Goal: Task Accomplishment & Management: Use online tool/utility

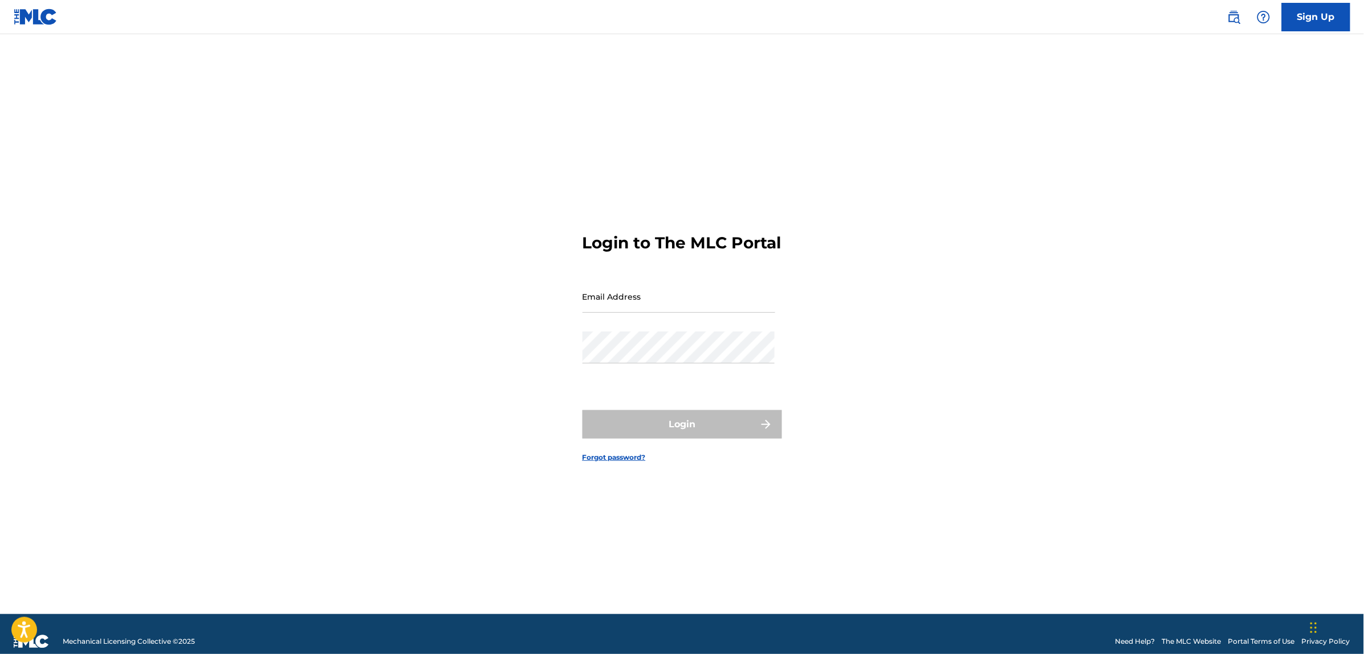
click at [588, 303] on input "Email Address" at bounding box center [679, 296] width 193 height 32
paste input "[EMAIL_ADDRESS][DOMAIN_NAME]"
type input "[EMAIL_ADDRESS][DOMAIN_NAME]"
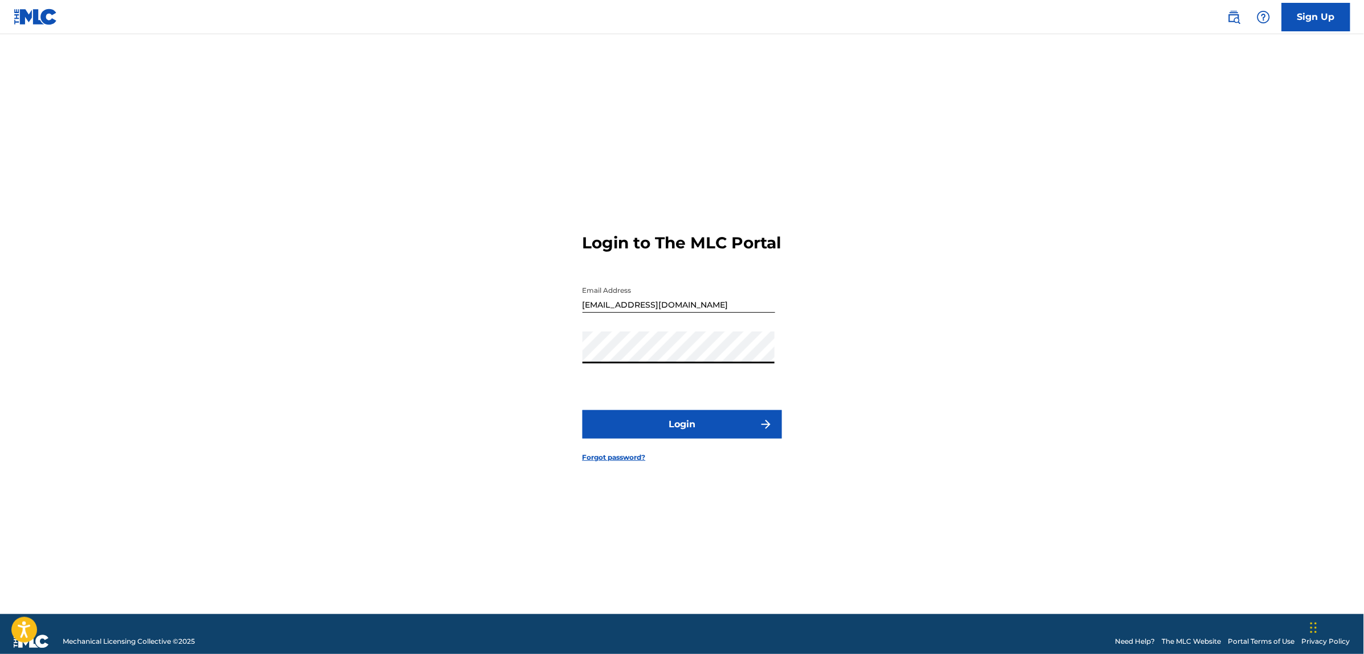
click at [682, 434] on button "Login" at bounding box center [683, 424] width 200 height 29
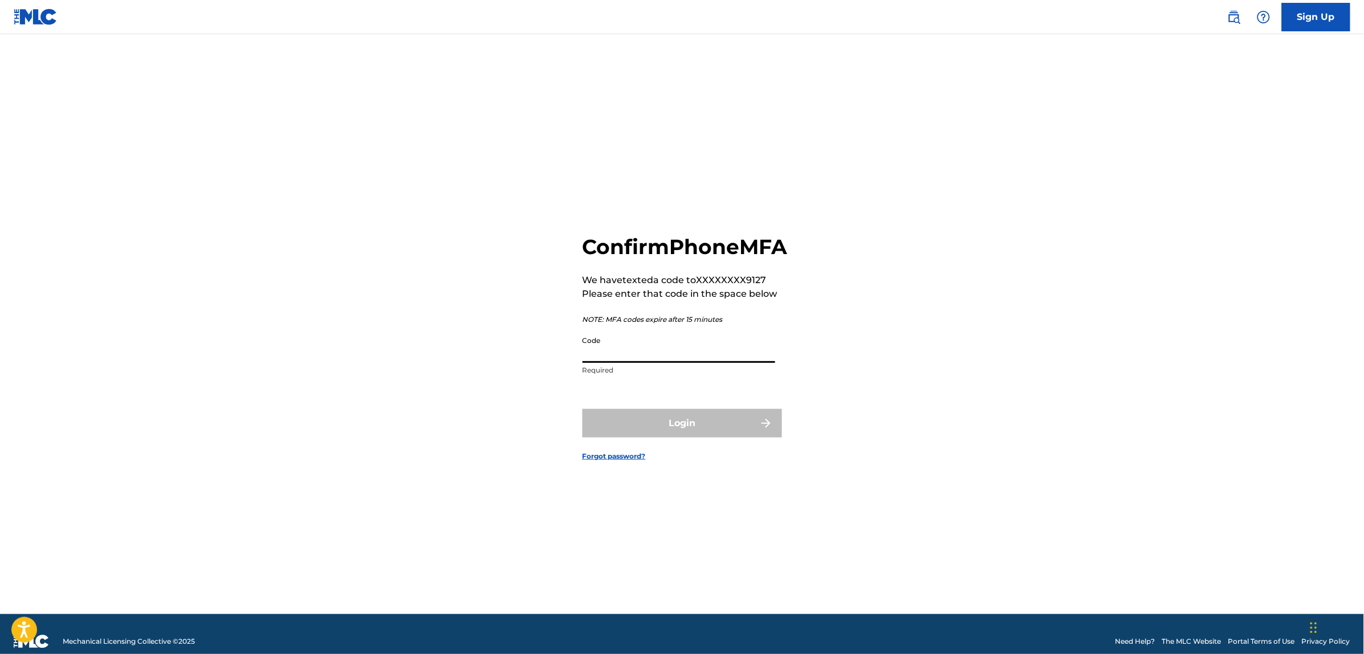
click at [650, 356] on input "Code" at bounding box center [679, 347] width 193 height 32
paste input "890360"
type input "890360"
click at [669, 438] on button "Login" at bounding box center [683, 423] width 200 height 29
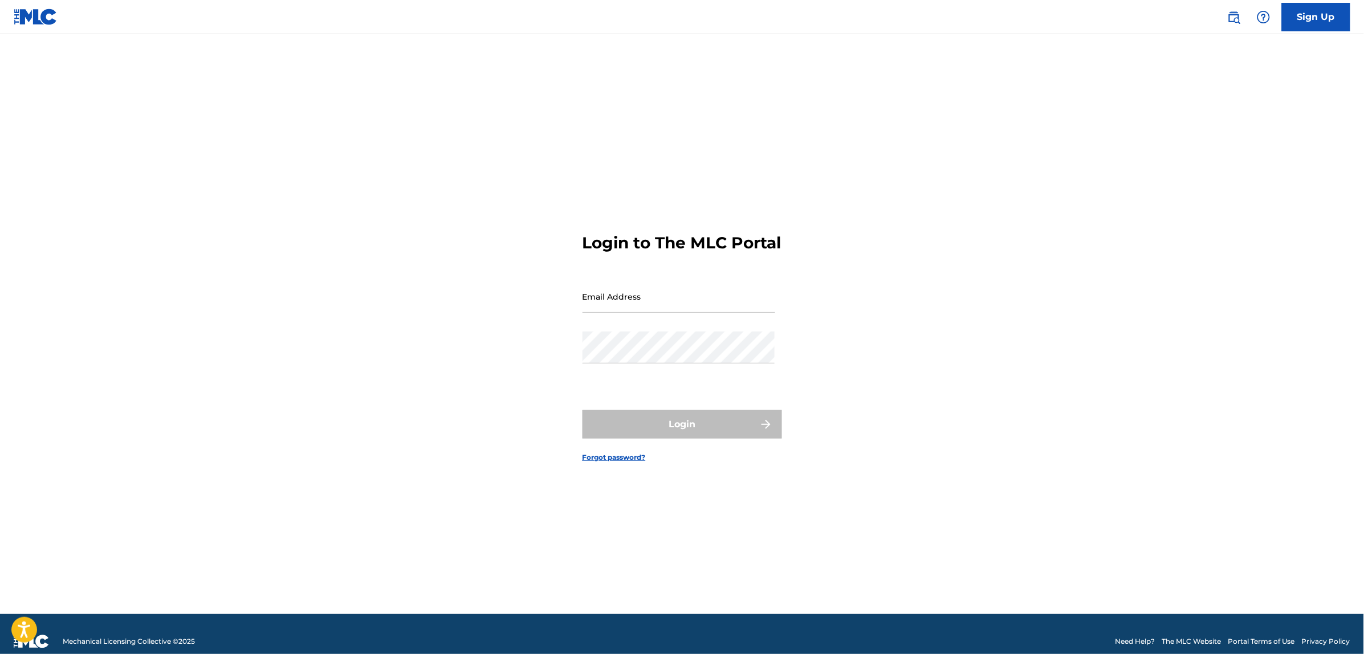
click at [652, 313] on input "Email Address" at bounding box center [679, 296] width 193 height 32
type input "[EMAIL_ADDRESS][DOMAIN_NAME]"
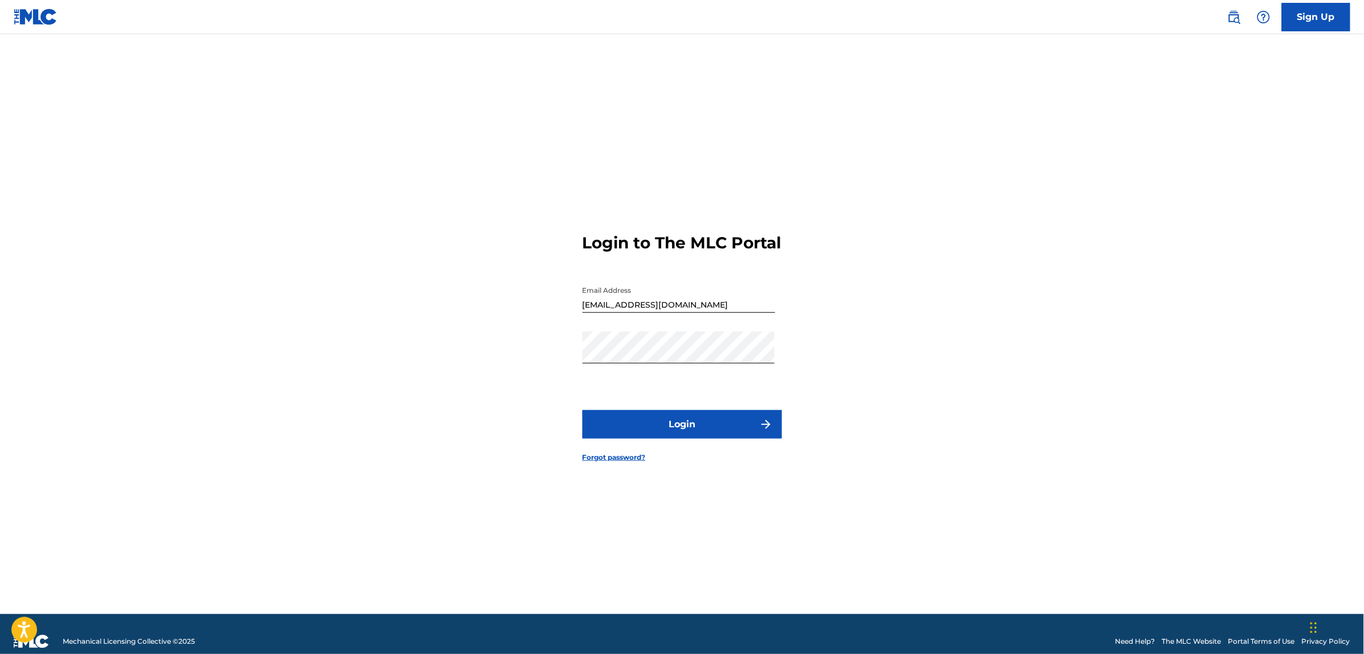
click at [650, 431] on button "Login" at bounding box center [683, 424] width 200 height 29
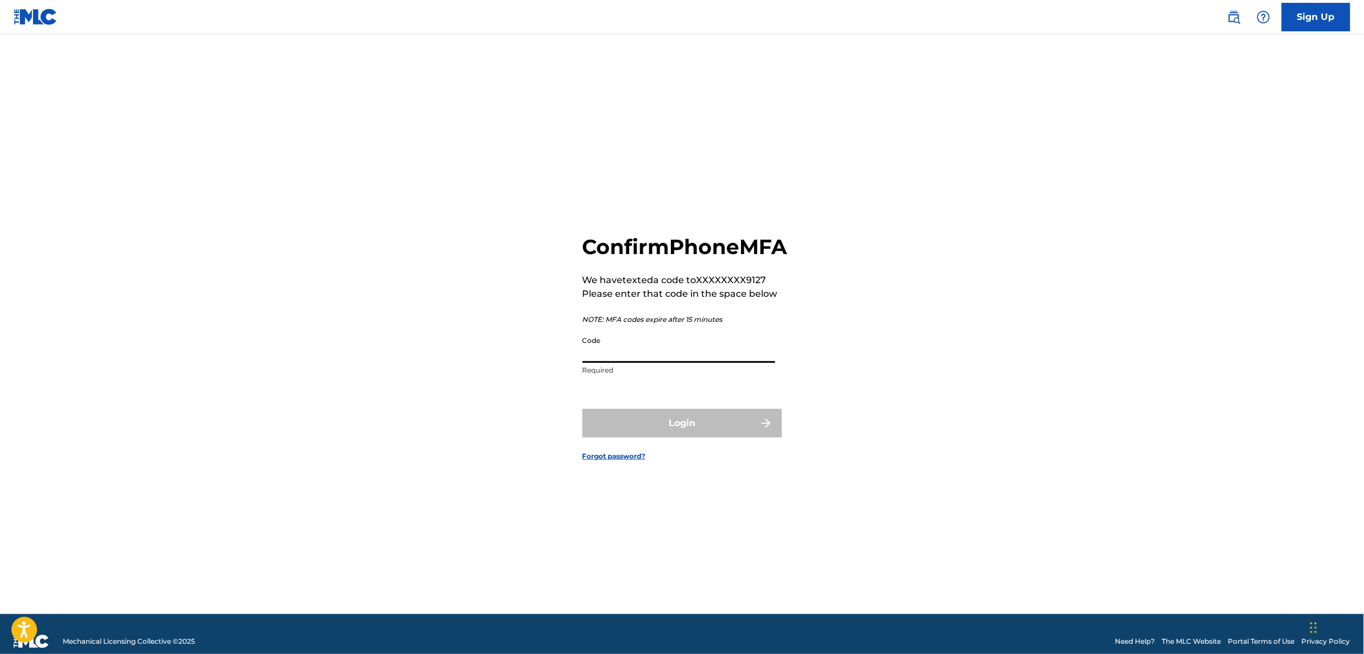
click at [633, 363] on input "Code" at bounding box center [679, 347] width 193 height 32
paste input "548497"
type input "548497"
click at [671, 433] on button "Login" at bounding box center [683, 423] width 200 height 29
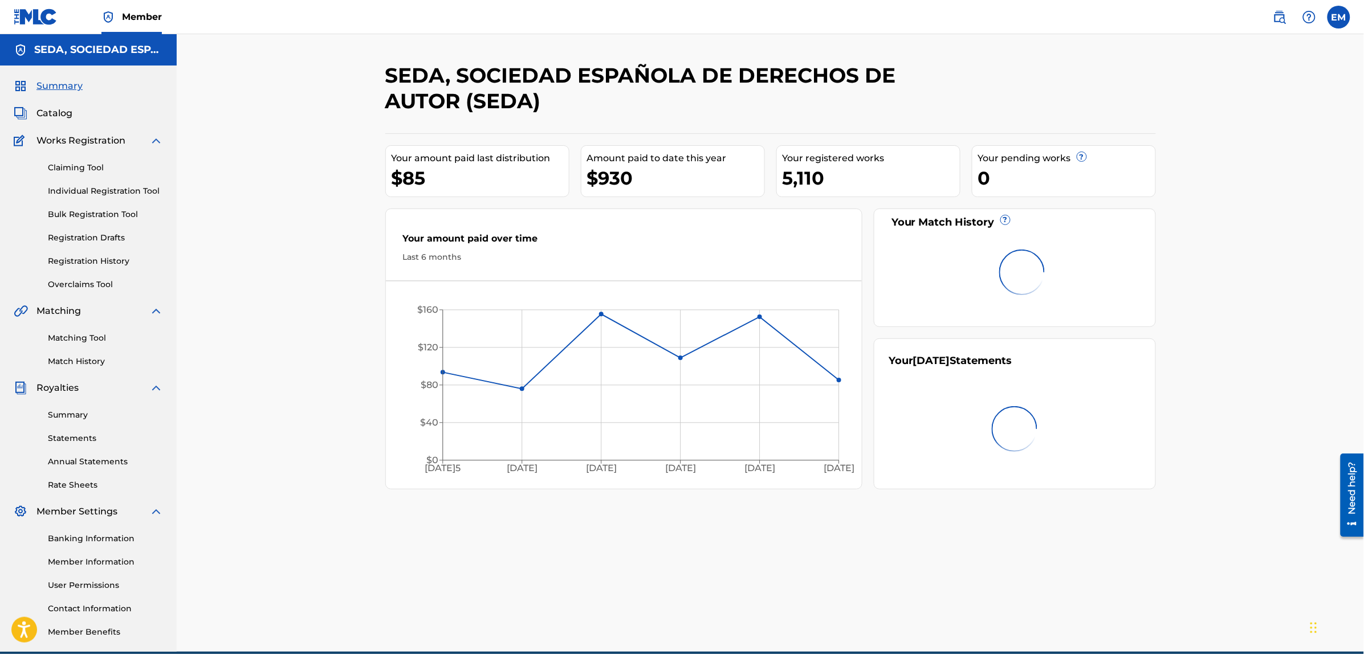
click at [73, 338] on link "Matching Tool" at bounding box center [105, 338] width 115 height 12
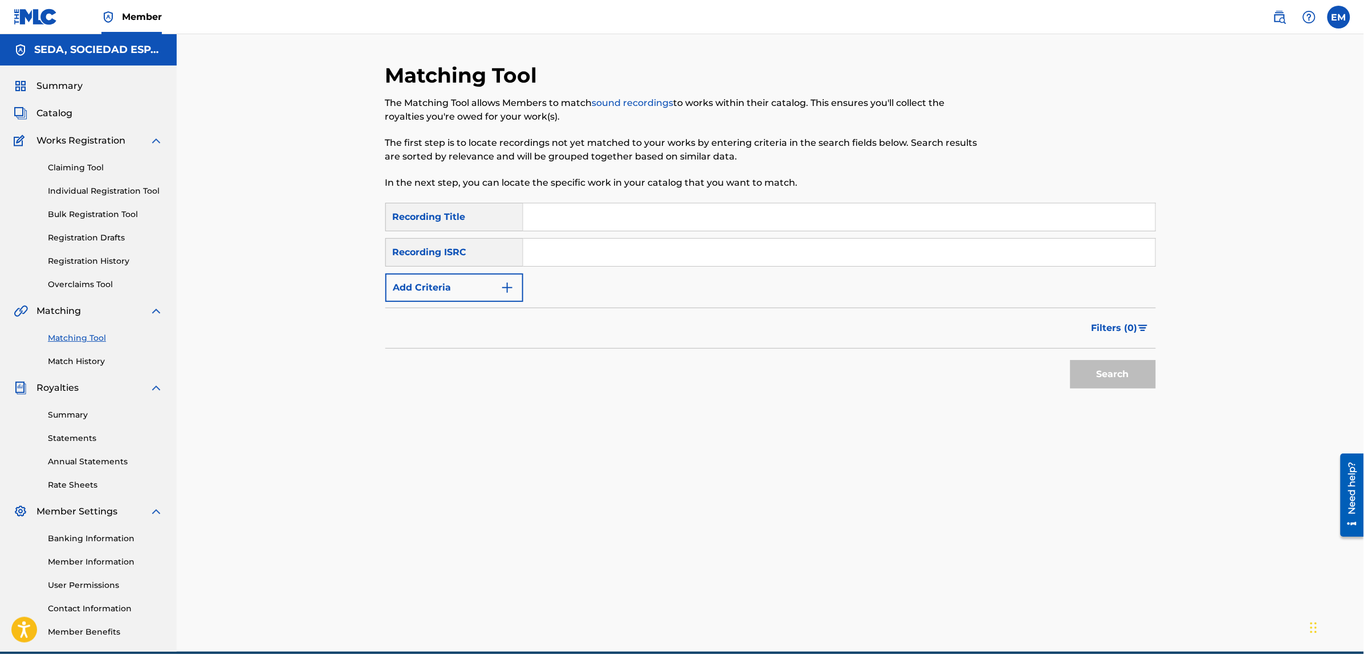
click at [549, 223] on input "Search Form" at bounding box center [839, 216] width 632 height 27
type input "fuego"
click at [1070, 360] on button "Search" at bounding box center [1113, 374] width 86 height 29
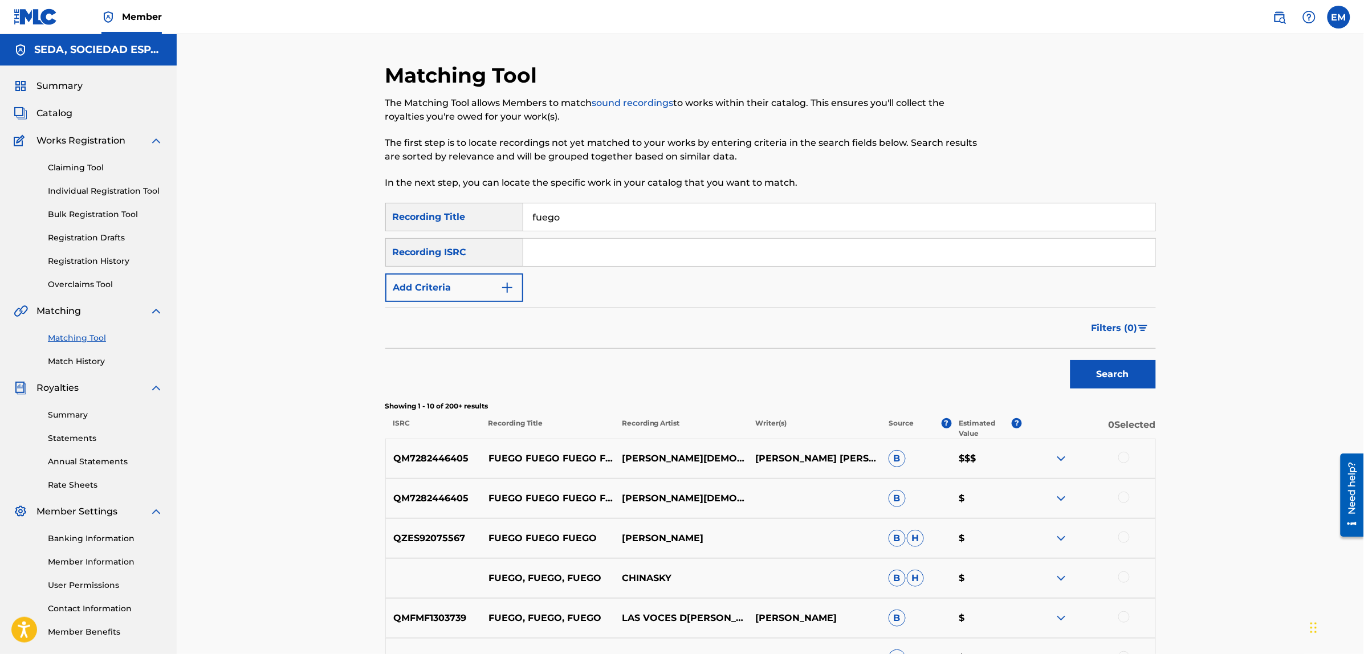
click at [437, 294] on button "Add Criteria" at bounding box center [454, 288] width 138 height 29
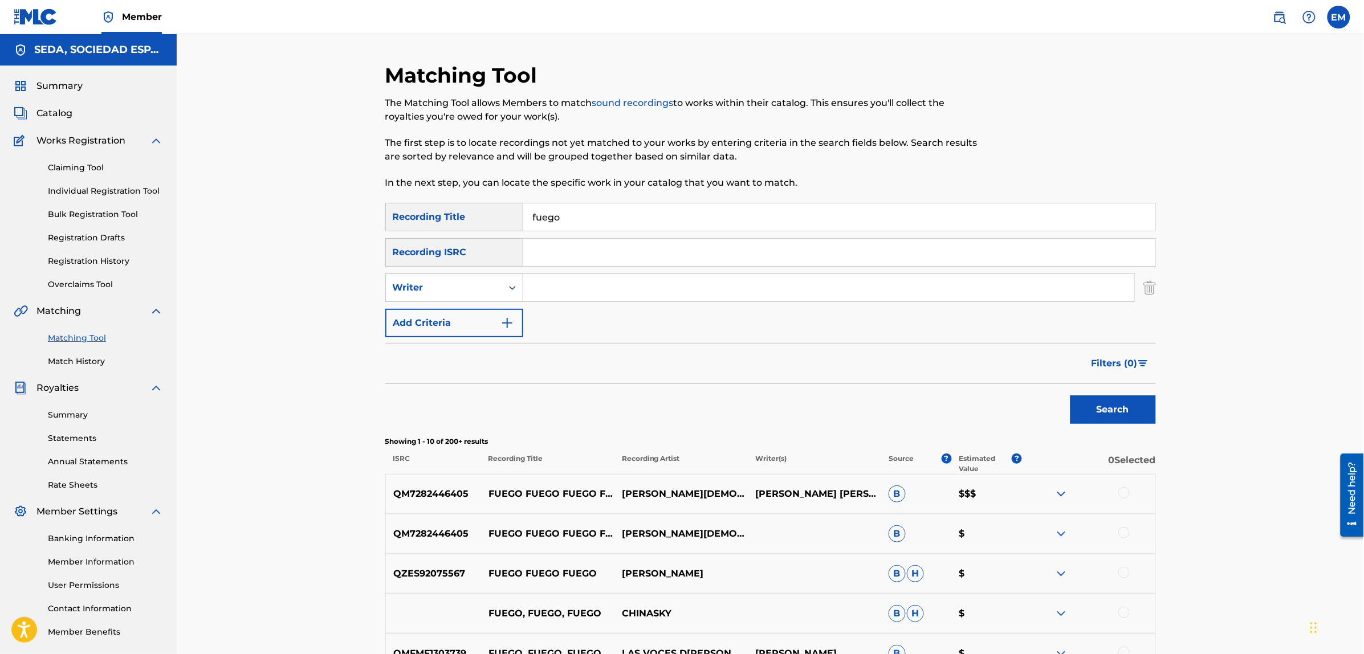
click at [559, 288] on input "Search Form" at bounding box center [828, 287] width 611 height 27
type input "bernardo fuster"
click at [1070, 396] on button "Search" at bounding box center [1113, 410] width 86 height 29
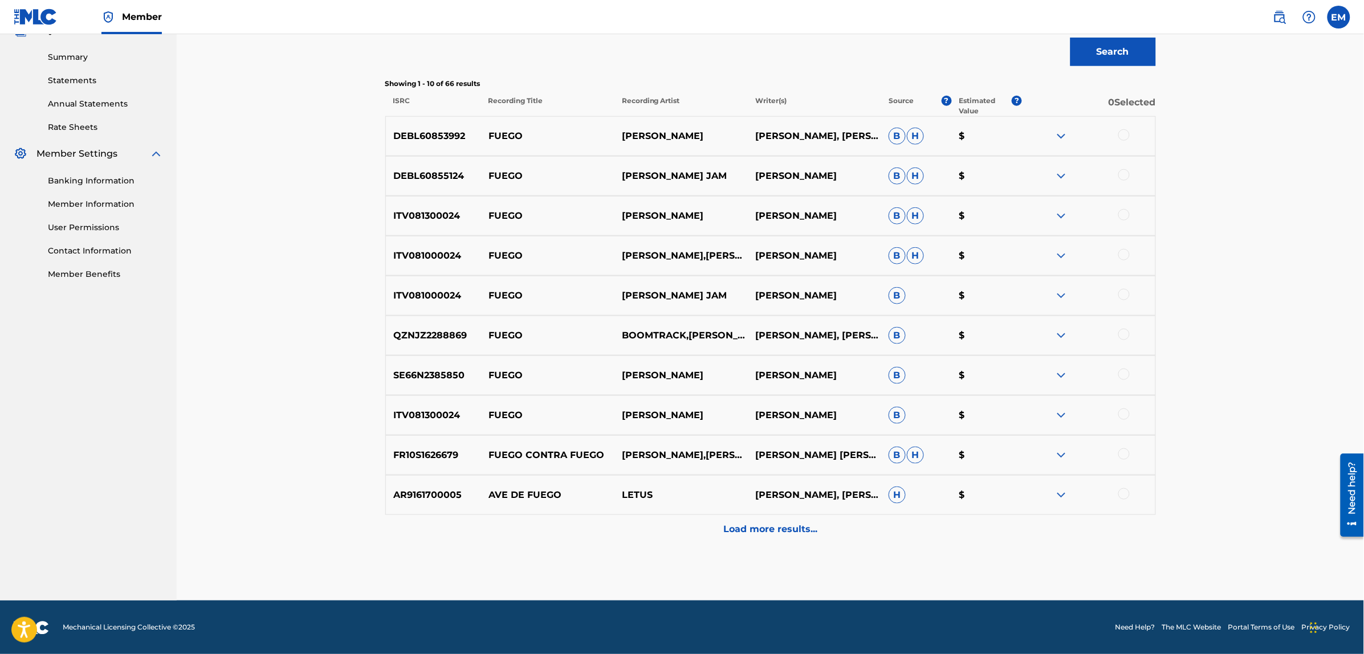
scroll to position [359, 0]
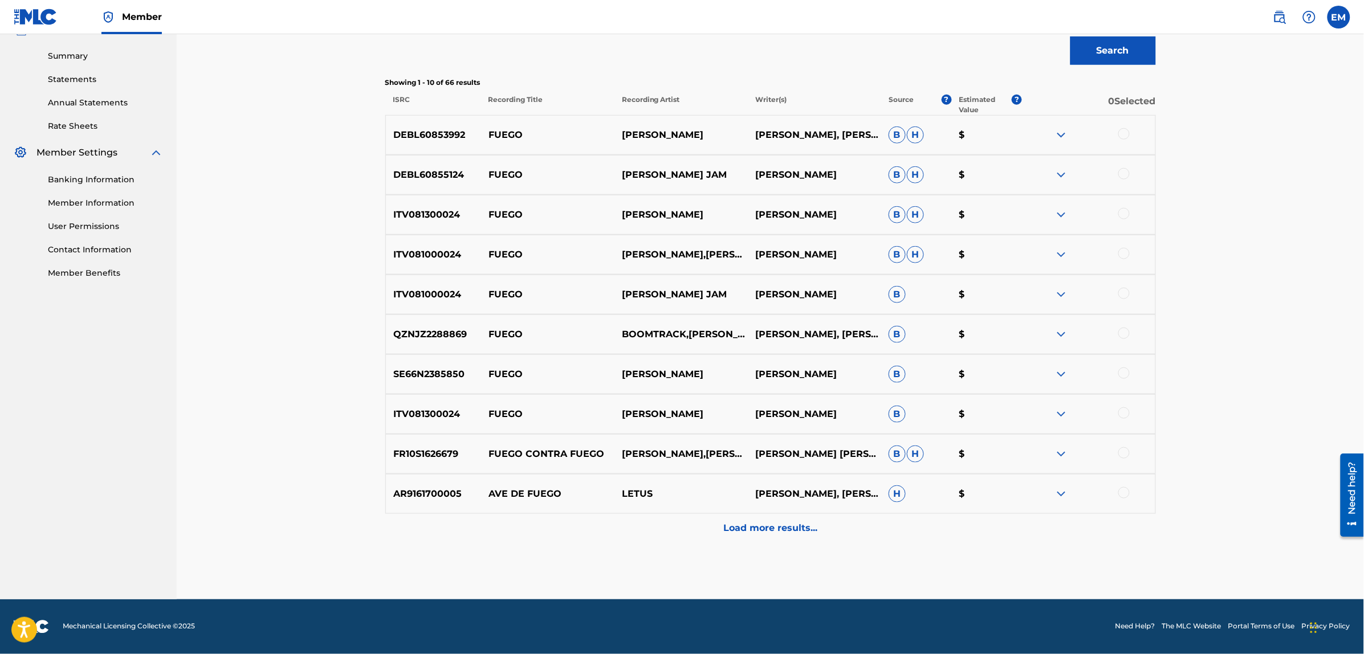
click at [780, 526] on p "Load more results..." at bounding box center [770, 529] width 94 height 14
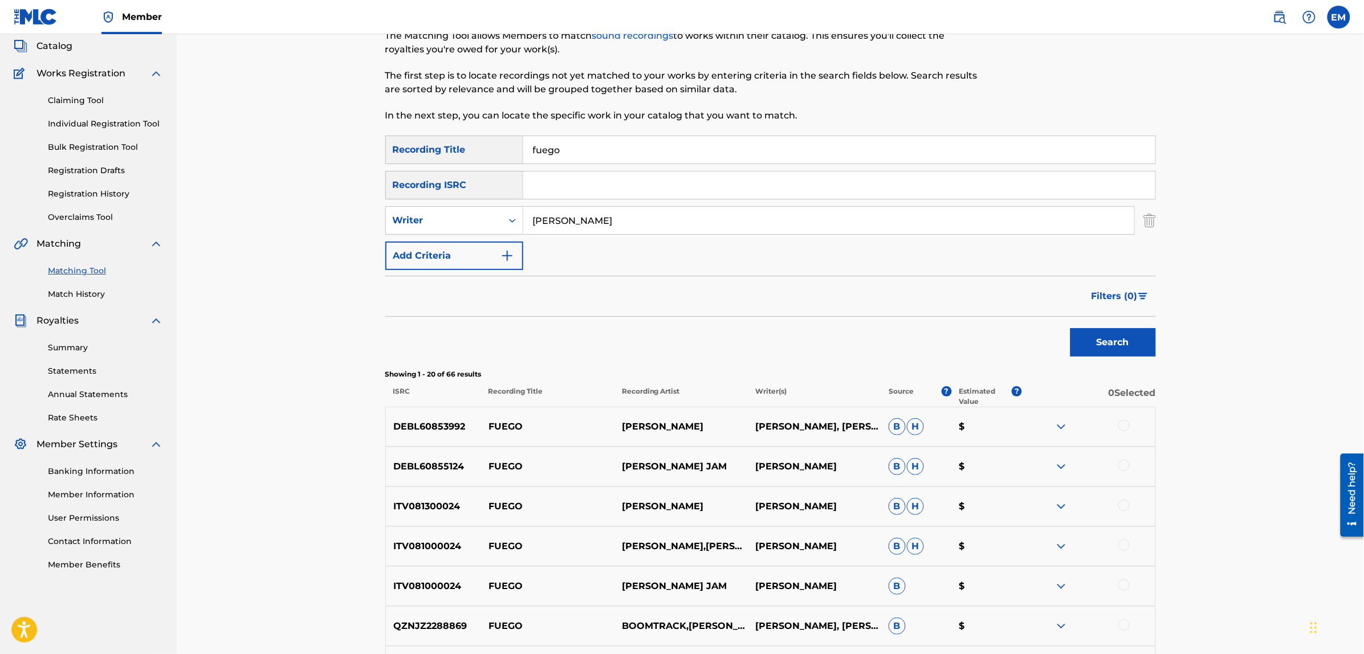
scroll to position [0, 0]
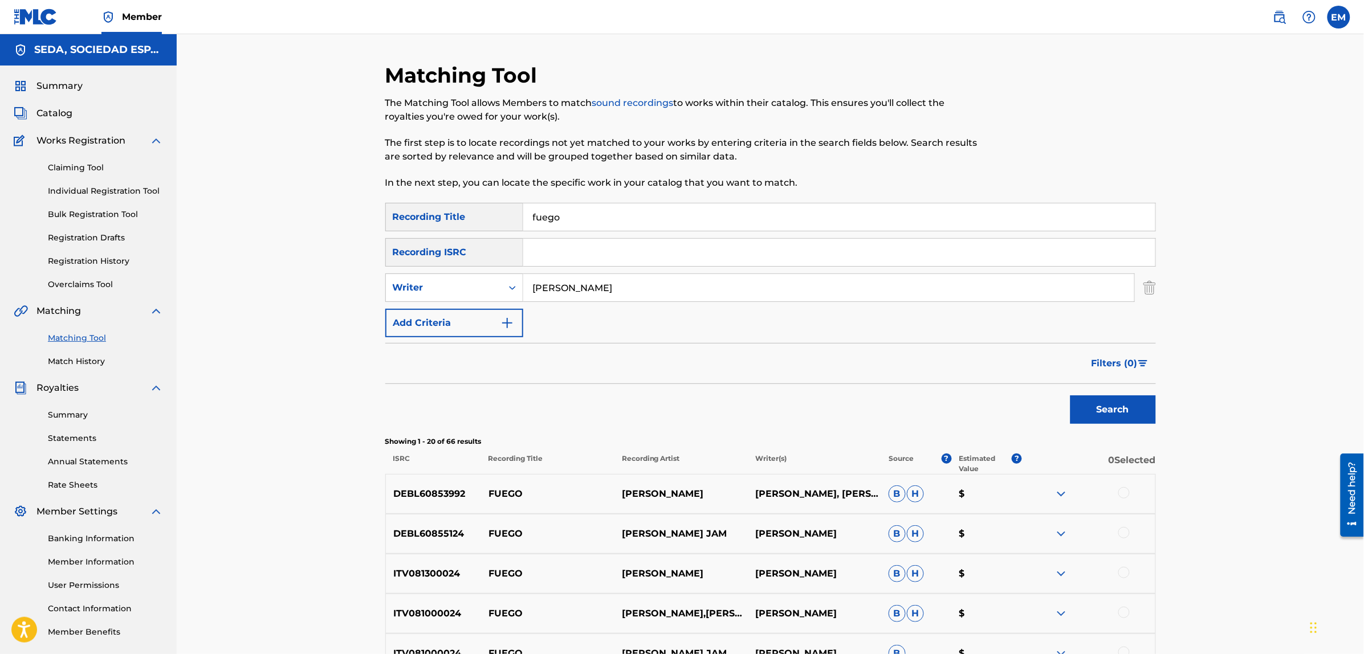
click at [477, 329] on button "Add Criteria" at bounding box center [454, 323] width 138 height 29
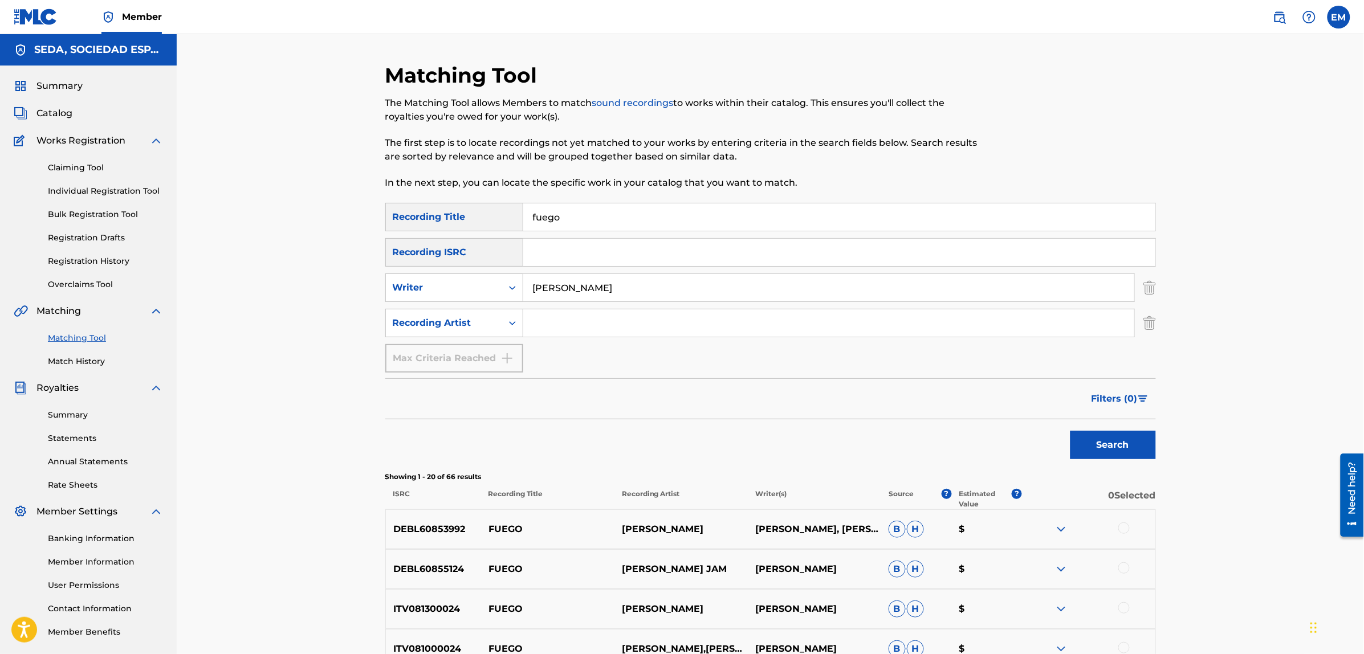
click at [576, 324] on input "Search Form" at bounding box center [828, 323] width 611 height 27
click at [1070, 431] on button "Search" at bounding box center [1113, 445] width 86 height 29
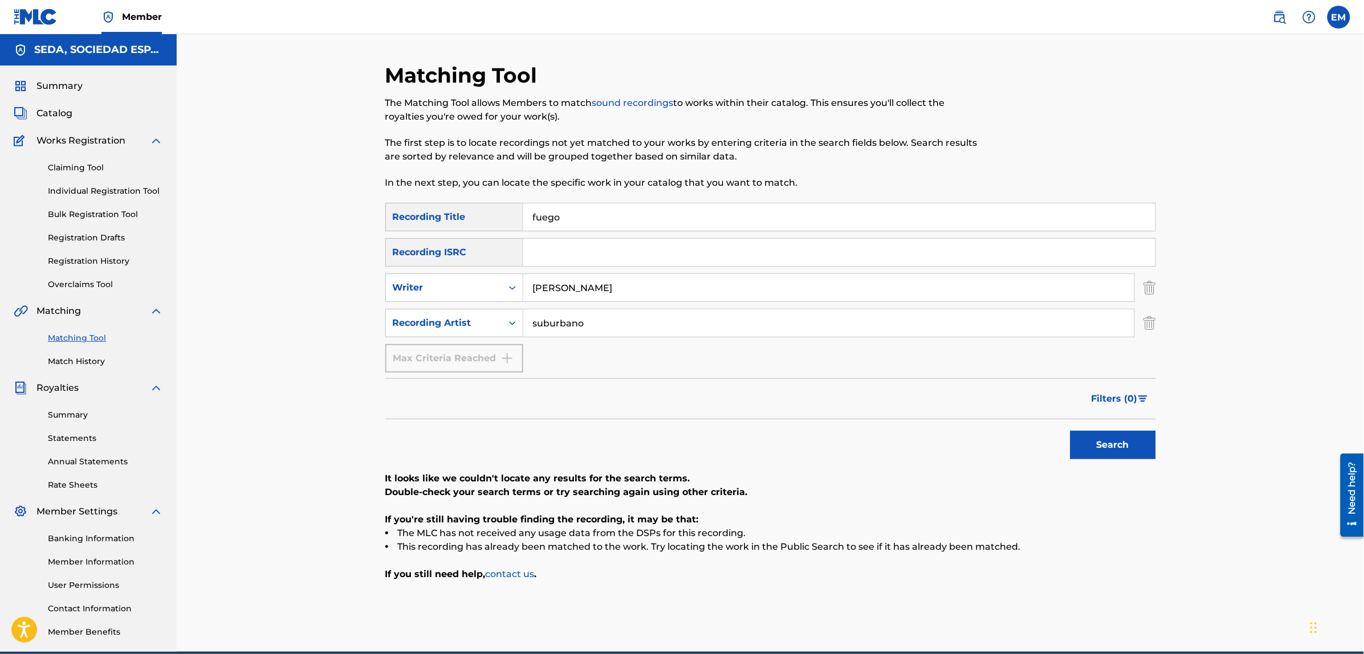
type input "suburbano"
click at [1070, 431] on button "Search" at bounding box center [1113, 445] width 86 height 29
drag, startPoint x: 588, startPoint y: 326, endPoint x: 491, endPoint y: 323, distance: 96.9
click at [491, 323] on div "SearchWithCriteria041b4d83-1a4c-4d92-8d3a-53234844b679 Recording Artist suburba…" at bounding box center [770, 323] width 771 height 29
click at [1070, 431] on button "Search" at bounding box center [1113, 445] width 86 height 29
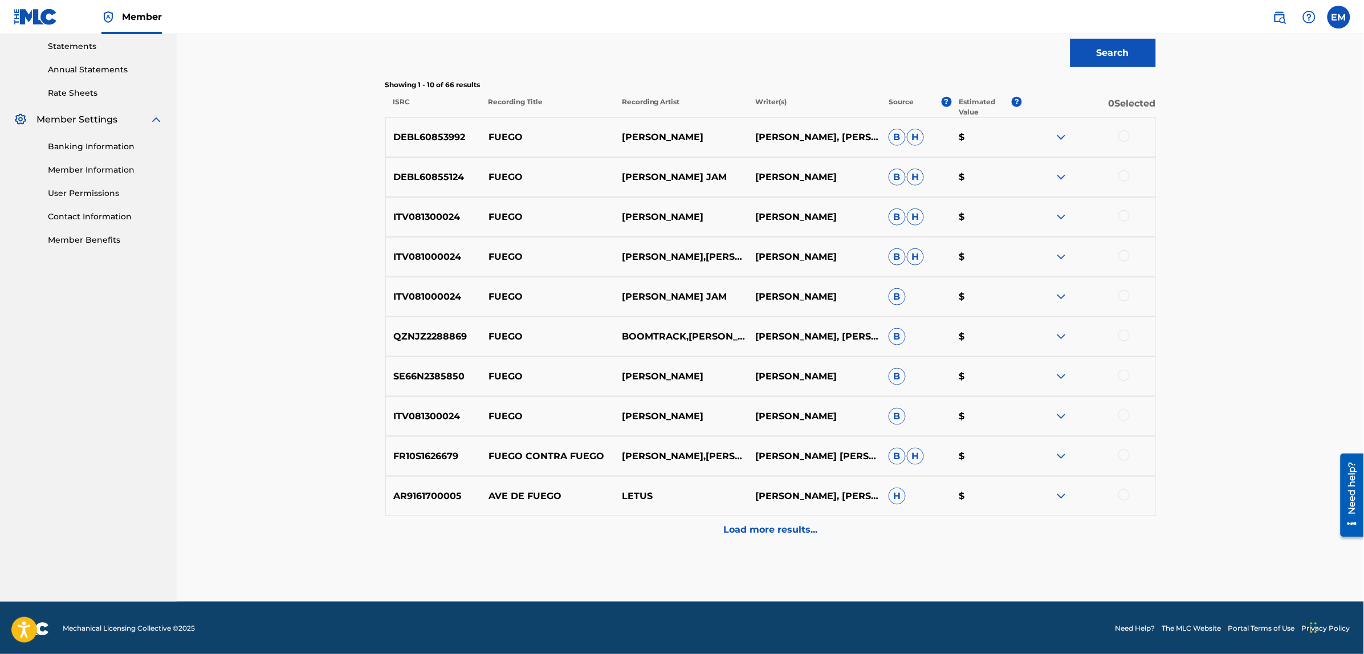
scroll to position [394, 0]
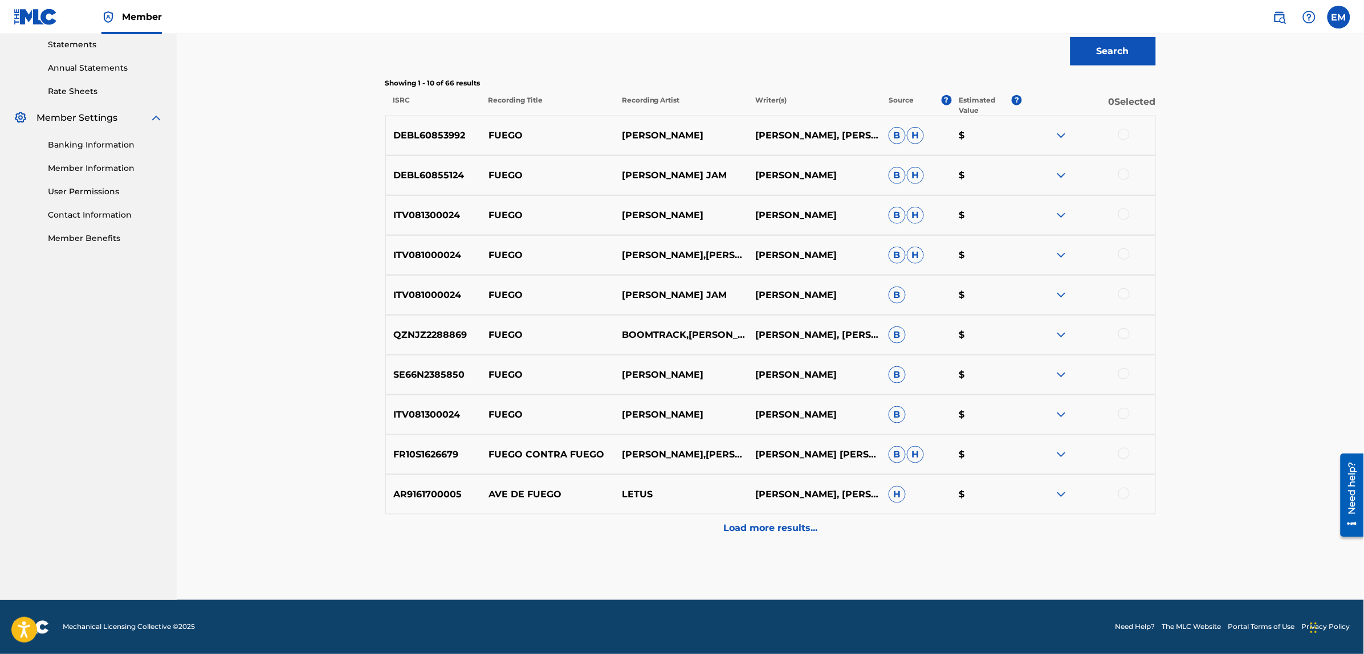
click at [756, 526] on p "Load more results..." at bounding box center [770, 529] width 94 height 14
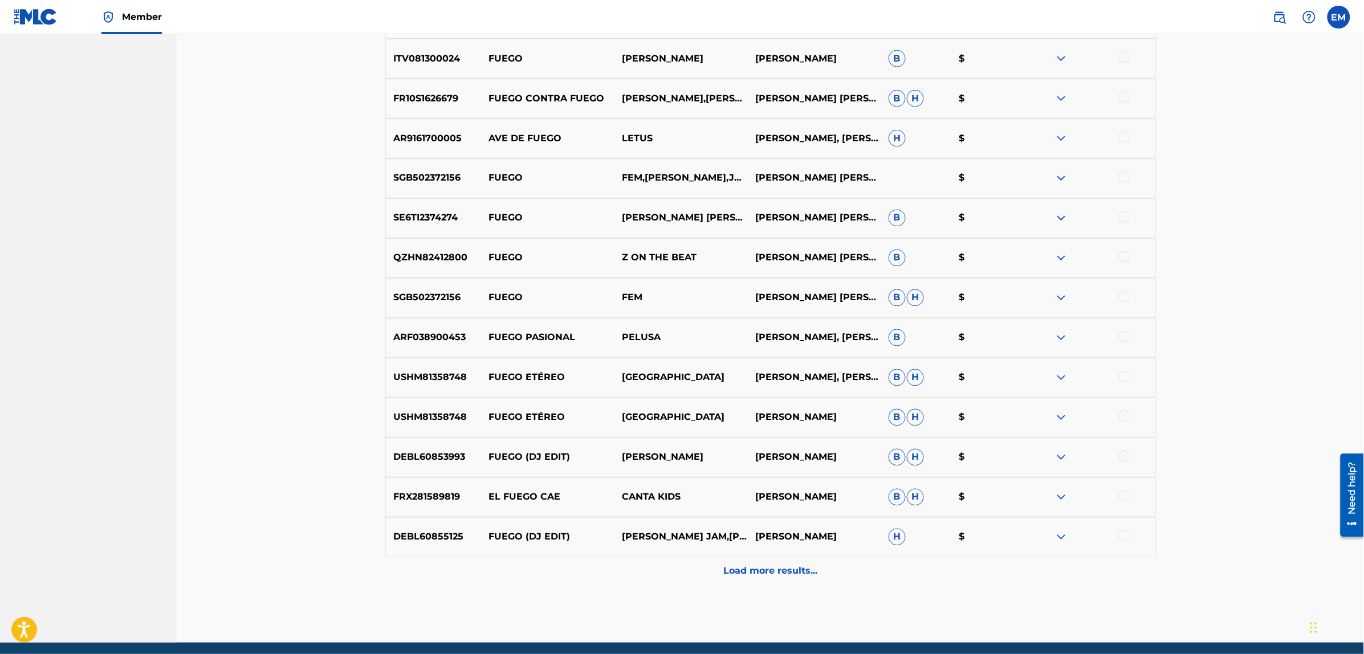
scroll to position [793, 0]
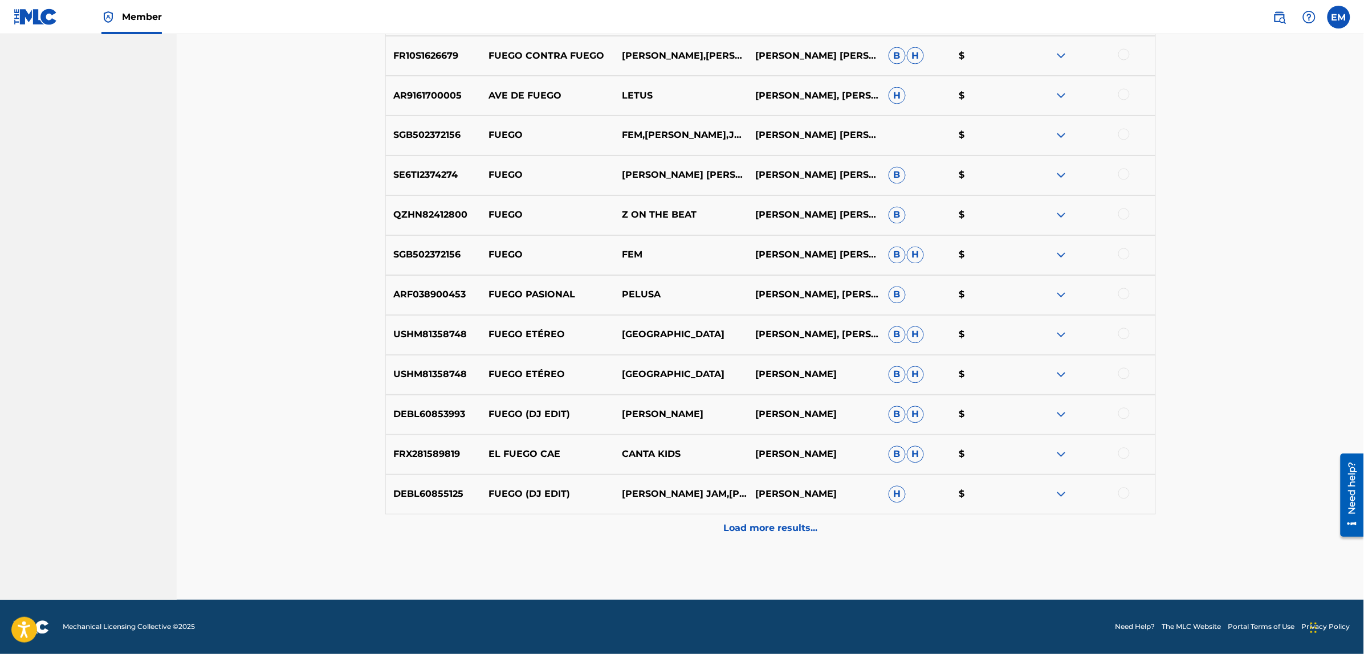
click at [773, 536] on p "Load more results..." at bounding box center [770, 529] width 94 height 14
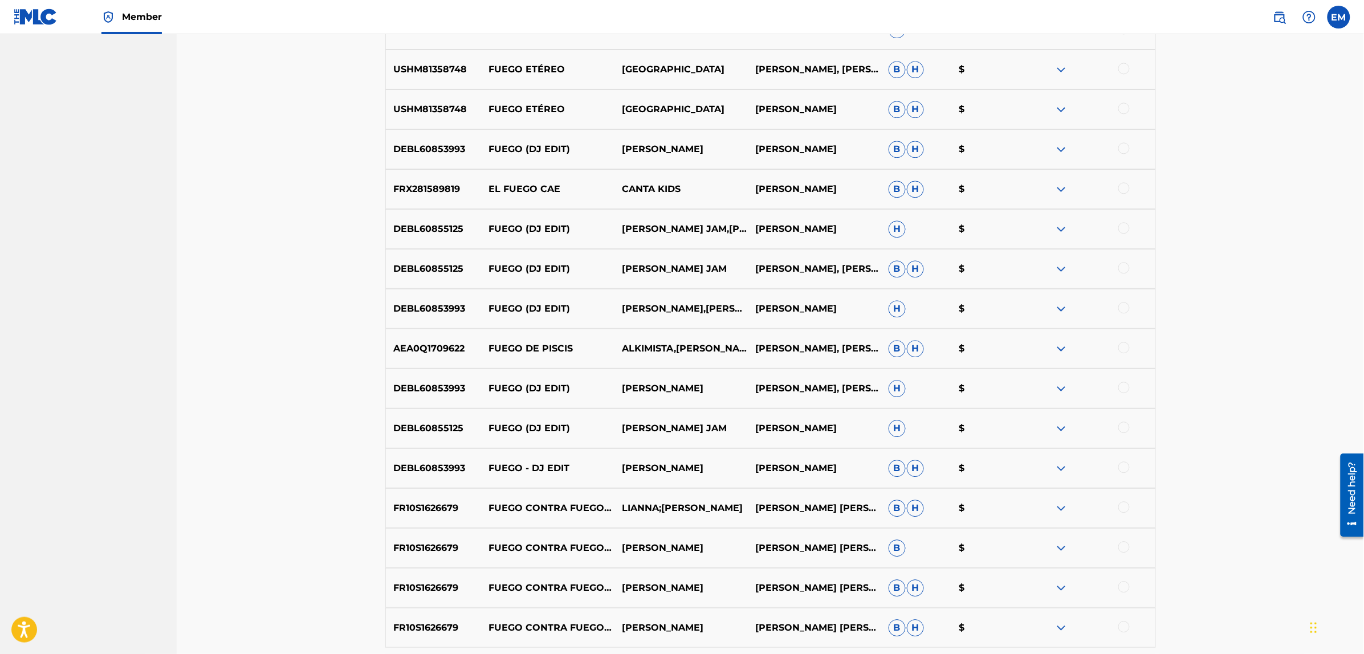
scroll to position [1192, 0]
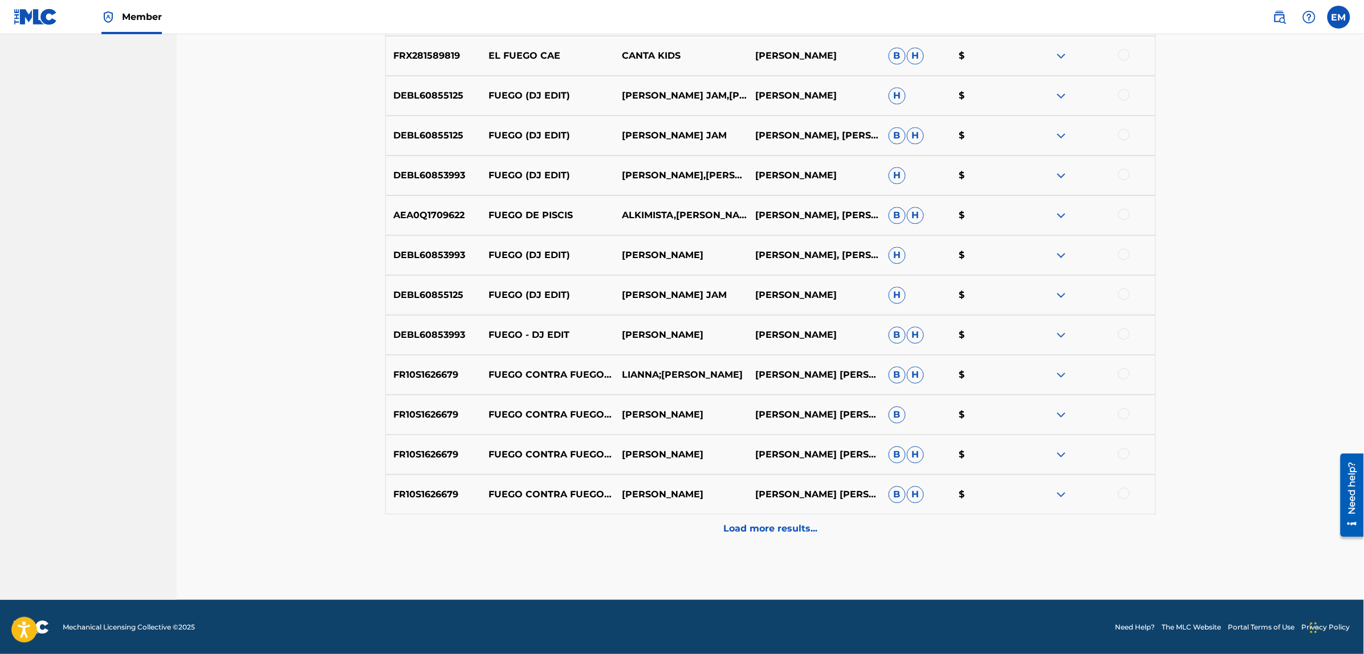
click at [765, 526] on p "Load more results..." at bounding box center [770, 529] width 94 height 14
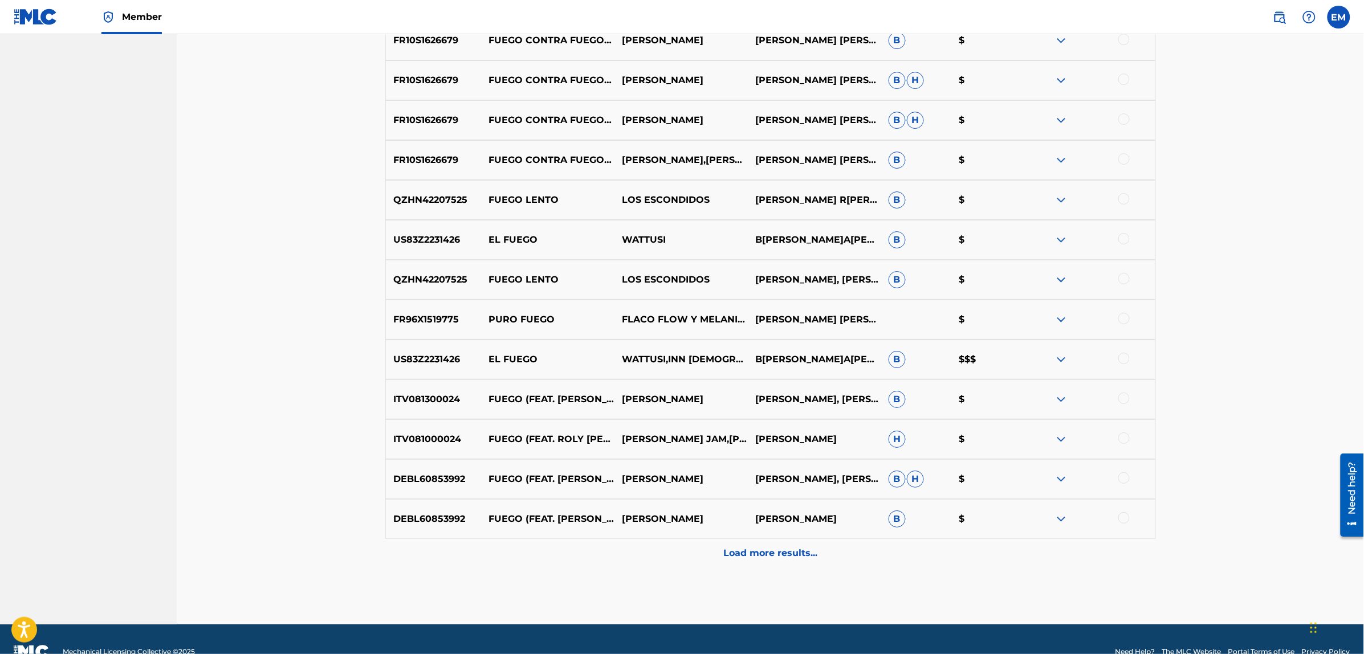
scroll to position [1591, 0]
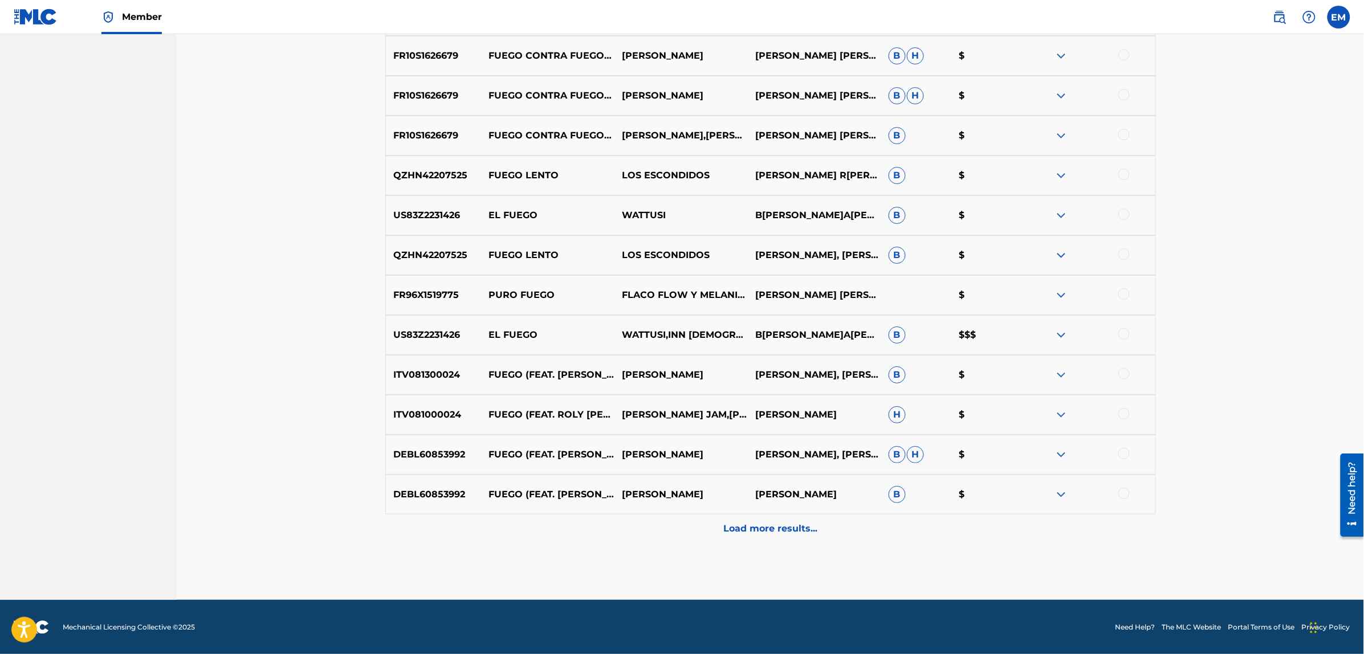
click at [763, 518] on div "Load more results..." at bounding box center [770, 529] width 771 height 29
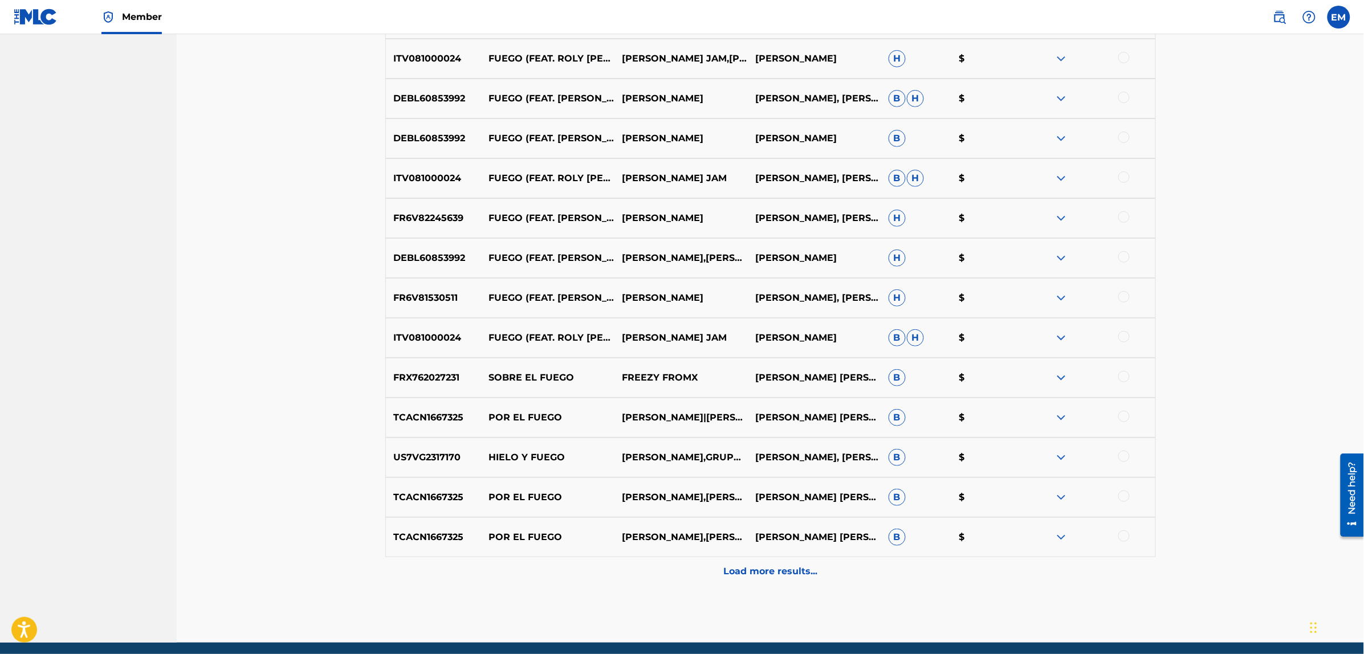
scroll to position [1990, 0]
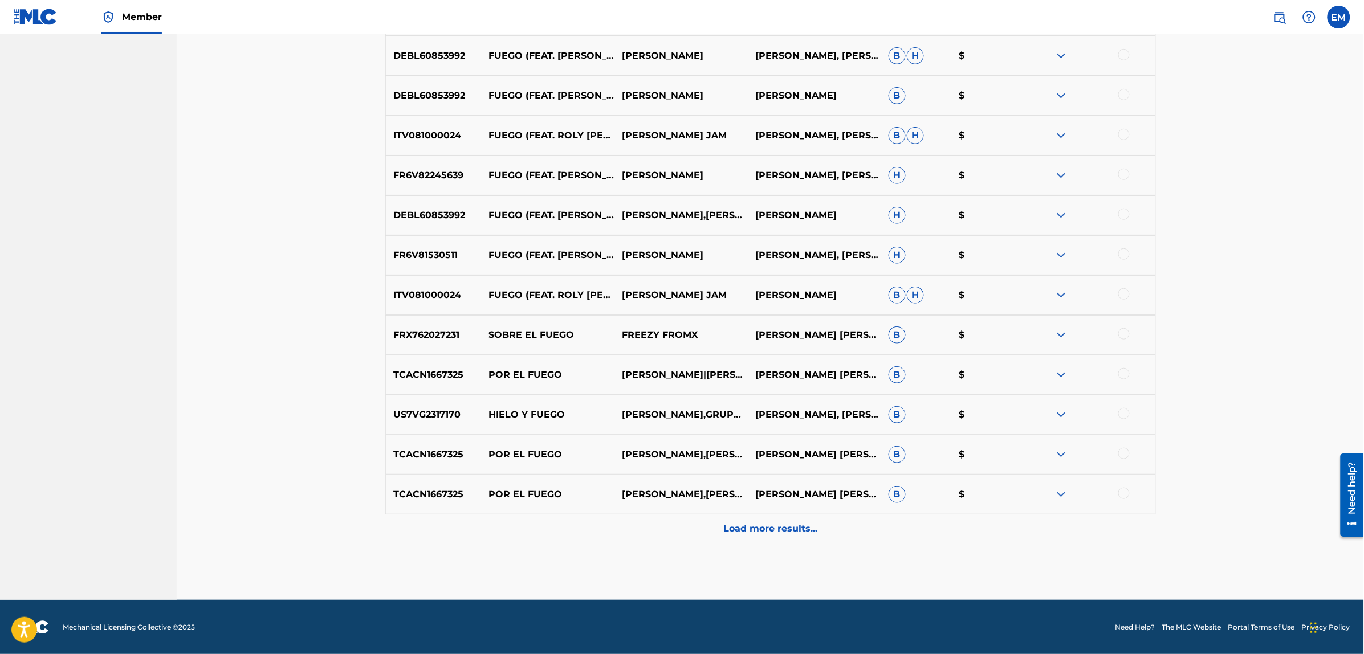
click at [784, 528] on p "Load more results..." at bounding box center [770, 529] width 94 height 14
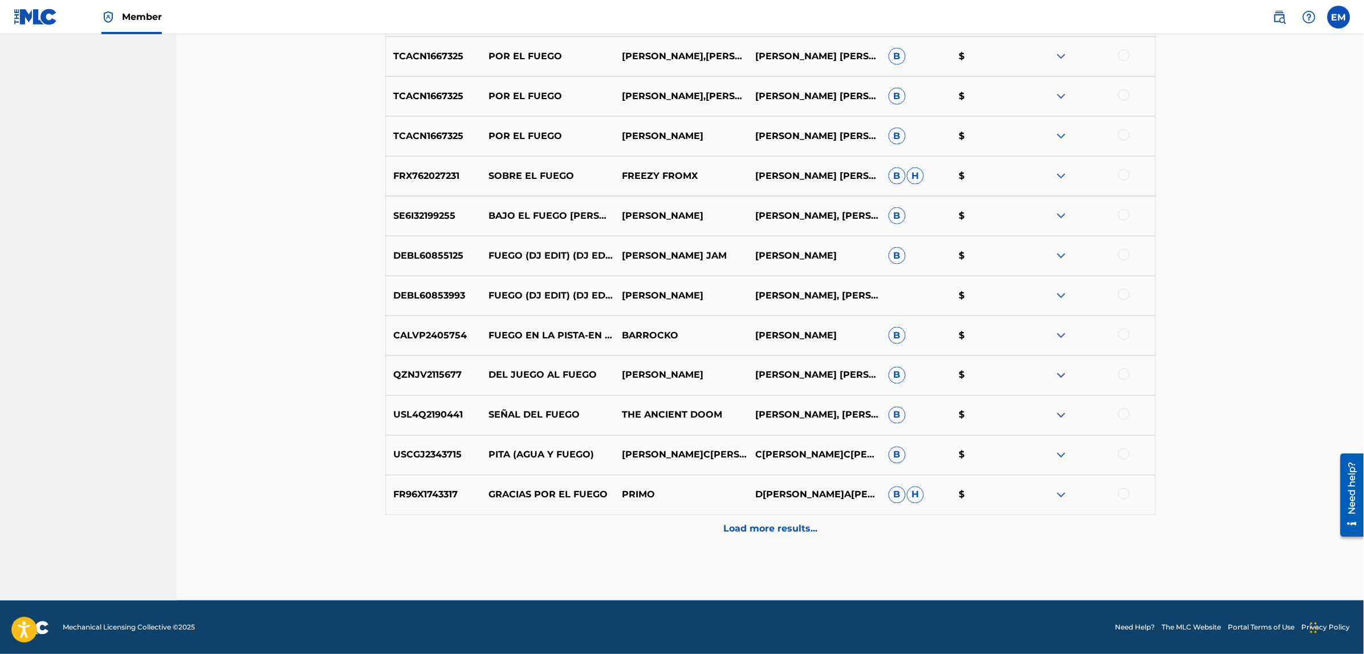
scroll to position [2389, 0]
click at [817, 529] on div "Load more results..." at bounding box center [770, 529] width 771 height 29
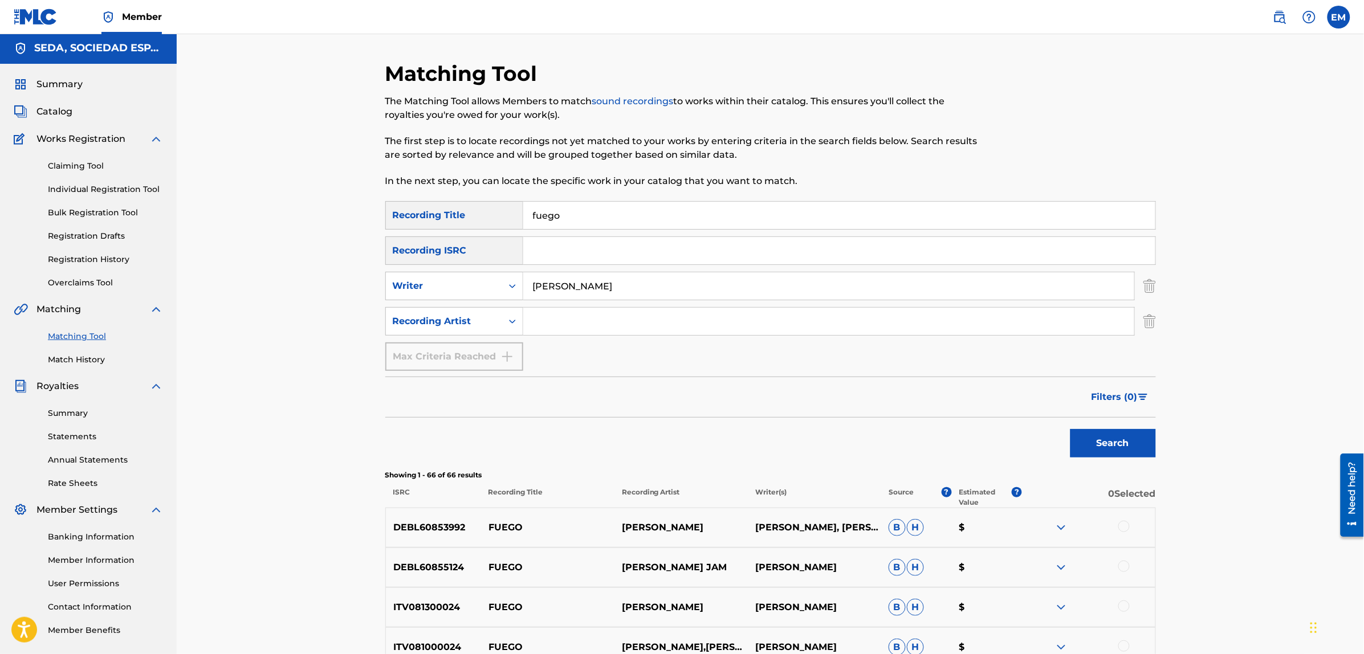
scroll to position [0, 0]
drag, startPoint x: 590, startPoint y: 214, endPoint x: 515, endPoint y: 214, distance: 75.2
click at [515, 214] on div "SearchWithCriteria44572cb1-fc58-46c2-b9ca-d0ebac42b381 Recording Title fuego" at bounding box center [770, 217] width 771 height 29
click at [1070, 431] on button "Search" at bounding box center [1113, 445] width 86 height 29
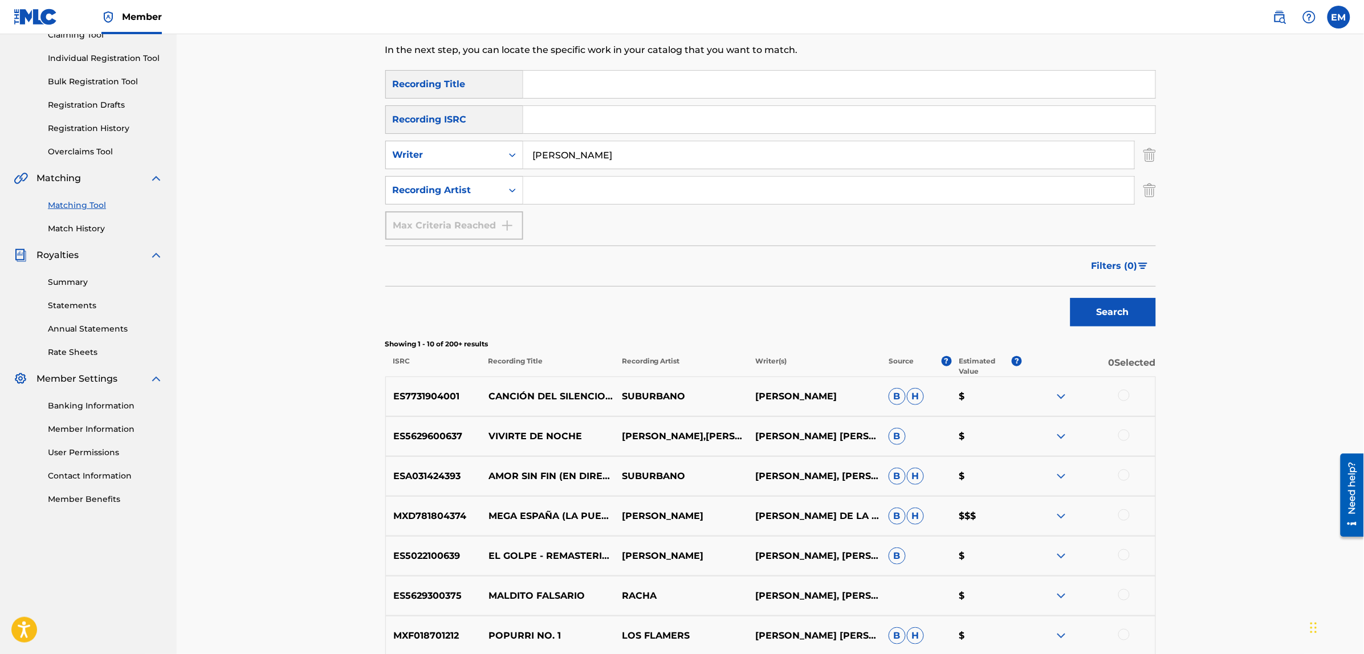
scroll to position [143, 0]
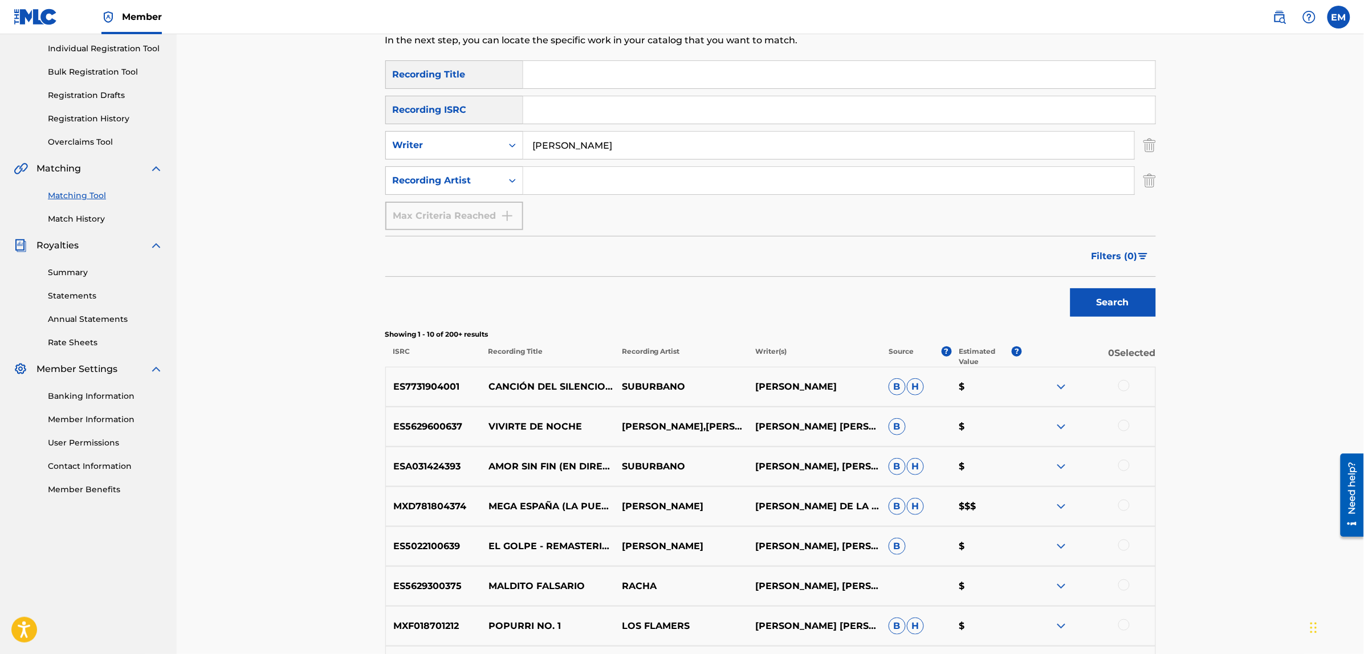
click at [1125, 465] on div at bounding box center [1123, 465] width 11 height 11
click at [1125, 465] on img at bounding box center [1123, 465] width 11 height 11
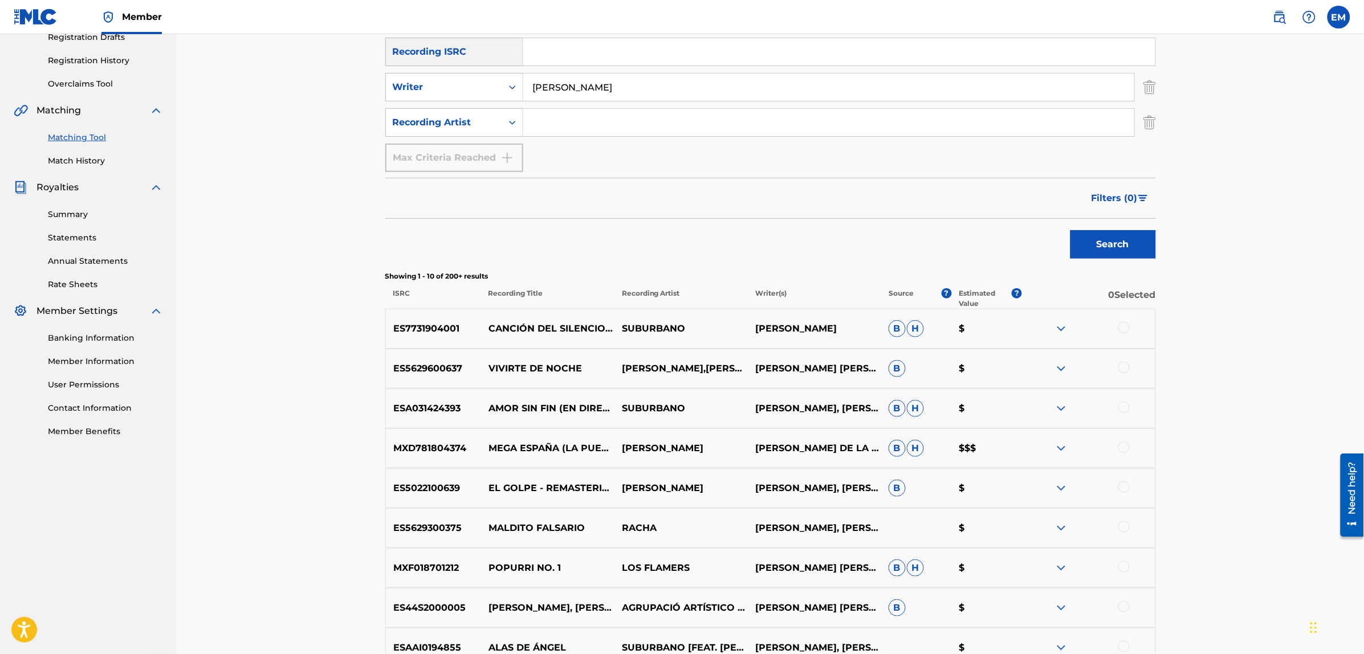
scroll to position [285, 0]
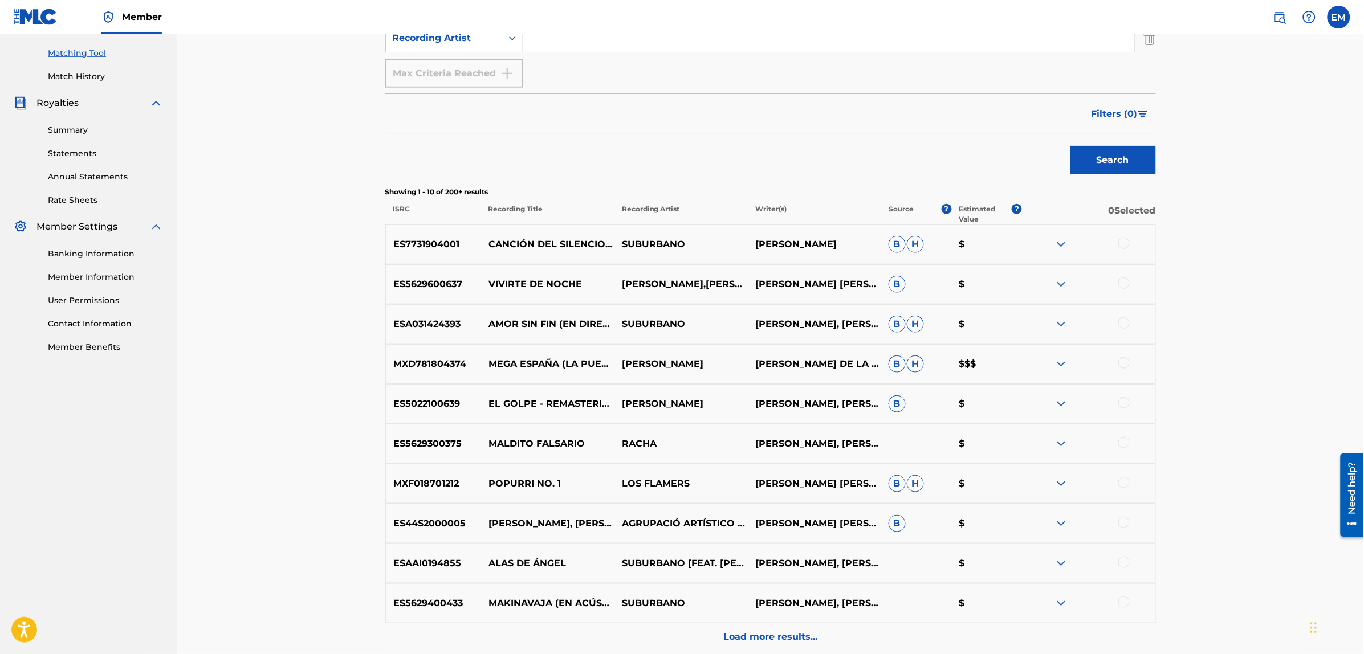
click at [1122, 446] on div at bounding box center [1123, 442] width 11 height 11
click at [789, 559] on button "Match 1 Group" at bounding box center [801, 561] width 126 height 29
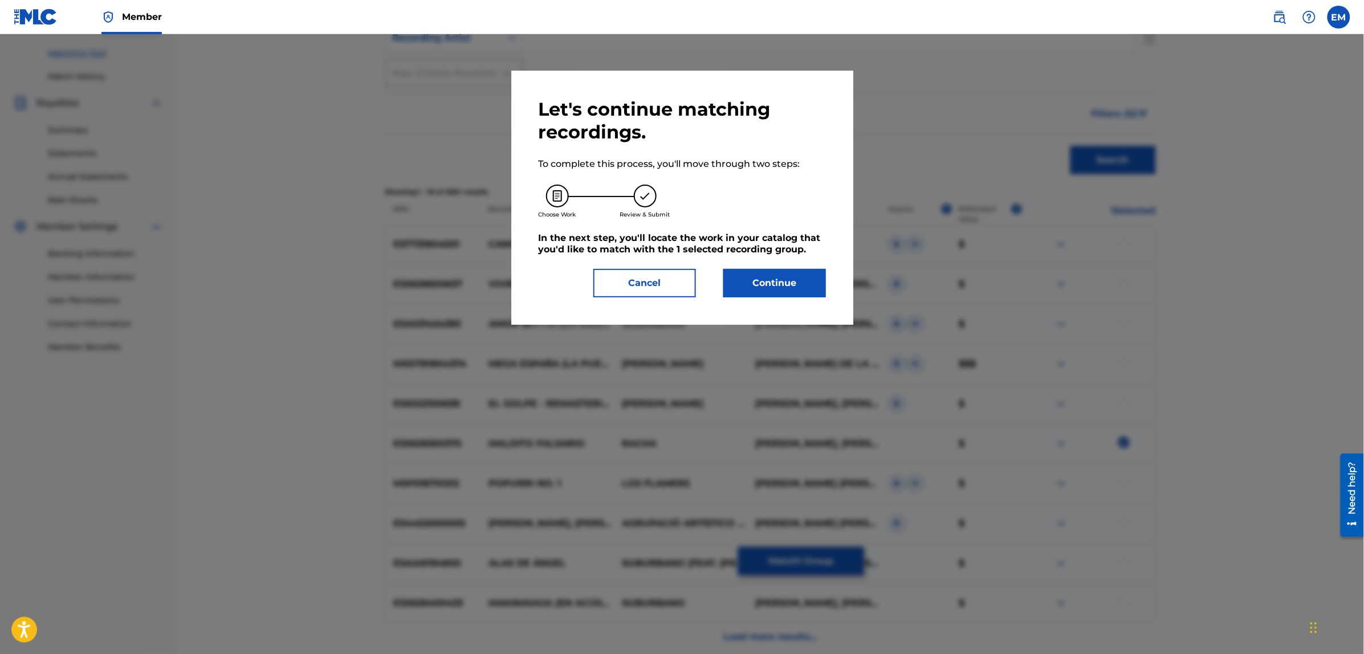
click at [775, 294] on button "Continue" at bounding box center [774, 283] width 103 height 29
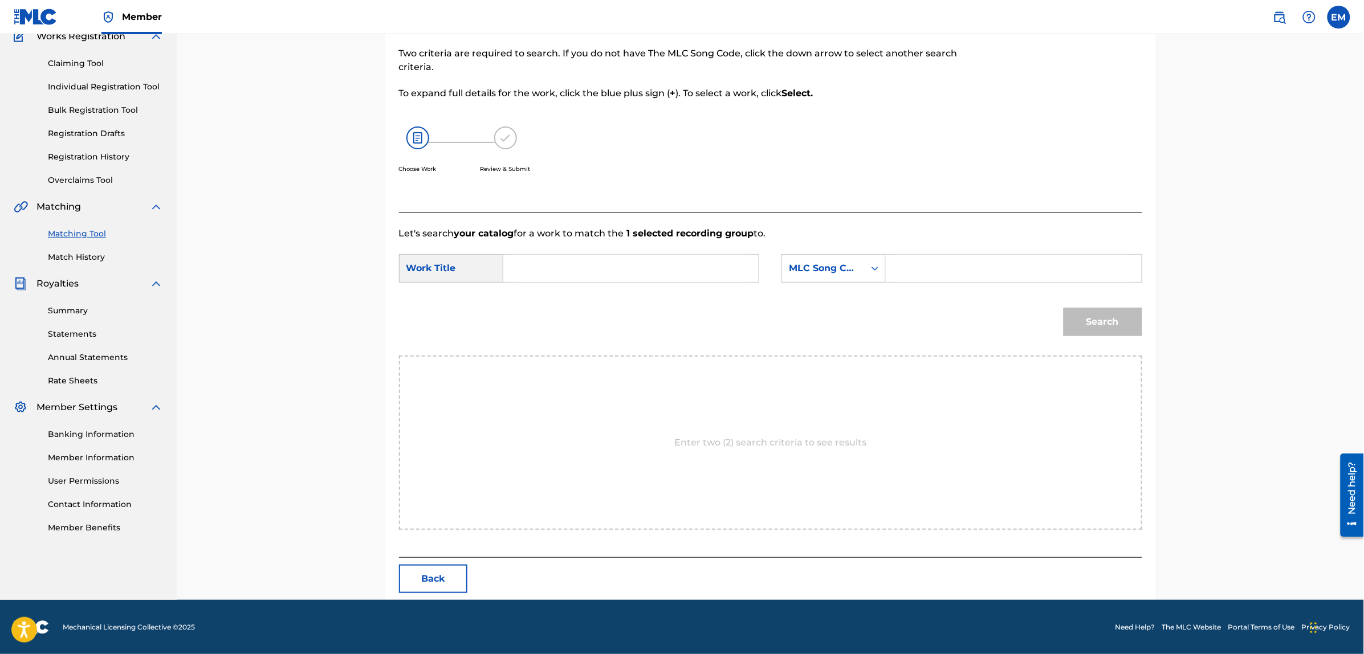
click at [607, 267] on input "Search Form" at bounding box center [631, 268] width 236 height 27
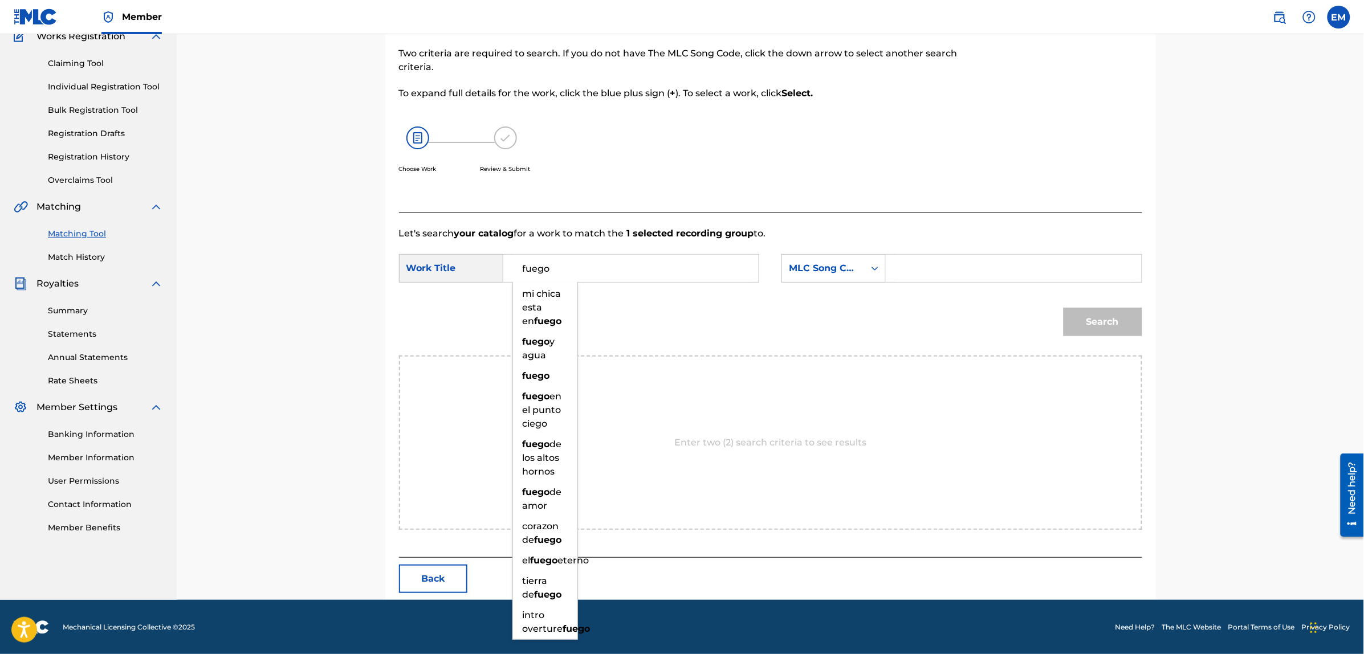
type input "fuego"
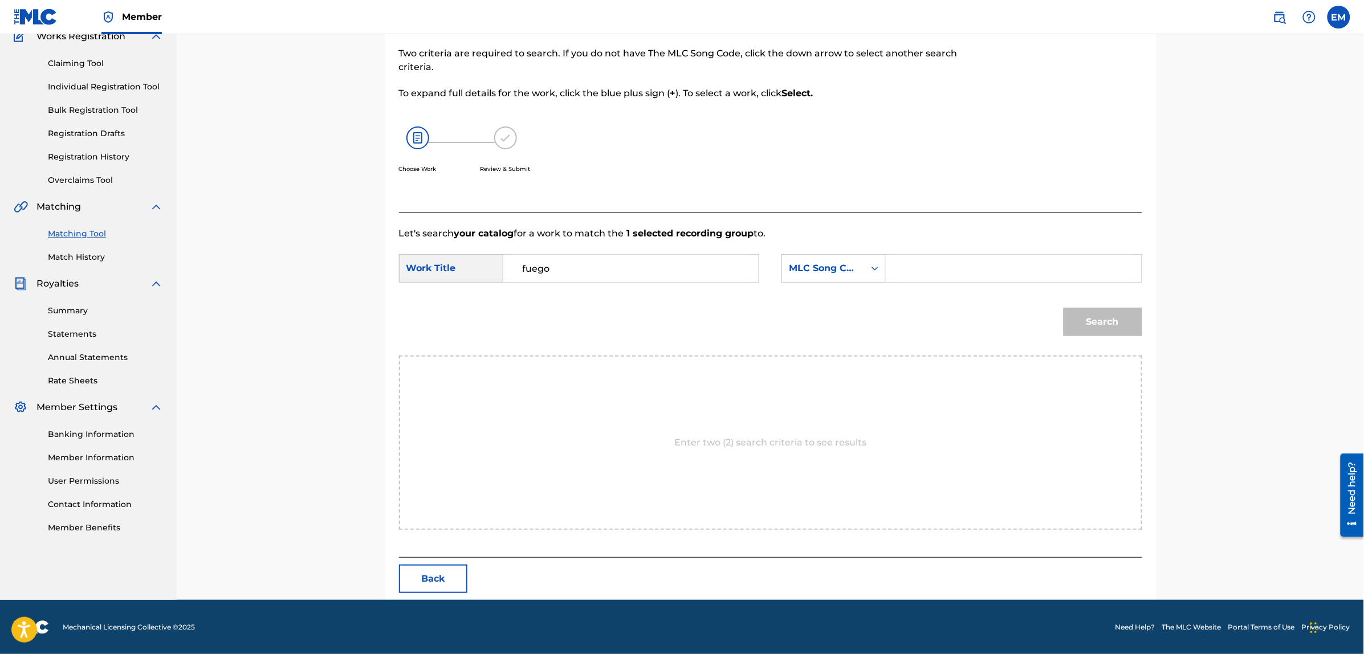
click at [850, 306] on div "Search" at bounding box center [770, 325] width 743 height 59
click at [842, 271] on div "MLC Song Code" at bounding box center [823, 269] width 69 height 14
click at [842, 300] on div "Writer Name" at bounding box center [833, 297] width 103 height 29
click at [921, 258] on input "Search Form" at bounding box center [1013, 268] width 236 height 27
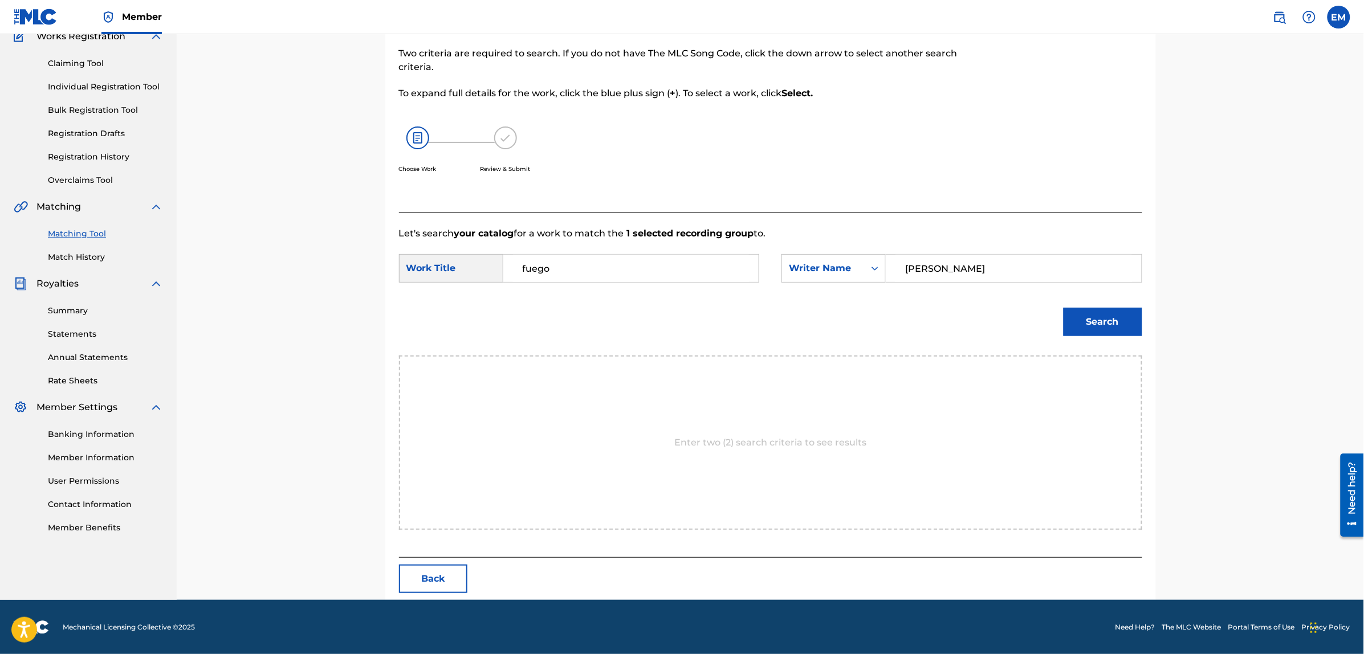
type input "bernado fuster"
click at [1064, 308] on button "Search" at bounding box center [1103, 322] width 79 height 29
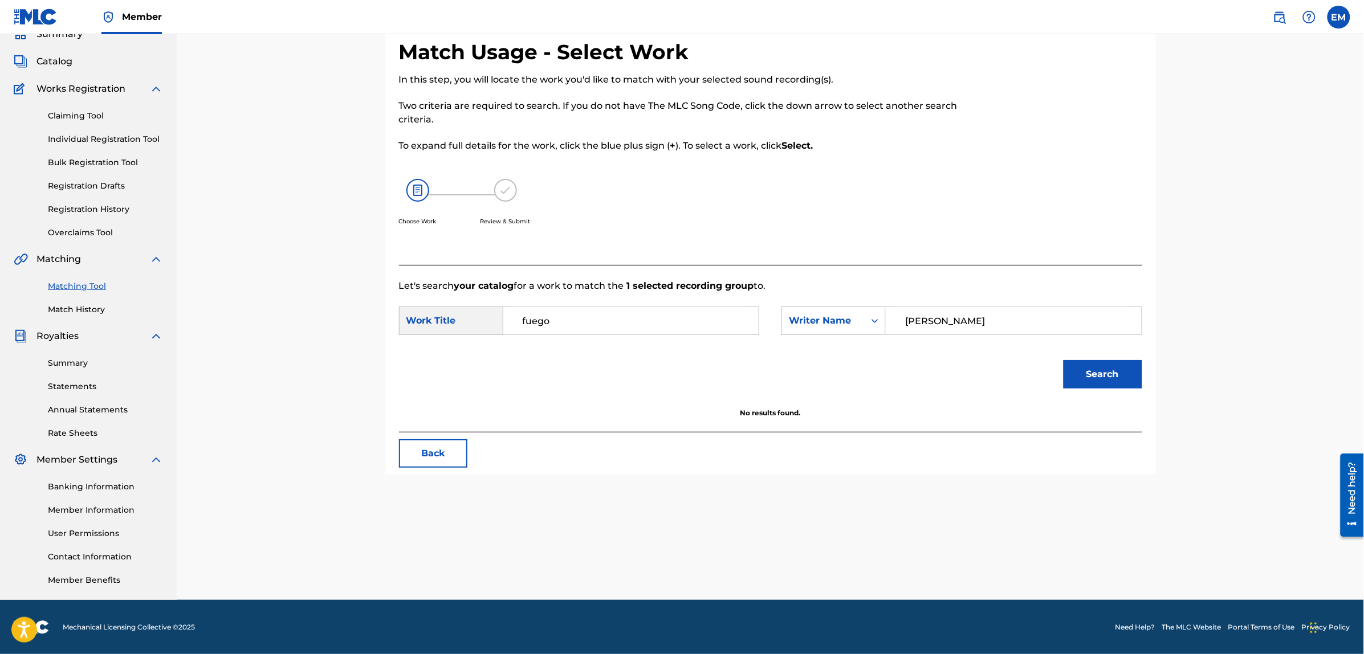
click at [446, 458] on button "Back" at bounding box center [433, 453] width 68 height 29
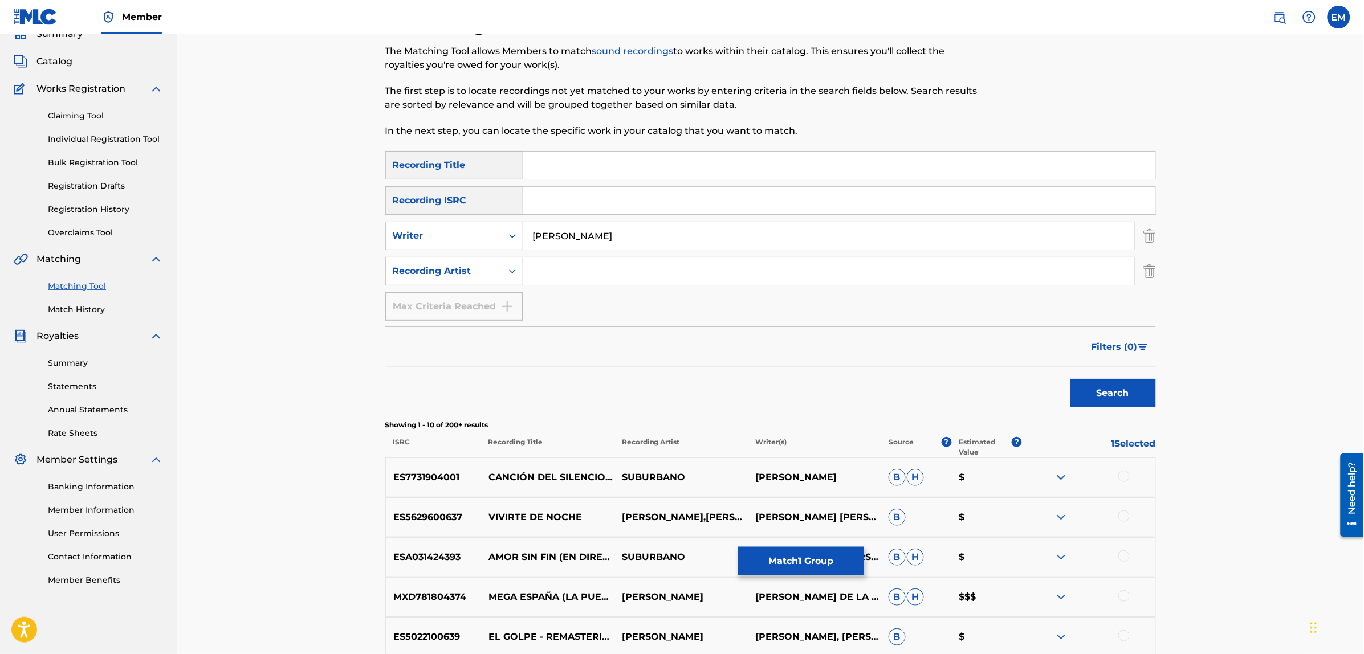
click at [88, 306] on link "Match History" at bounding box center [105, 310] width 115 height 12
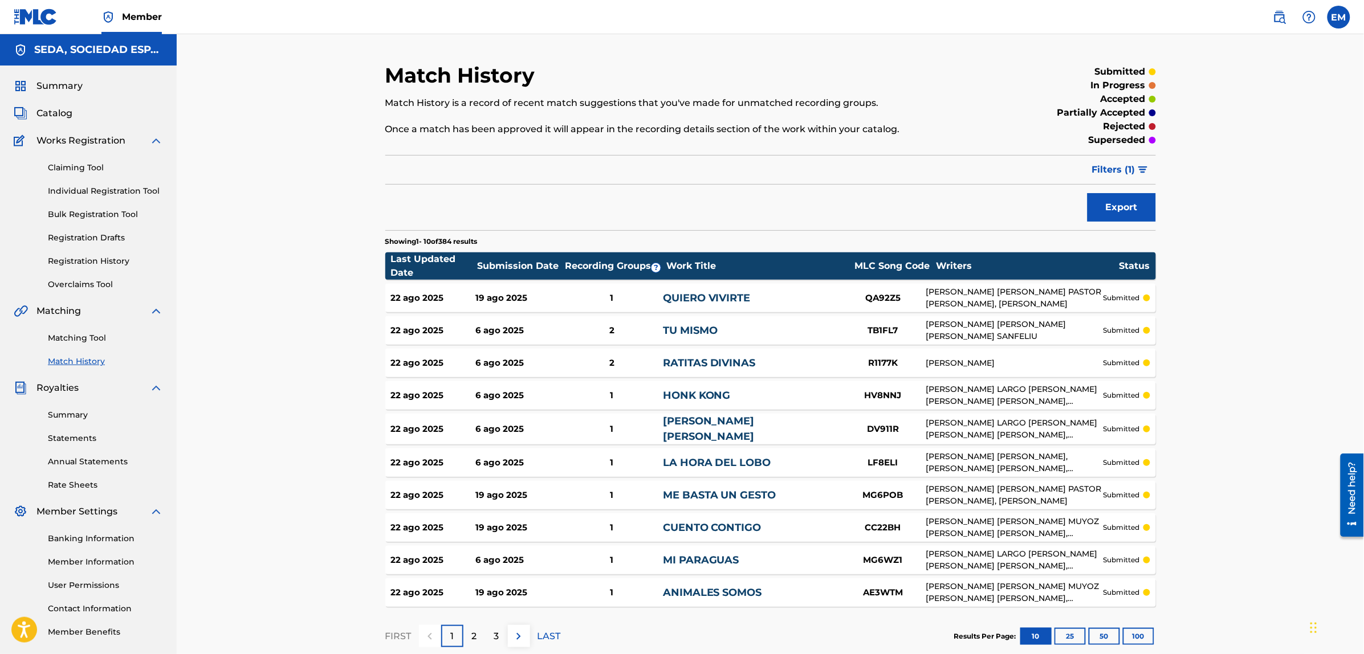
click at [78, 337] on link "Matching Tool" at bounding box center [105, 338] width 115 height 12
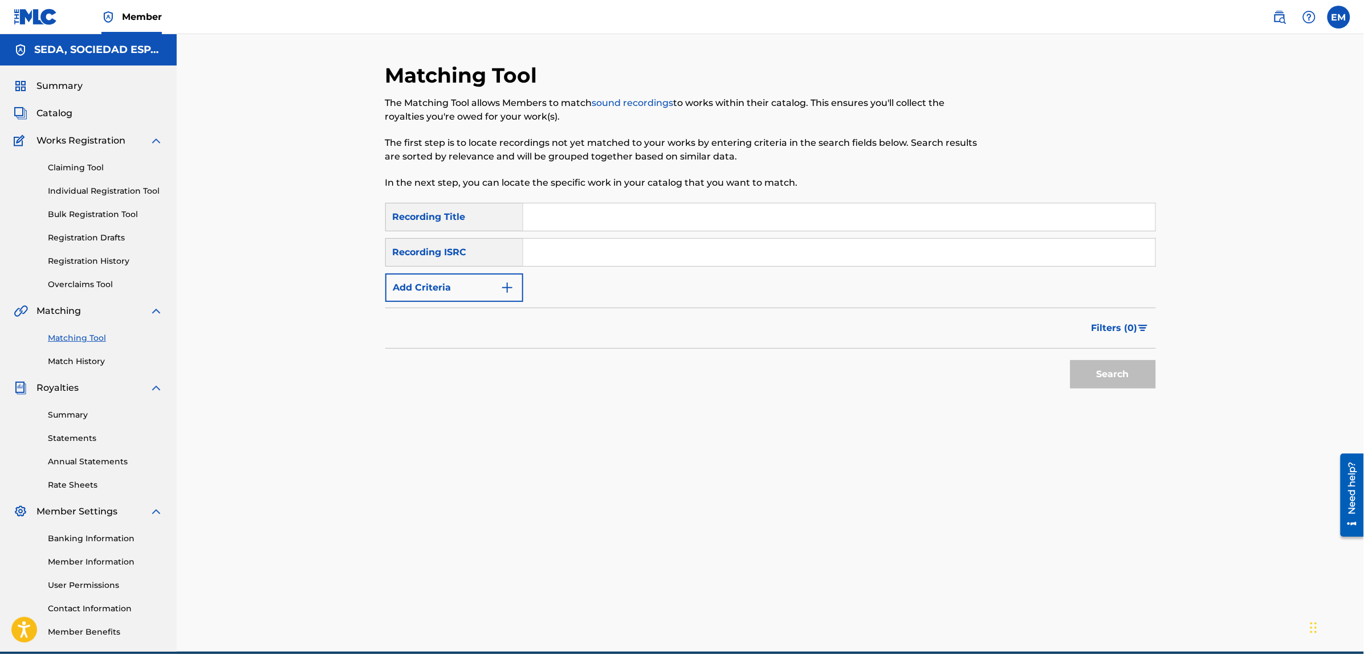
click at [545, 215] on input "Search Form" at bounding box center [839, 216] width 632 height 27
type input "o"
type input "por si volvieras"
click at [1070, 360] on button "Search" at bounding box center [1113, 374] width 86 height 29
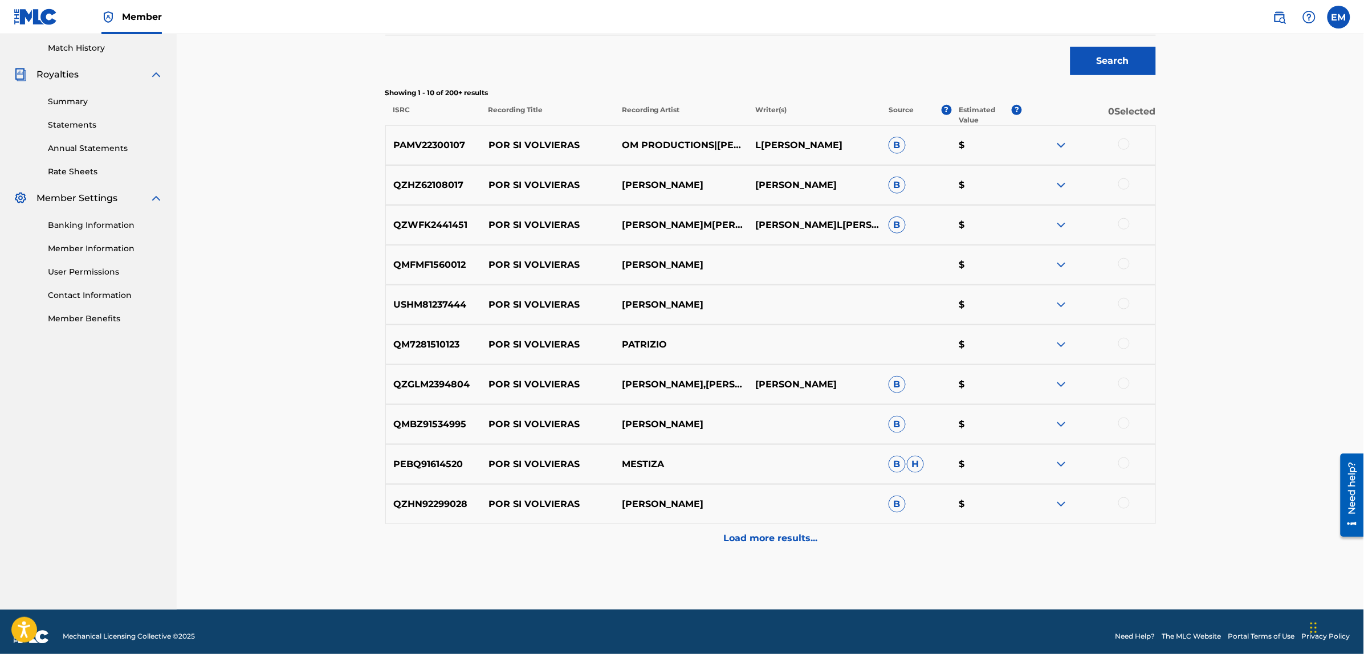
scroll to position [323, 0]
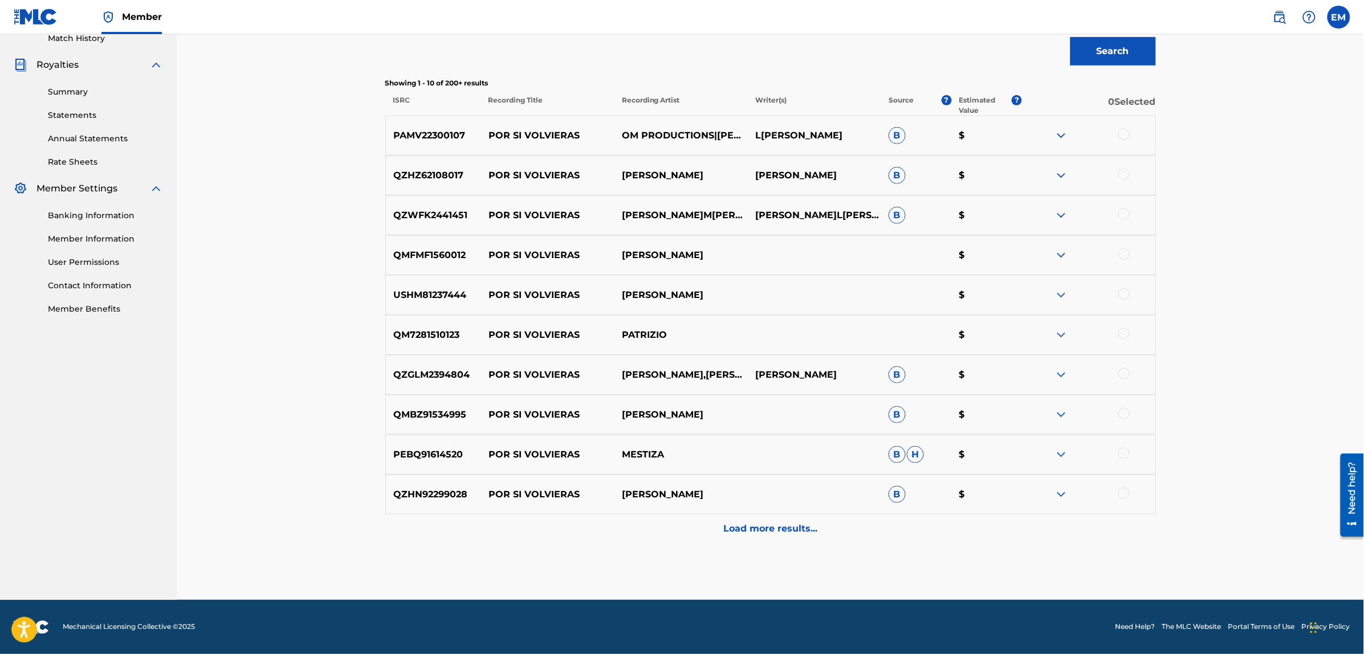
click at [766, 528] on p "Load more results..." at bounding box center [770, 529] width 94 height 14
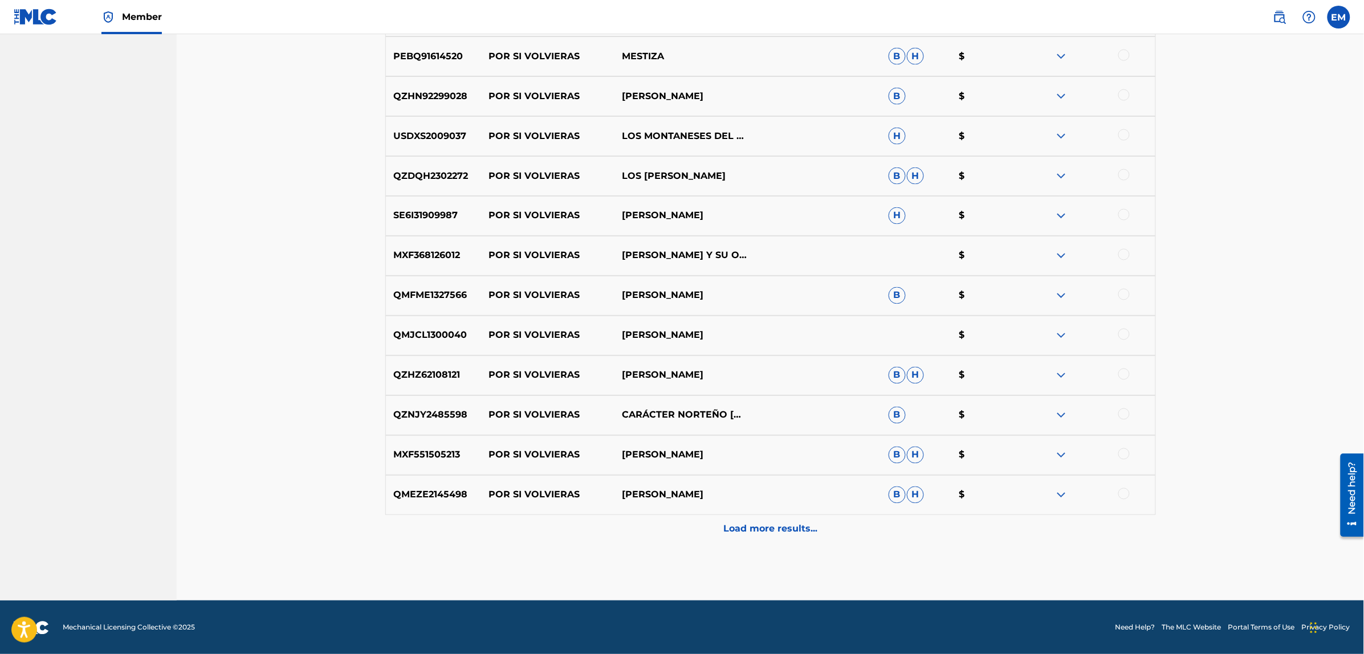
scroll to position [722, 0]
click at [760, 534] on p "Load more results..." at bounding box center [770, 529] width 94 height 14
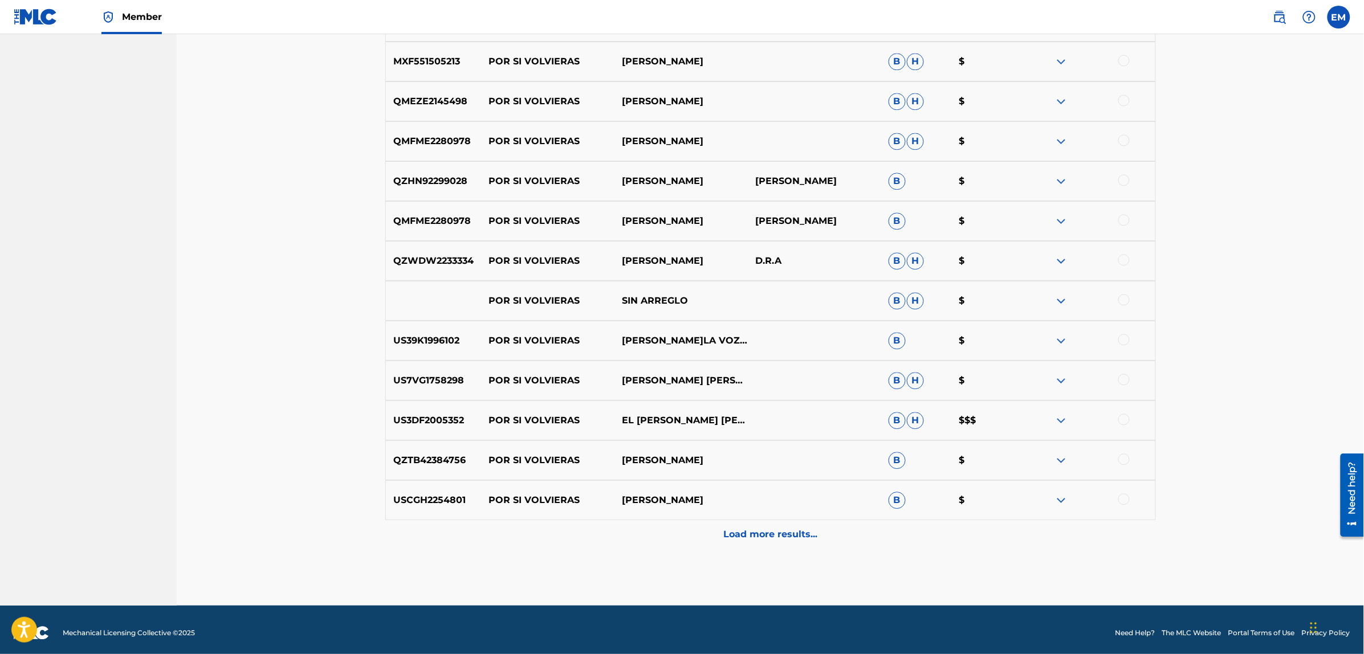
scroll to position [1121, 0]
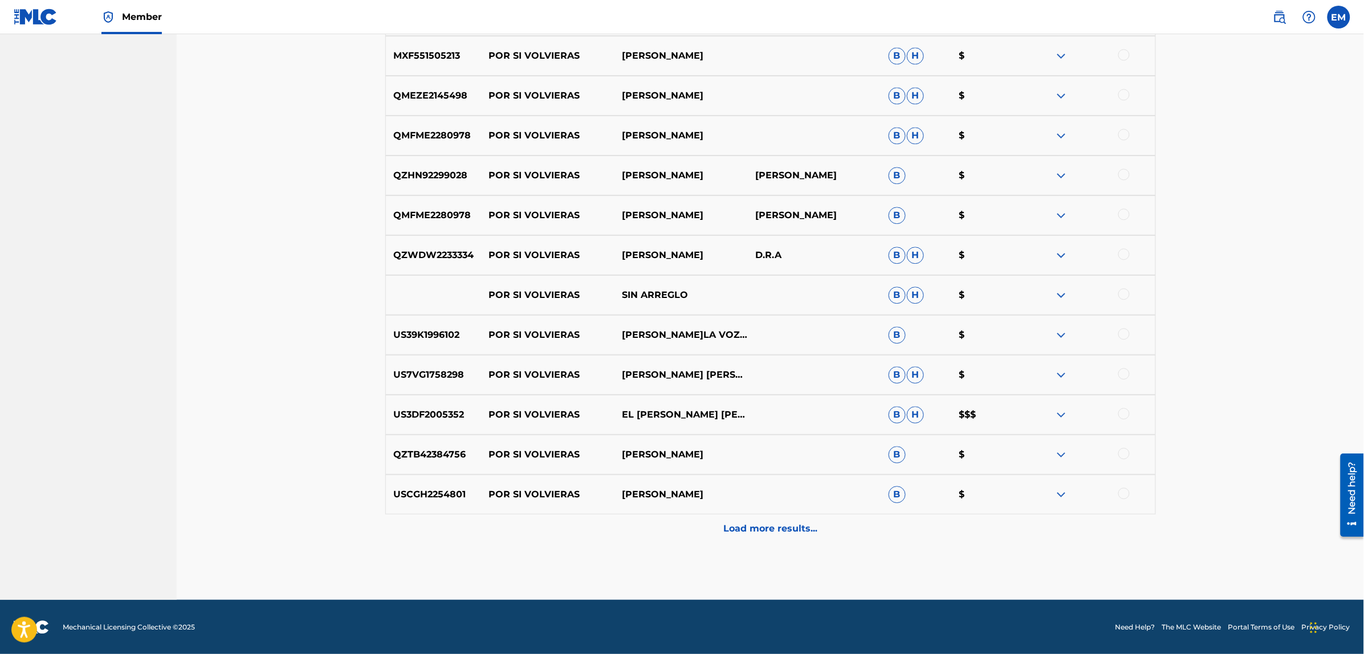
click at [764, 531] on p "Load more results..." at bounding box center [770, 529] width 94 height 14
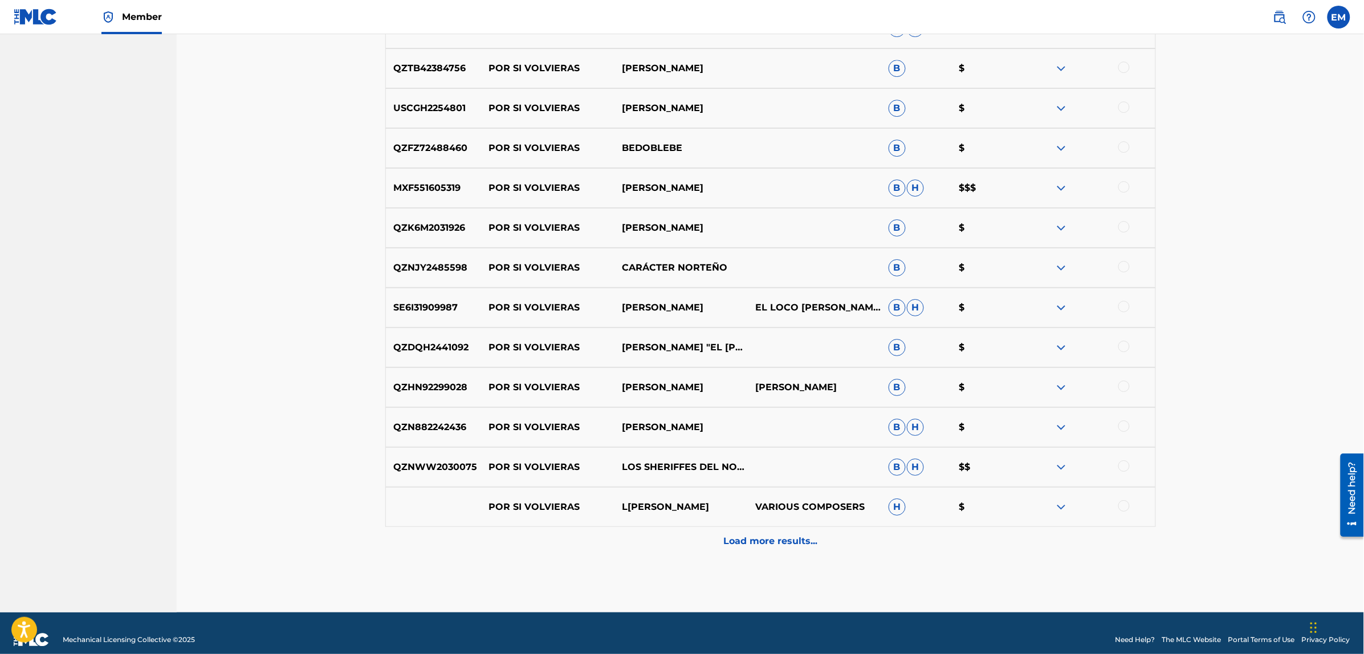
scroll to position [1520, 0]
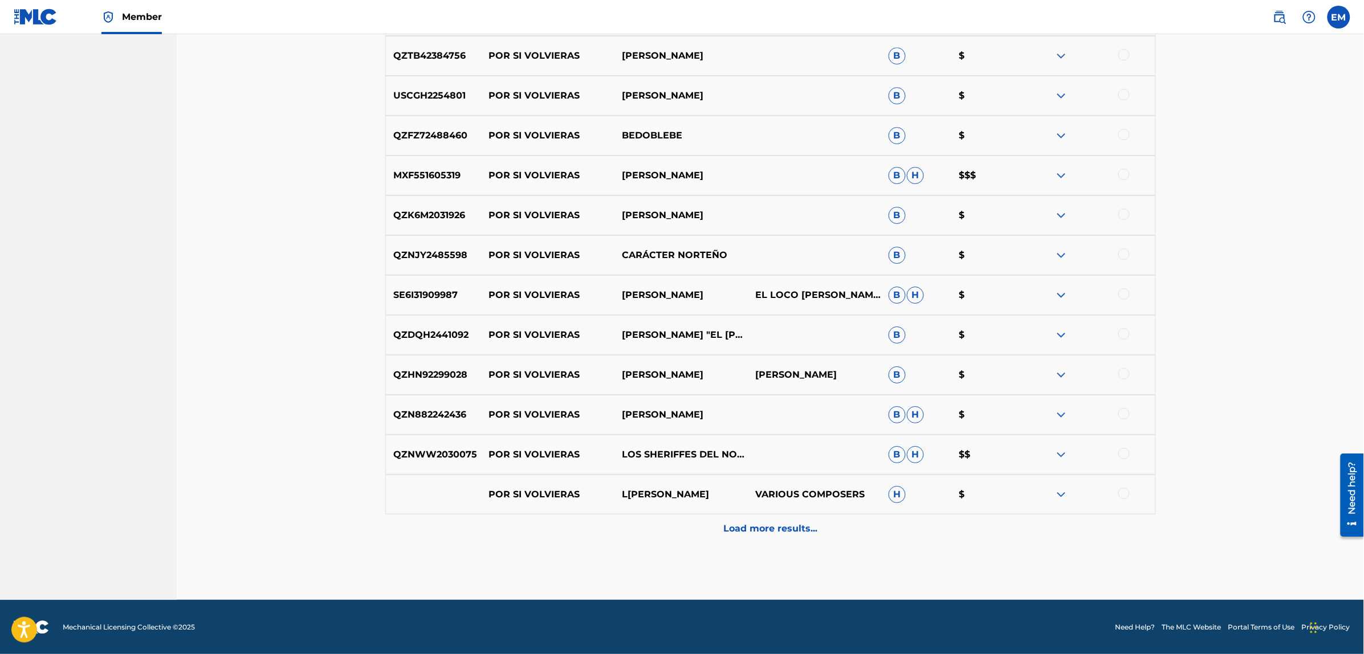
click at [796, 535] on p "Load more results..." at bounding box center [770, 529] width 94 height 14
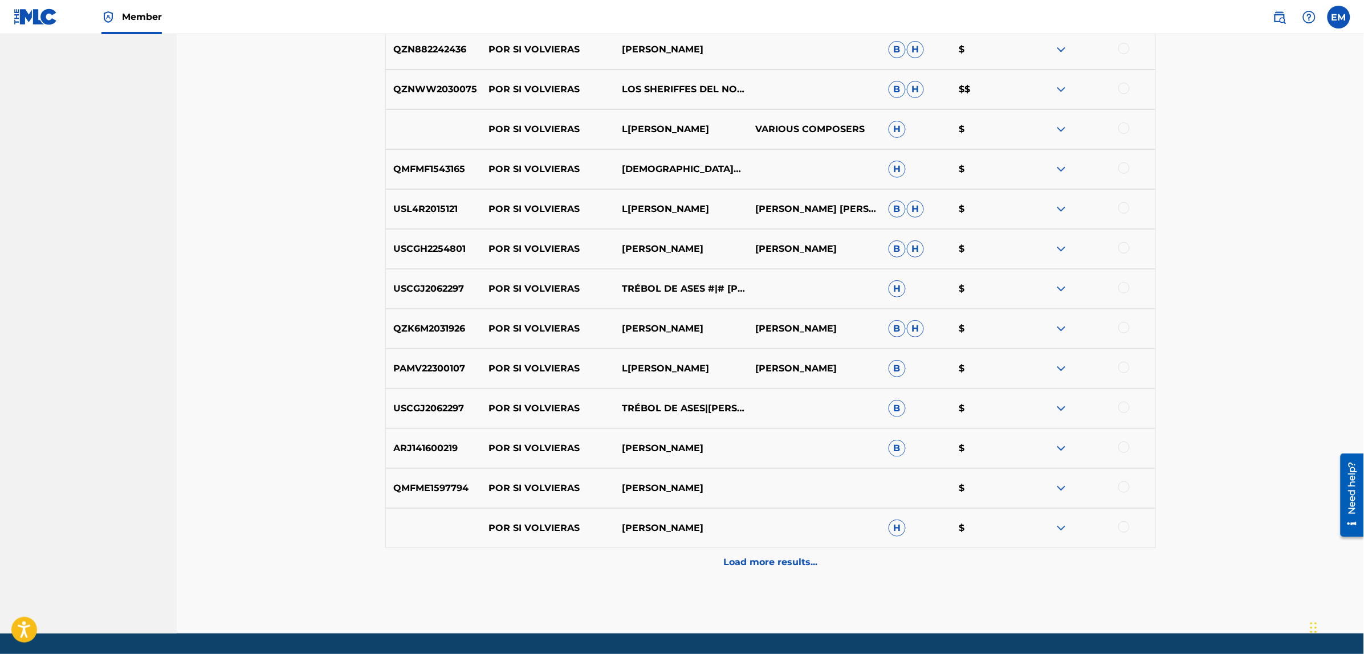
scroll to position [1919, 0]
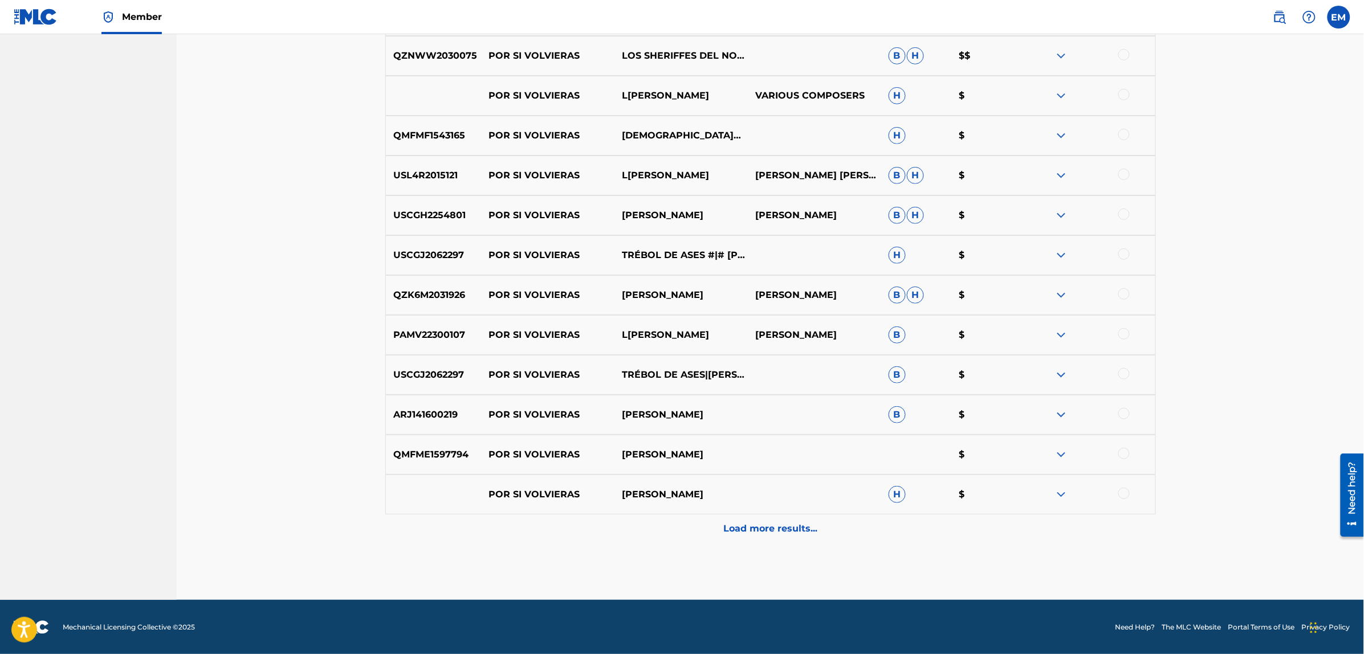
click at [740, 528] on p "Load more results..." at bounding box center [770, 529] width 94 height 14
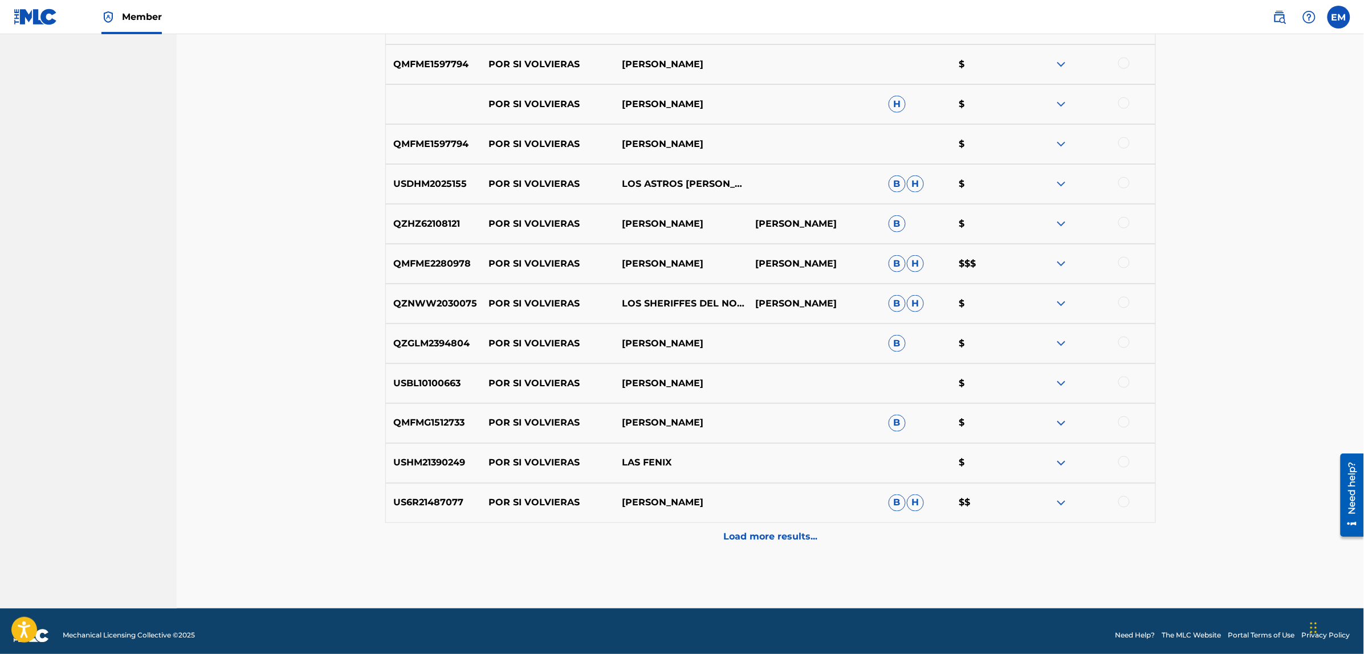
scroll to position [2318, 0]
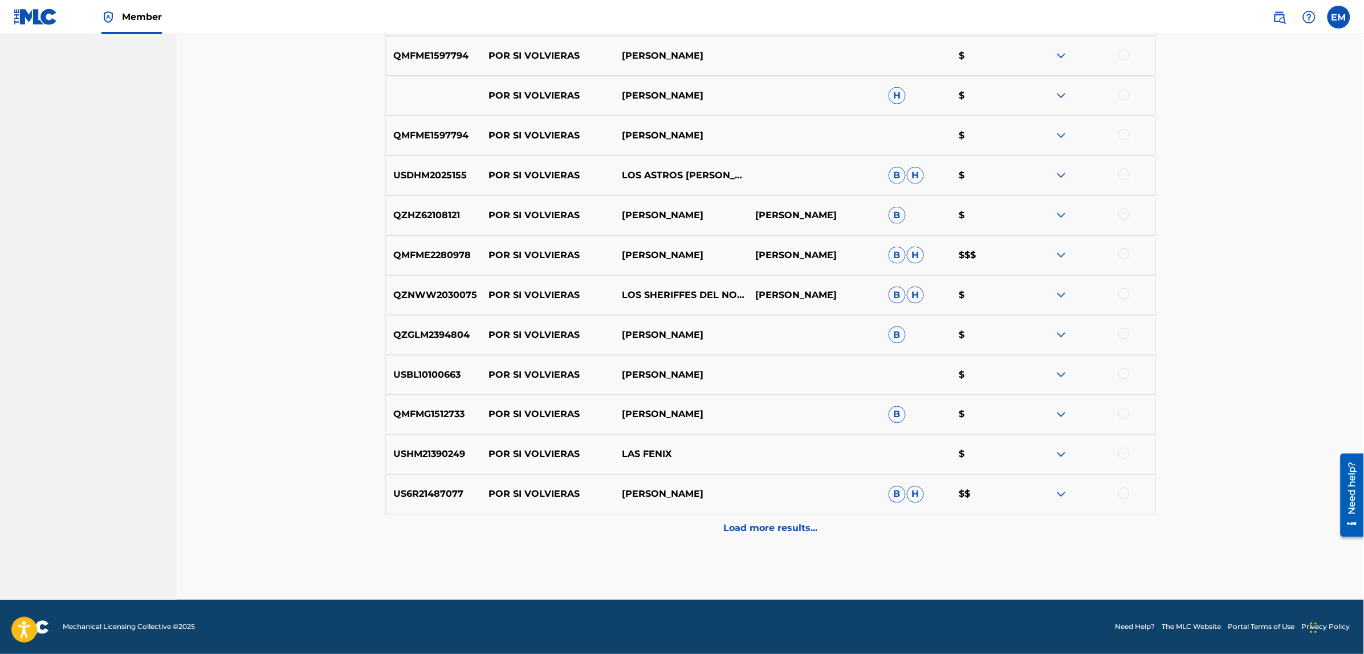
click at [743, 530] on p "Load more results..." at bounding box center [770, 529] width 94 height 14
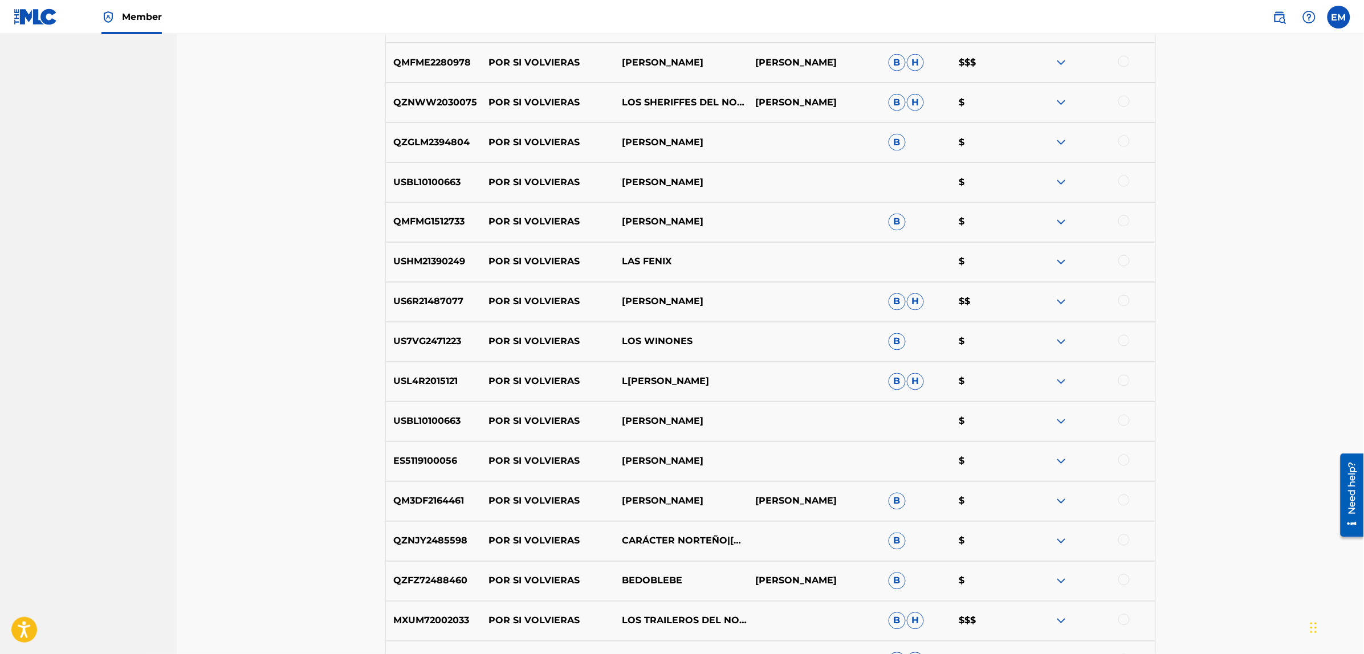
scroll to position [2532, 0]
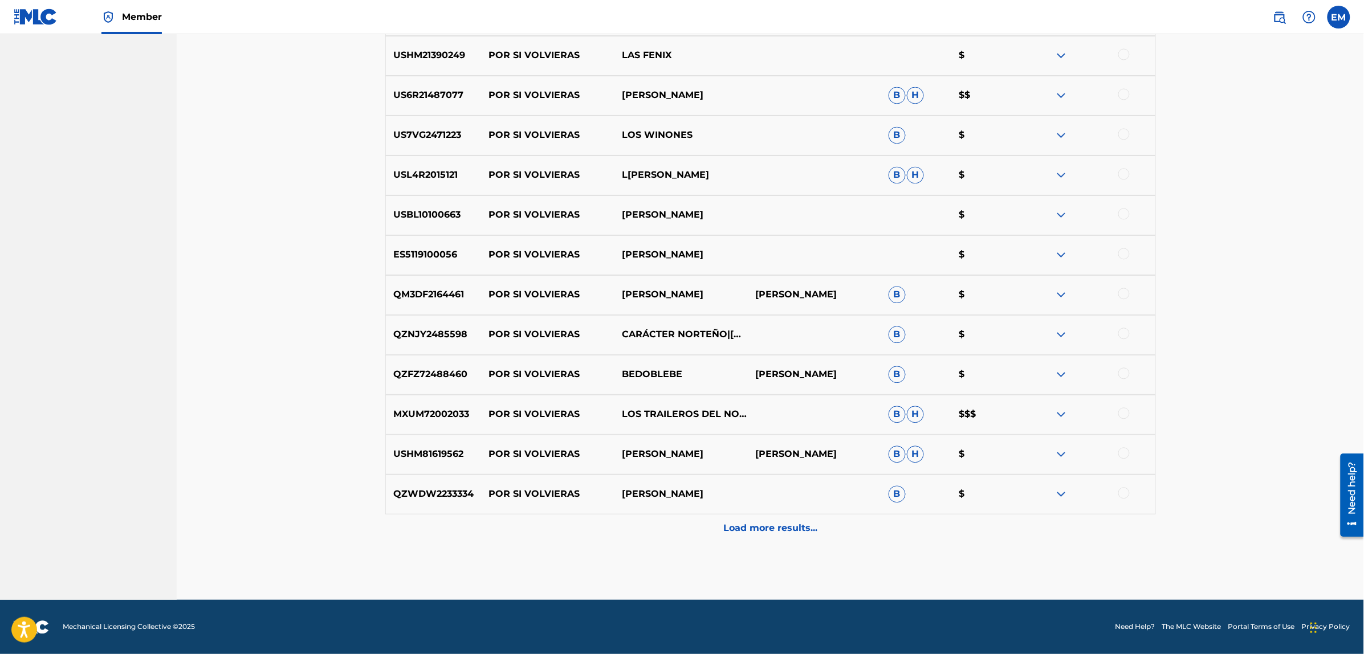
click at [743, 528] on p "Load more results..." at bounding box center [770, 529] width 94 height 14
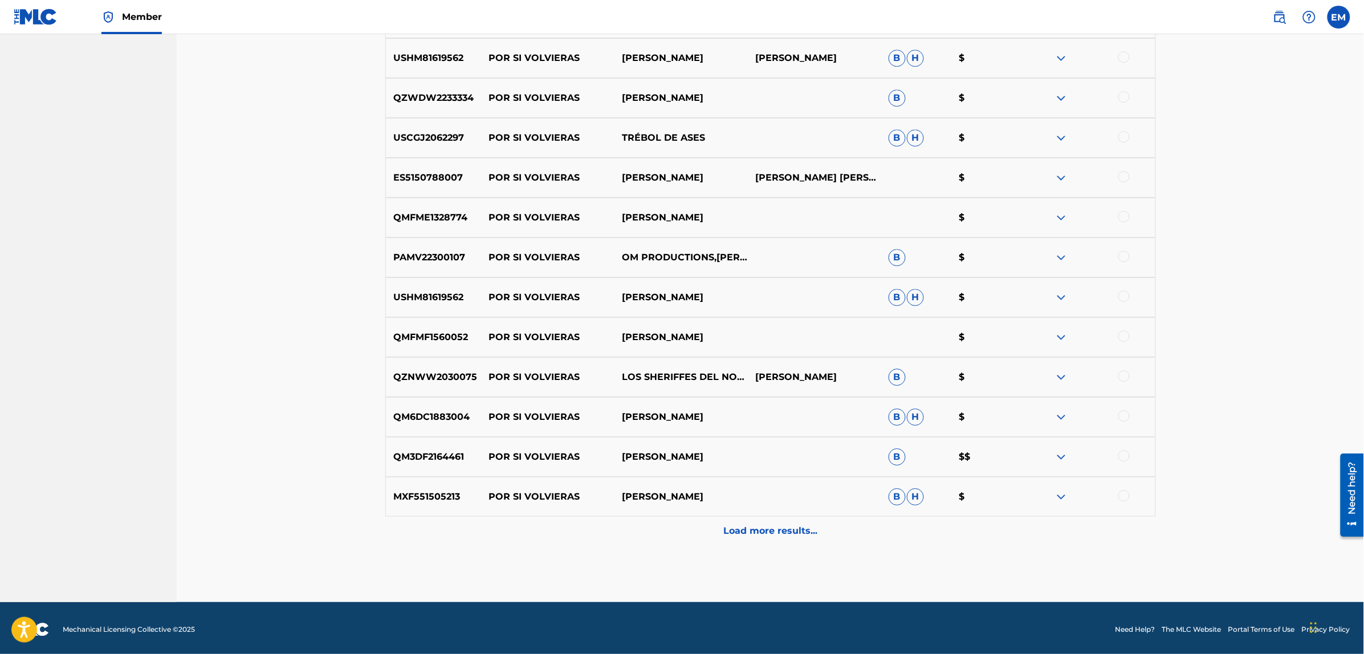
scroll to position [3116, 0]
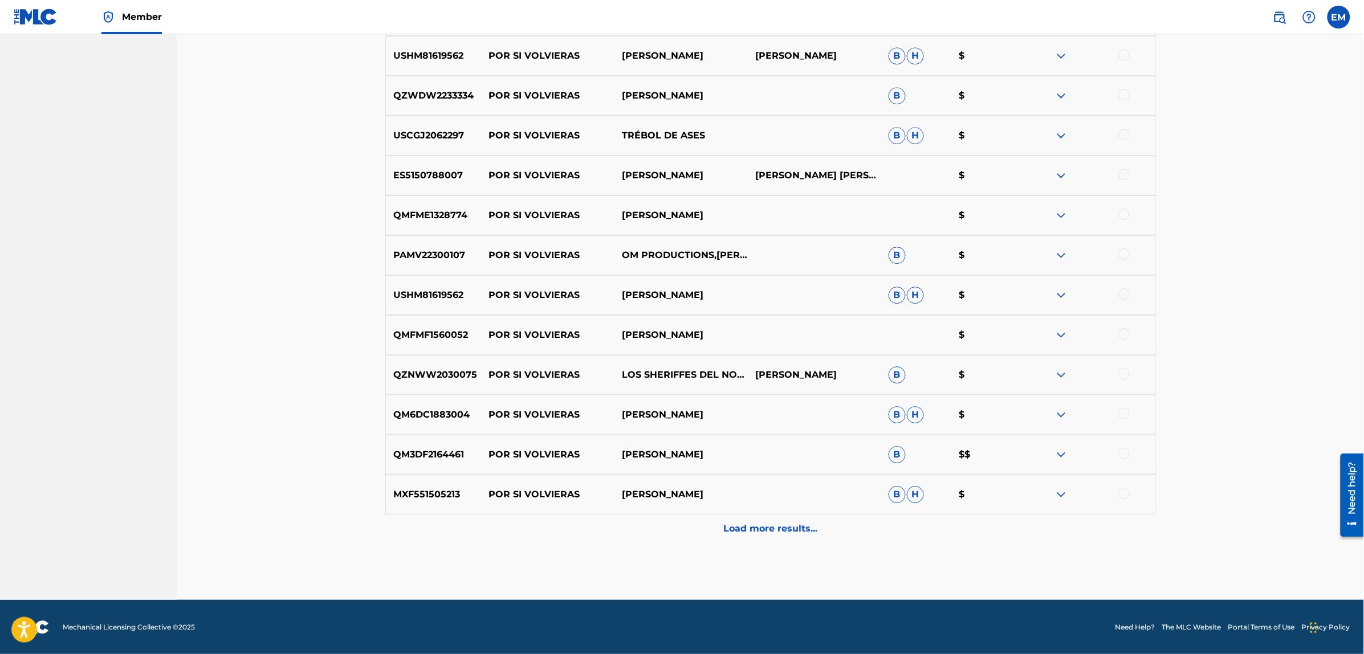
click at [743, 528] on p "Load more results..." at bounding box center [770, 529] width 94 height 14
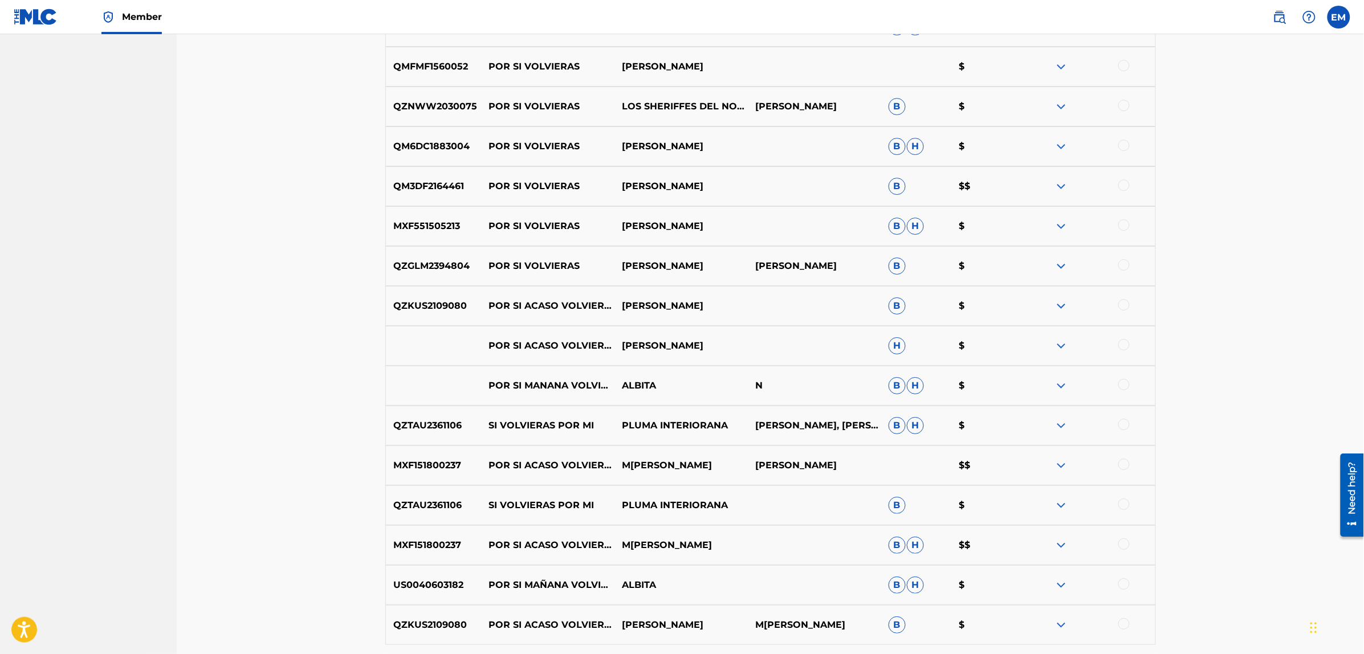
scroll to position [3401, 0]
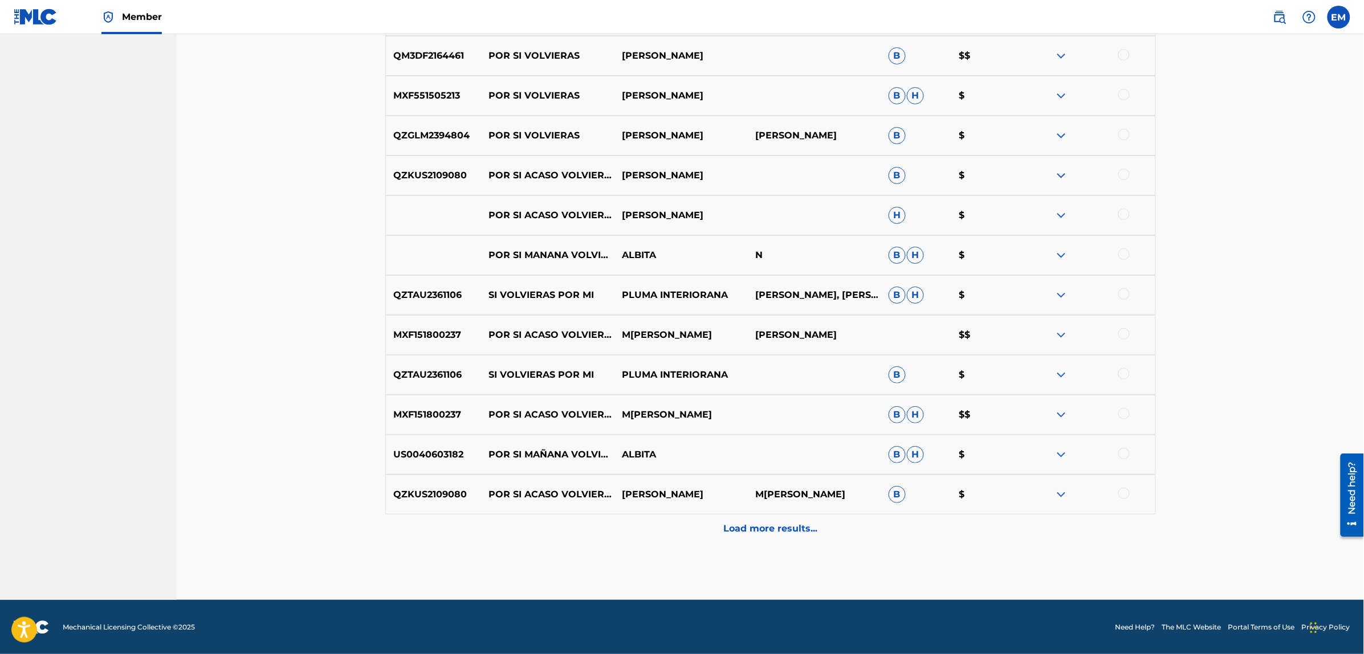
click at [743, 528] on p "Load more results..." at bounding box center [770, 529] width 94 height 14
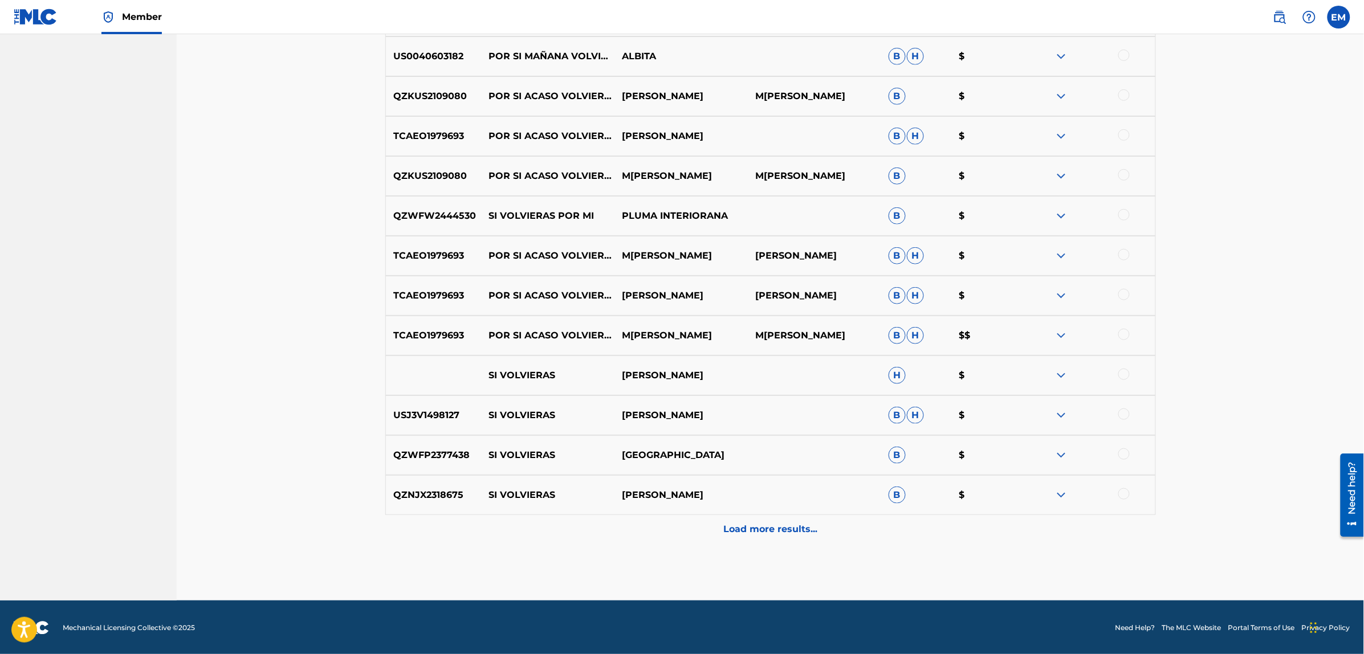
scroll to position [3914, 0]
click at [743, 528] on p "Load more results..." at bounding box center [770, 529] width 94 height 14
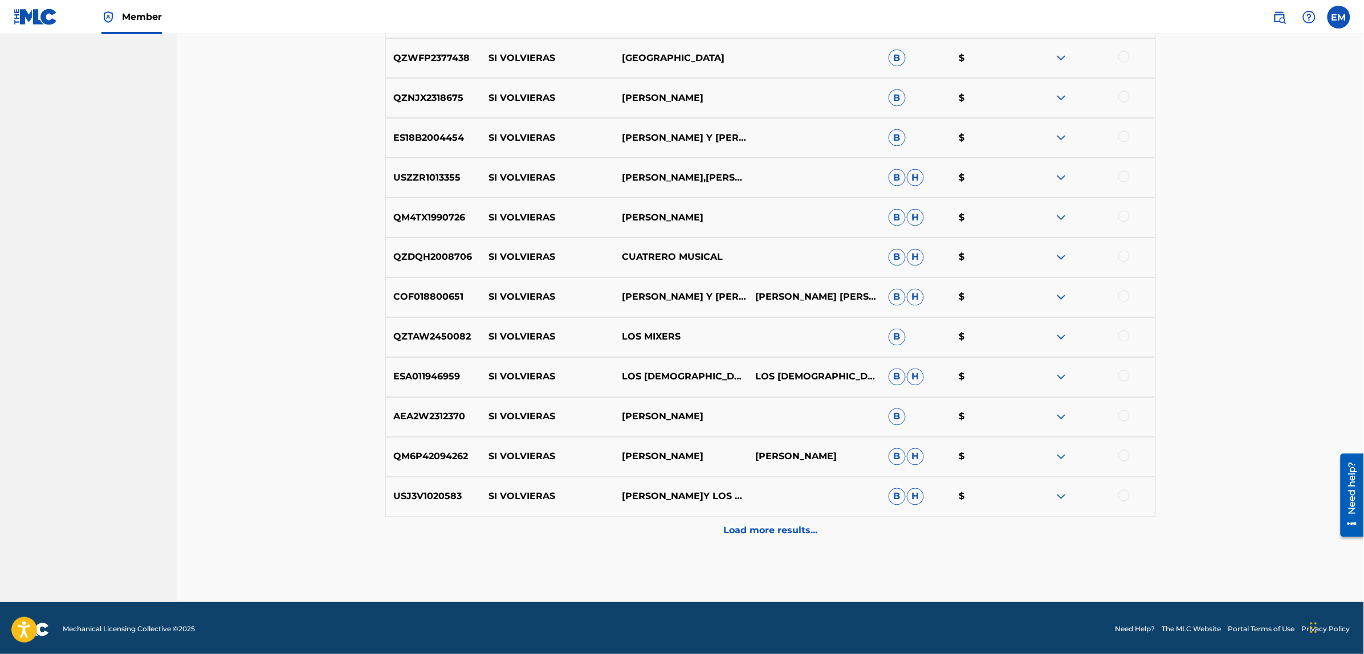
scroll to position [4313, 0]
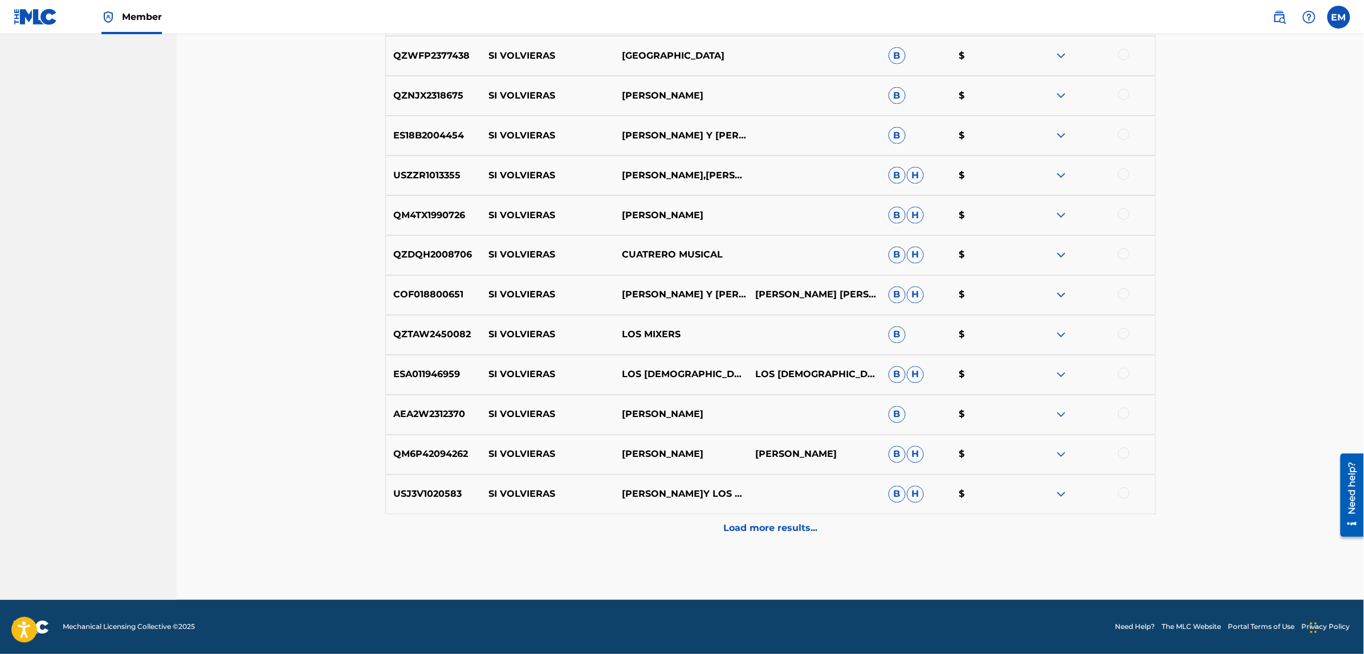
click at [743, 528] on p "Load more results..." at bounding box center [770, 529] width 94 height 14
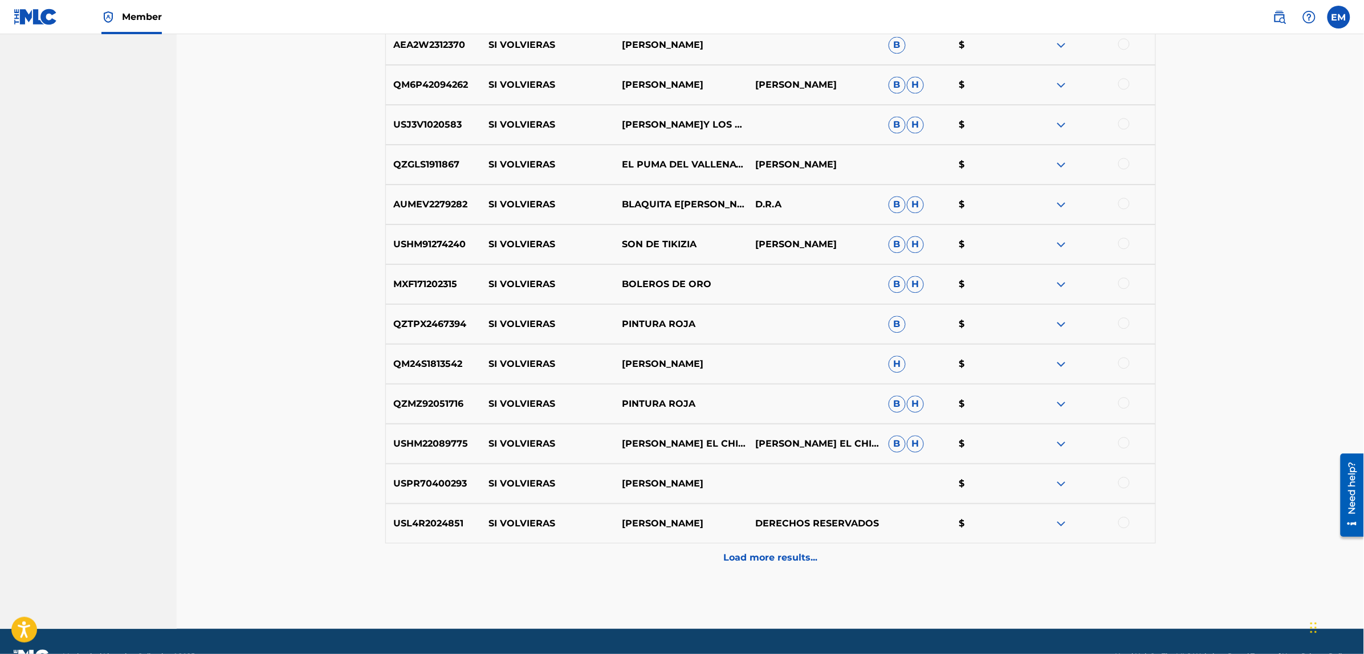
scroll to position [4712, 0]
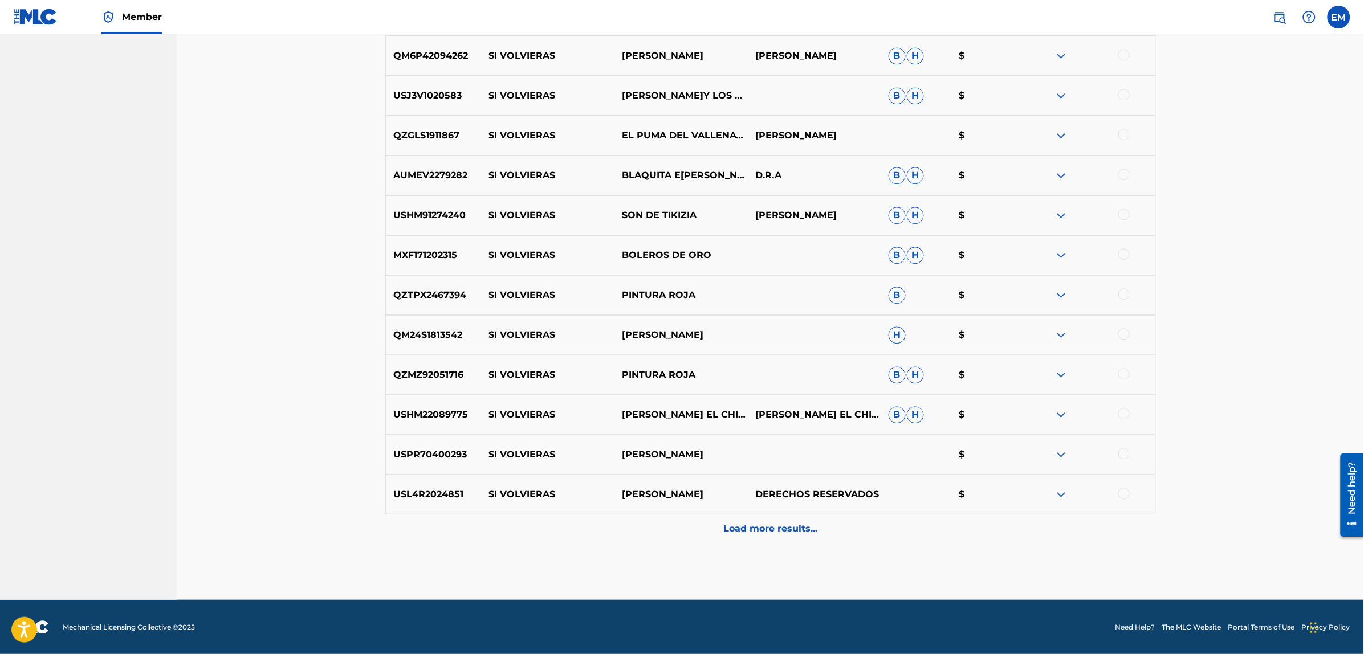
click at [743, 528] on p "Load more results..." at bounding box center [770, 529] width 94 height 14
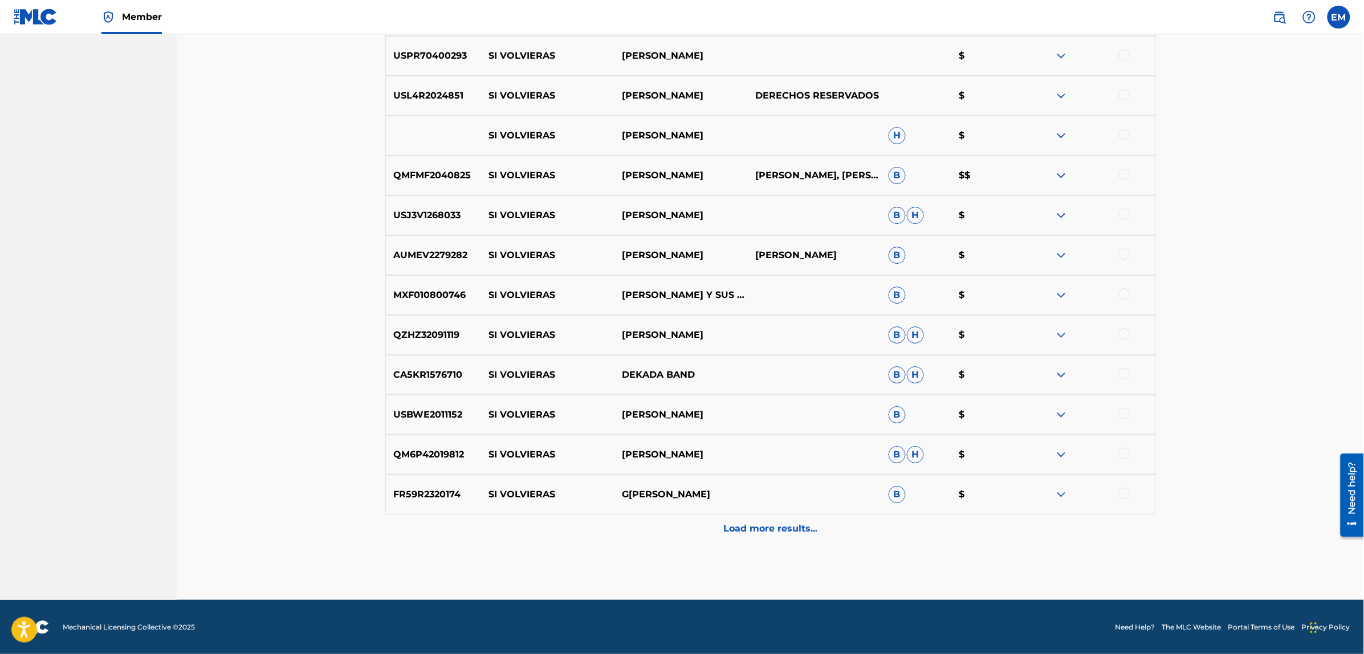
click at [743, 527] on p "Load more results..." at bounding box center [770, 529] width 94 height 14
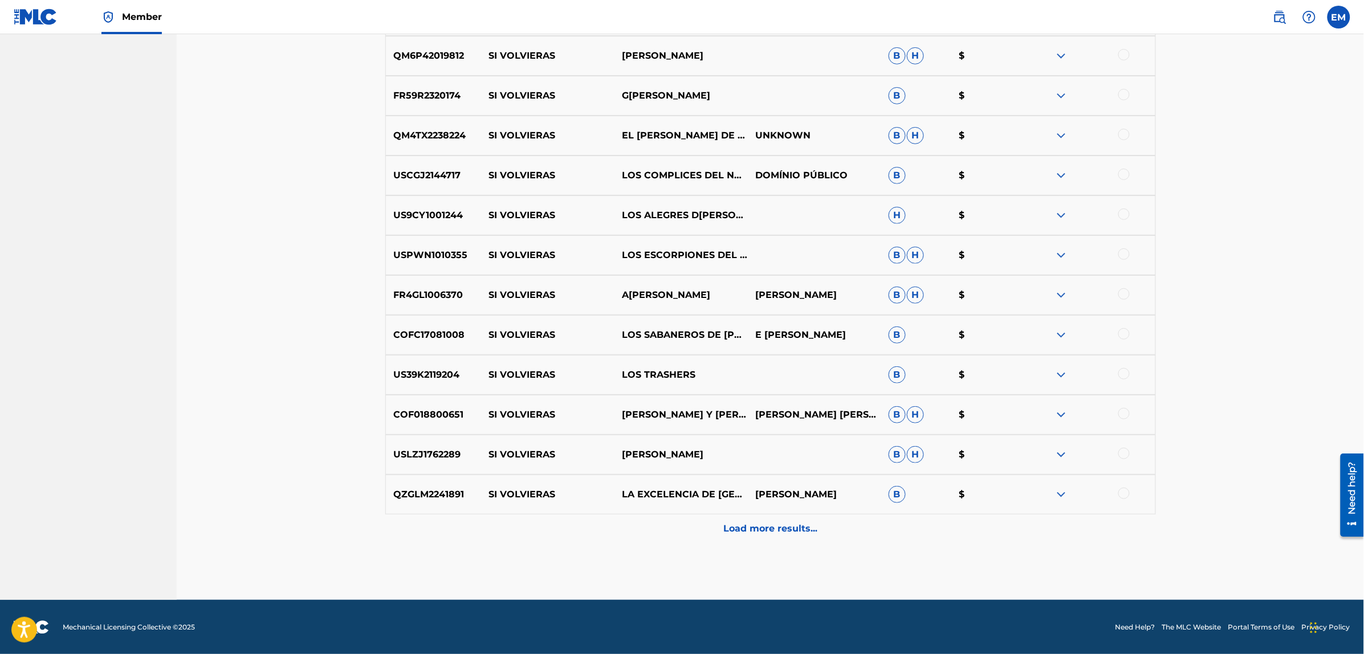
click at [743, 527] on p "Load more results..." at bounding box center [770, 529] width 94 height 14
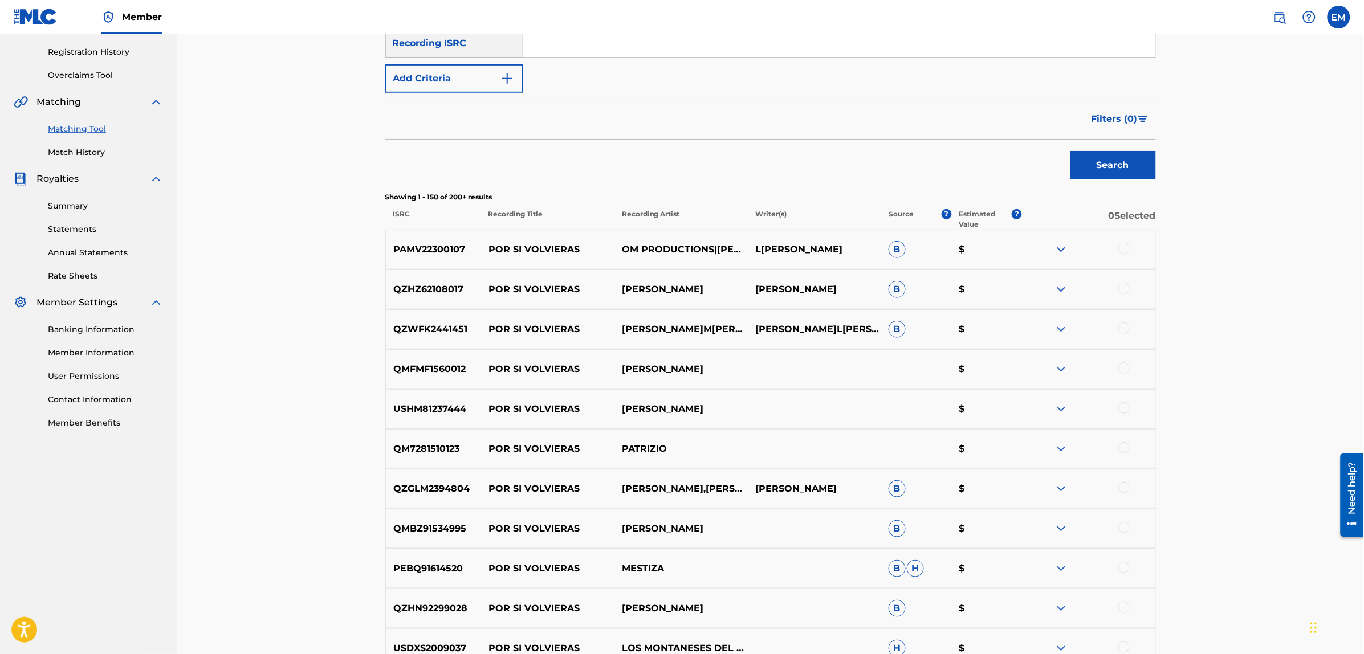
scroll to position [0, 0]
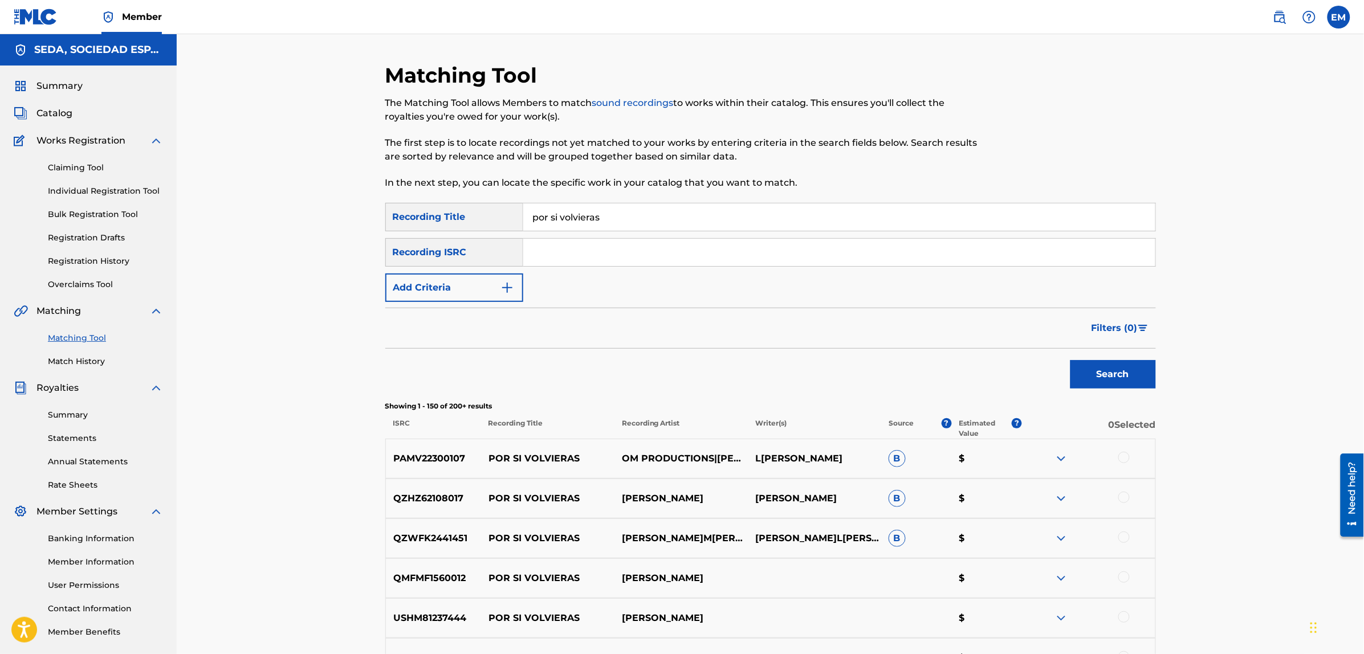
click at [482, 290] on button "Add Criteria" at bounding box center [454, 288] width 138 height 29
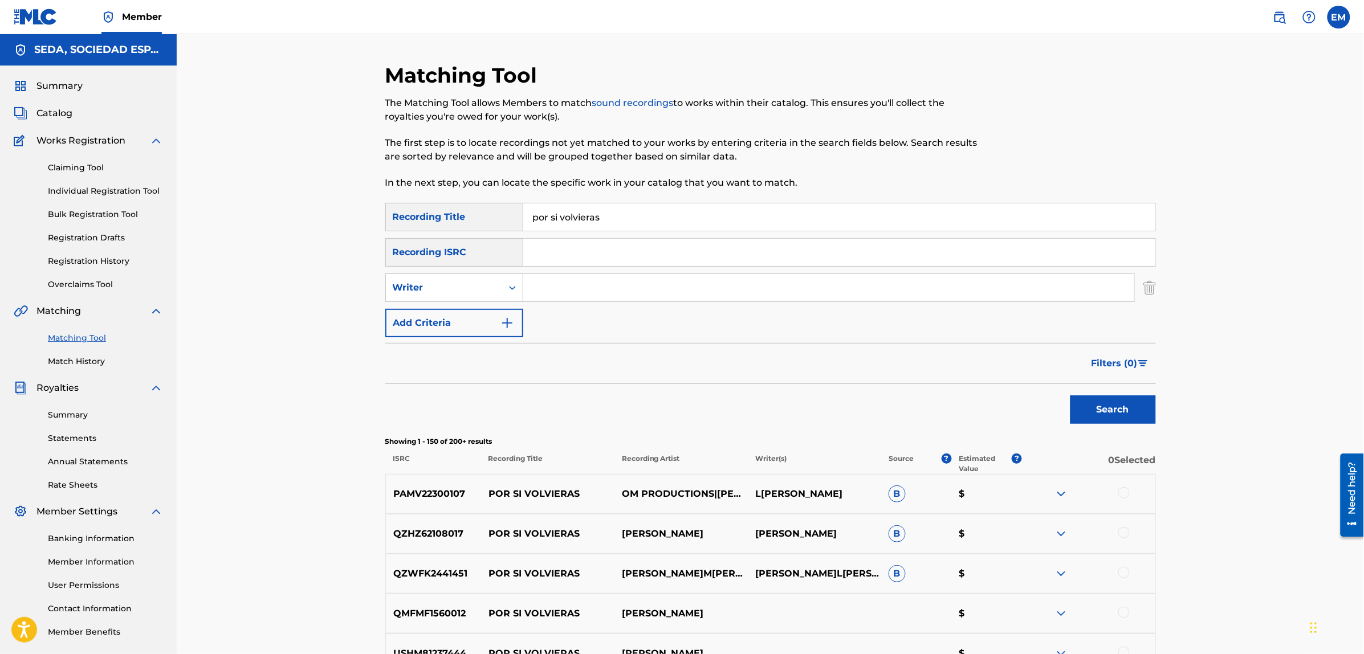
click at [576, 289] on input "Search Form" at bounding box center [828, 287] width 611 height 27
type input "bernardo fuster"
click at [1070, 396] on button "Search" at bounding box center [1113, 410] width 86 height 29
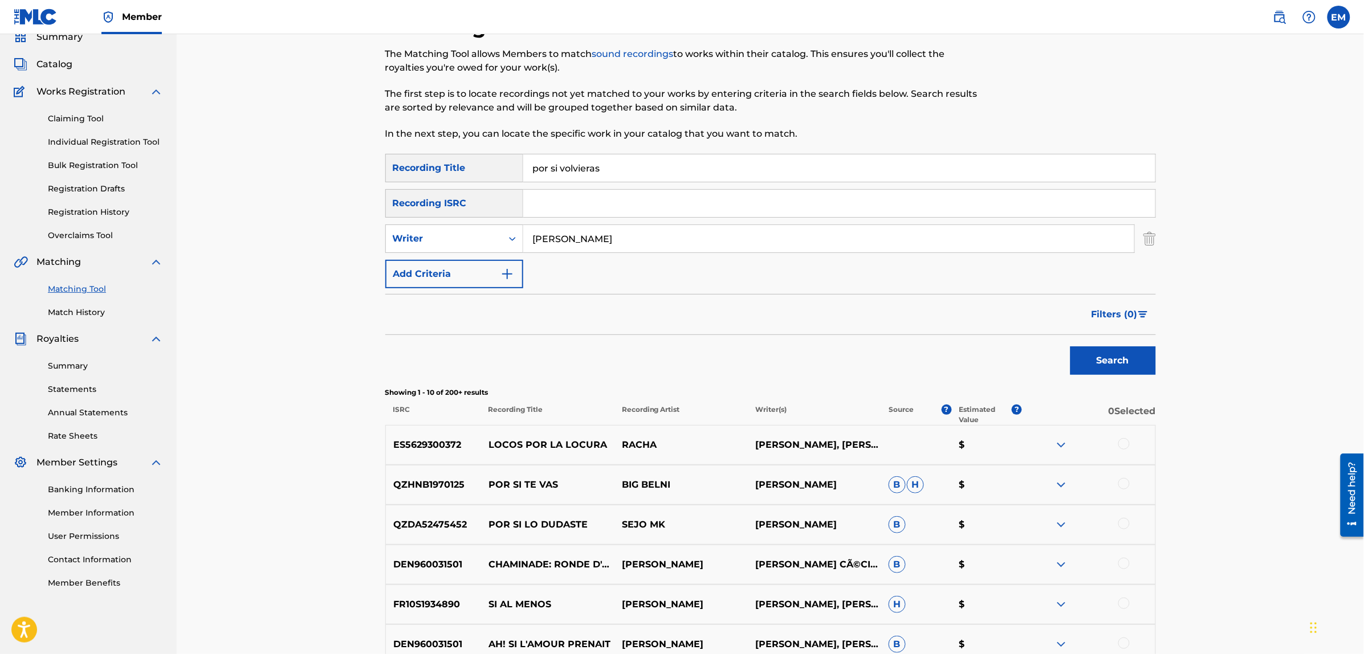
scroll to position [143, 0]
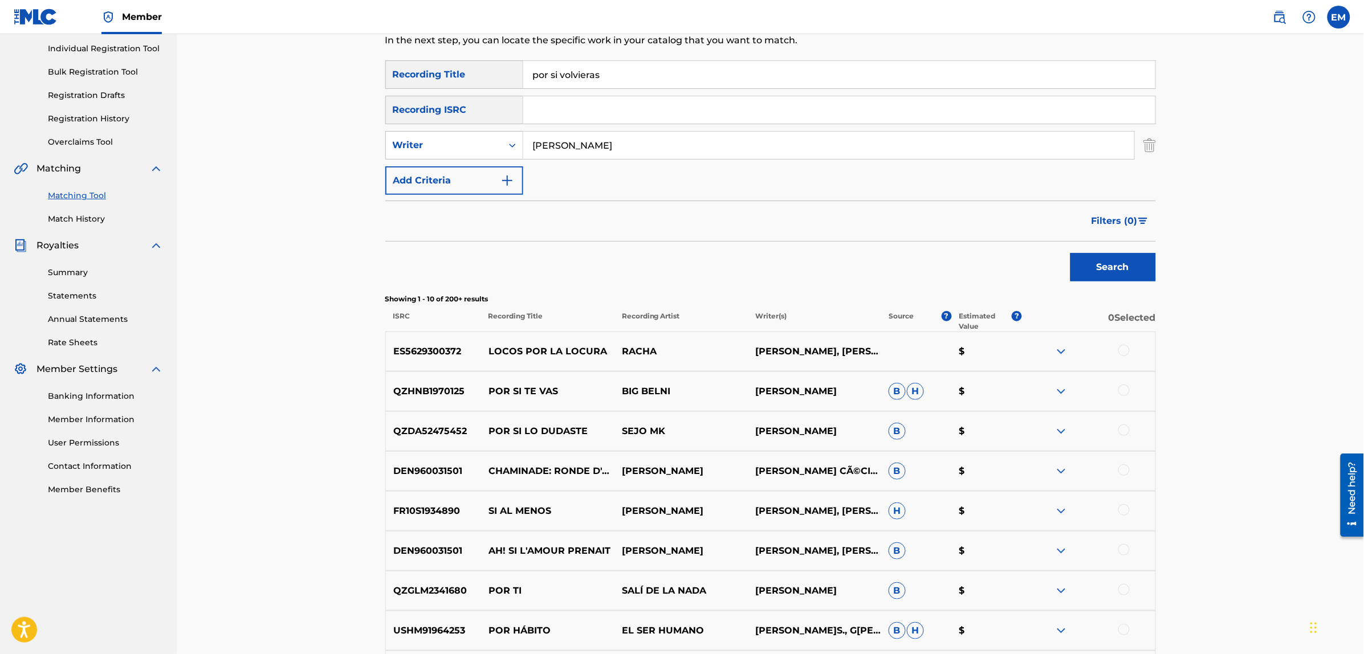
click at [1123, 349] on div at bounding box center [1123, 350] width 11 height 11
click at [791, 560] on button "Match 1 Group" at bounding box center [801, 561] width 126 height 29
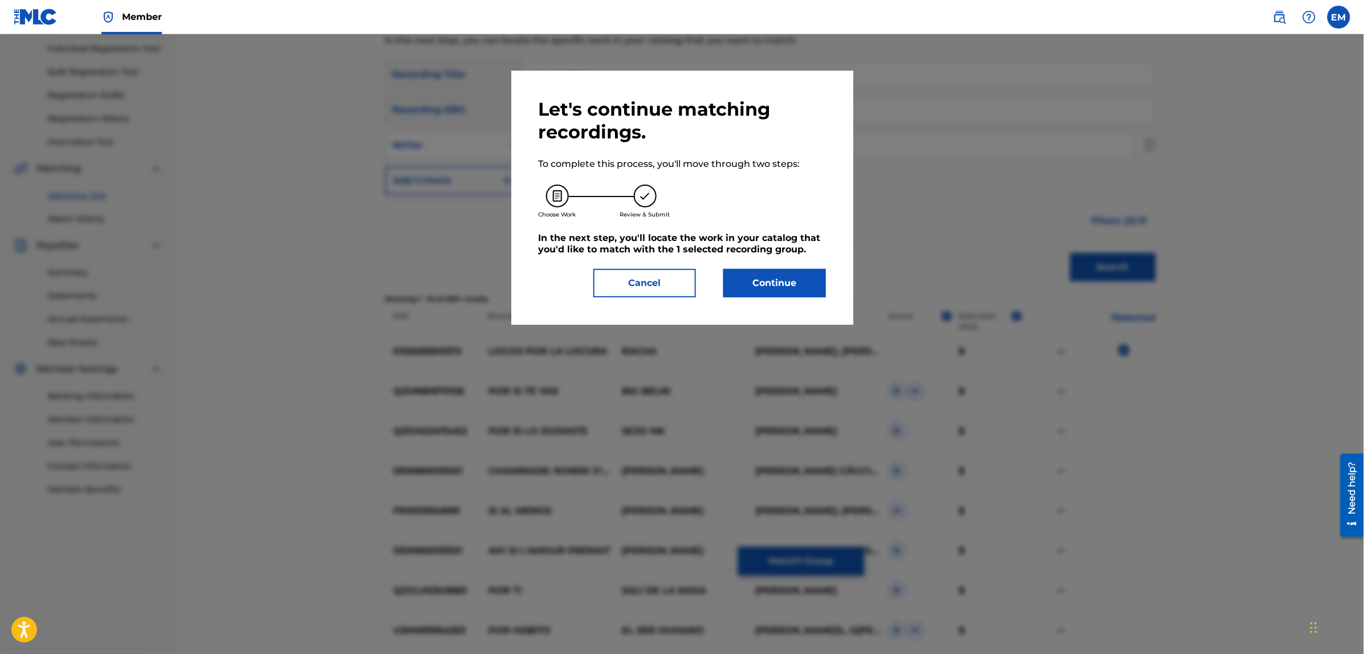
click at [743, 294] on button "Continue" at bounding box center [774, 283] width 103 height 29
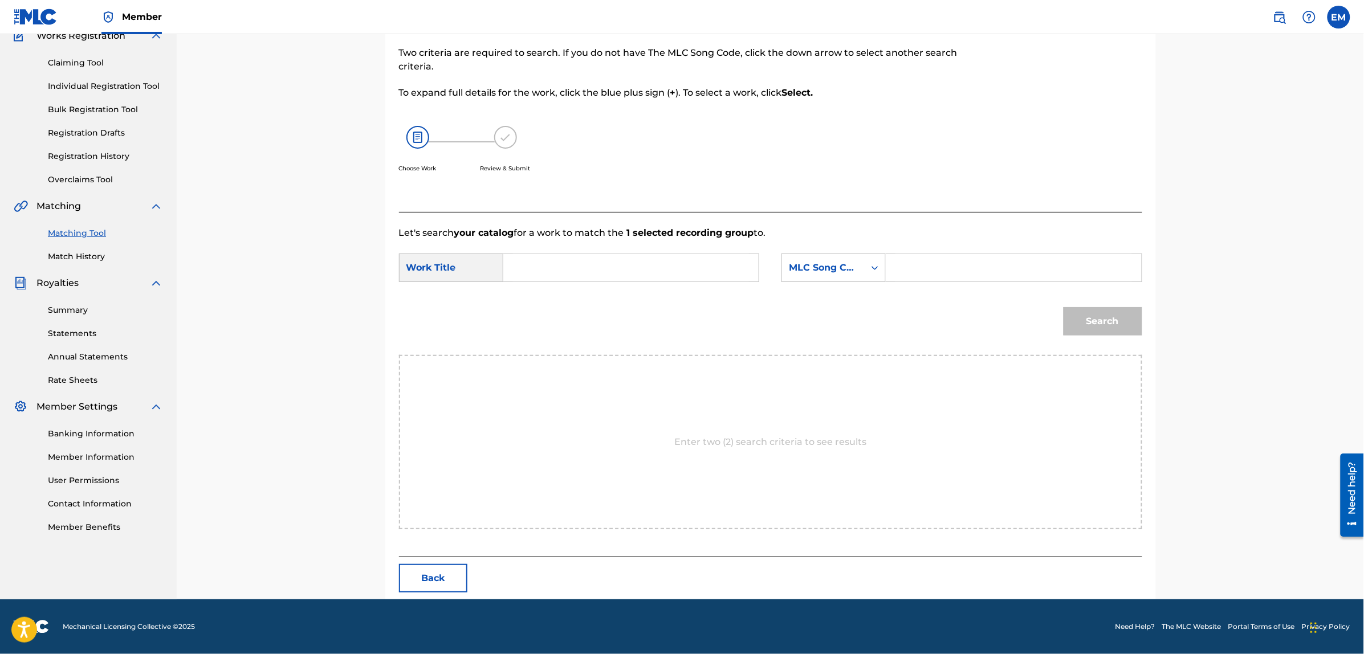
scroll to position [104, 0]
click at [630, 267] on input "Search Form" at bounding box center [631, 268] width 236 height 27
type input "por si volvieras"
click at [674, 310] on div "Search" at bounding box center [770, 325] width 743 height 59
click at [824, 272] on div "MLC Song Code" at bounding box center [823, 269] width 69 height 14
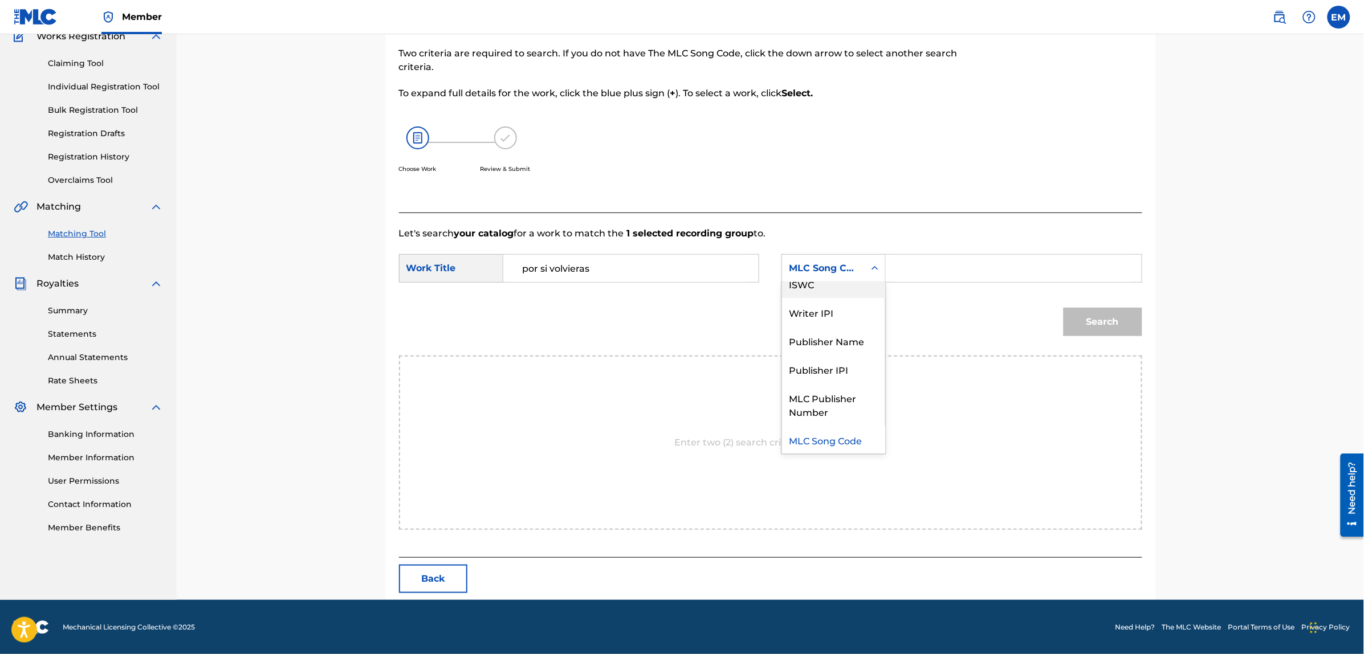
scroll to position [0, 0]
click at [819, 295] on div "Writer Name" at bounding box center [833, 297] width 103 height 29
click at [915, 260] on input "Search Form" at bounding box center [1013, 268] width 236 height 27
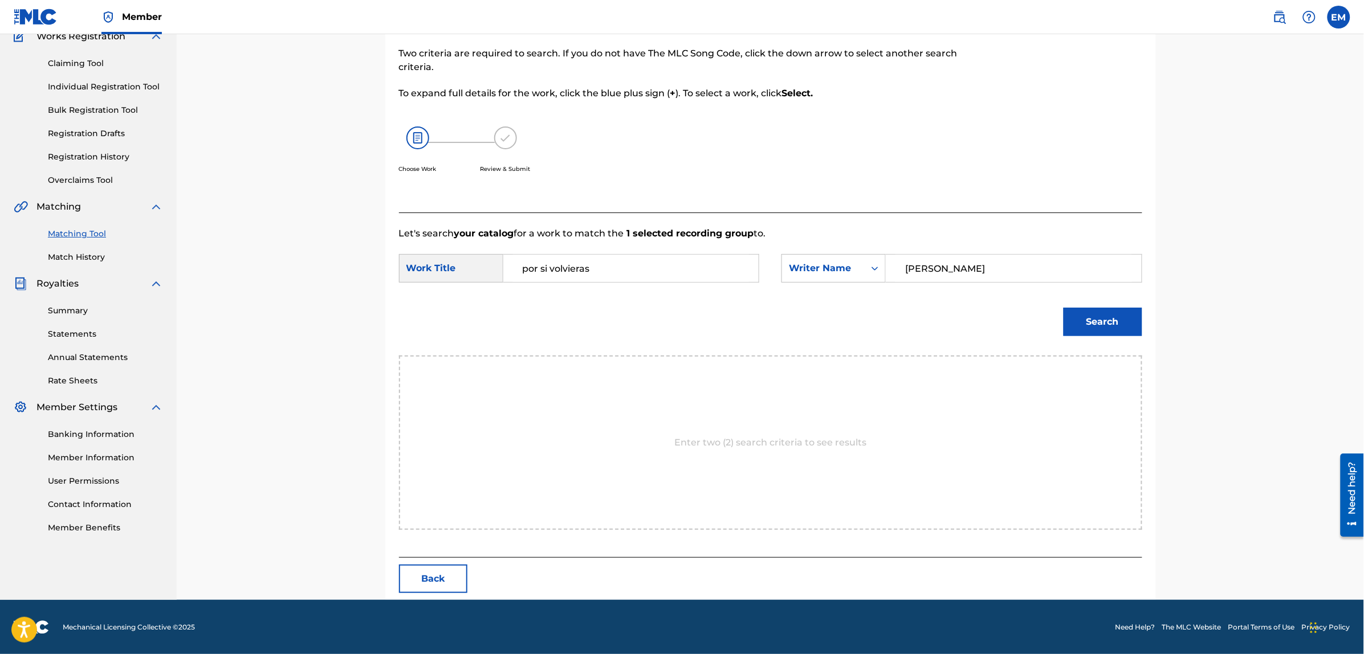
type input "bernardo fuster"
click at [1064, 308] on button "Search" at bounding box center [1103, 322] width 79 height 29
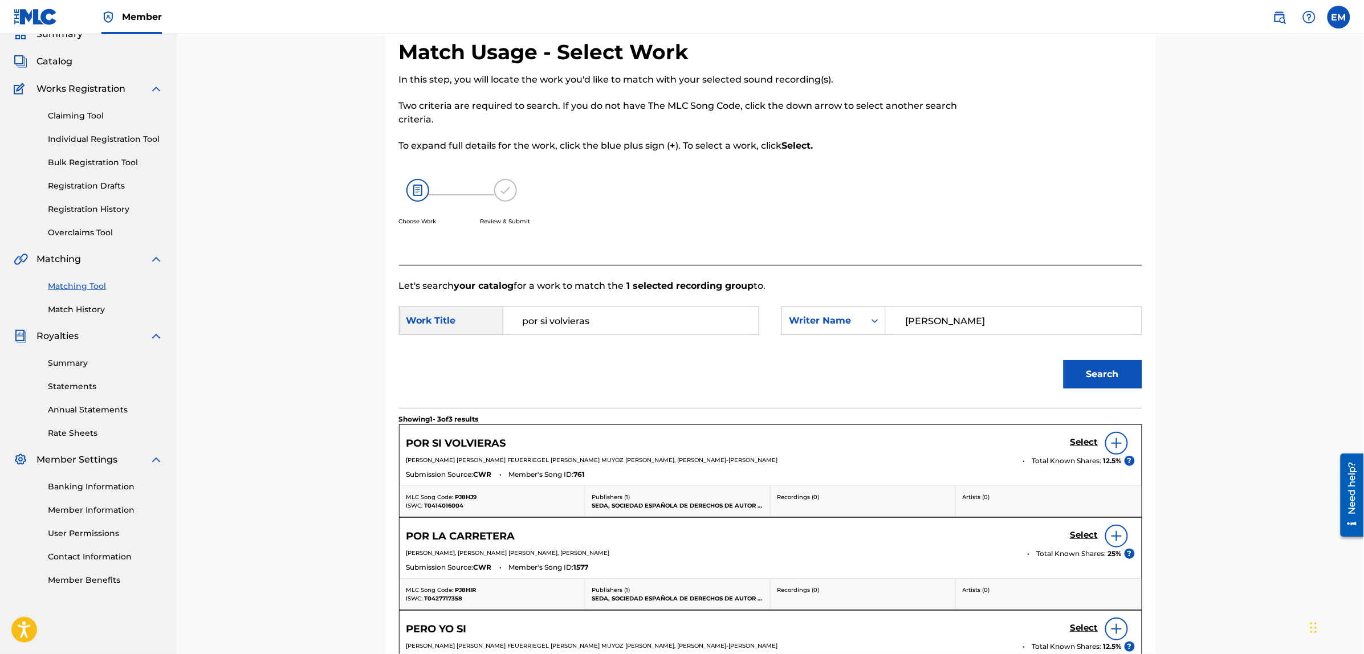
scroll to position [104, 0]
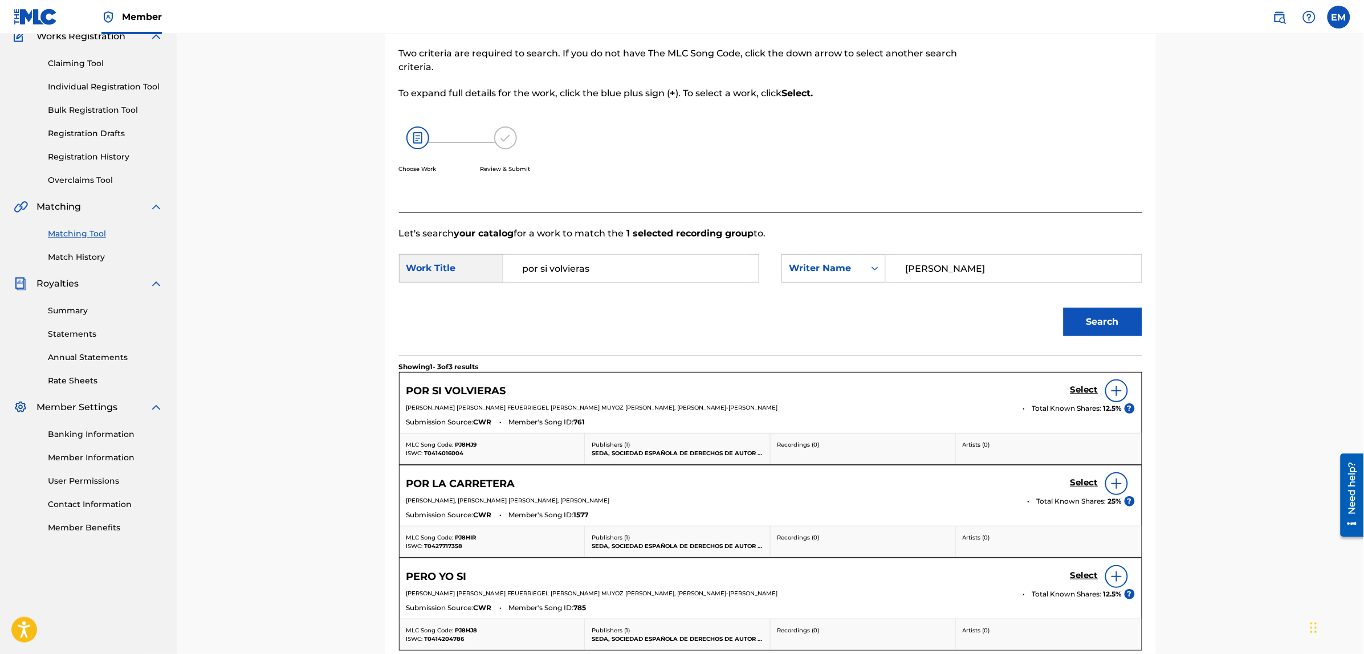
click at [1116, 389] on img at bounding box center [1117, 391] width 14 height 14
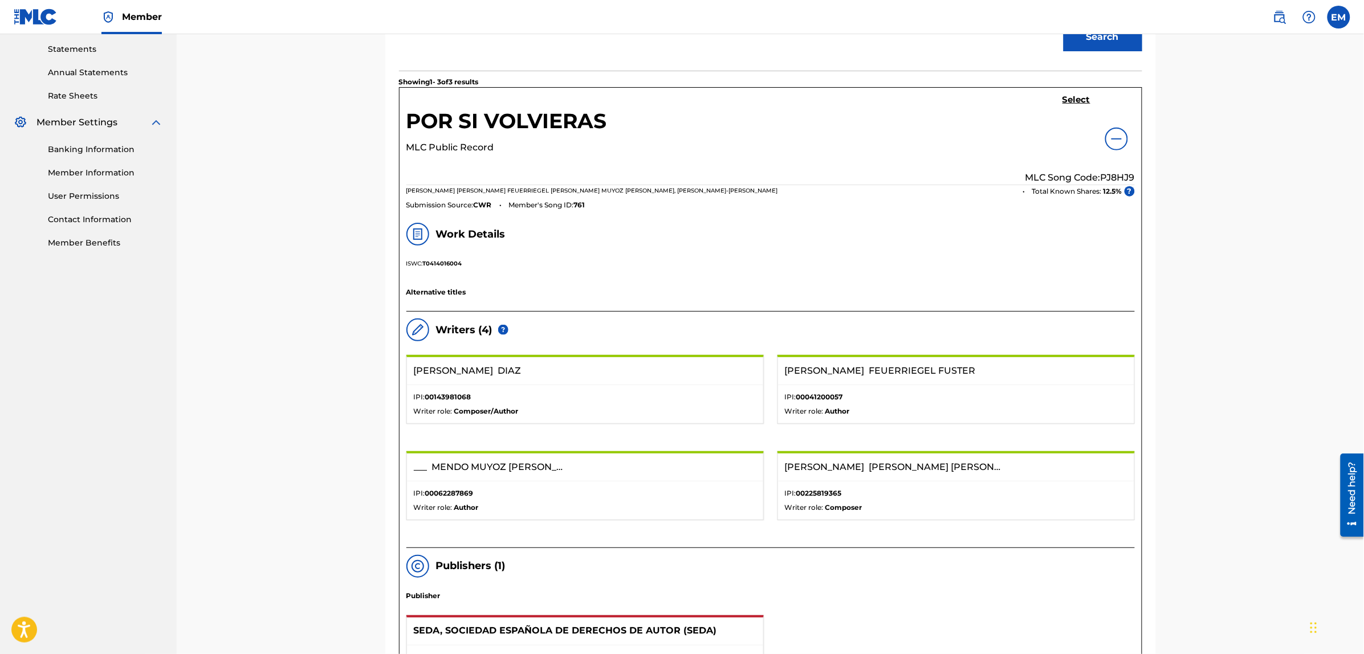
scroll to position [176, 0]
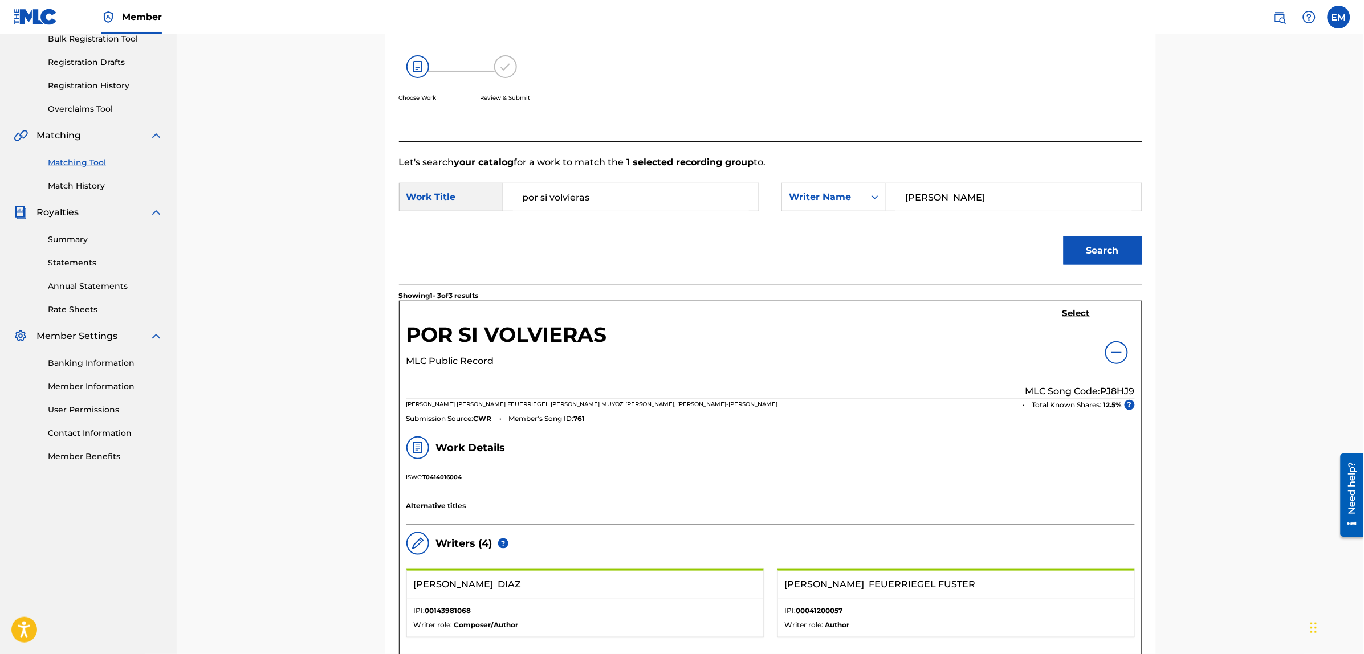
click at [1069, 312] on h5 "Select" at bounding box center [1076, 313] width 28 height 11
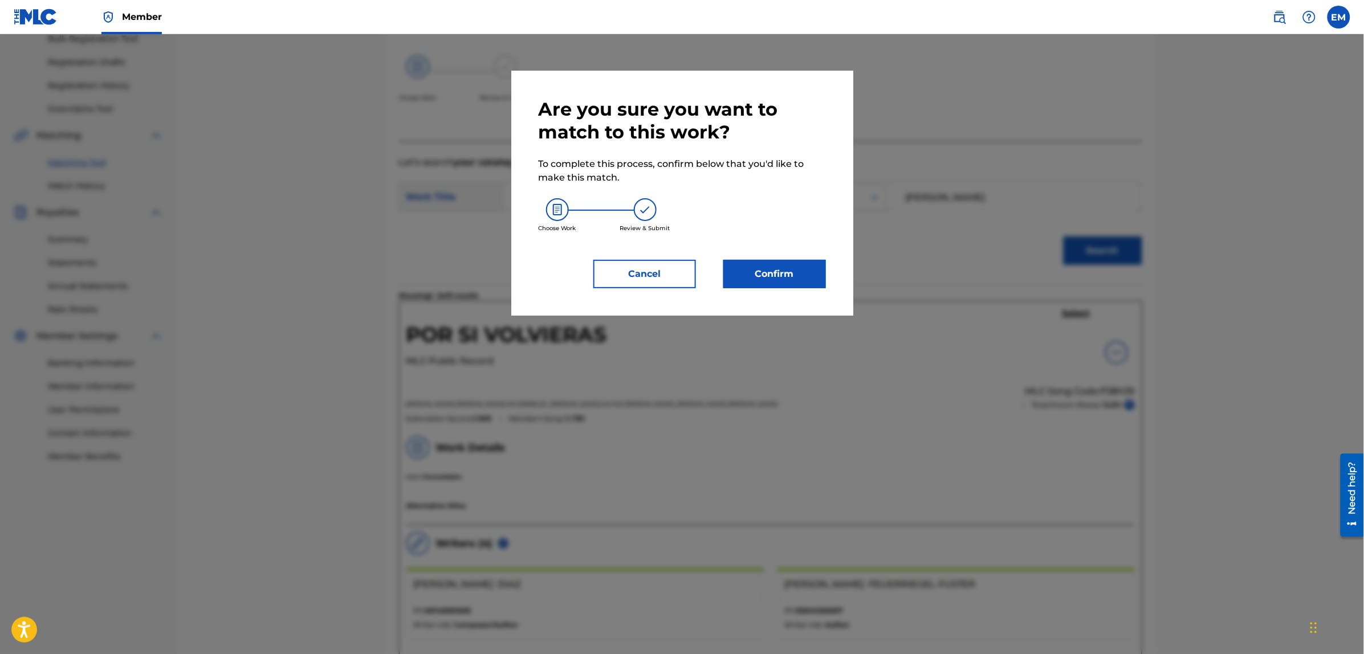
click at [816, 281] on button "Confirm" at bounding box center [774, 274] width 103 height 29
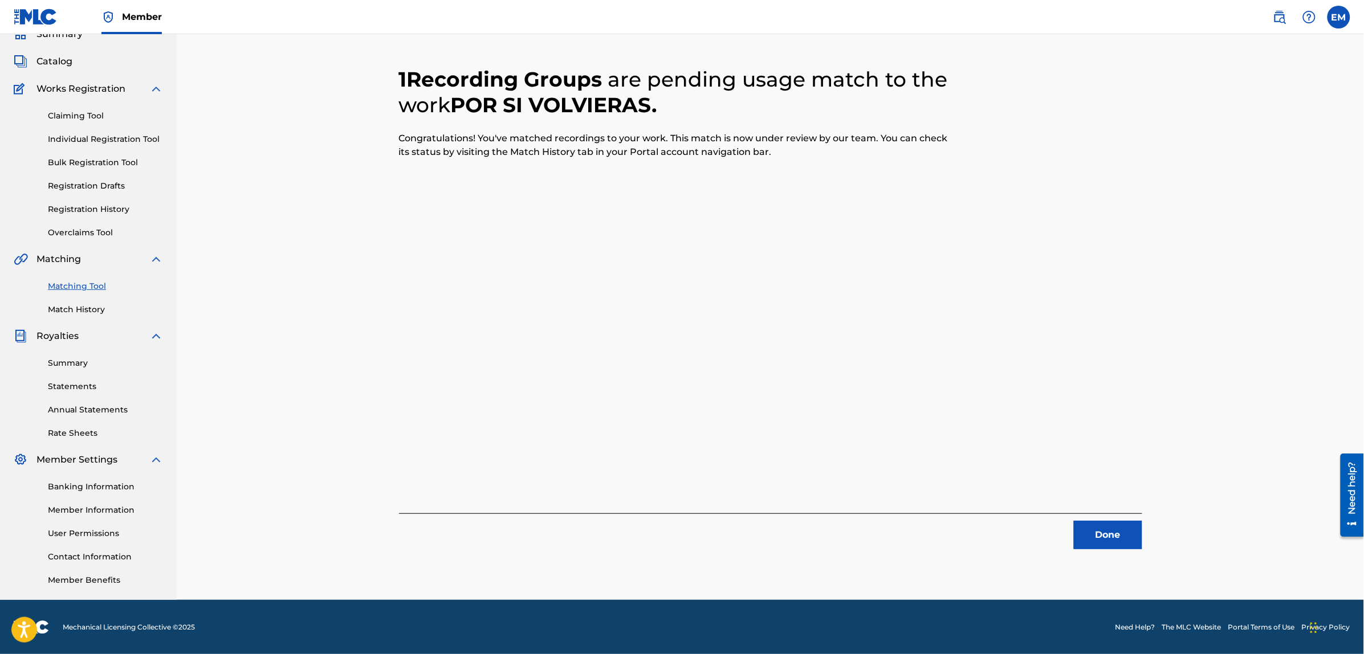
click at [1092, 529] on button "Done" at bounding box center [1108, 535] width 68 height 29
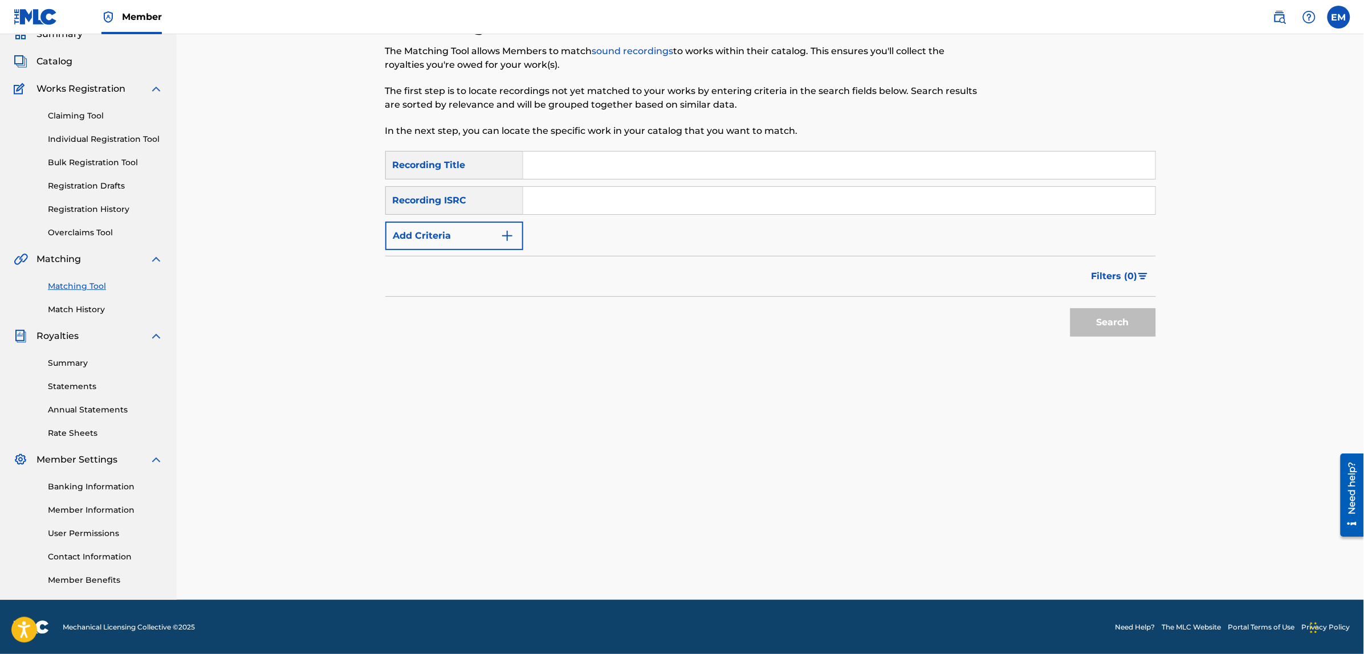
click at [639, 160] on input "Search Form" at bounding box center [839, 165] width 632 height 27
type input "robinson"
click at [1070, 308] on button "Search" at bounding box center [1113, 322] width 86 height 29
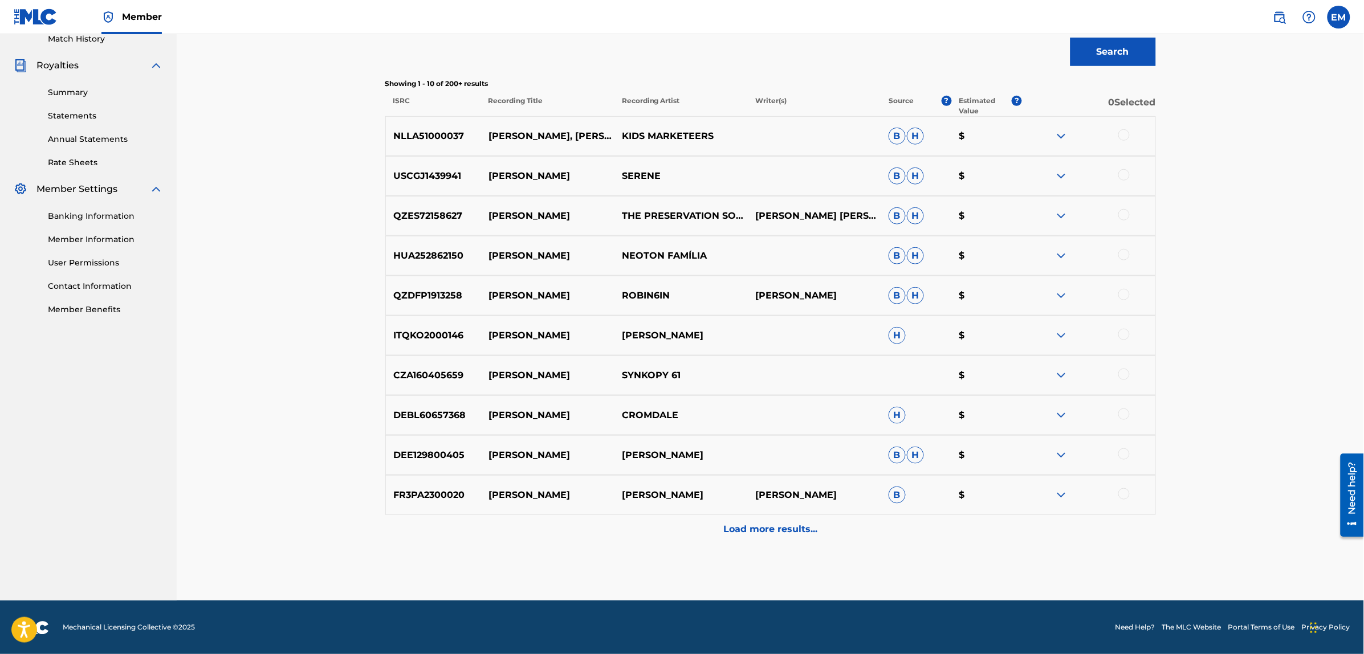
scroll to position [323, 0]
click at [758, 523] on p "Load more results..." at bounding box center [770, 529] width 94 height 14
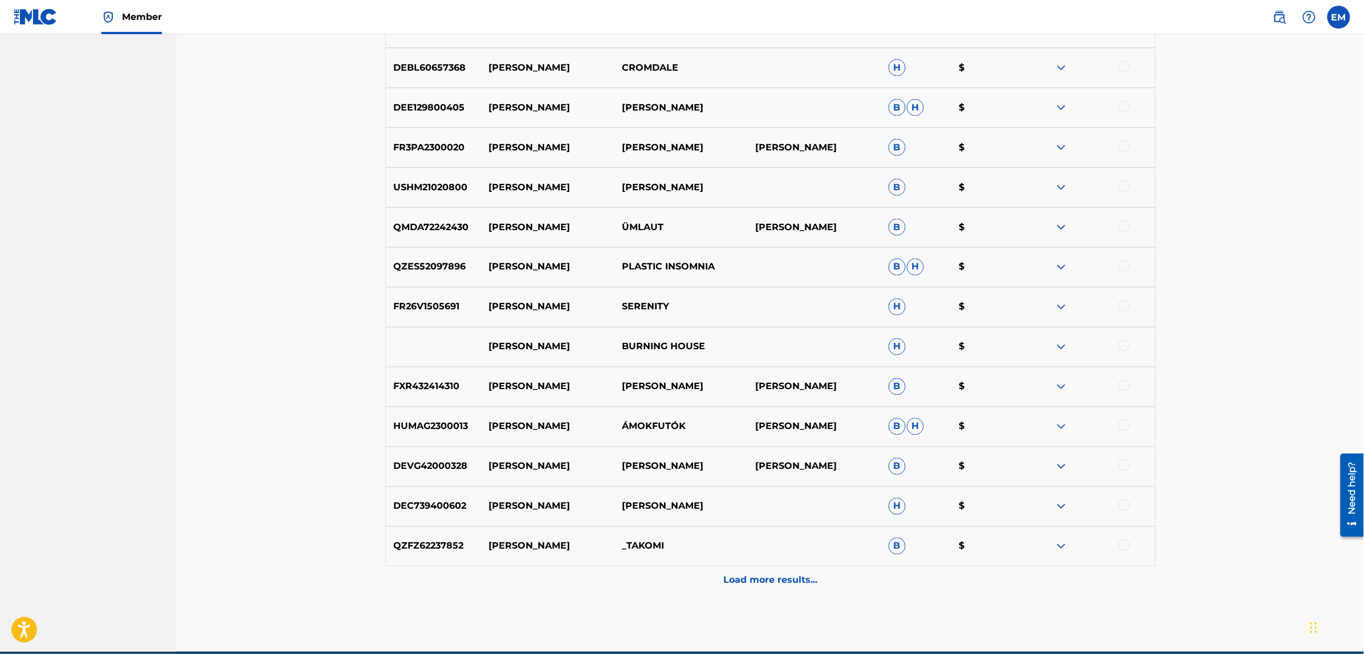
scroll to position [722, 0]
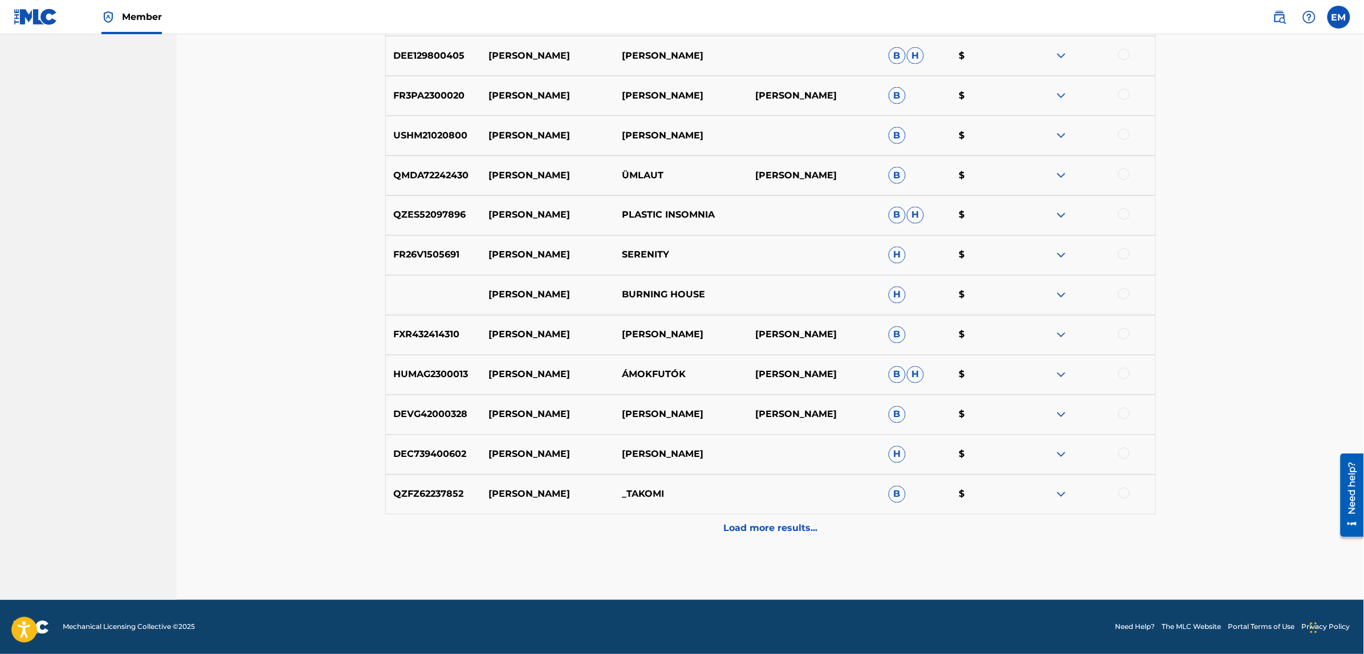
click at [763, 526] on p "Load more results..." at bounding box center [770, 529] width 94 height 14
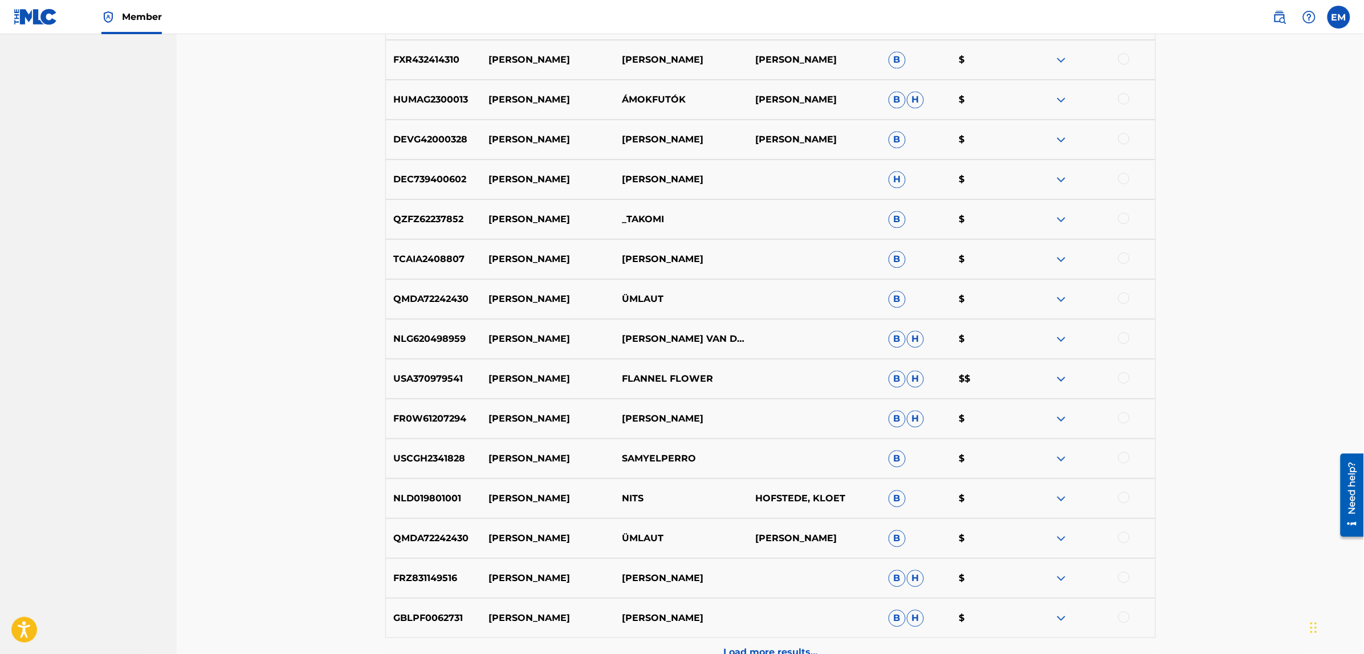
scroll to position [1078, 0]
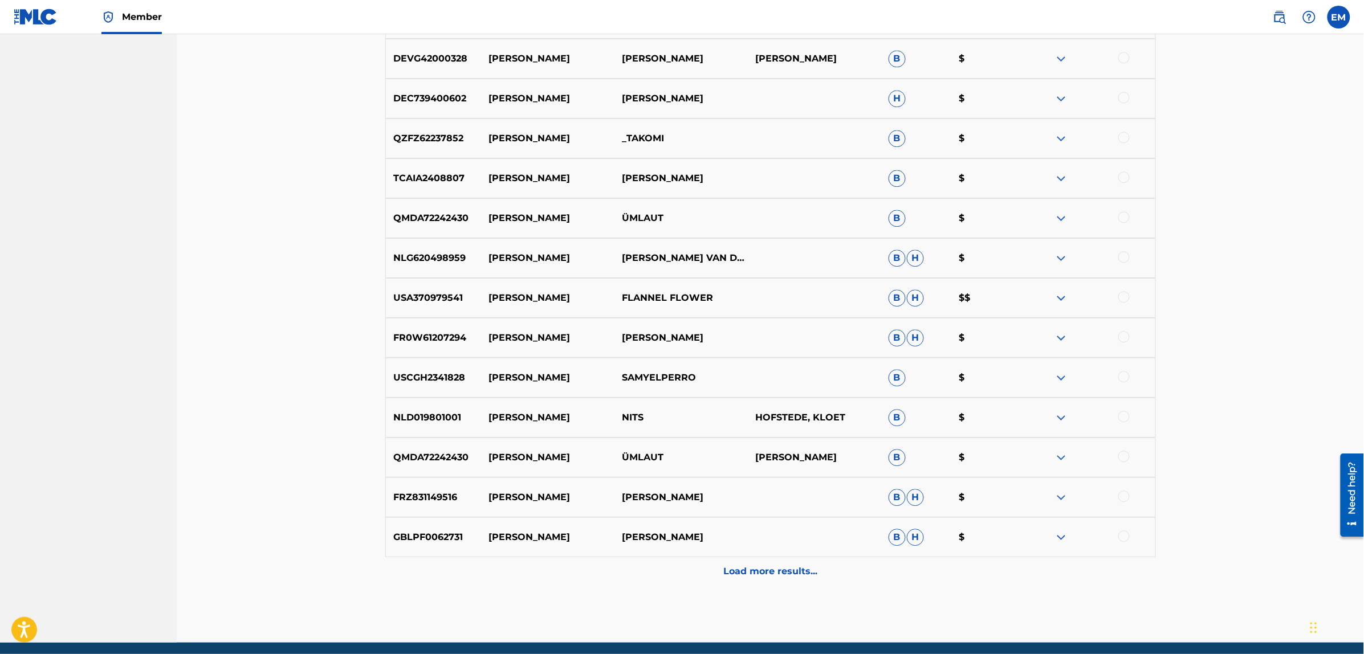
click at [761, 575] on p "Load more results..." at bounding box center [770, 572] width 94 height 14
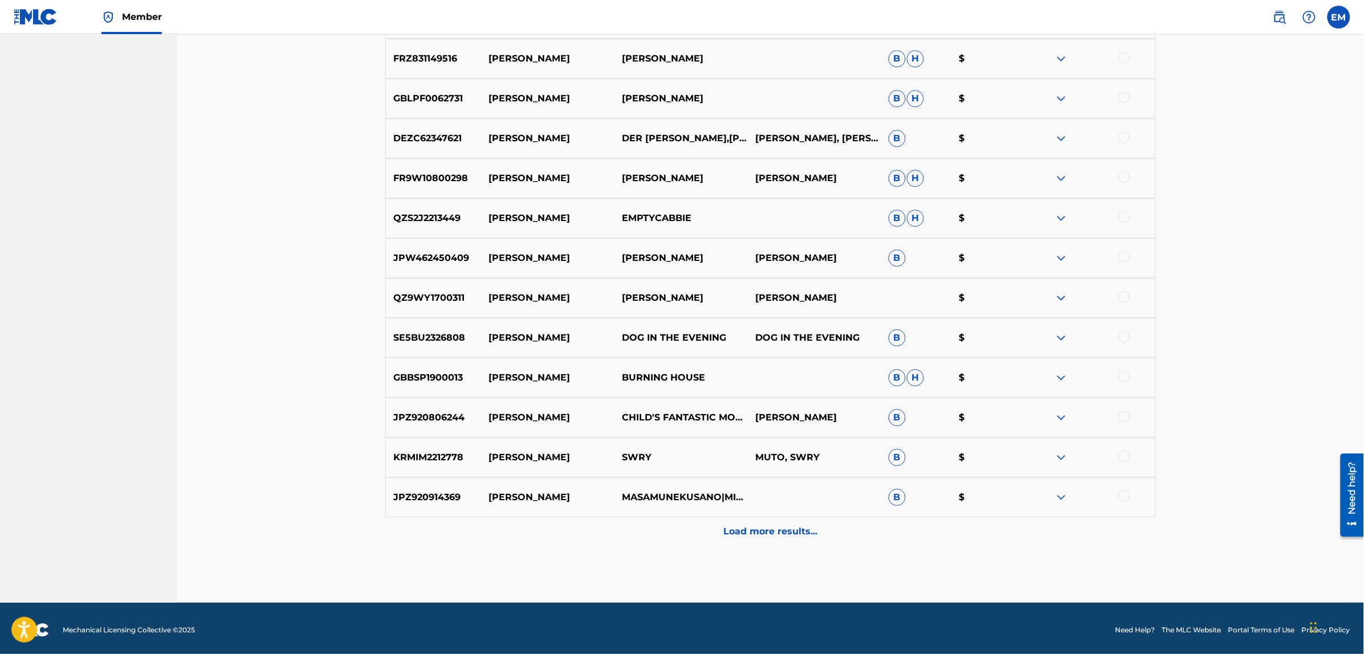
scroll to position [1520, 0]
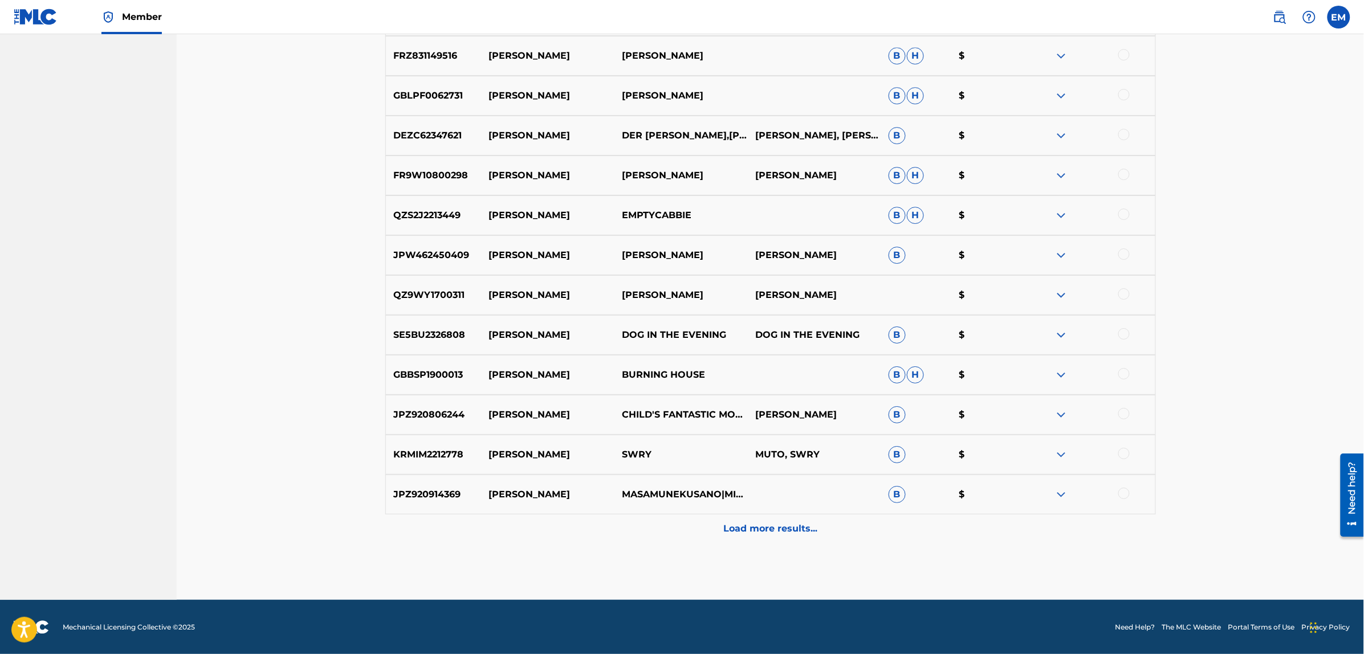
click at [750, 531] on p "Load more results..." at bounding box center [770, 529] width 94 height 14
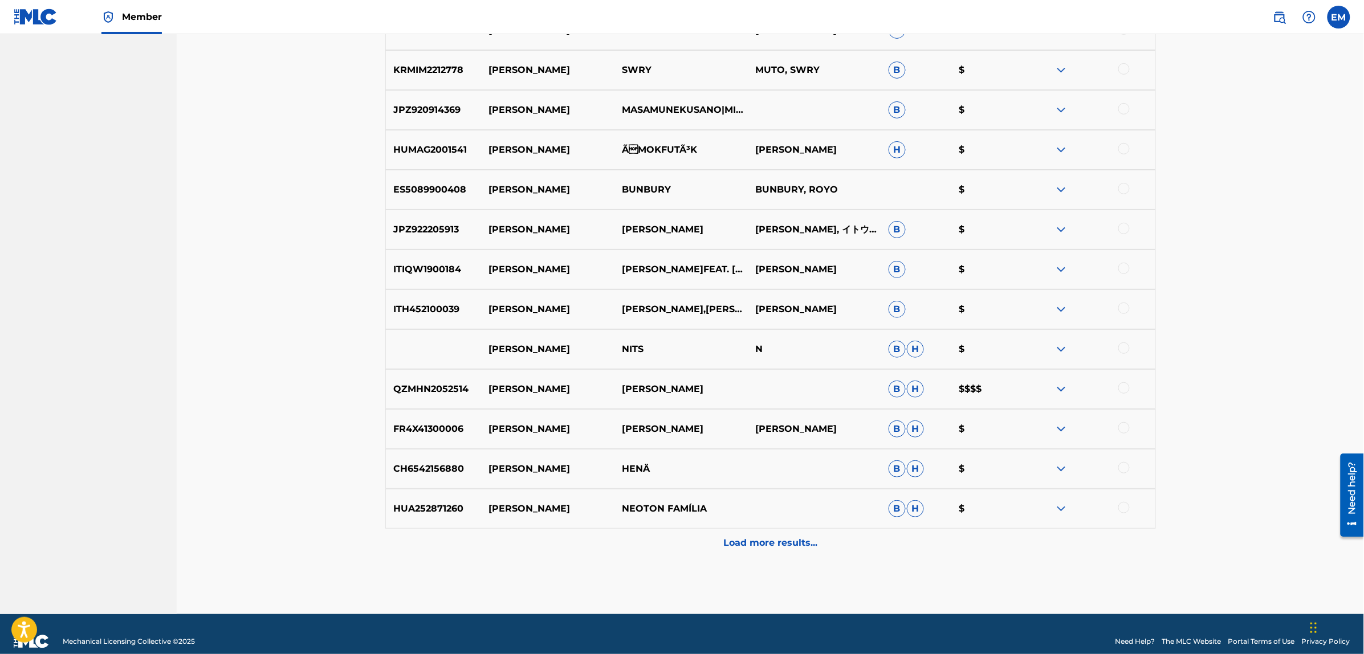
scroll to position [1919, 0]
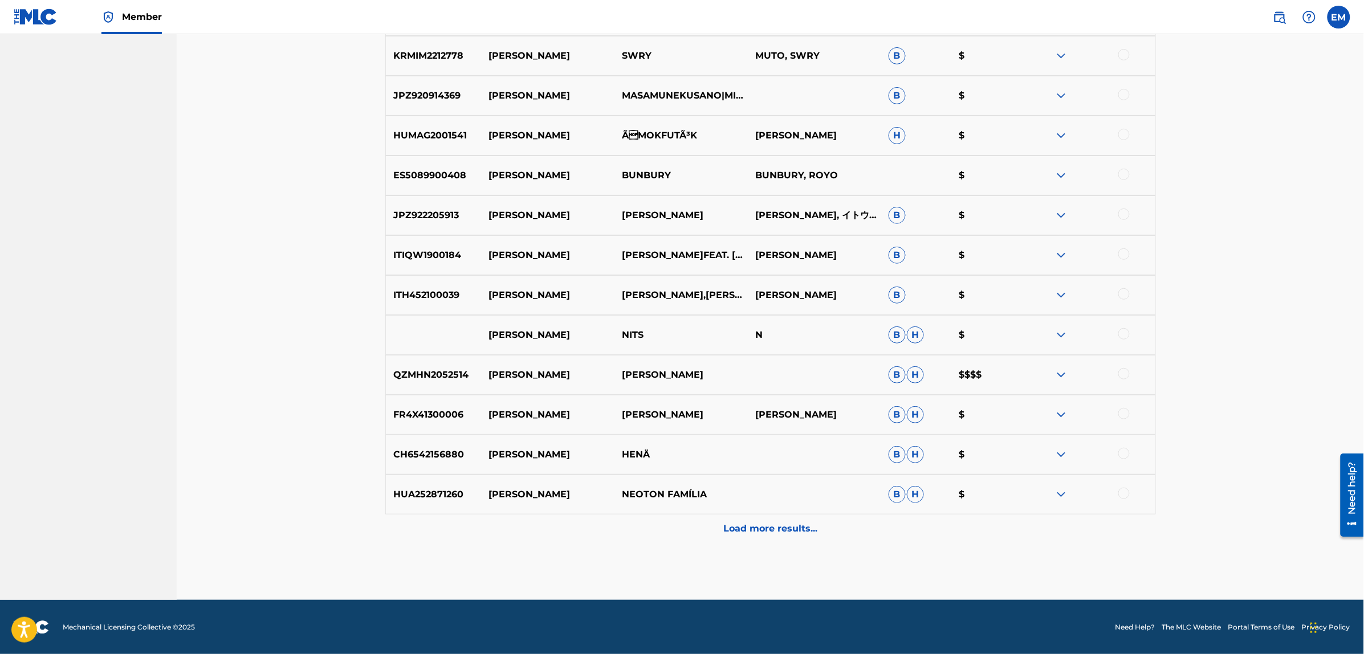
click at [766, 531] on p "Load more results..." at bounding box center [770, 529] width 94 height 14
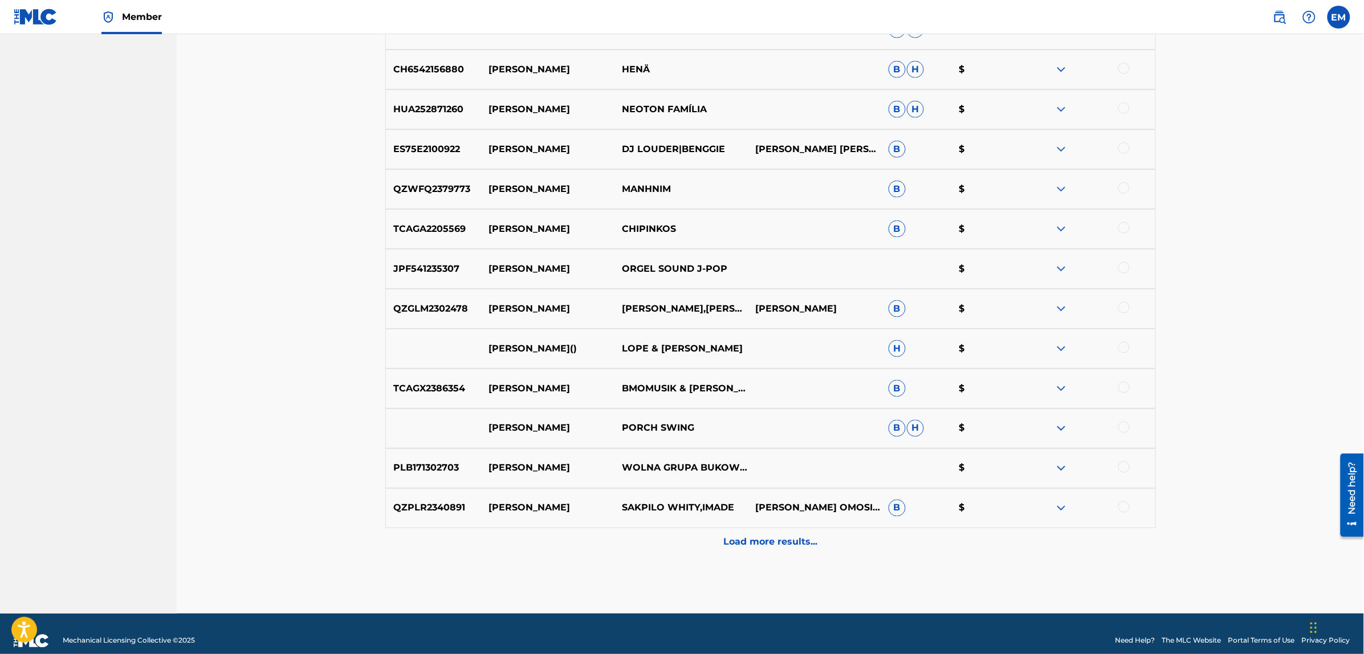
scroll to position [2318, 0]
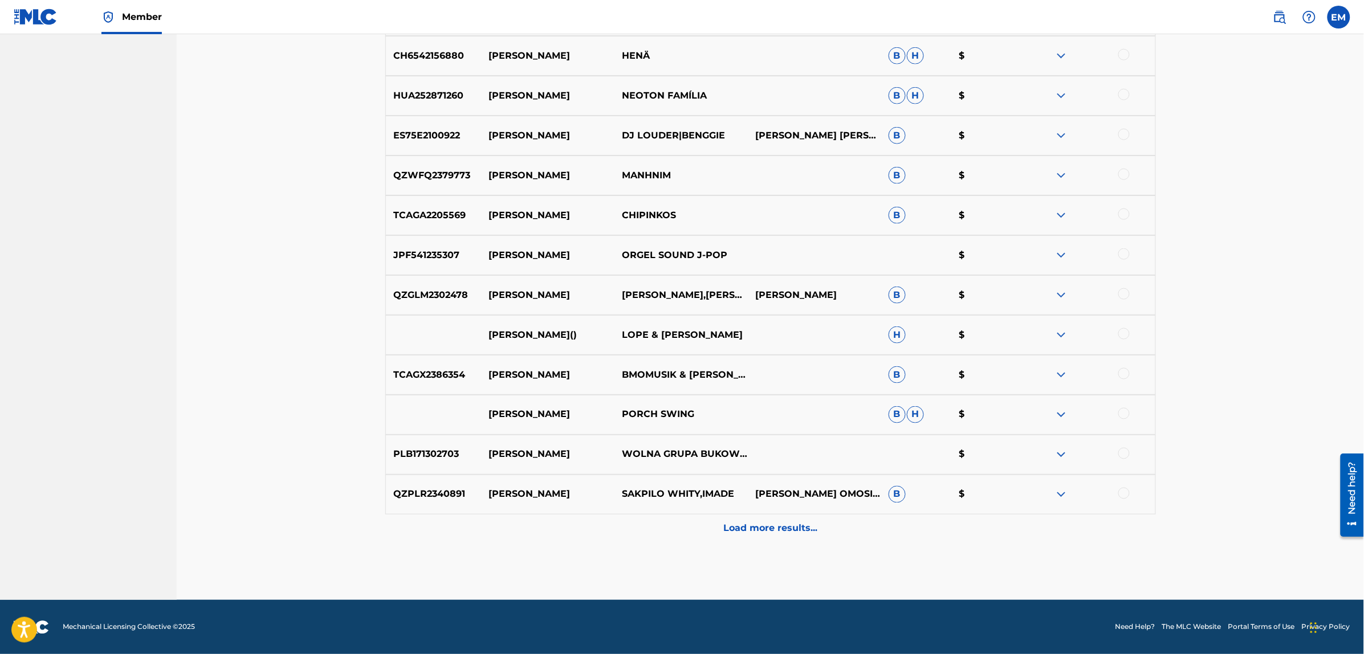
click at [778, 522] on p "Load more results..." at bounding box center [770, 529] width 94 height 14
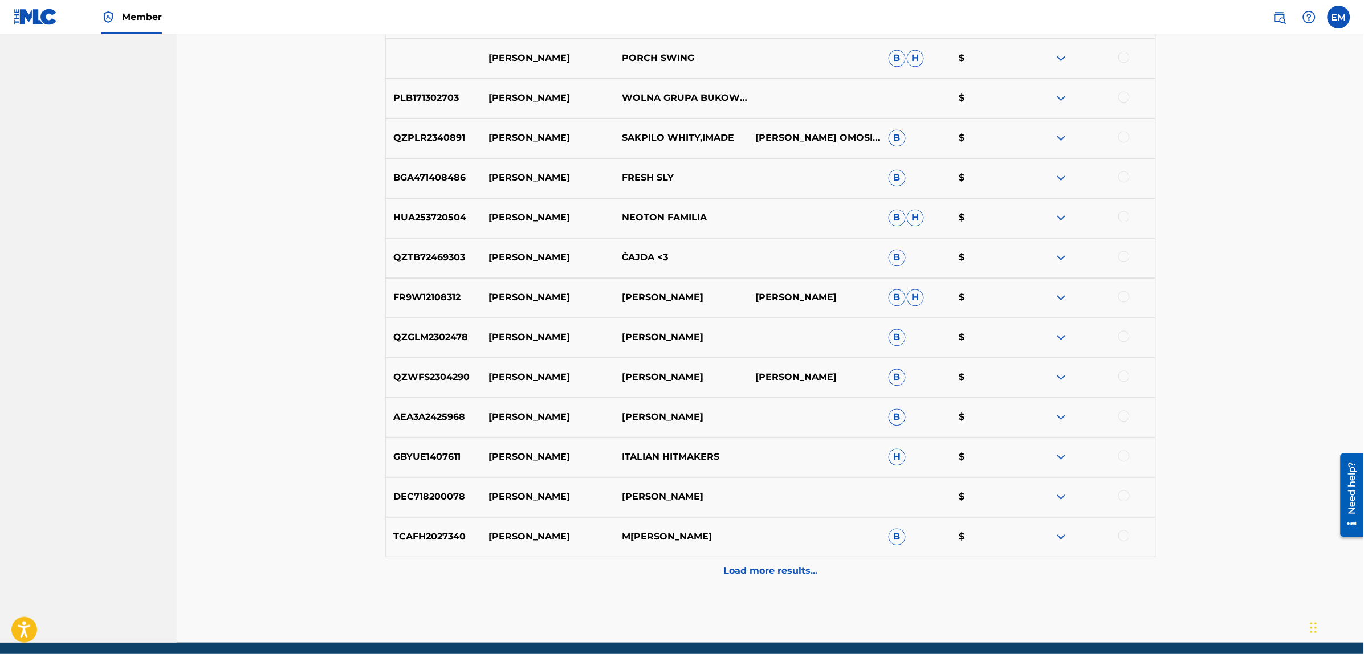
scroll to position [2717, 0]
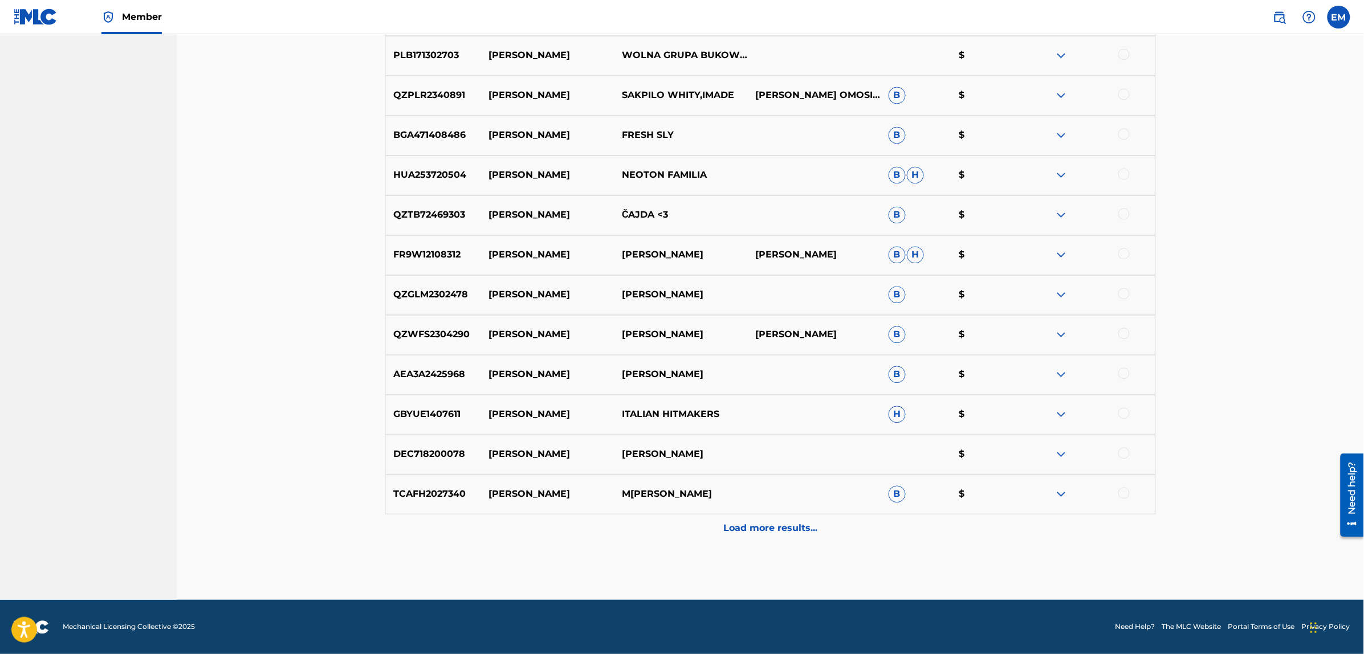
click at [787, 533] on p "Load more results..." at bounding box center [770, 529] width 94 height 14
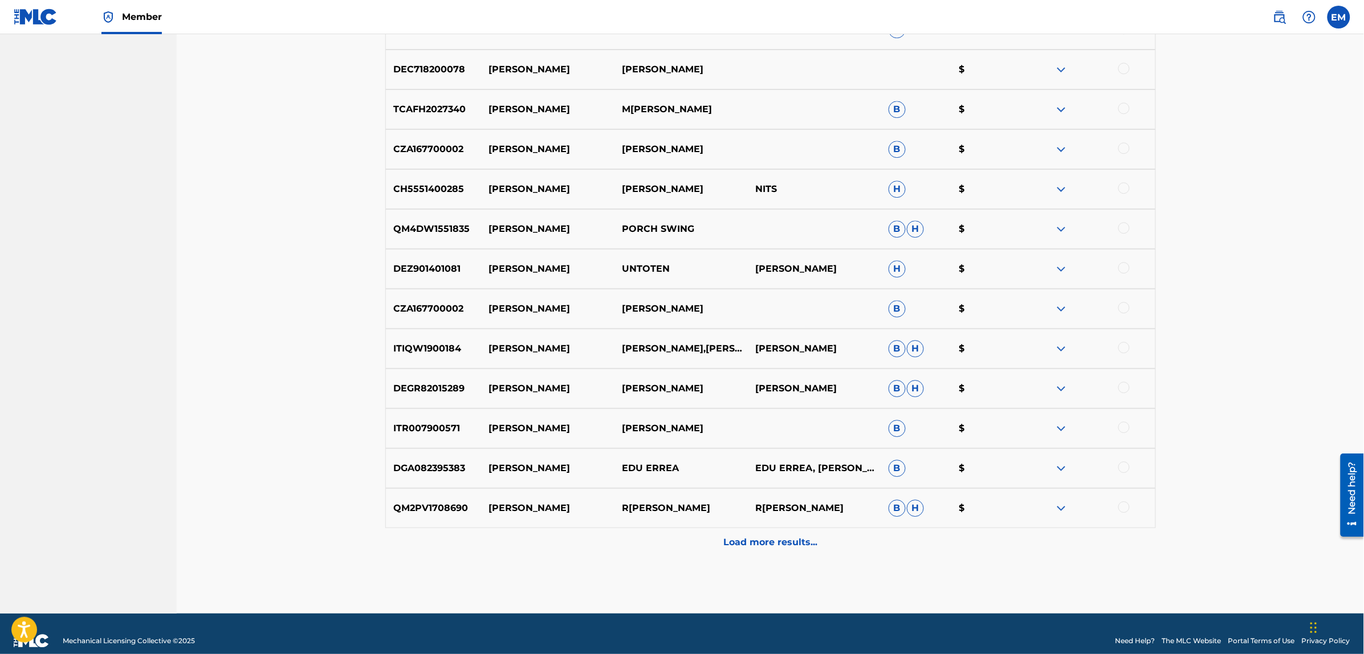
scroll to position [3116, 0]
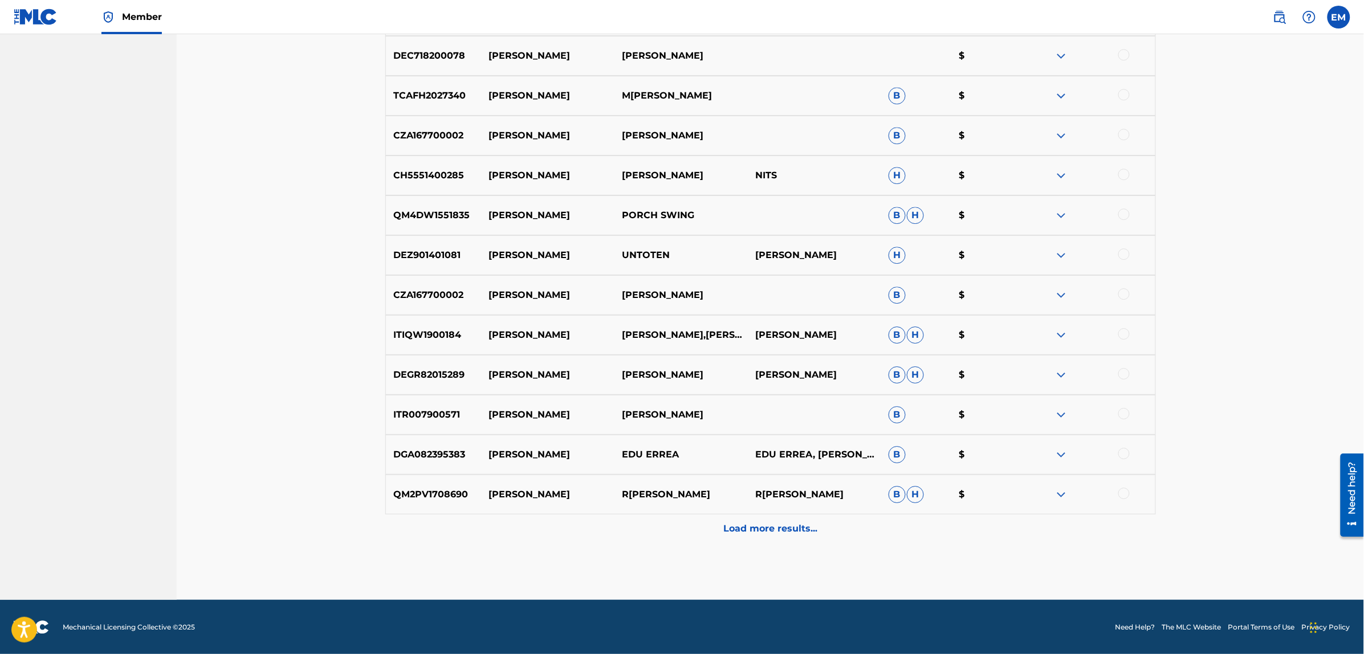
click at [741, 519] on div "Load more results..." at bounding box center [770, 529] width 771 height 29
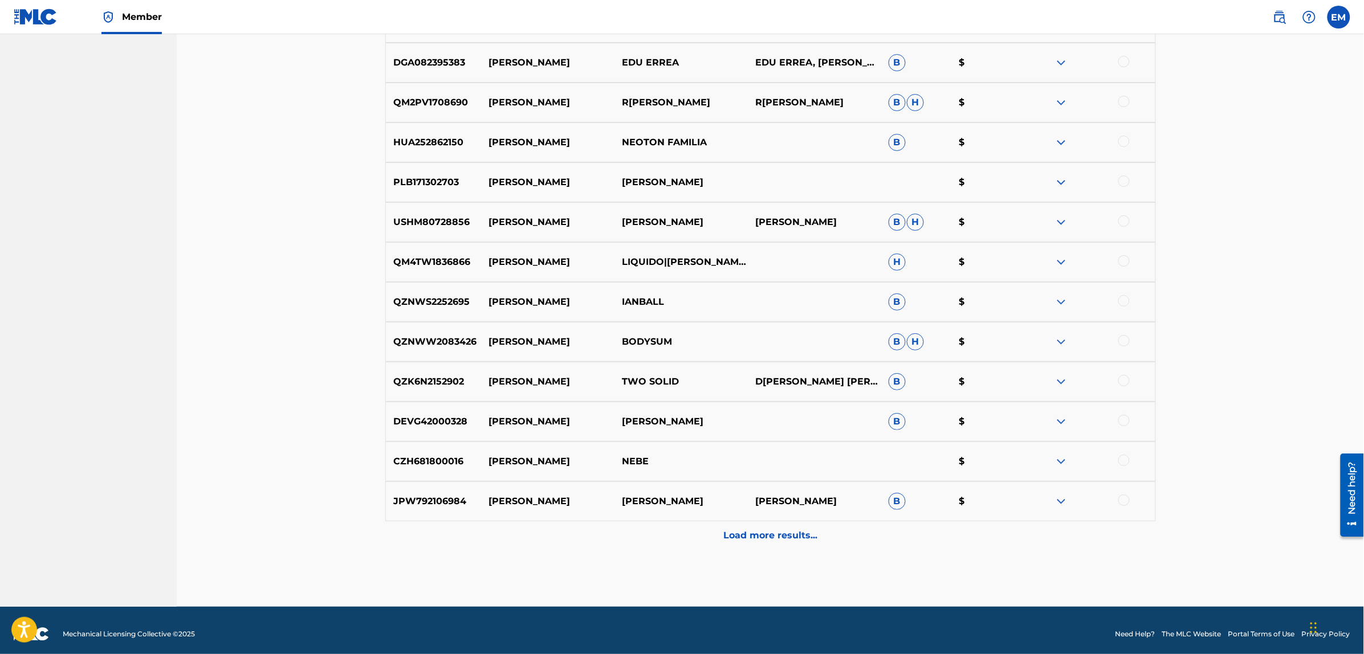
scroll to position [3515, 0]
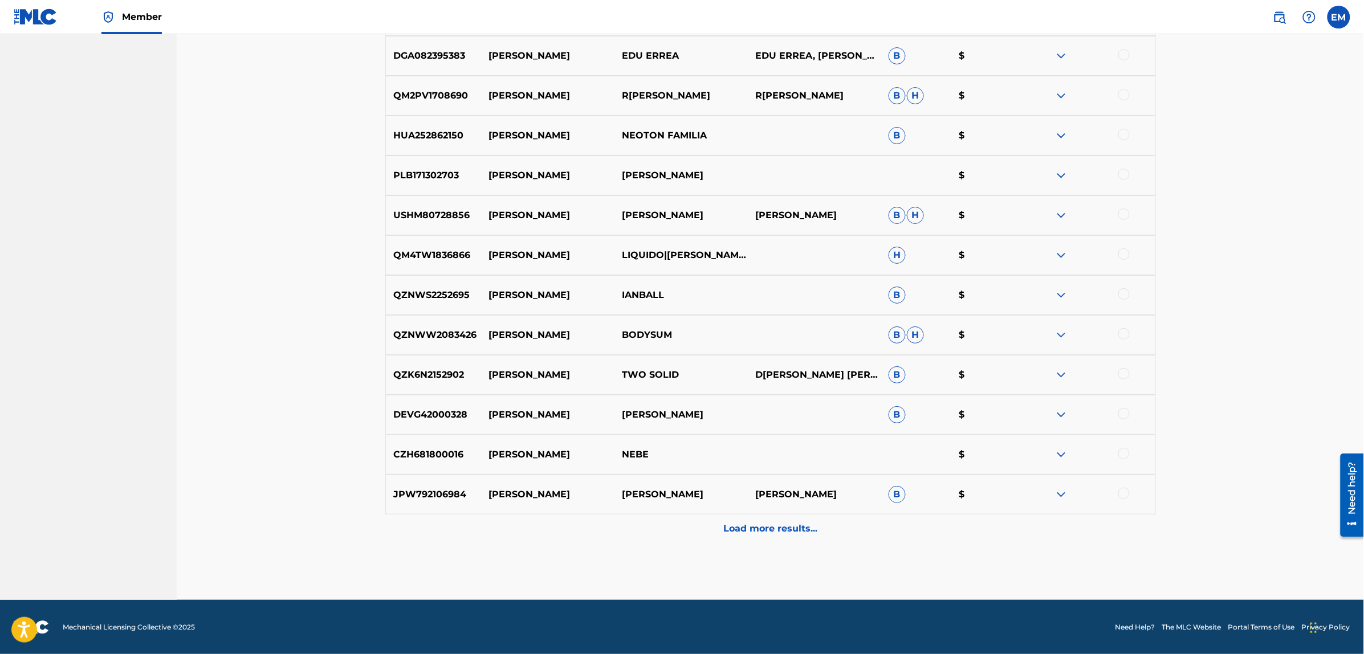
click at [740, 527] on p "Load more results..." at bounding box center [770, 529] width 94 height 14
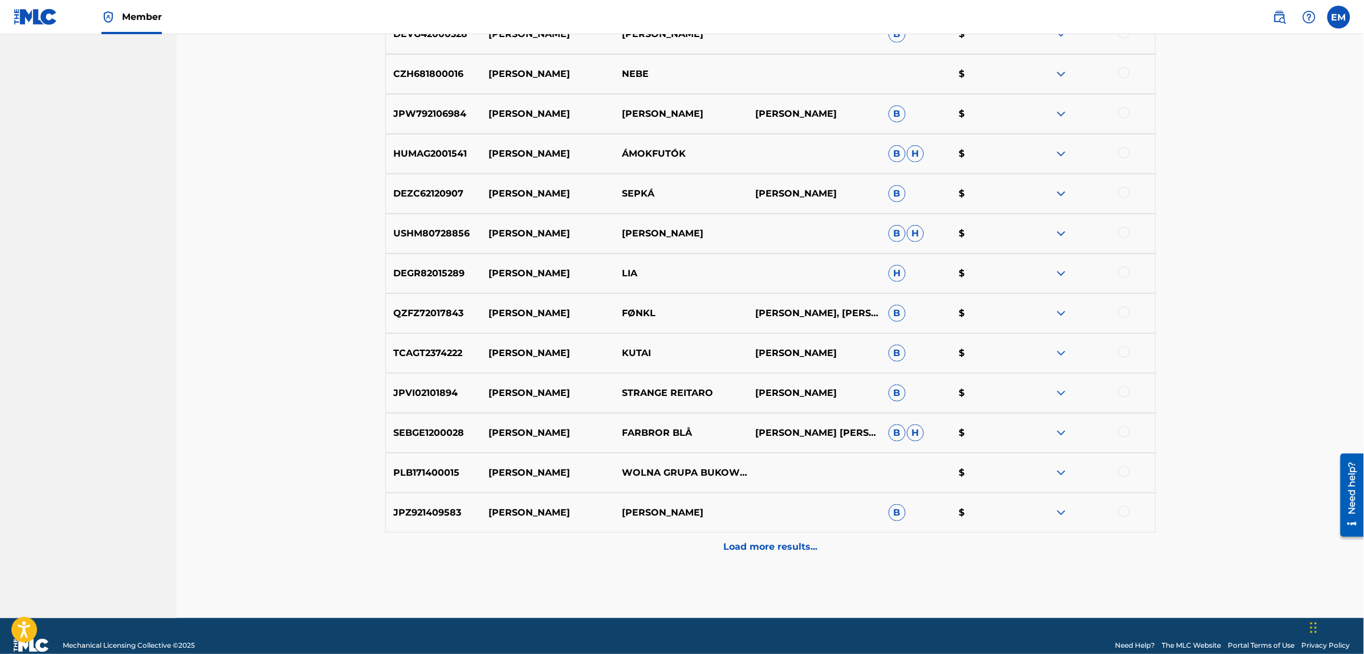
scroll to position [3914, 0]
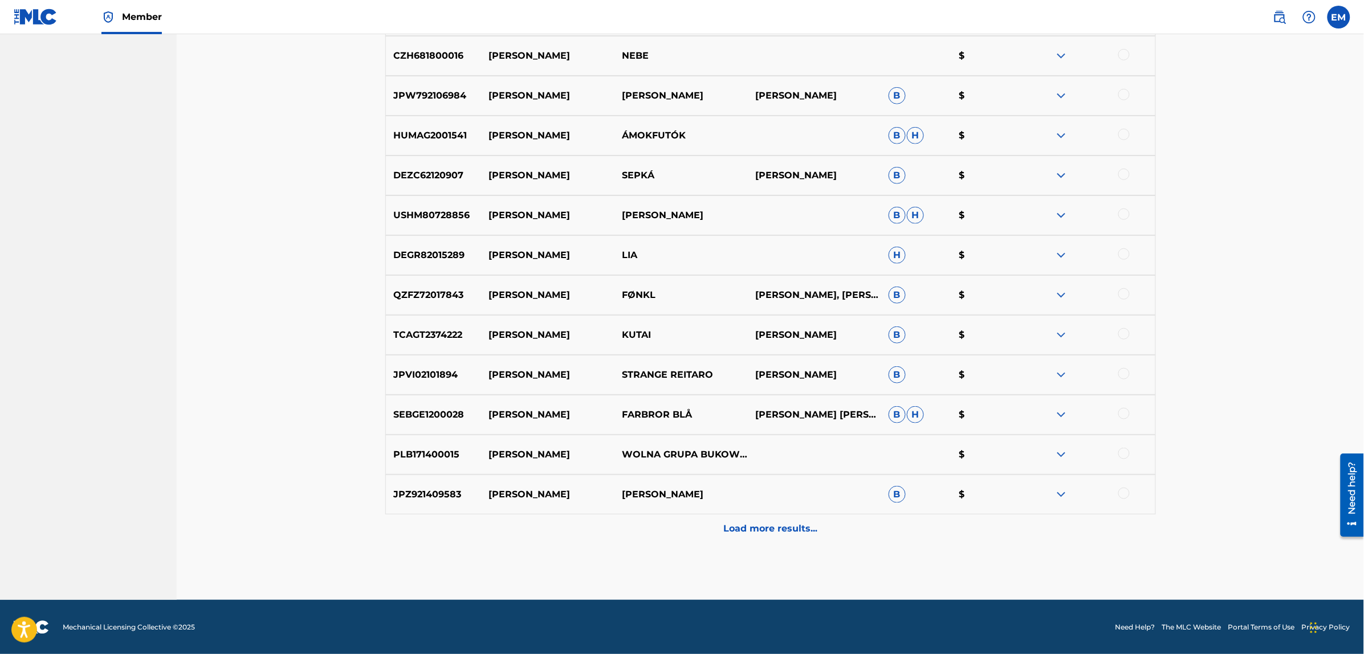
click at [750, 526] on p "Load more results..." at bounding box center [770, 529] width 94 height 14
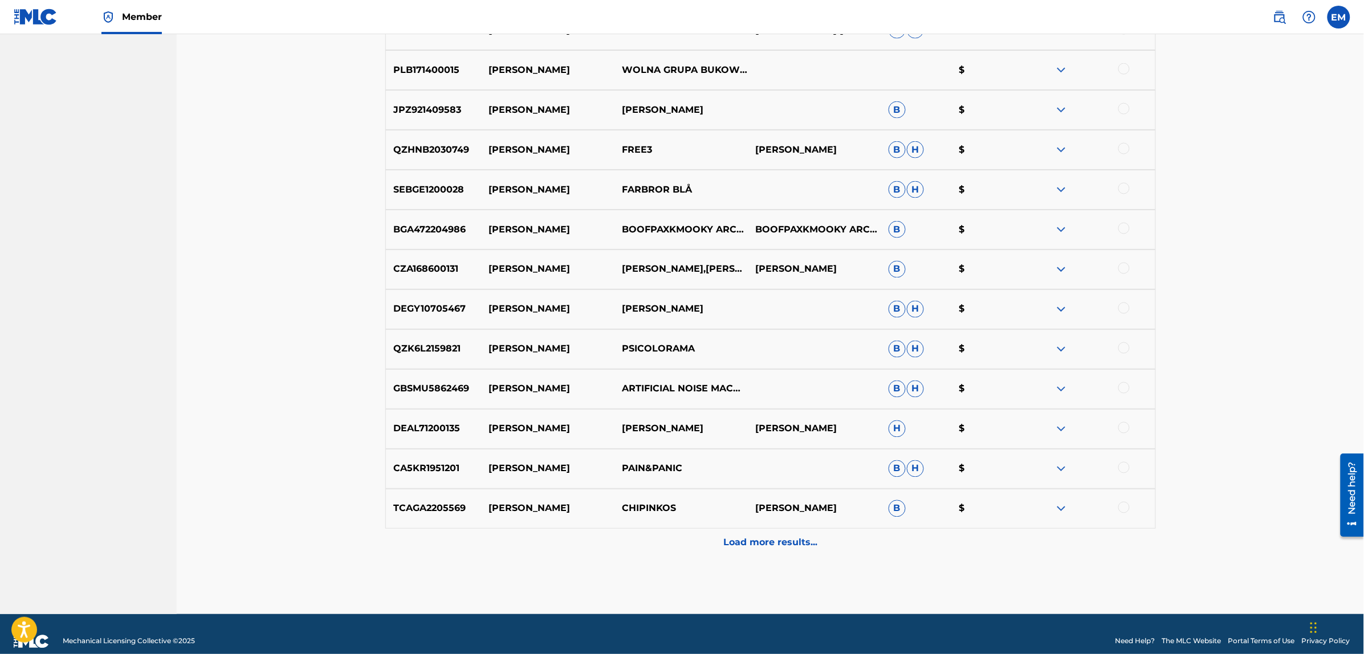
scroll to position [4313, 0]
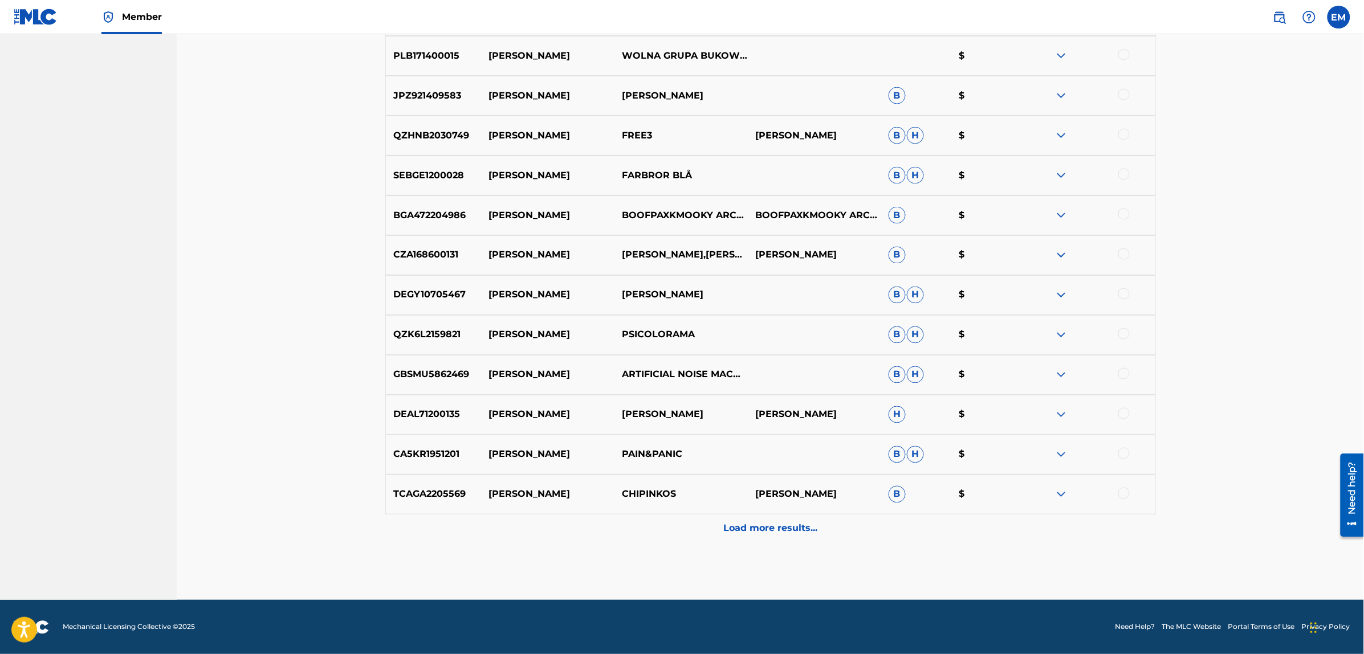
click at [757, 525] on p "Load more results..." at bounding box center [770, 529] width 94 height 14
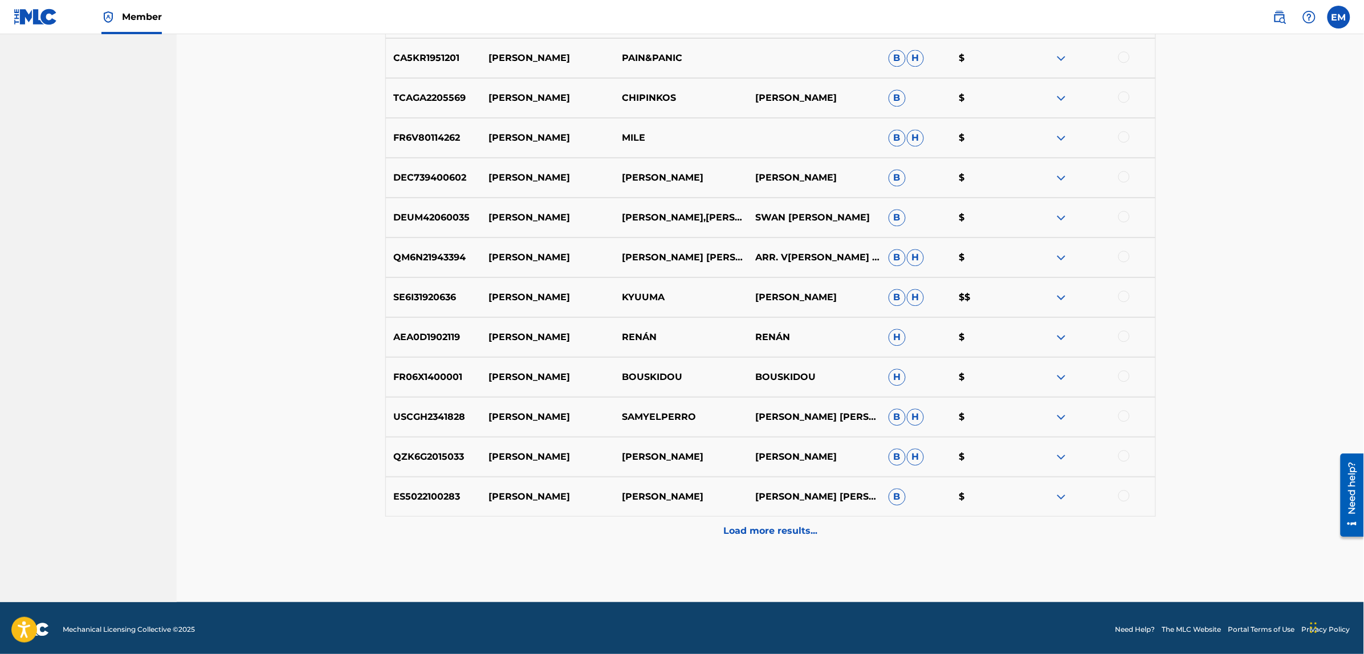
scroll to position [4712, 0]
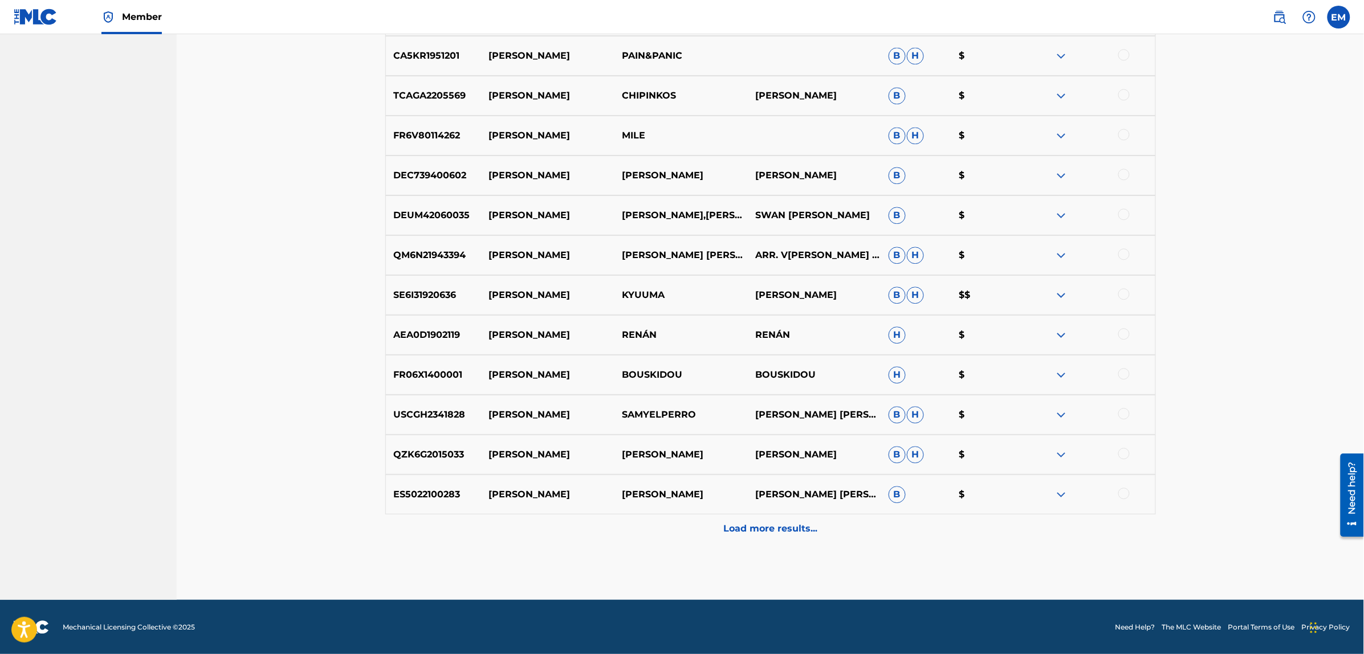
click at [793, 536] on div "Load more results..." at bounding box center [770, 529] width 771 height 29
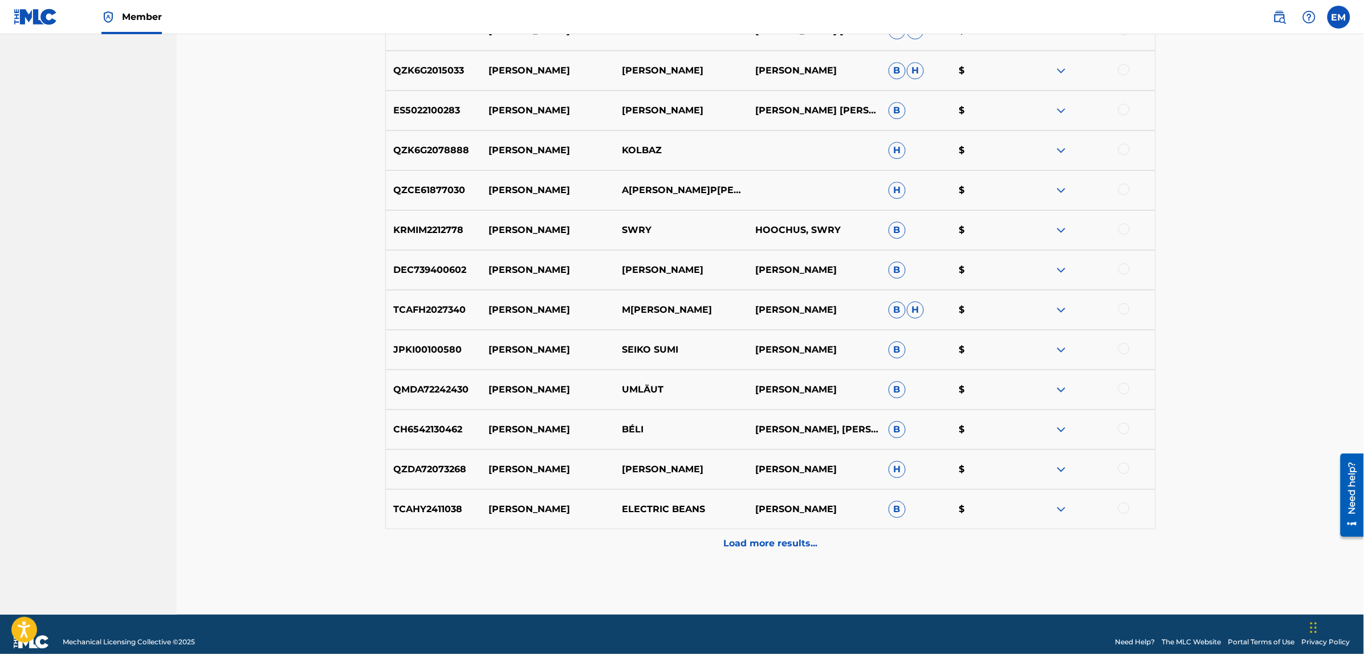
scroll to position [5111, 0]
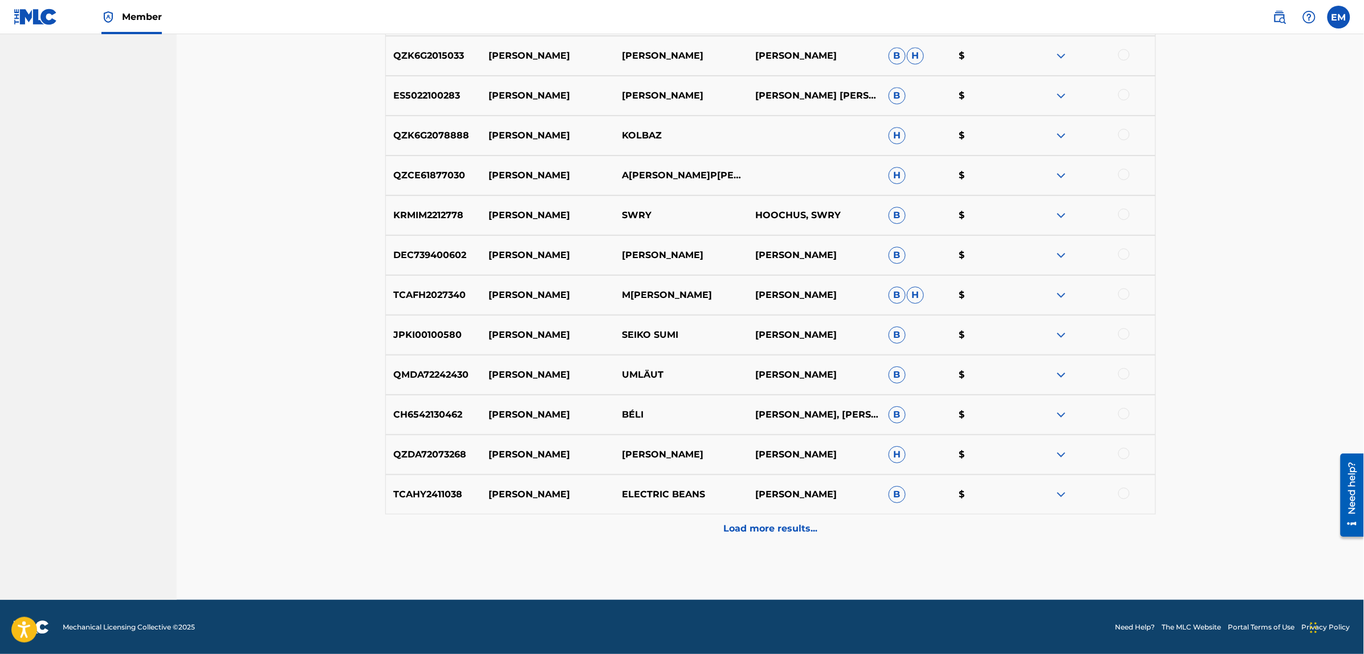
click at [763, 528] on p "Load more results..." at bounding box center [770, 529] width 94 height 14
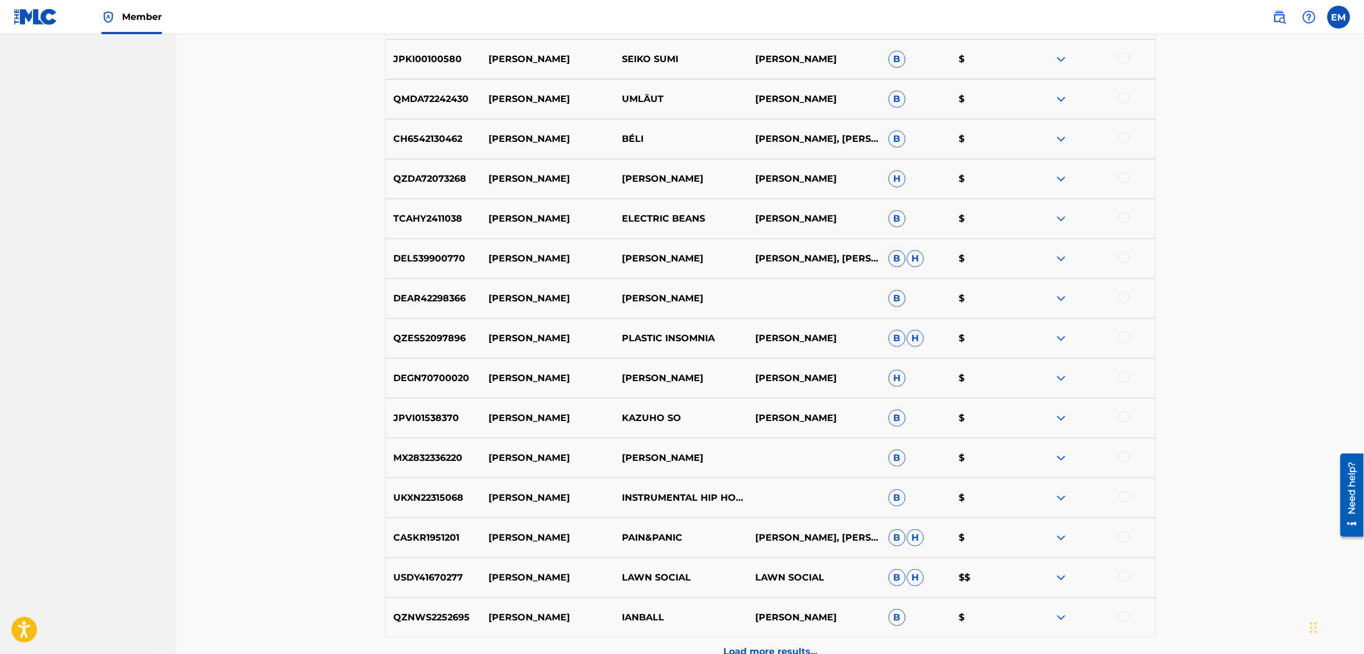
scroll to position [5510, 0]
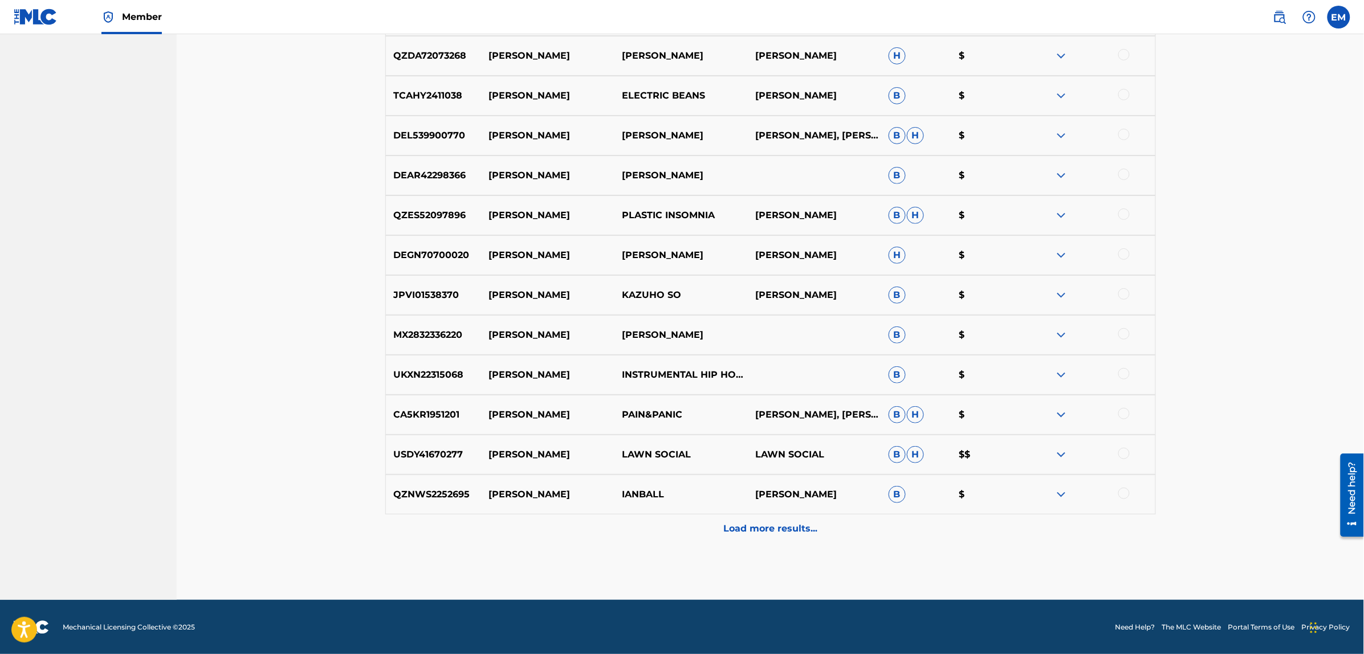
click at [742, 528] on p "Load more results..." at bounding box center [770, 529] width 94 height 14
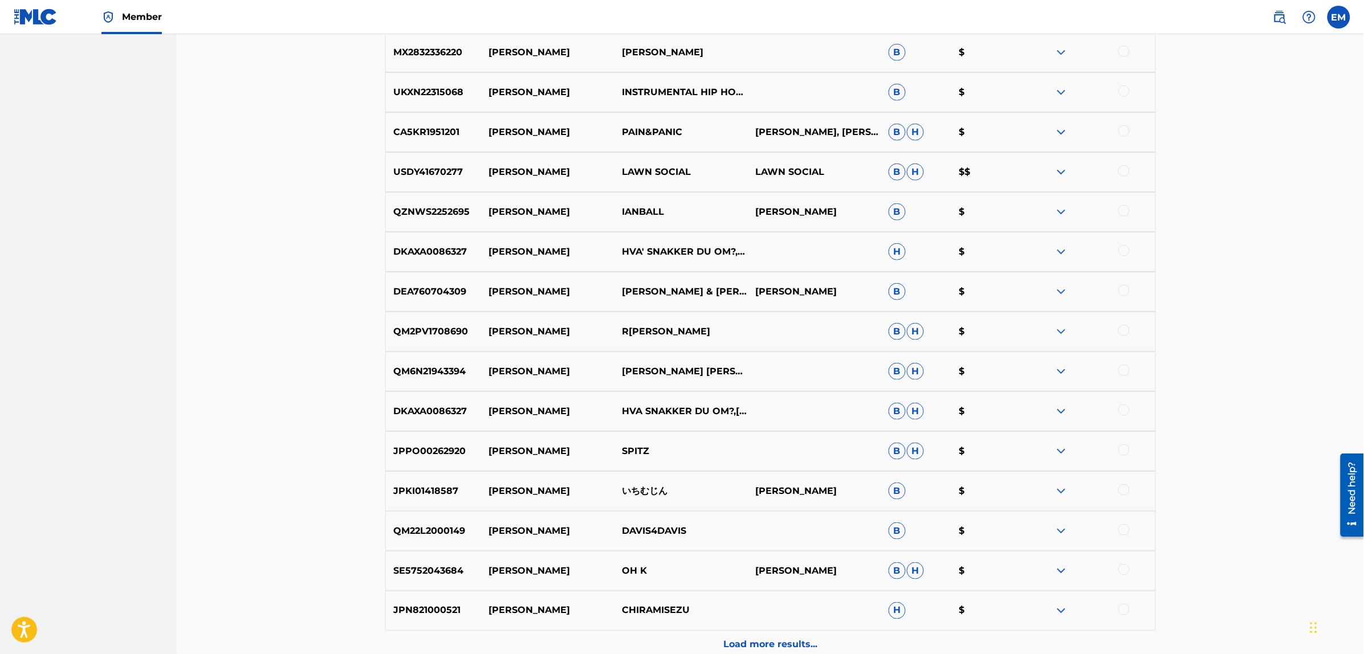
scroll to position [5909, 0]
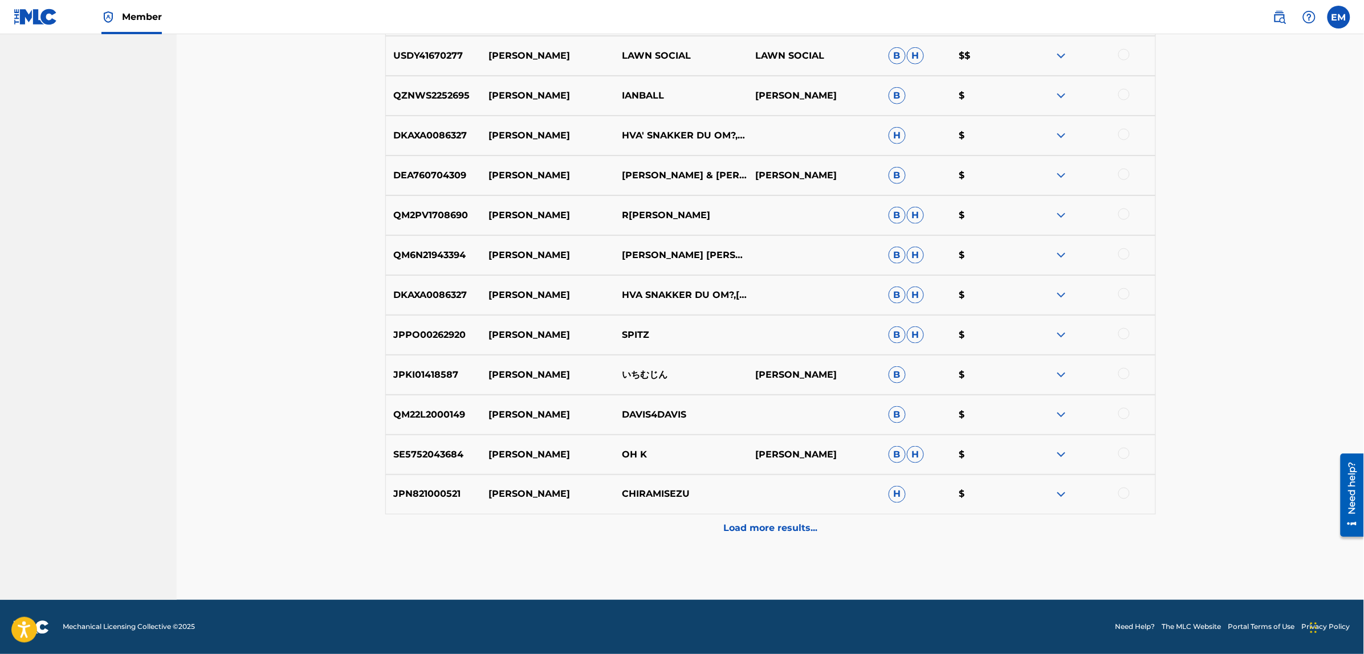
click at [776, 533] on p "Load more results..." at bounding box center [770, 529] width 94 height 14
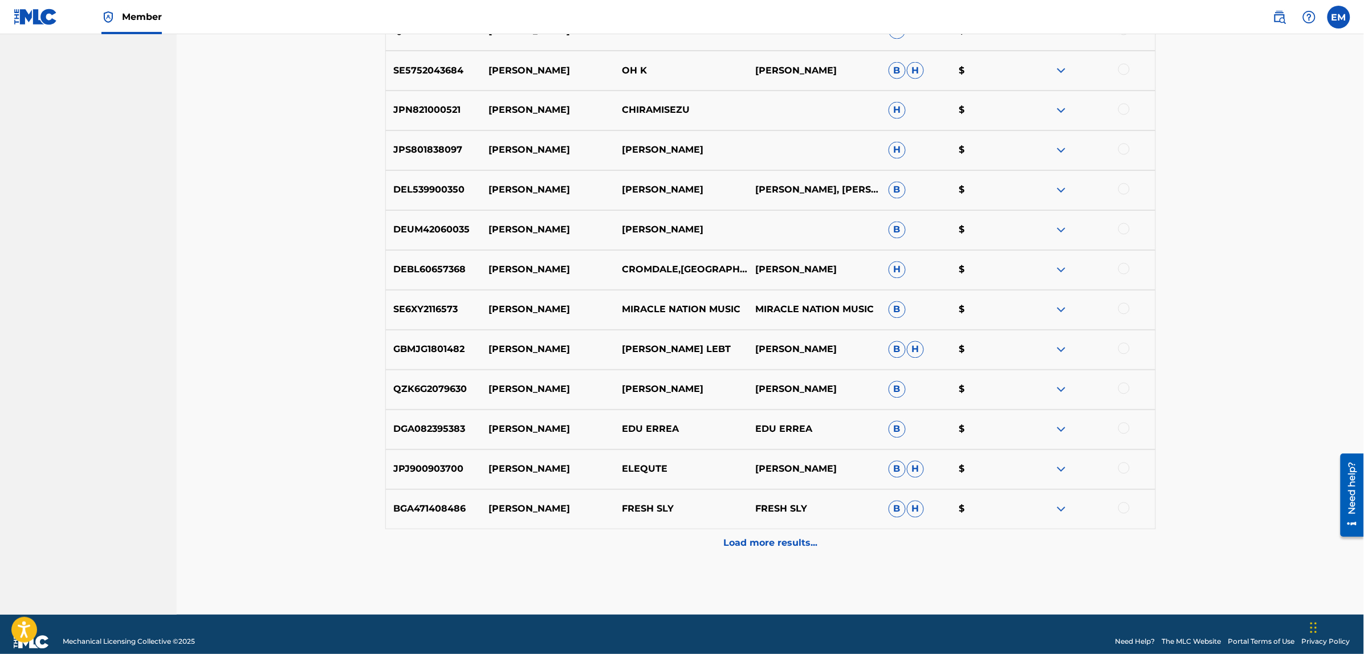
scroll to position [6308, 0]
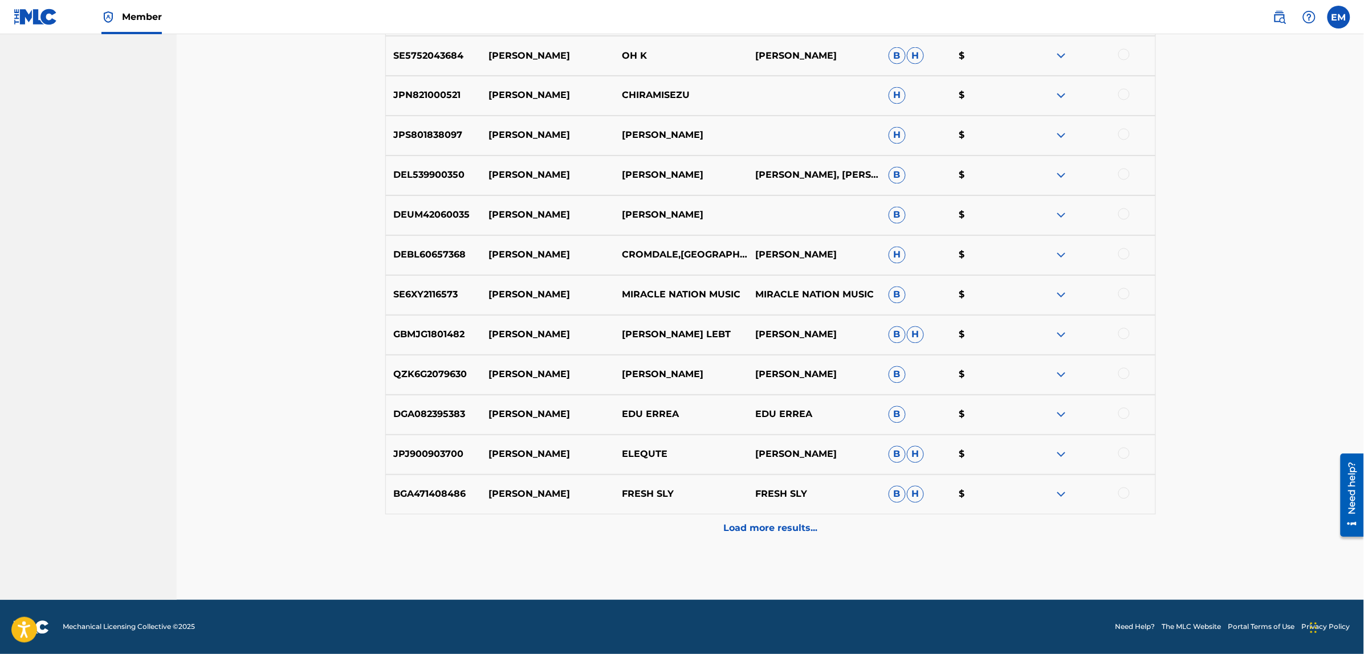
click at [784, 530] on p "Load more results..." at bounding box center [770, 529] width 94 height 14
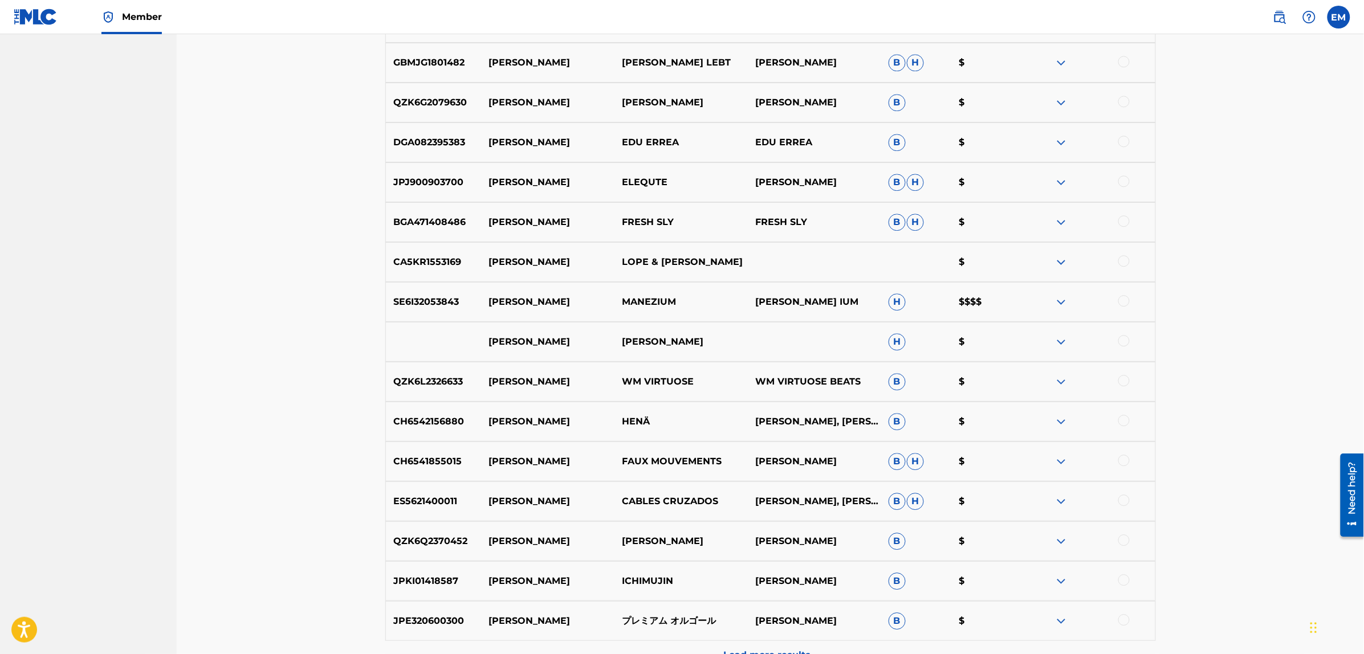
scroll to position [6707, 0]
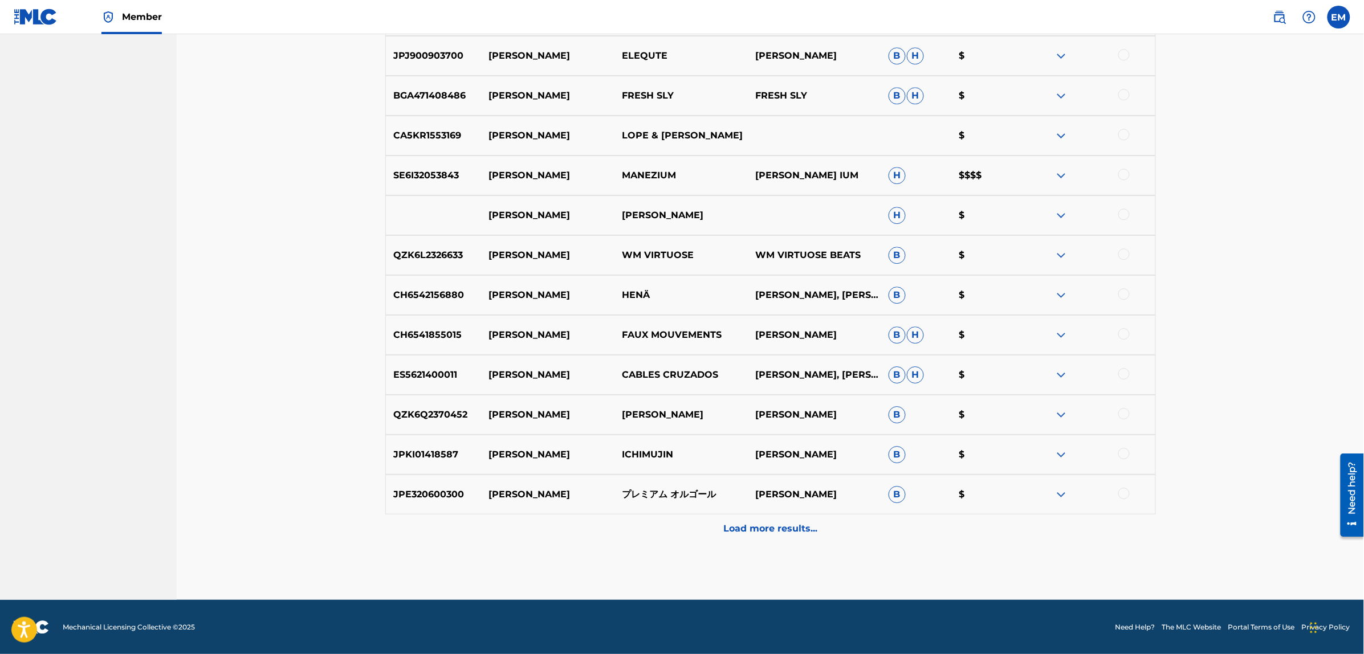
click at [772, 535] on p "Load more results..." at bounding box center [770, 529] width 94 height 14
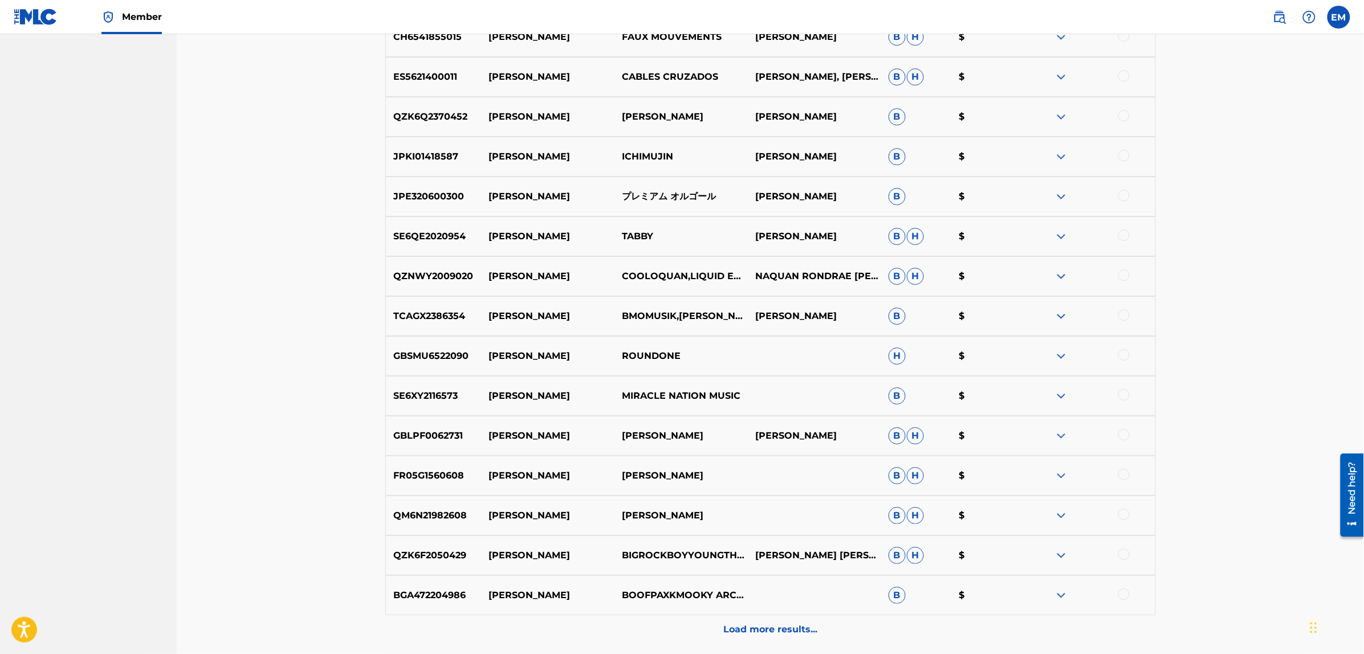
scroll to position [7106, 0]
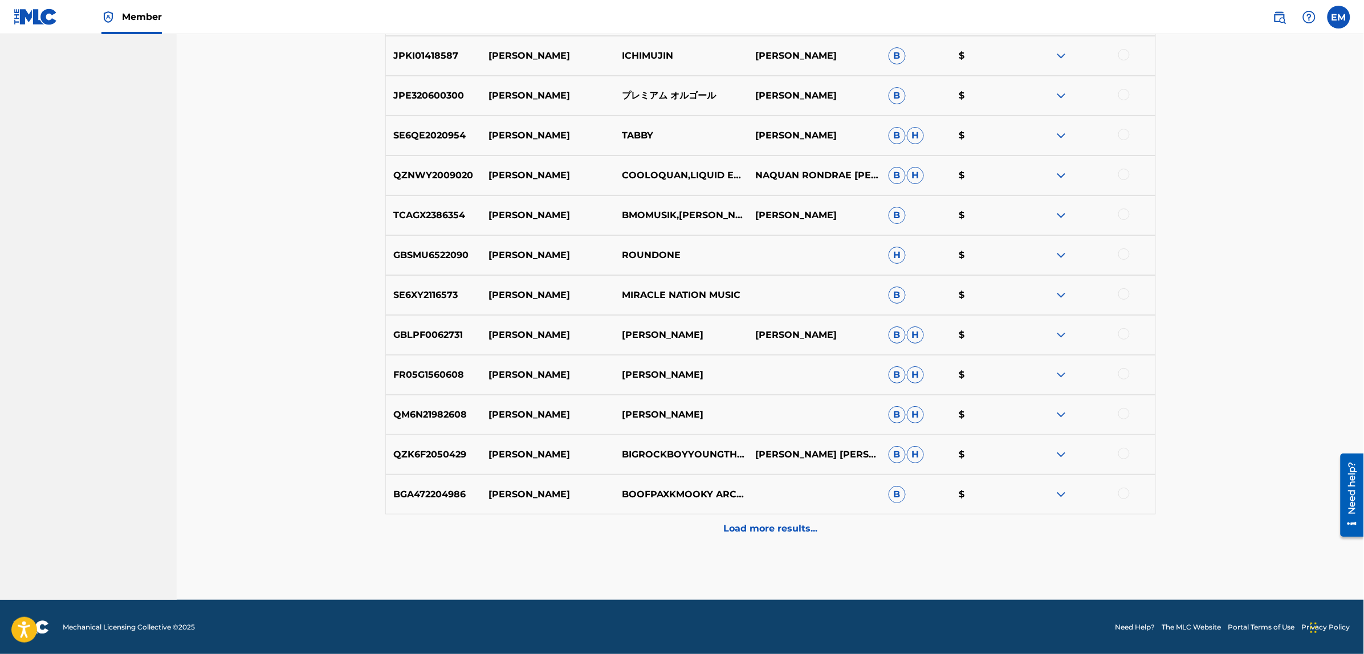
click at [756, 528] on p "Load more results..." at bounding box center [770, 529] width 94 height 14
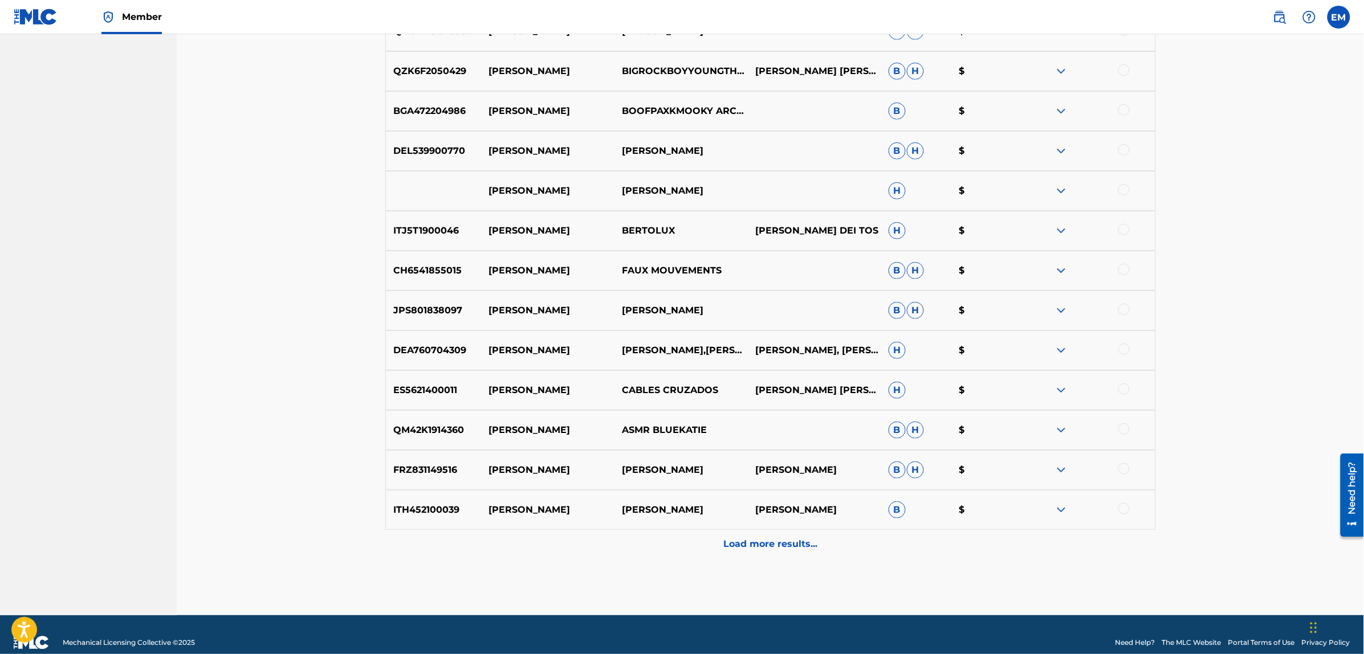
scroll to position [7505, 0]
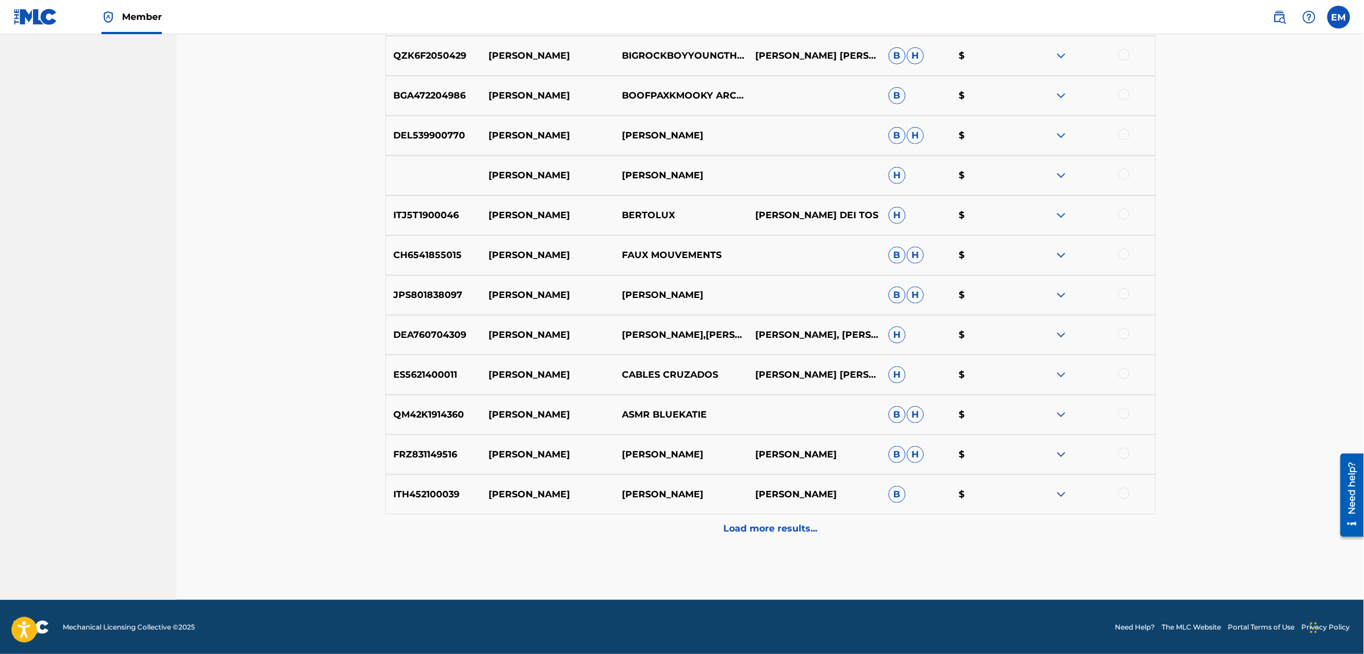
click at [734, 527] on p "Load more results..." at bounding box center [770, 529] width 94 height 14
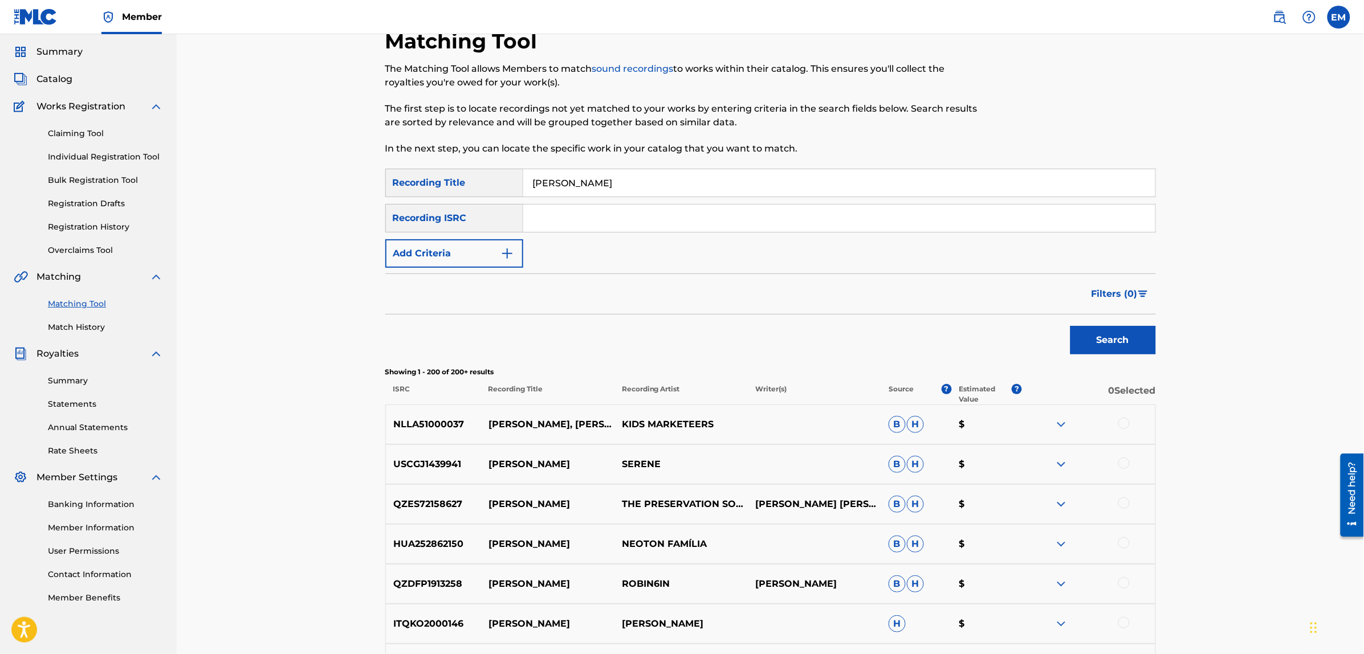
scroll to position [0, 0]
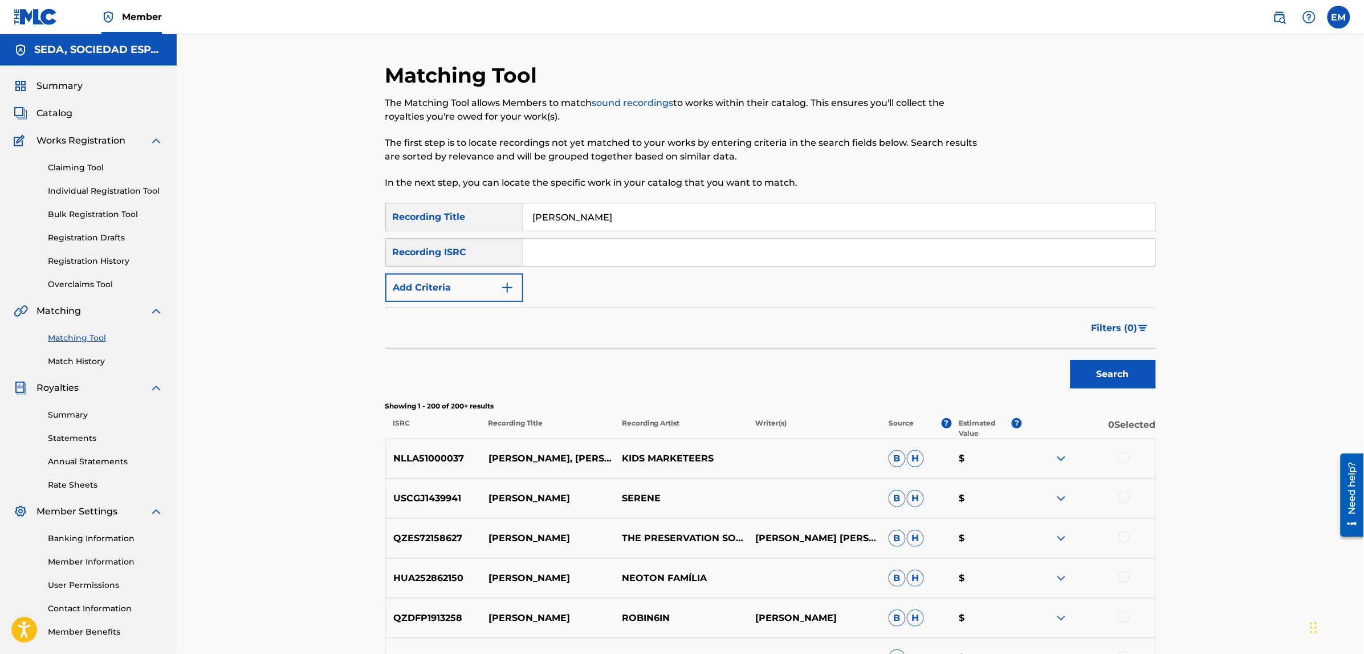
click at [477, 279] on button "Add Criteria" at bounding box center [454, 288] width 138 height 29
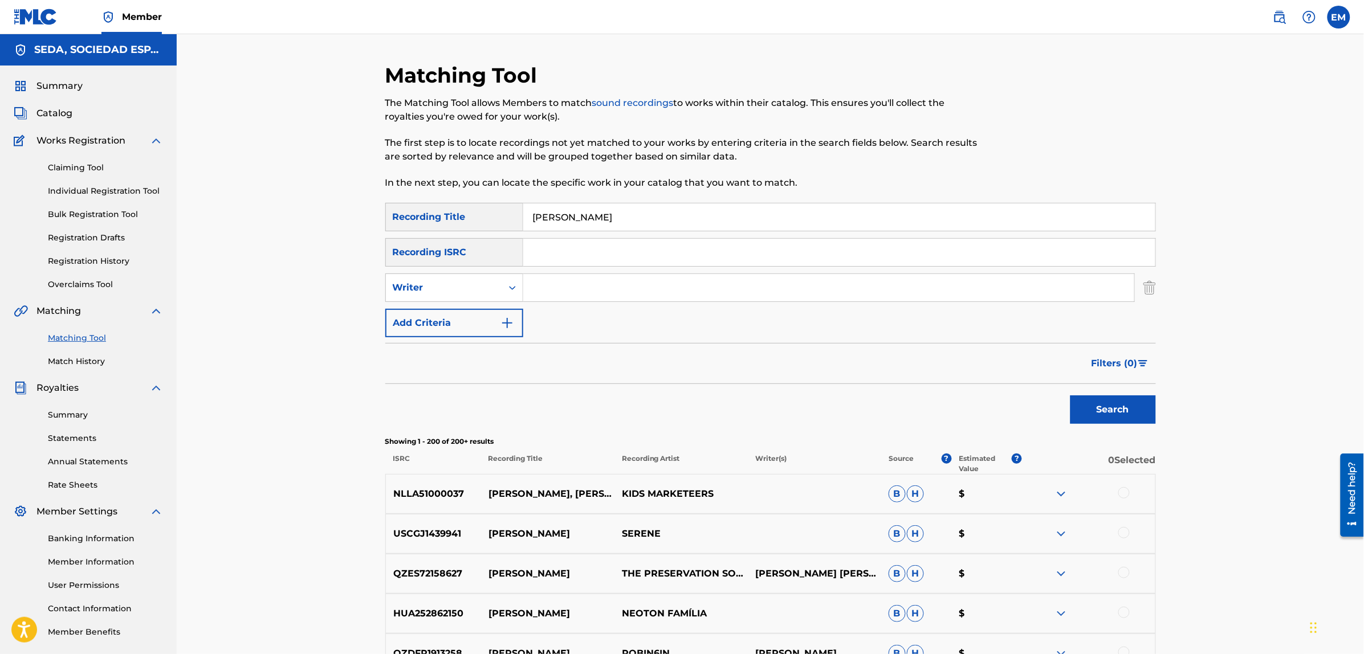
click at [556, 289] on input "Search Form" at bounding box center [828, 287] width 611 height 27
type input "bernardo fuster"
click at [1070, 396] on button "Search" at bounding box center [1113, 410] width 86 height 29
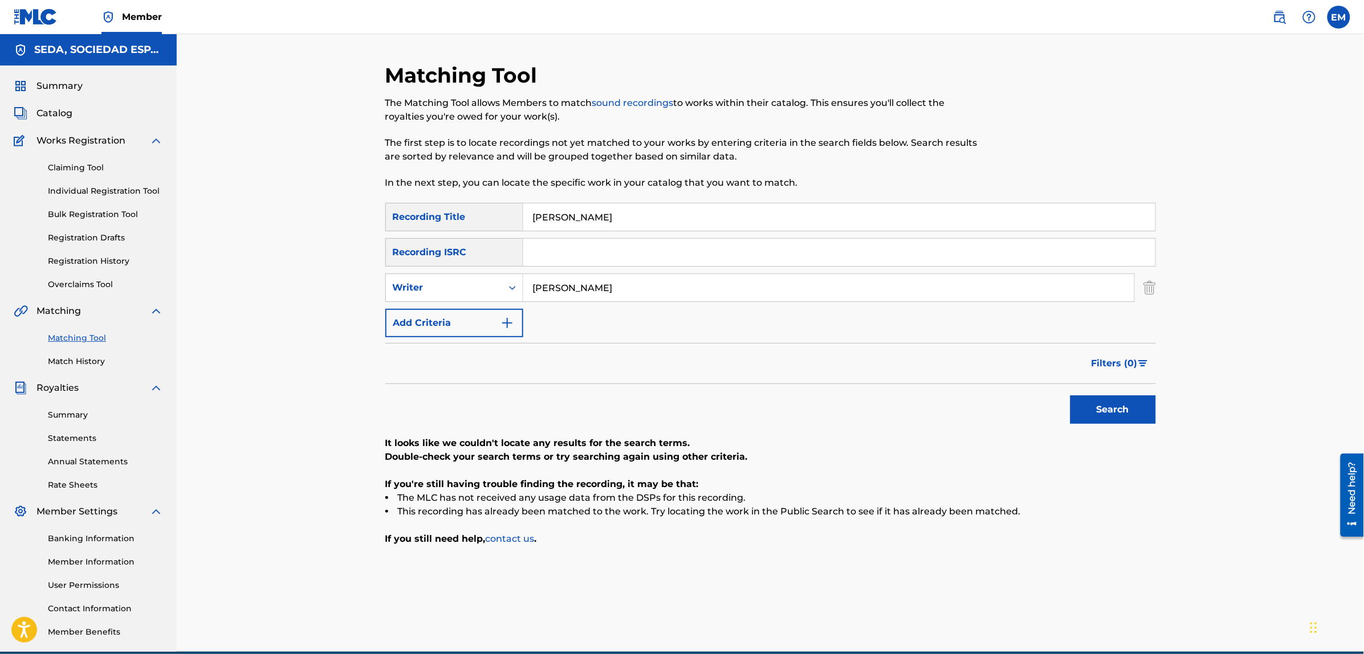
drag, startPoint x: 580, startPoint y: 213, endPoint x: 503, endPoint y: 229, distance: 78.0
click at [503, 229] on div "SearchWithCriteria44572cb1-fc58-46c2-b9ca-d0ebac42b381 Recording Title robinson" at bounding box center [770, 217] width 771 height 29
click at [1070, 396] on button "Search" at bounding box center [1113, 410] width 86 height 29
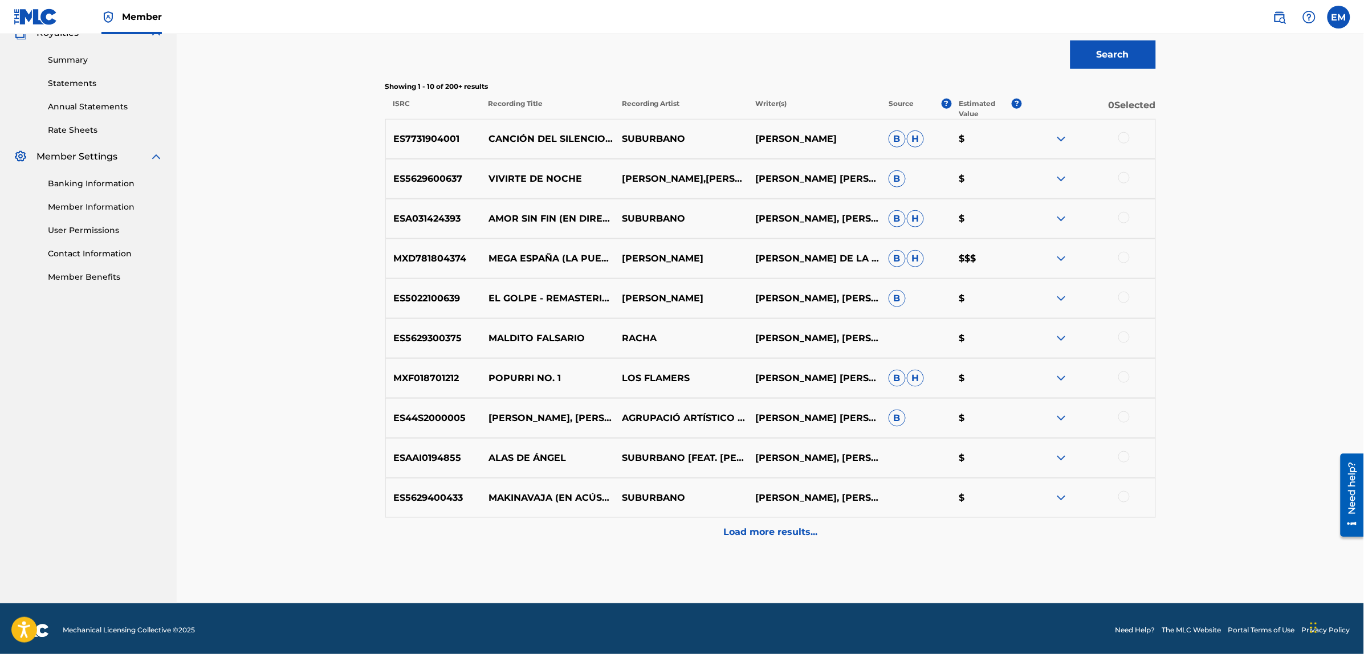
scroll to position [359, 0]
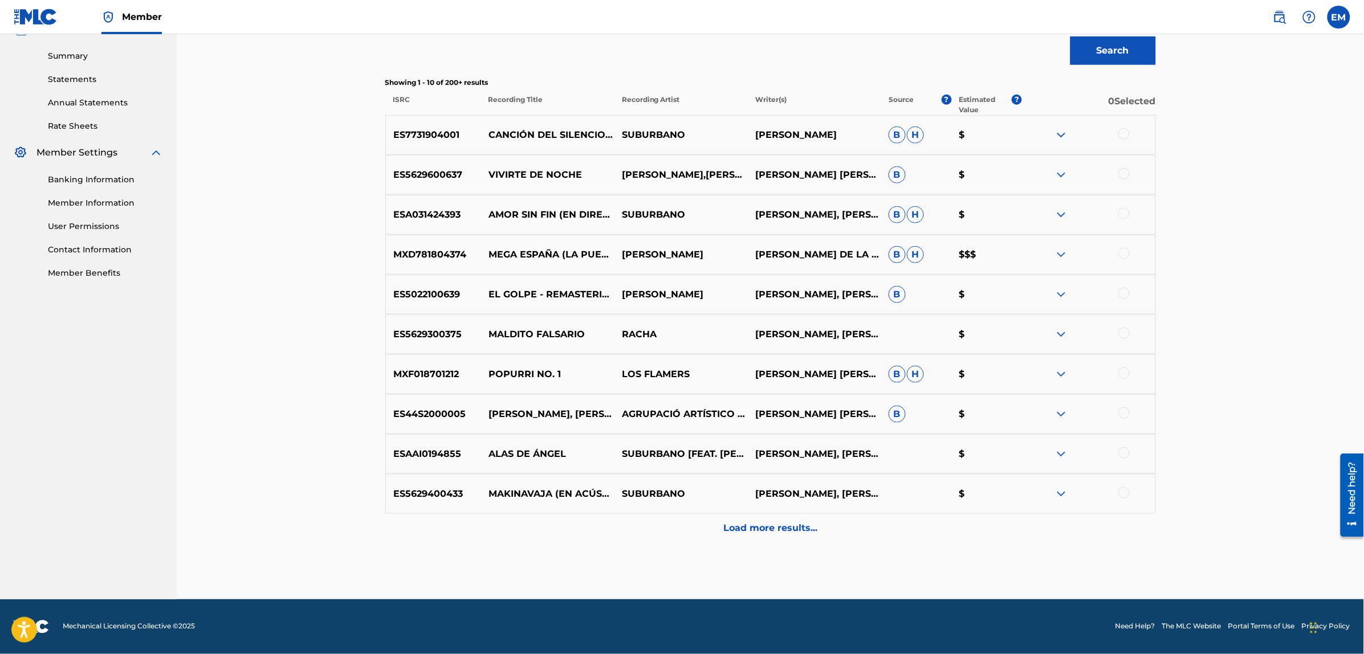
click at [1121, 494] on div at bounding box center [1123, 492] width 11 height 11
click at [850, 559] on button "Match 1 Group" at bounding box center [801, 561] width 126 height 29
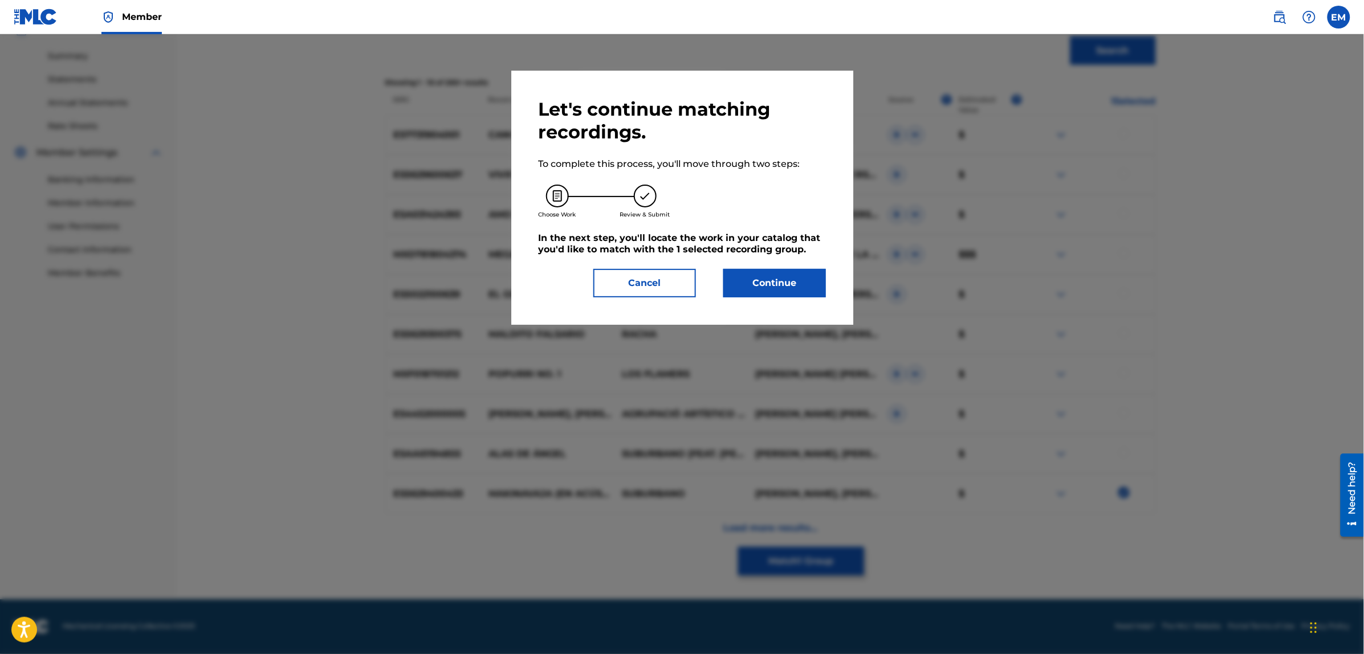
click at [742, 287] on button "Continue" at bounding box center [774, 283] width 103 height 29
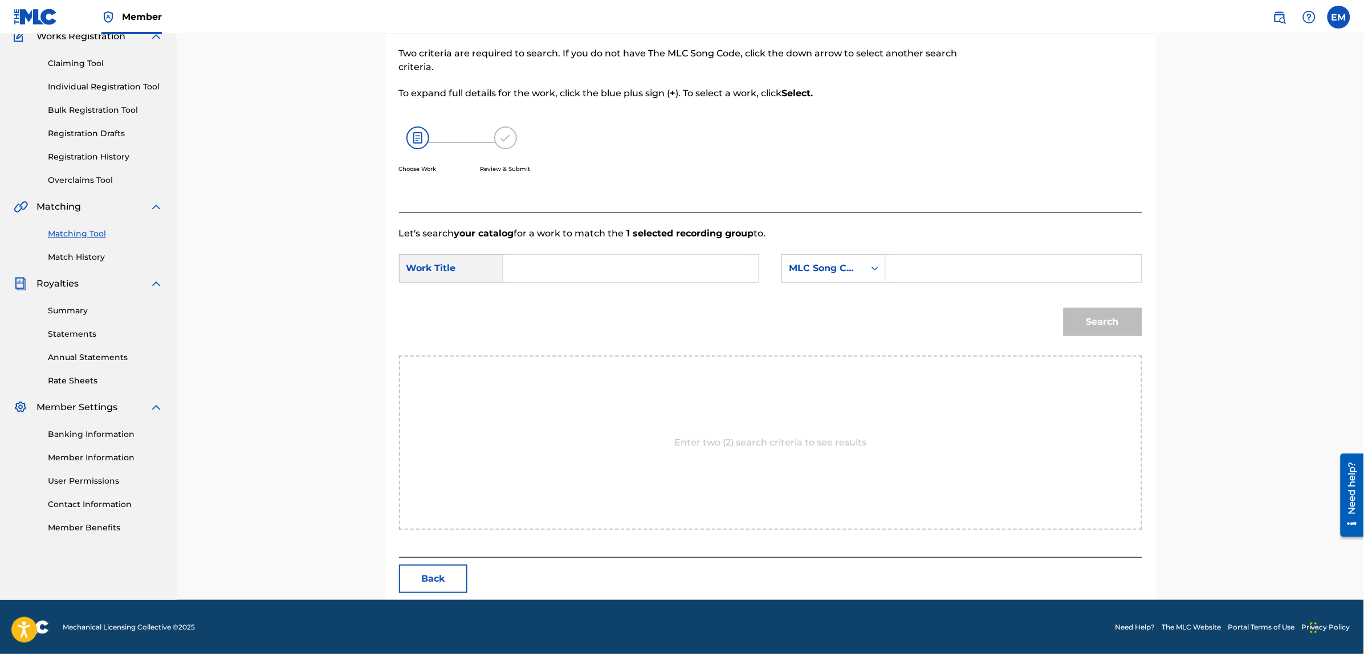
click at [688, 266] on input "Search Form" at bounding box center [631, 268] width 236 height 27
type input "robinson"
click at [688, 306] on div "Search" at bounding box center [770, 325] width 743 height 59
click at [824, 270] on div "MLC Song Code" at bounding box center [823, 269] width 69 height 14
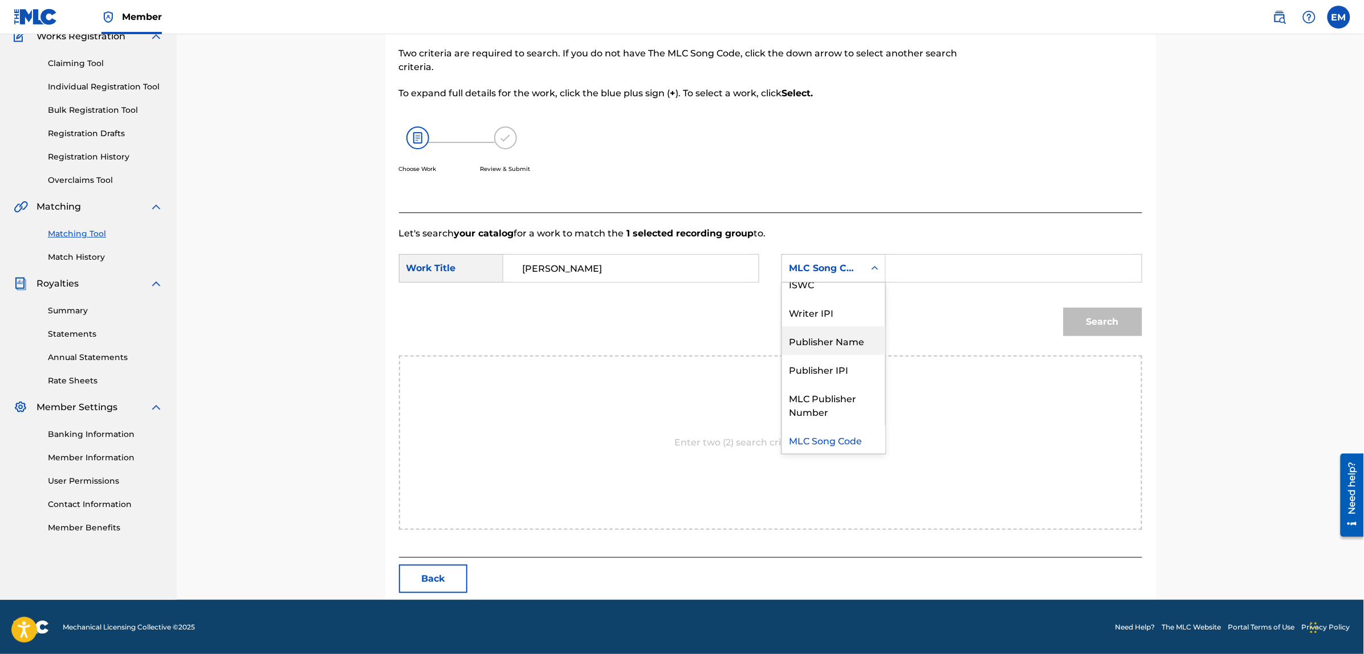
scroll to position [0, 0]
click at [827, 292] on div "Writer Name" at bounding box center [833, 297] width 103 height 29
click at [946, 265] on input "Search Form" at bounding box center [1013, 268] width 236 height 27
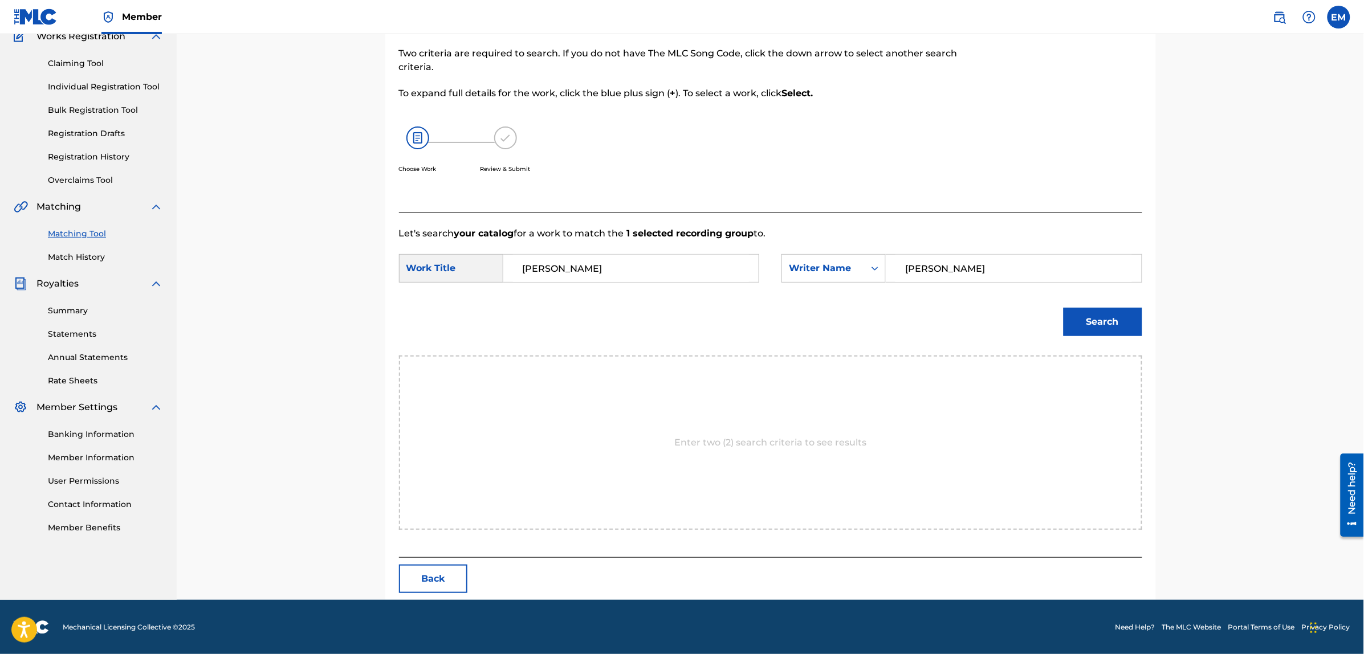
type input "bernardo fuster"
click at [1064, 308] on button "Search" at bounding box center [1103, 322] width 79 height 29
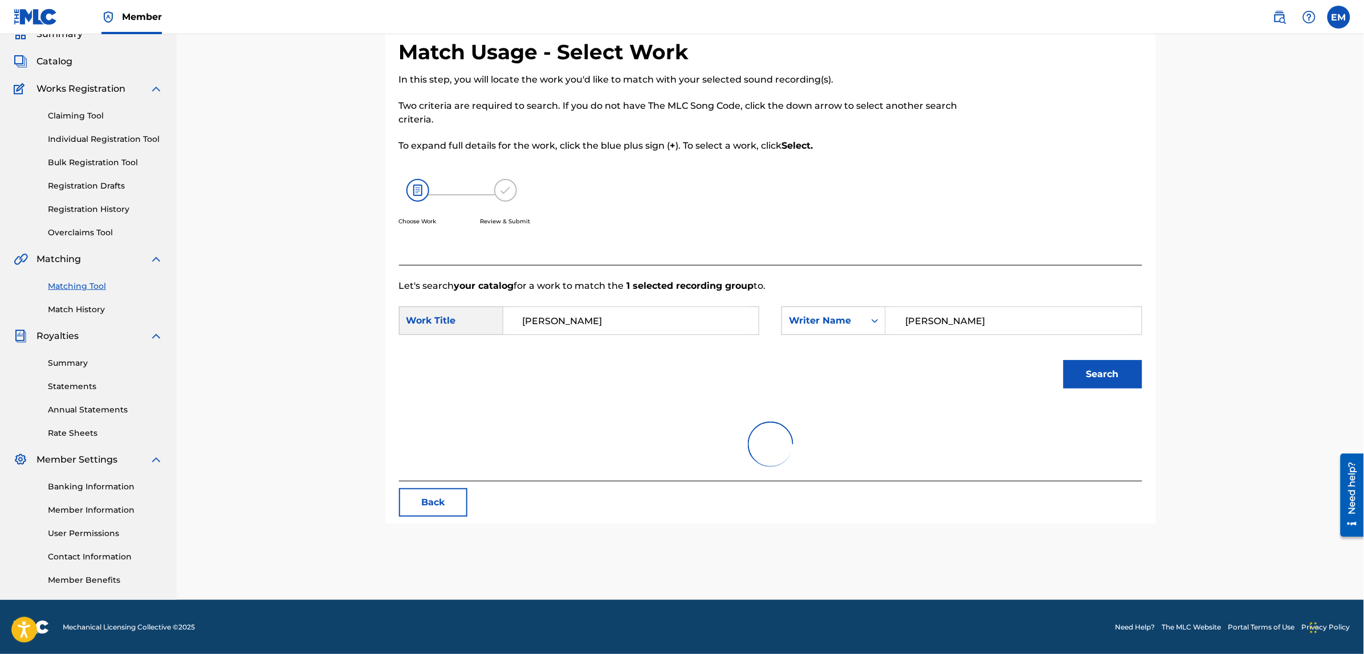
scroll to position [71, 0]
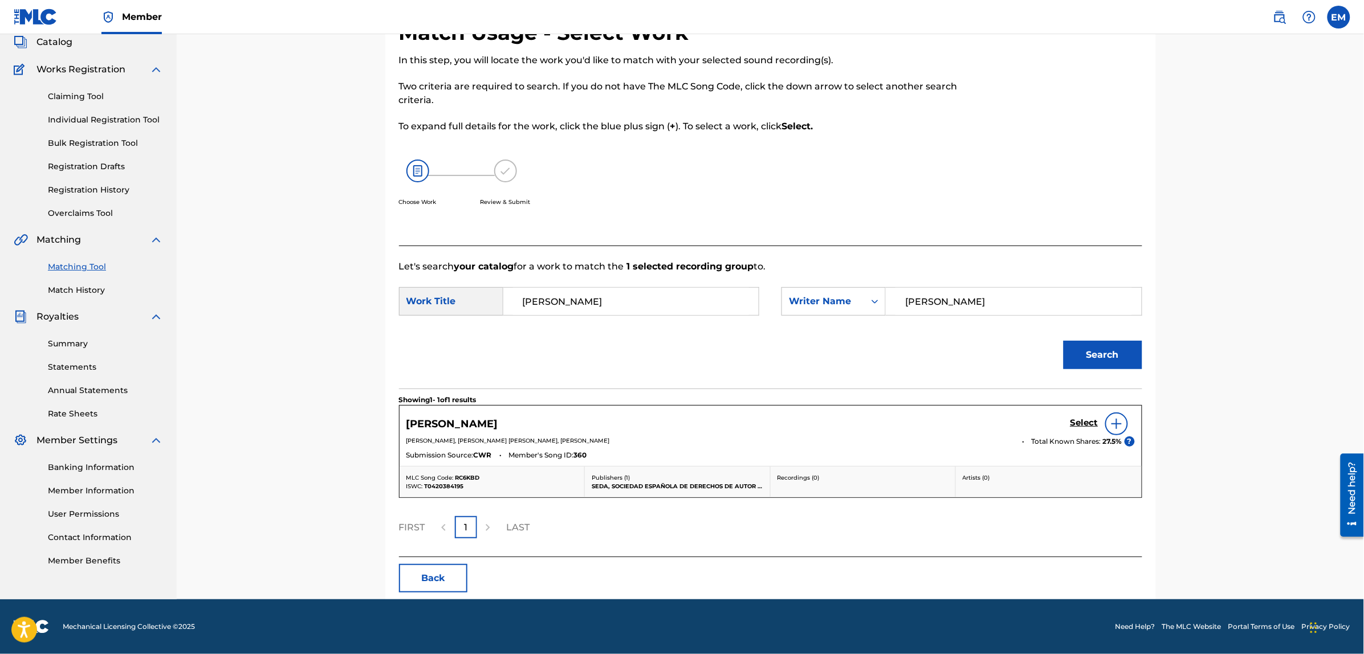
click at [1118, 429] on img at bounding box center [1117, 424] width 14 height 14
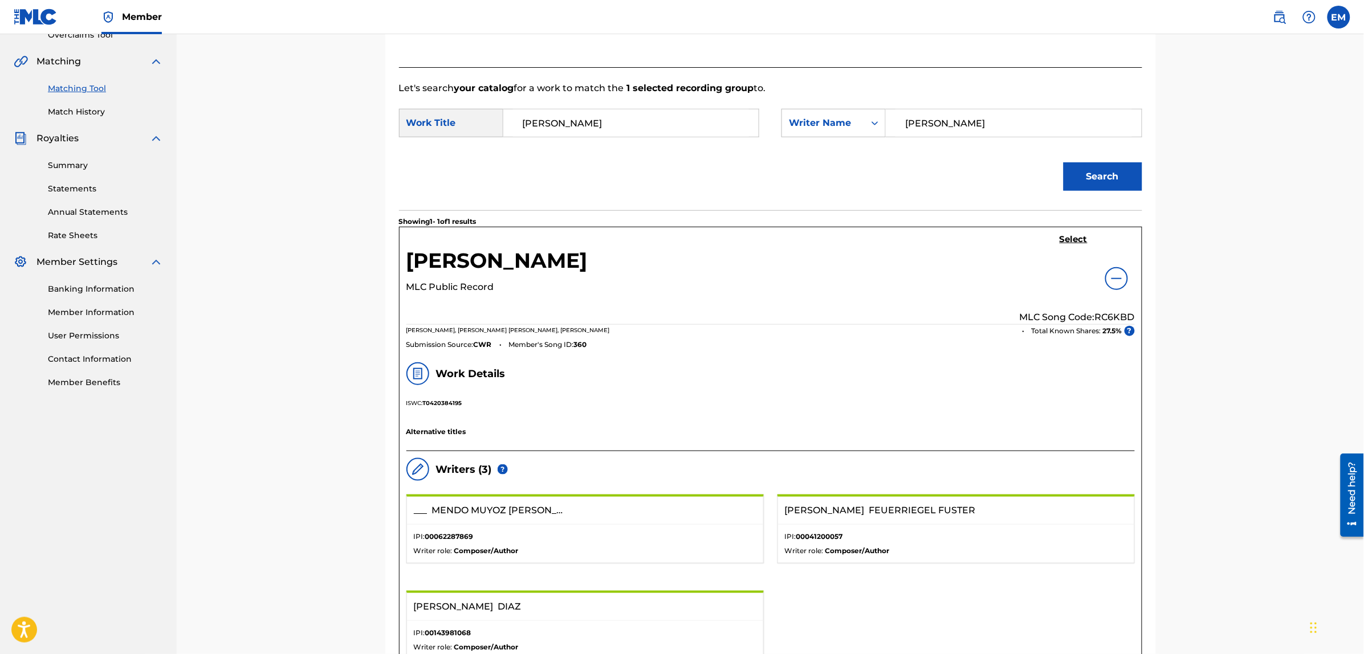
scroll to position [143, 0]
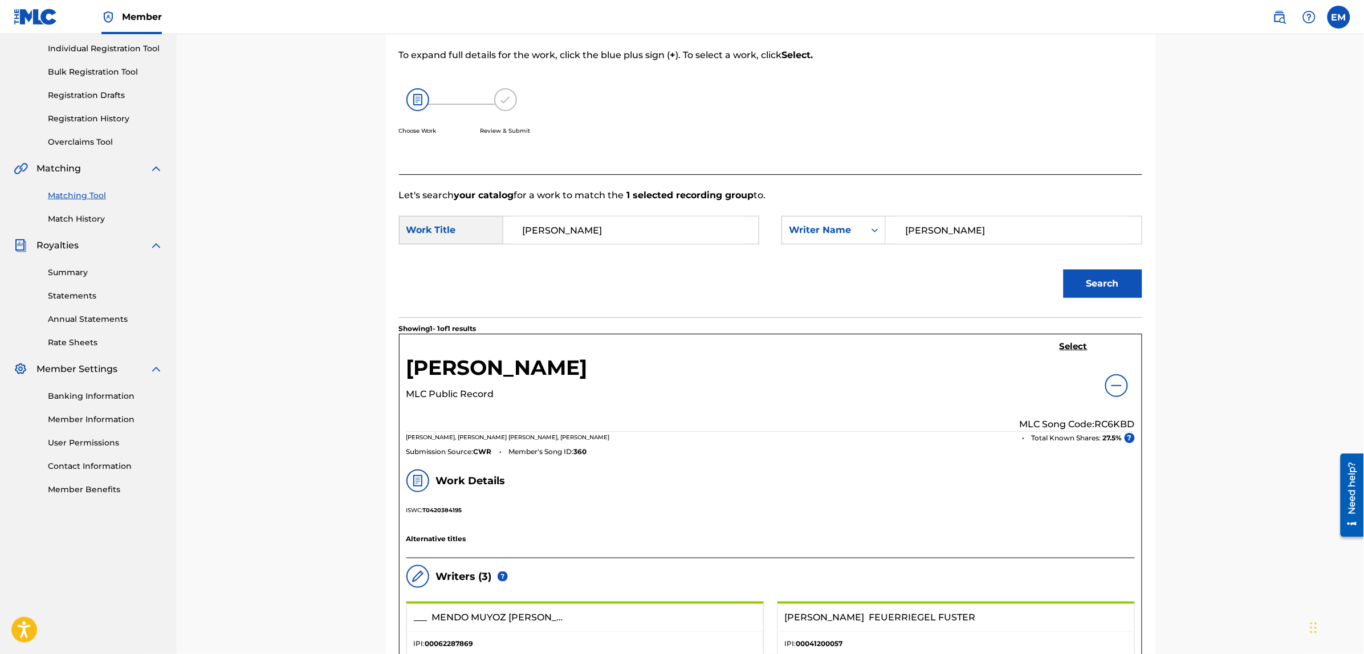
click at [1068, 348] on h5 "Select" at bounding box center [1074, 346] width 28 height 11
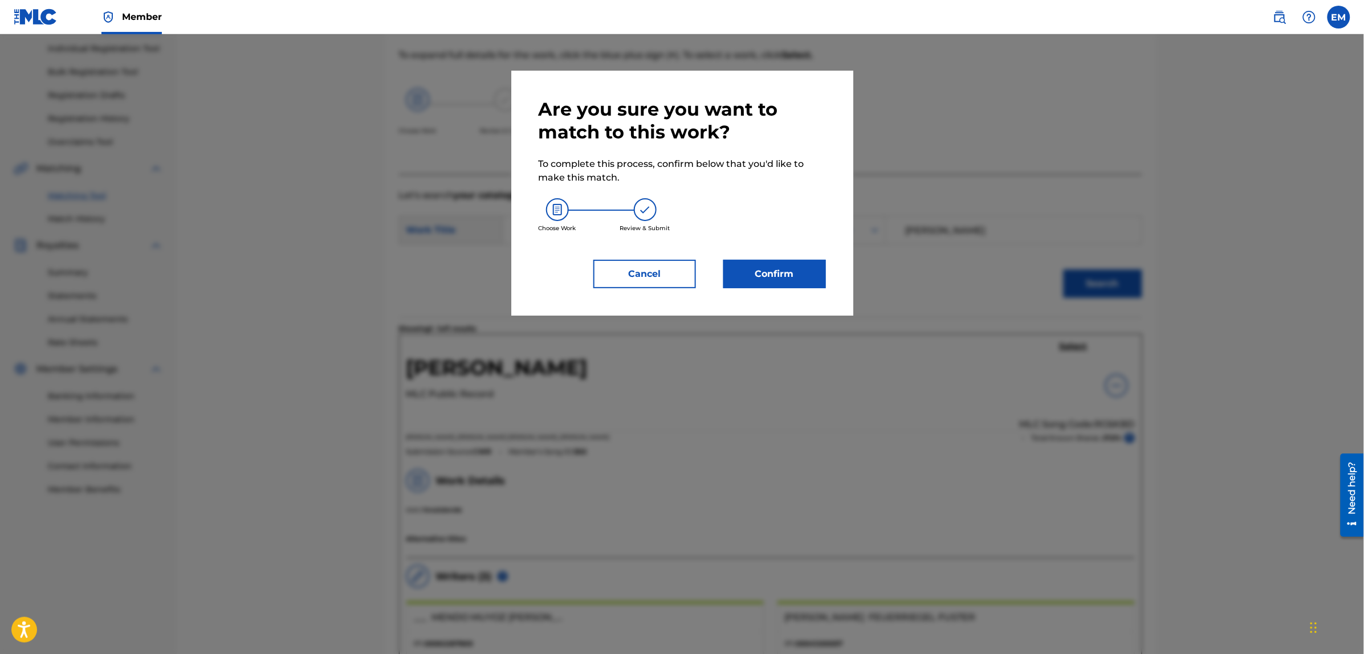
click at [821, 278] on button "Confirm" at bounding box center [774, 274] width 103 height 29
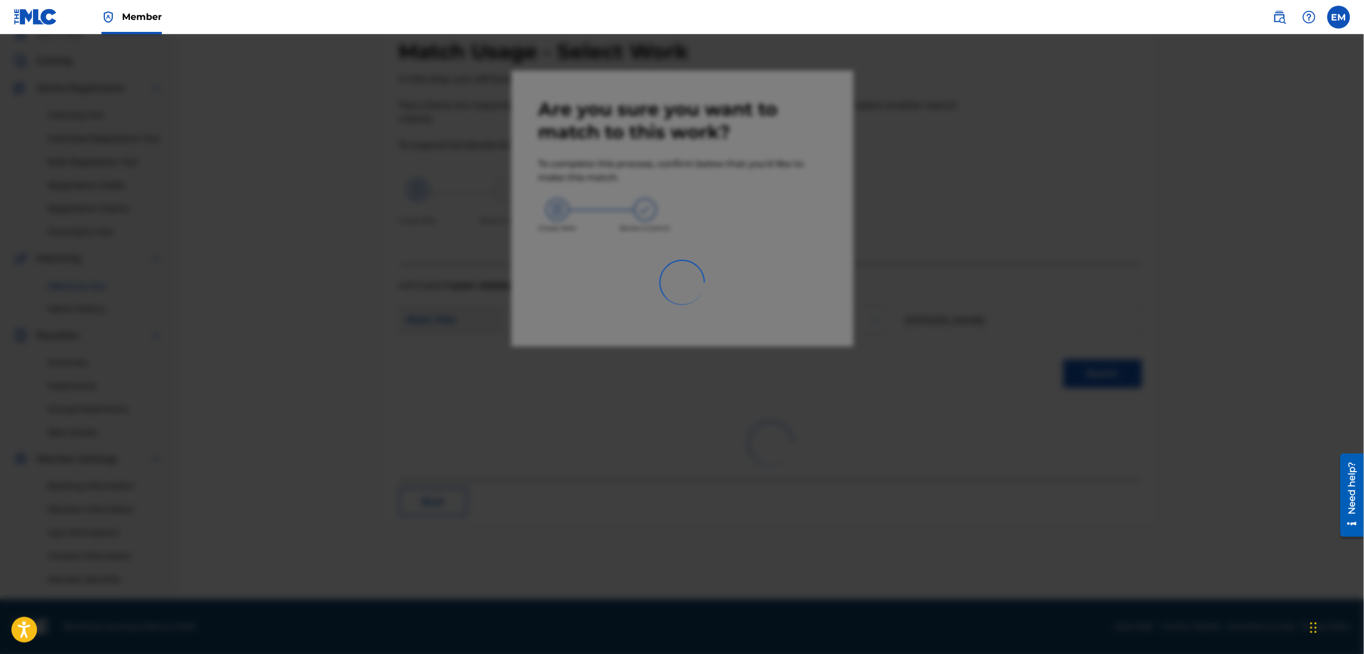
scroll to position [52, 0]
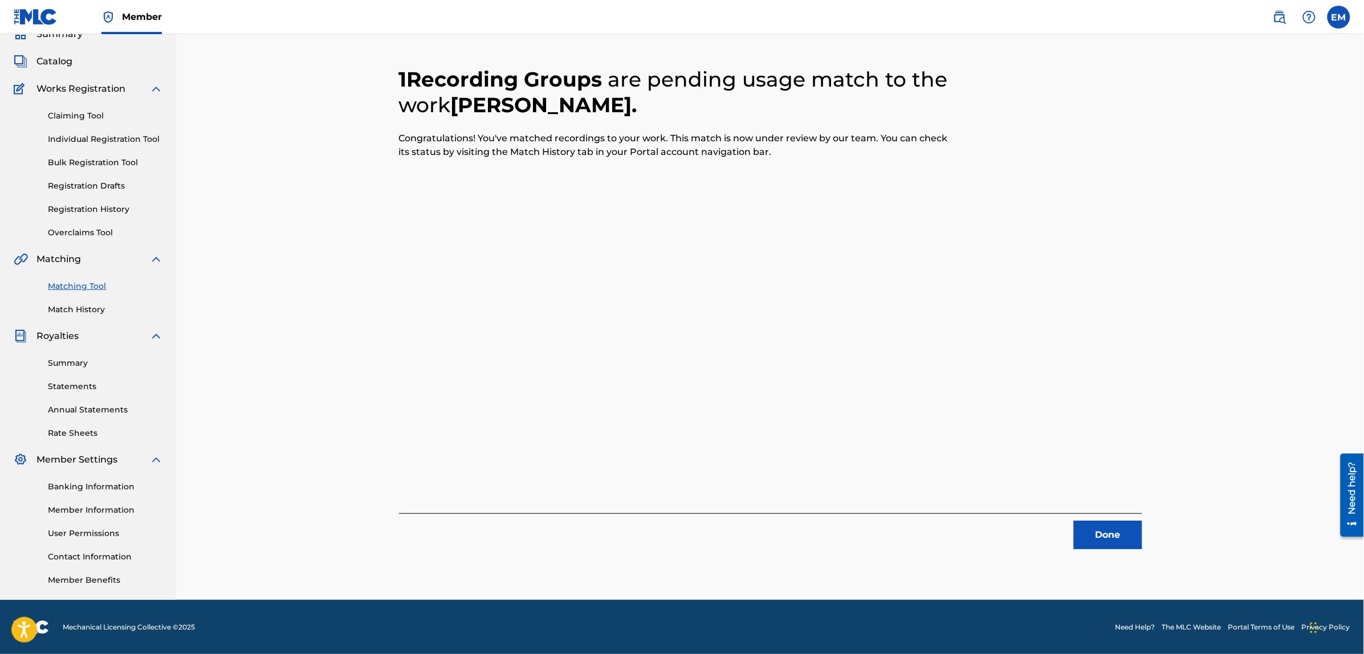
click at [1134, 539] on button "Done" at bounding box center [1108, 535] width 68 height 29
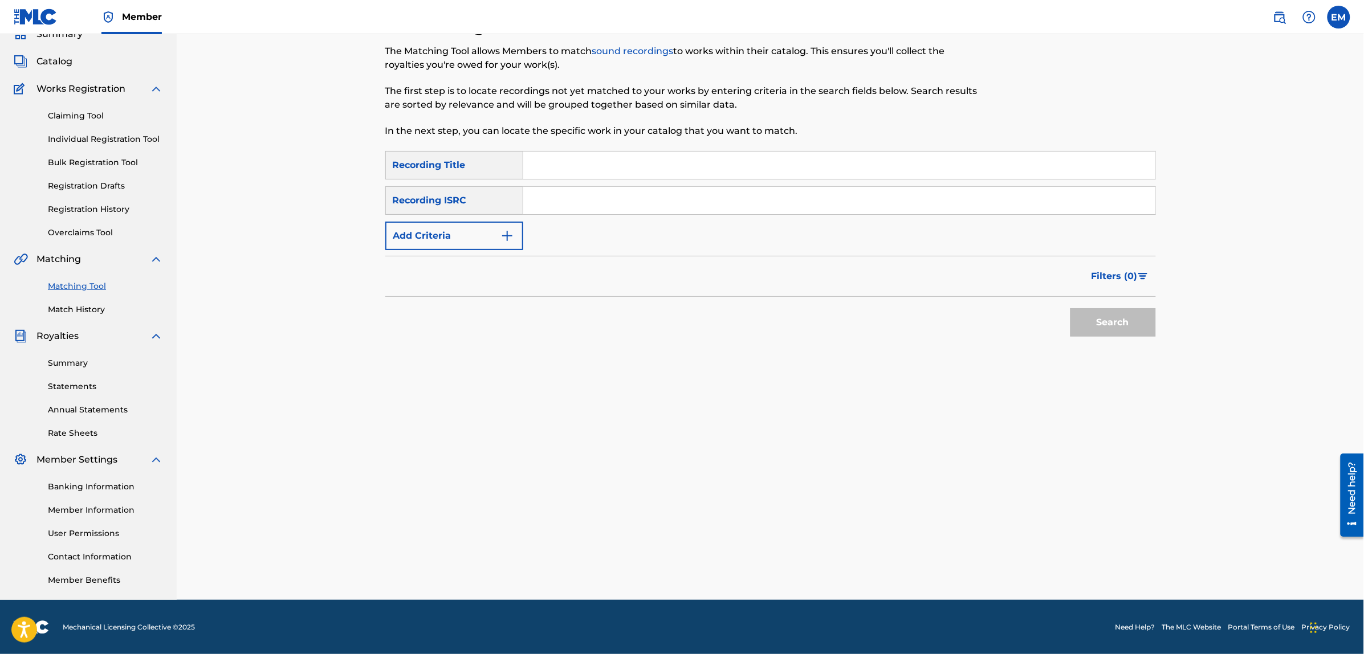
click at [570, 168] on input "Search Form" at bounding box center [839, 165] width 632 height 27
type input "arde paris"
click at [1070, 308] on button "Search" at bounding box center [1113, 322] width 86 height 29
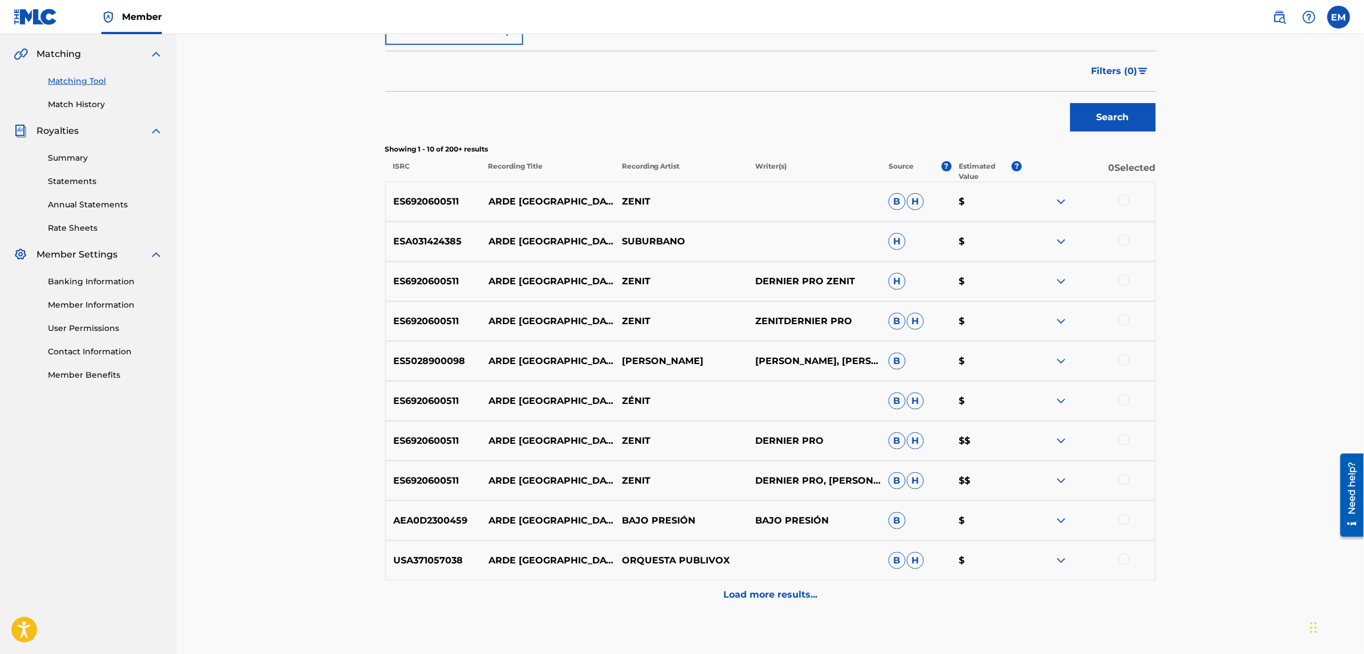
scroll to position [266, 0]
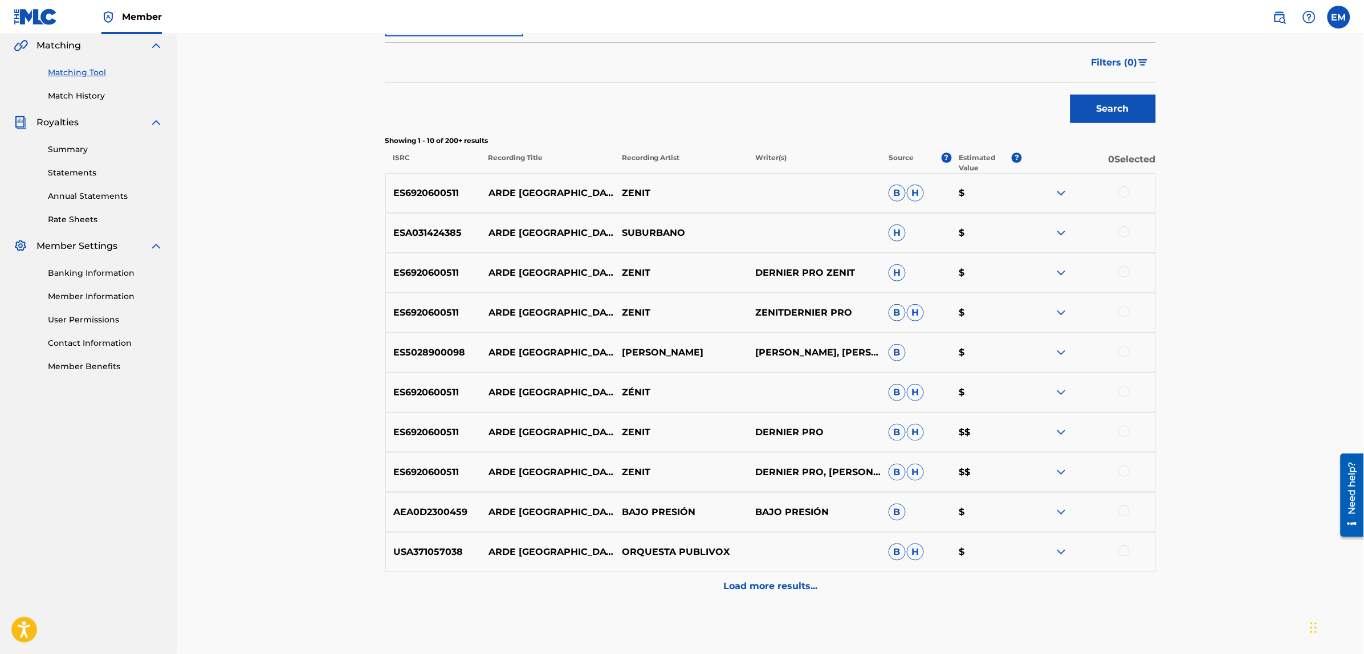
click at [1124, 234] on div at bounding box center [1123, 231] width 11 height 11
click at [1121, 355] on div at bounding box center [1123, 351] width 11 height 11
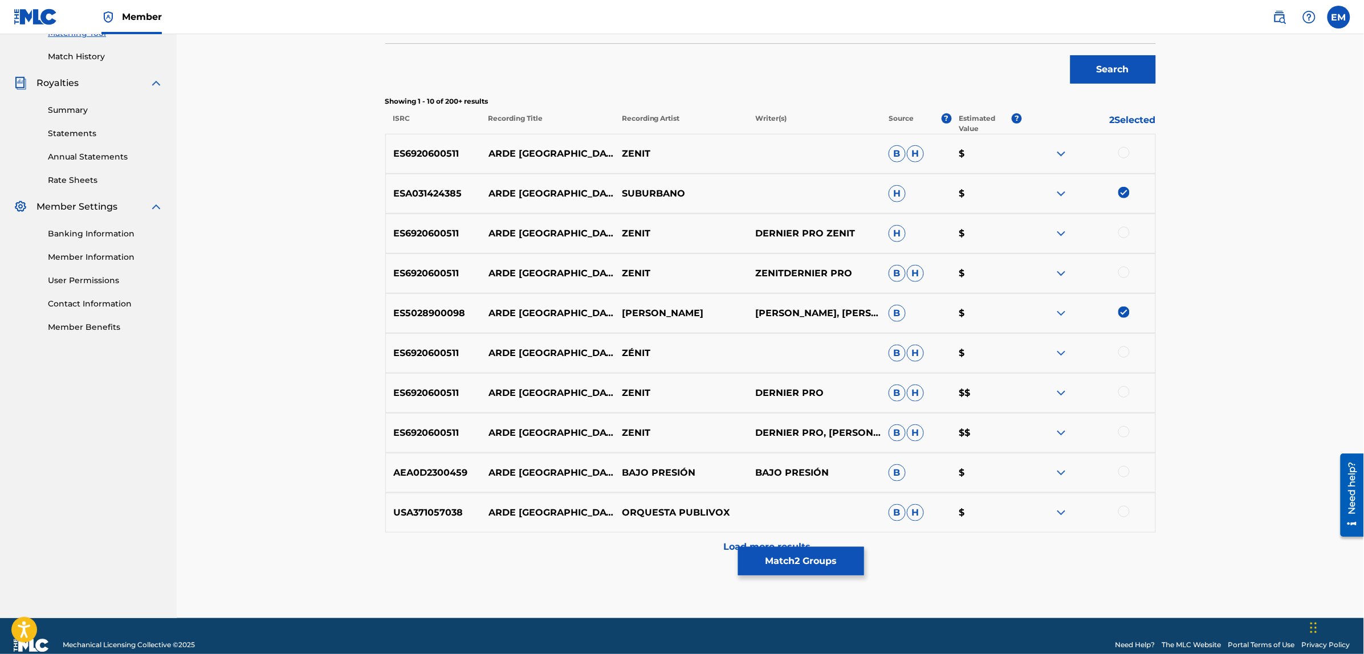
scroll to position [323, 0]
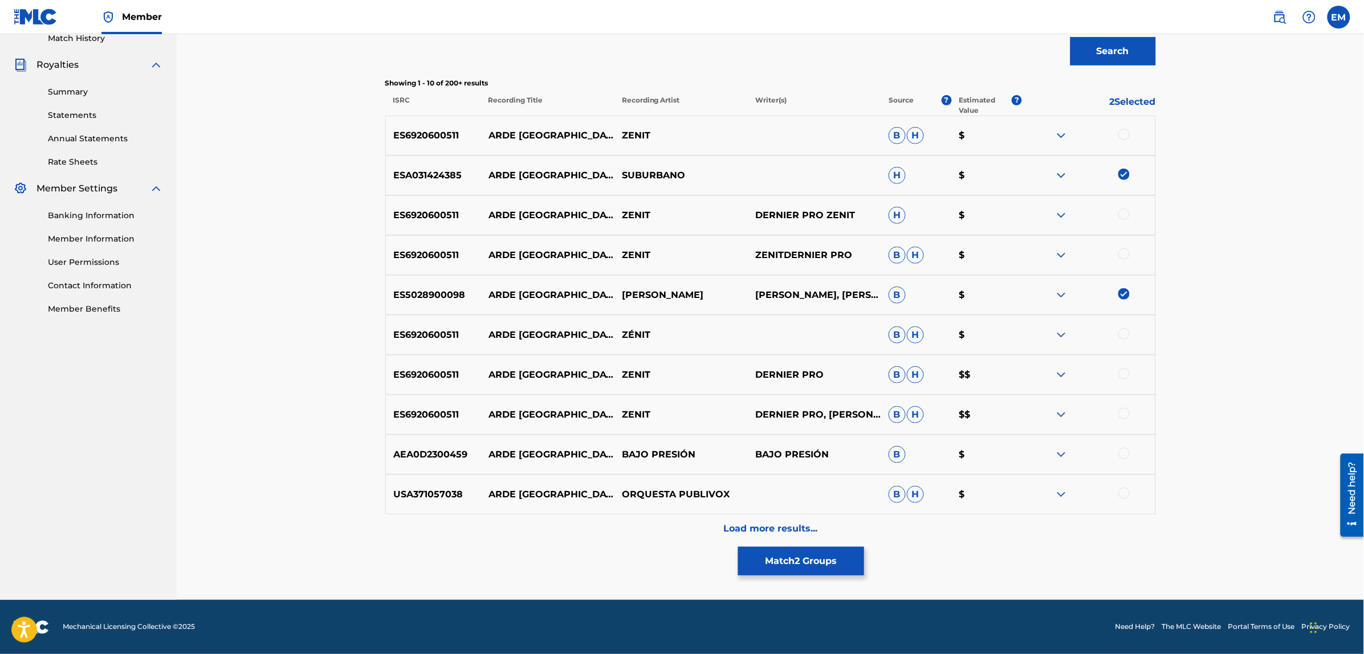
click at [754, 523] on p "Load more results..." at bounding box center [770, 529] width 94 height 14
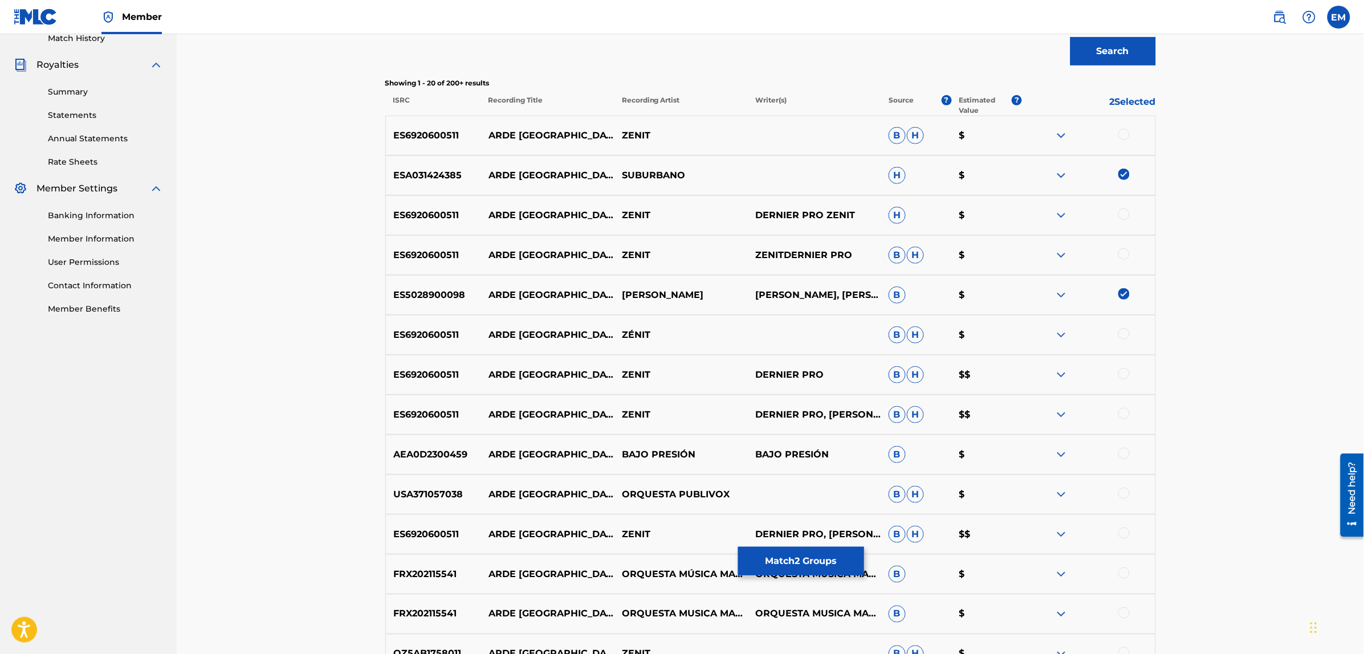
click at [1060, 300] on img at bounding box center [1062, 295] width 14 height 14
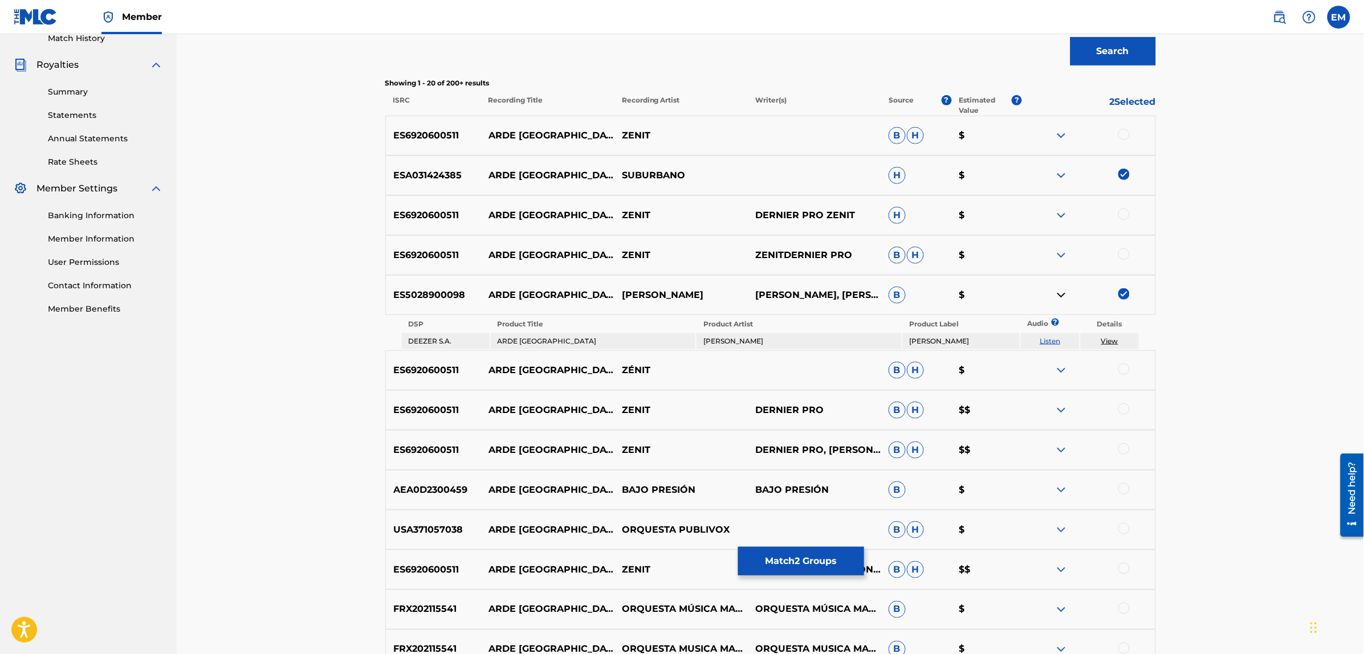
click at [1047, 339] on link "Listen" at bounding box center [1050, 341] width 21 height 9
click at [1061, 138] on img at bounding box center [1062, 136] width 14 height 14
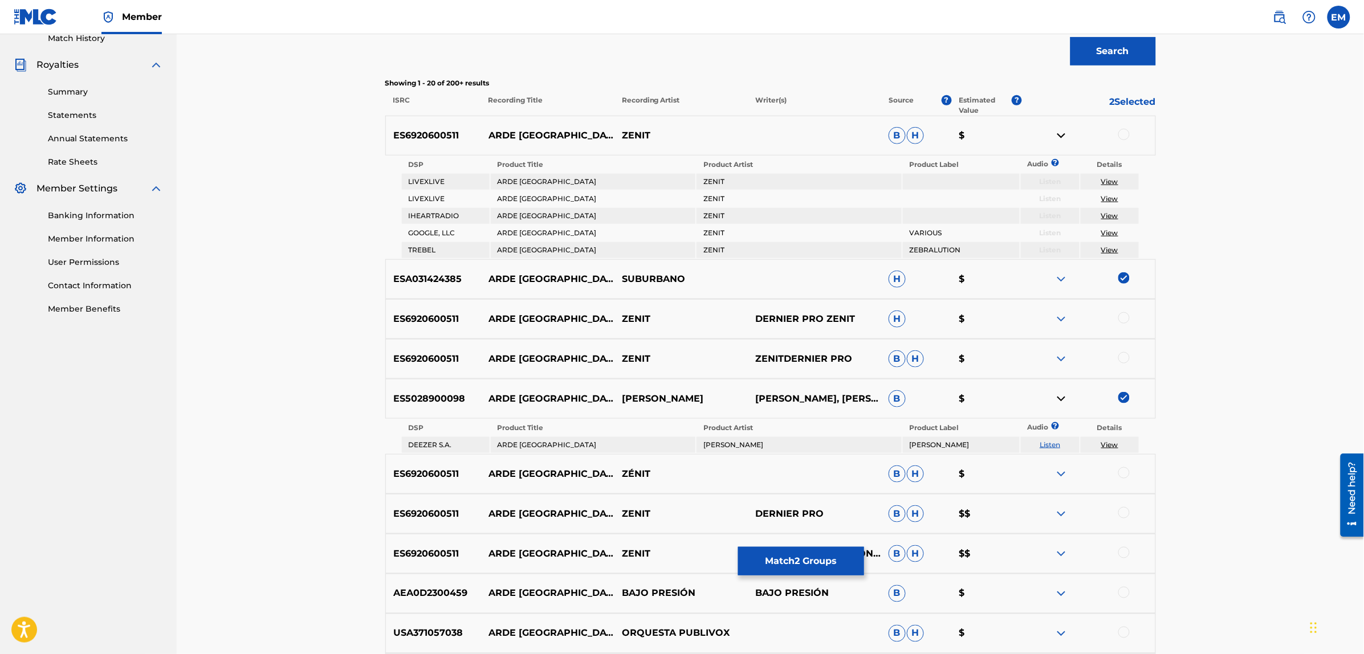
click at [1058, 137] on img at bounding box center [1062, 136] width 14 height 14
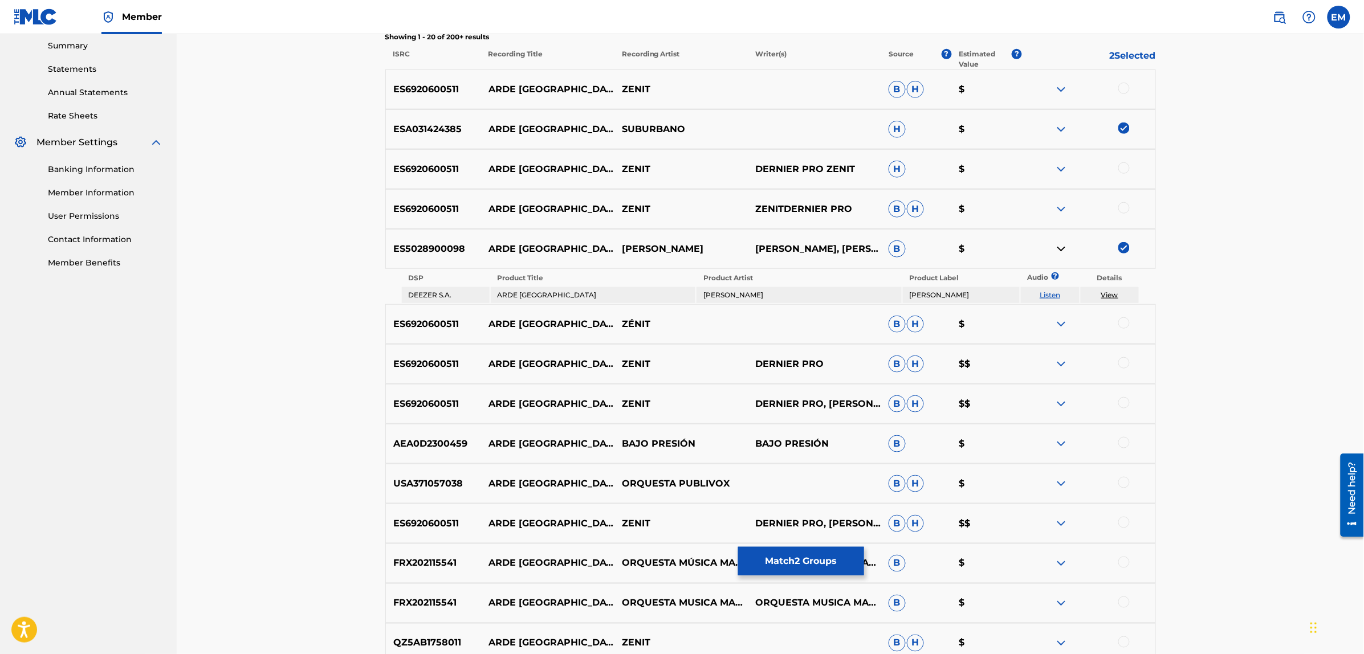
scroll to position [394, 0]
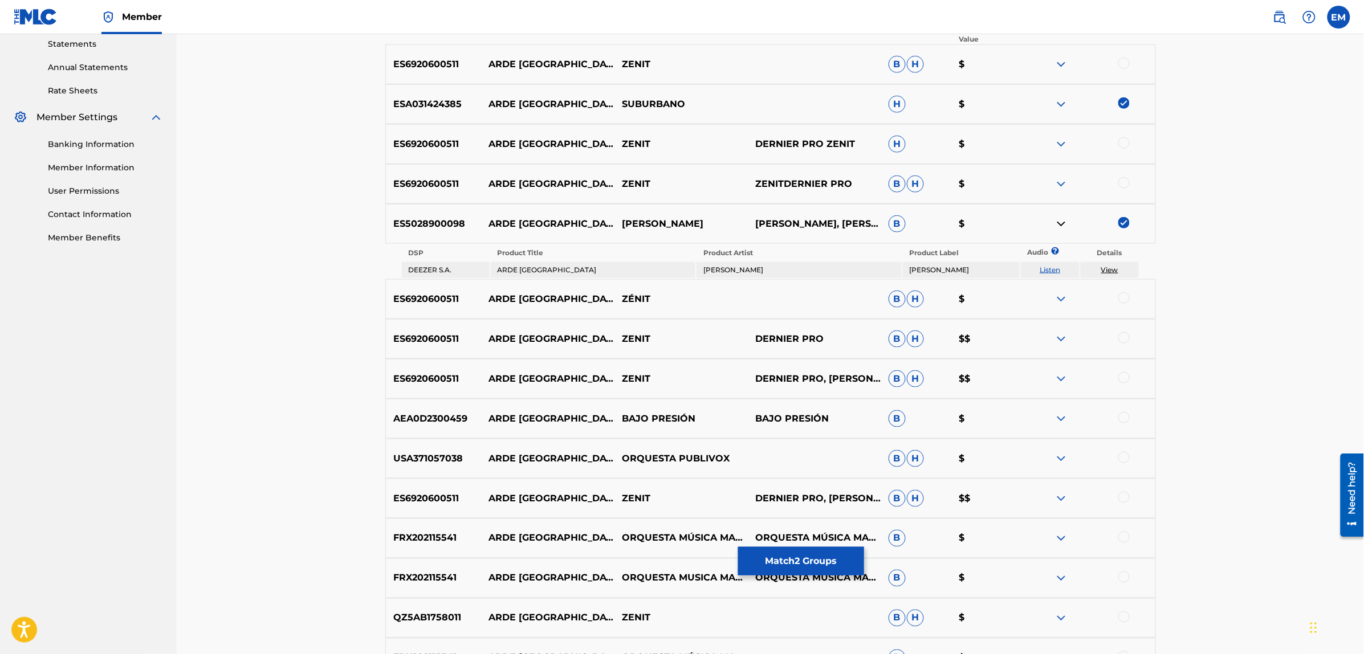
click at [1061, 301] on img at bounding box center [1062, 299] width 14 height 14
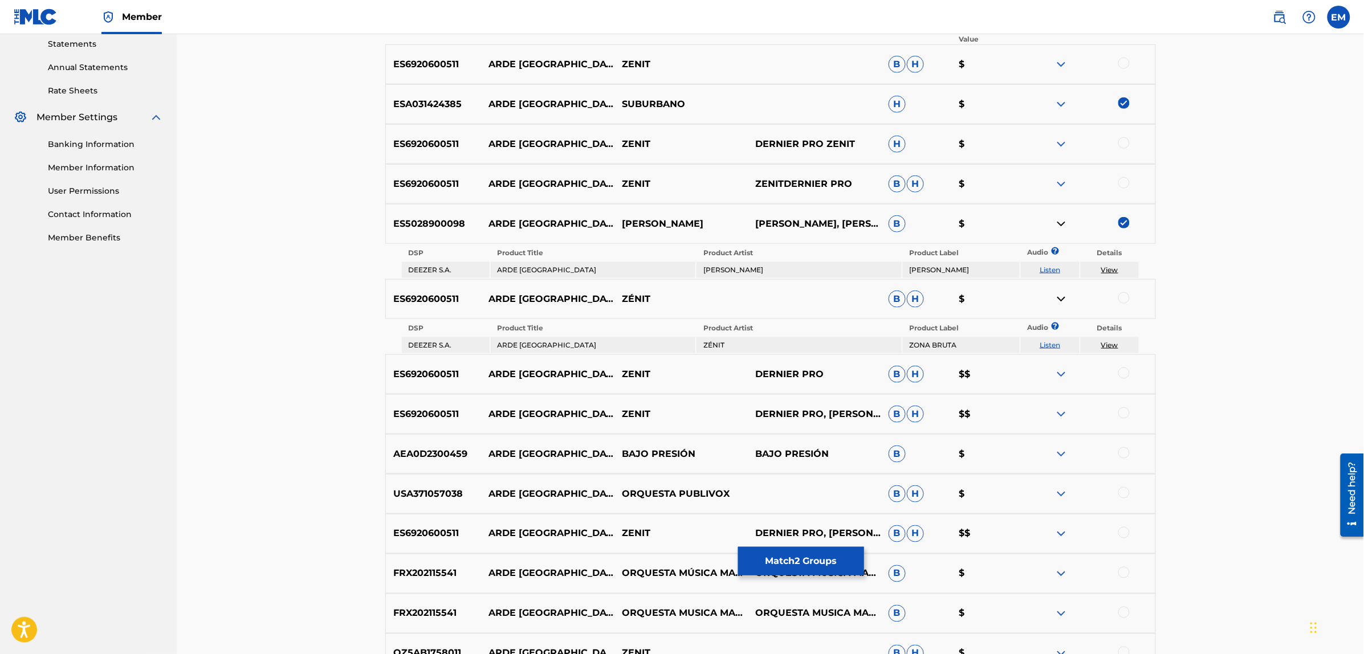
click at [1057, 345] on link "Listen" at bounding box center [1050, 345] width 21 height 9
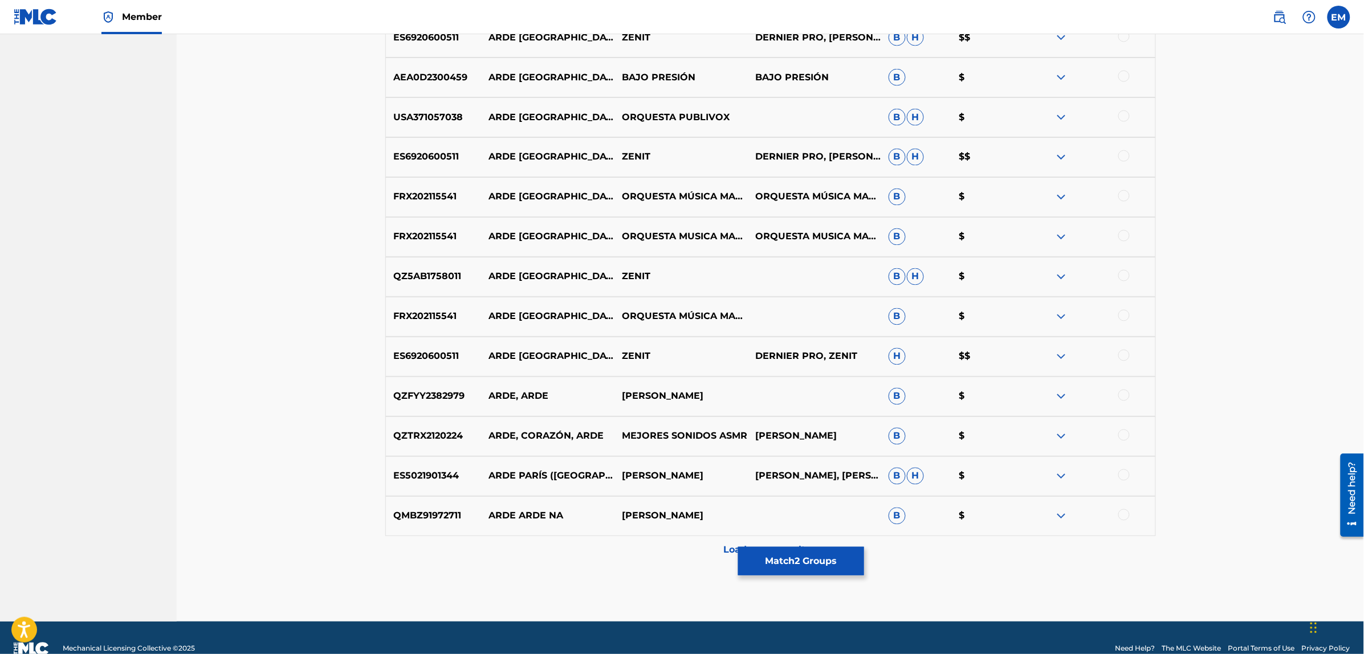
scroll to position [791, 0]
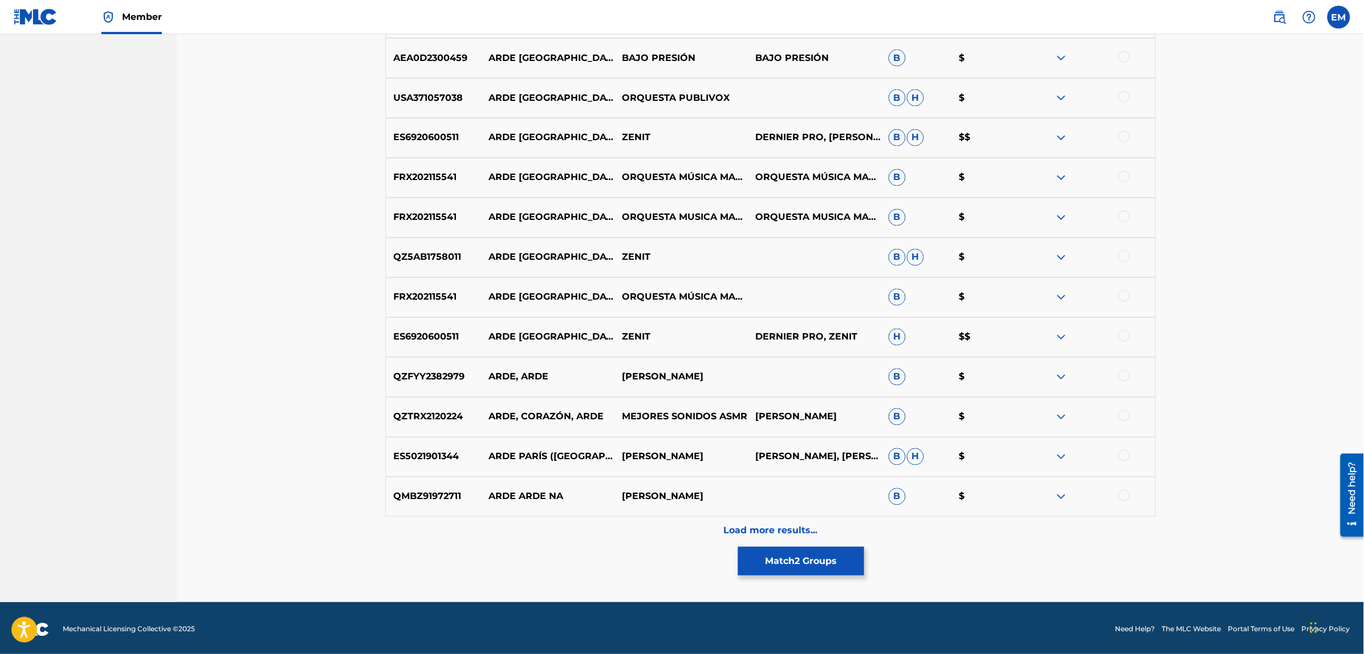
click at [776, 527] on p "Load more results..." at bounding box center [770, 531] width 94 height 14
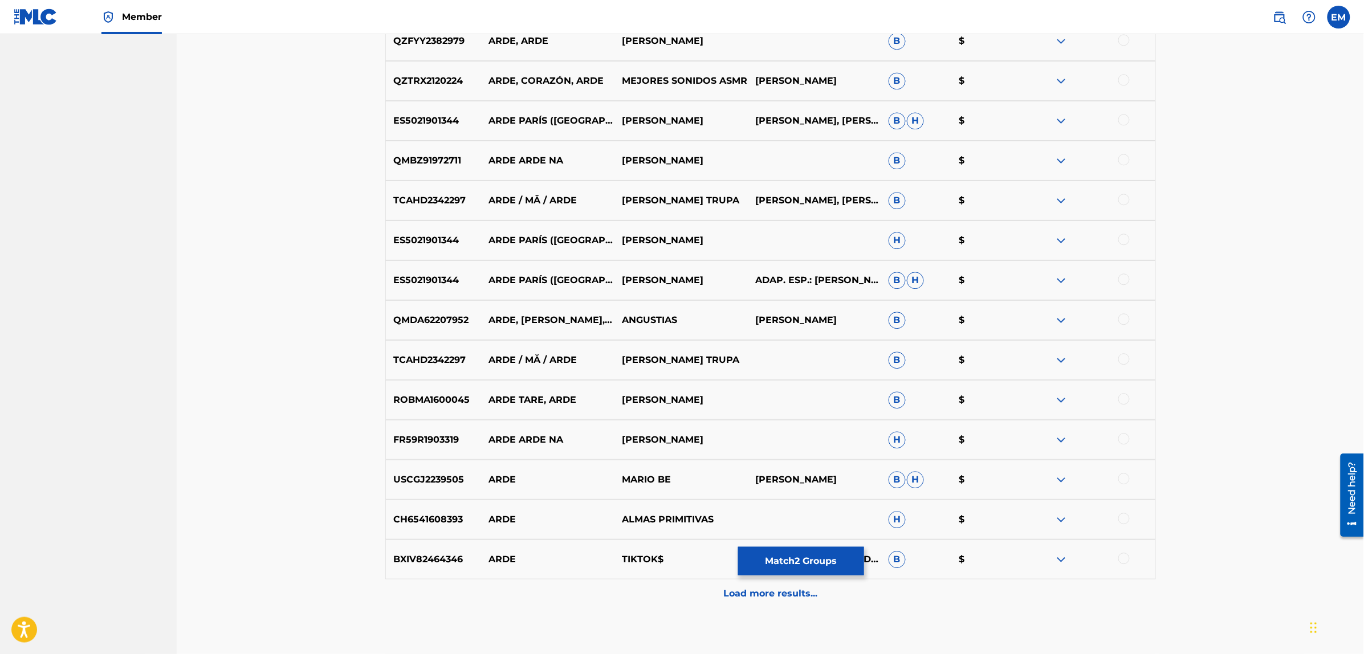
scroll to position [1121, 0]
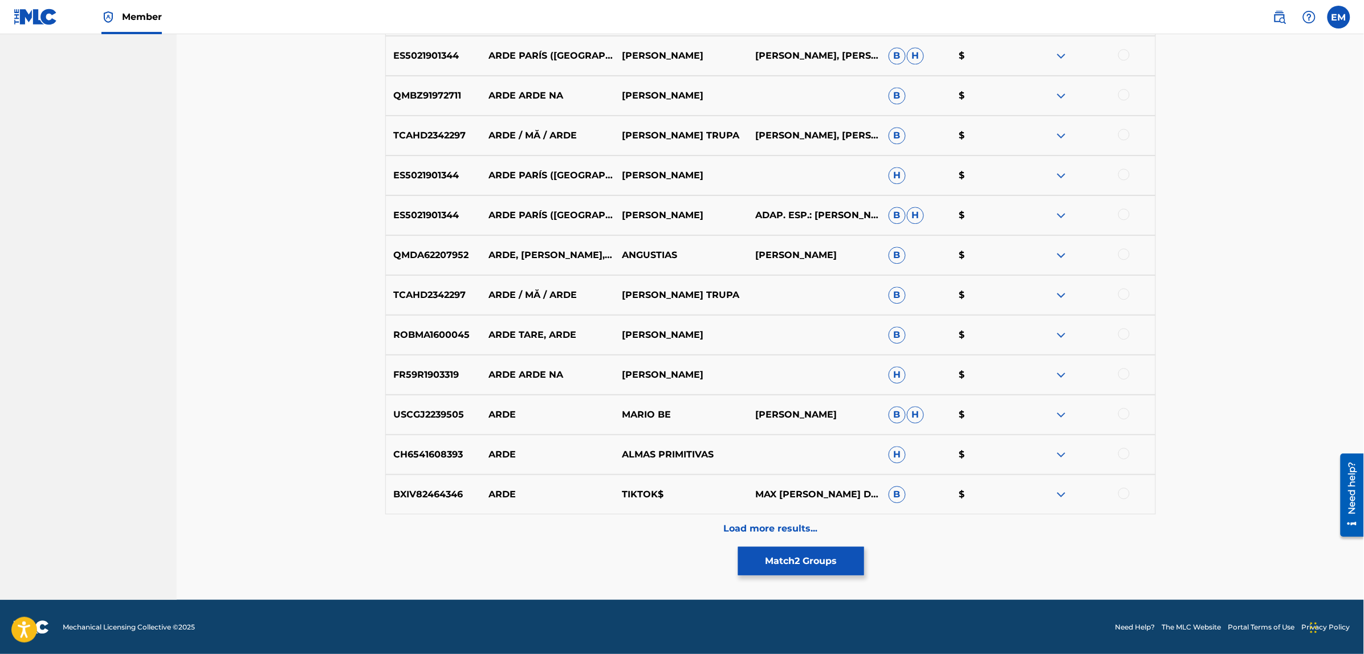
click at [788, 525] on p "Load more results..." at bounding box center [770, 529] width 94 height 14
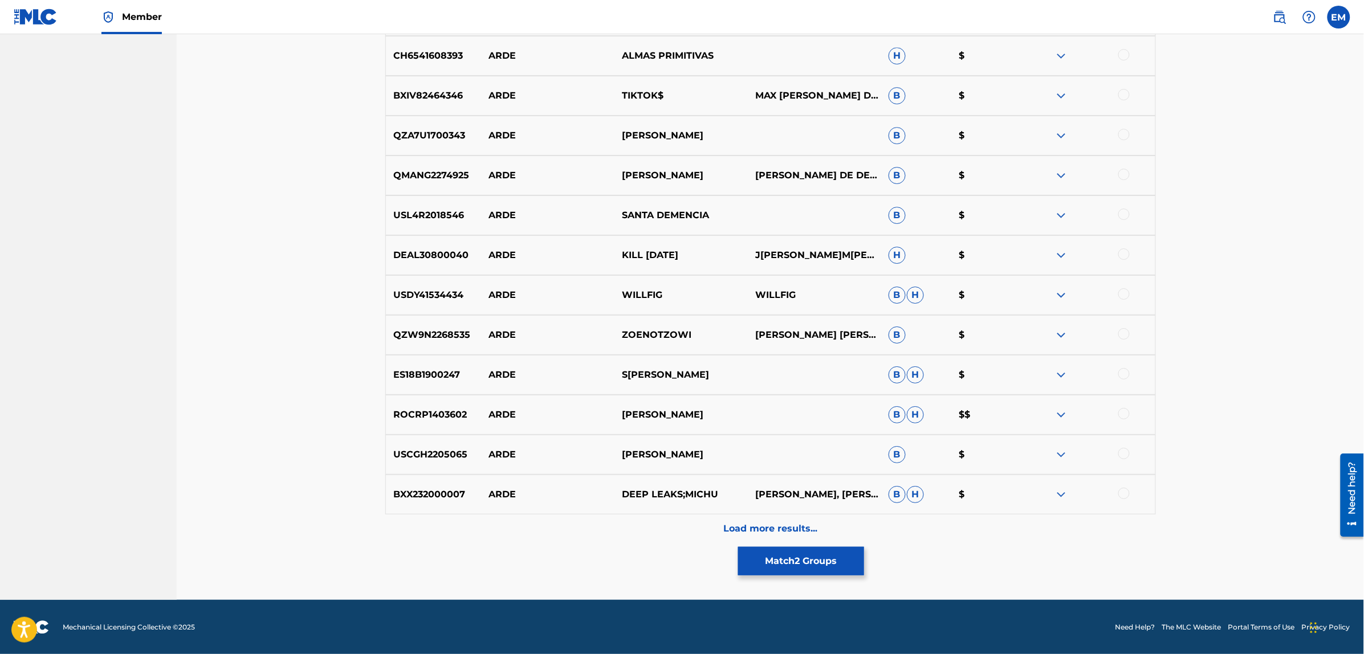
click at [785, 534] on p "Load more results..." at bounding box center [770, 529] width 94 height 14
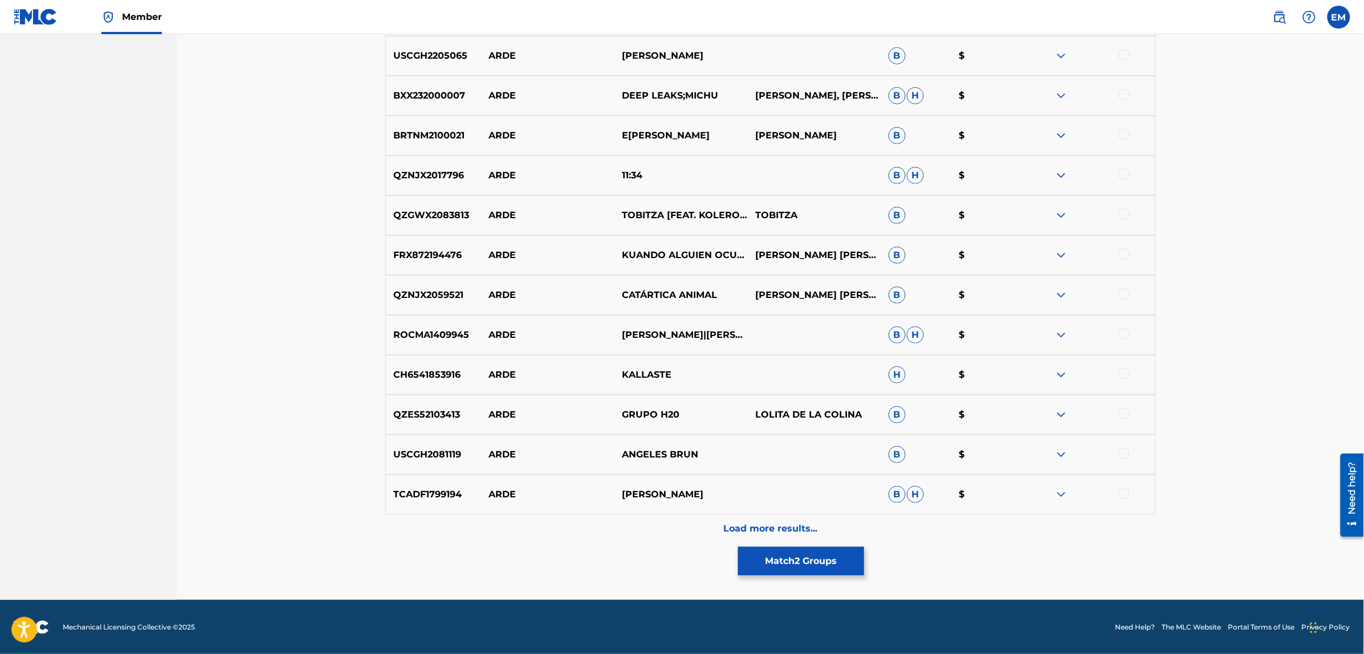
click at [767, 526] on p "Load more results..." at bounding box center [770, 529] width 94 height 14
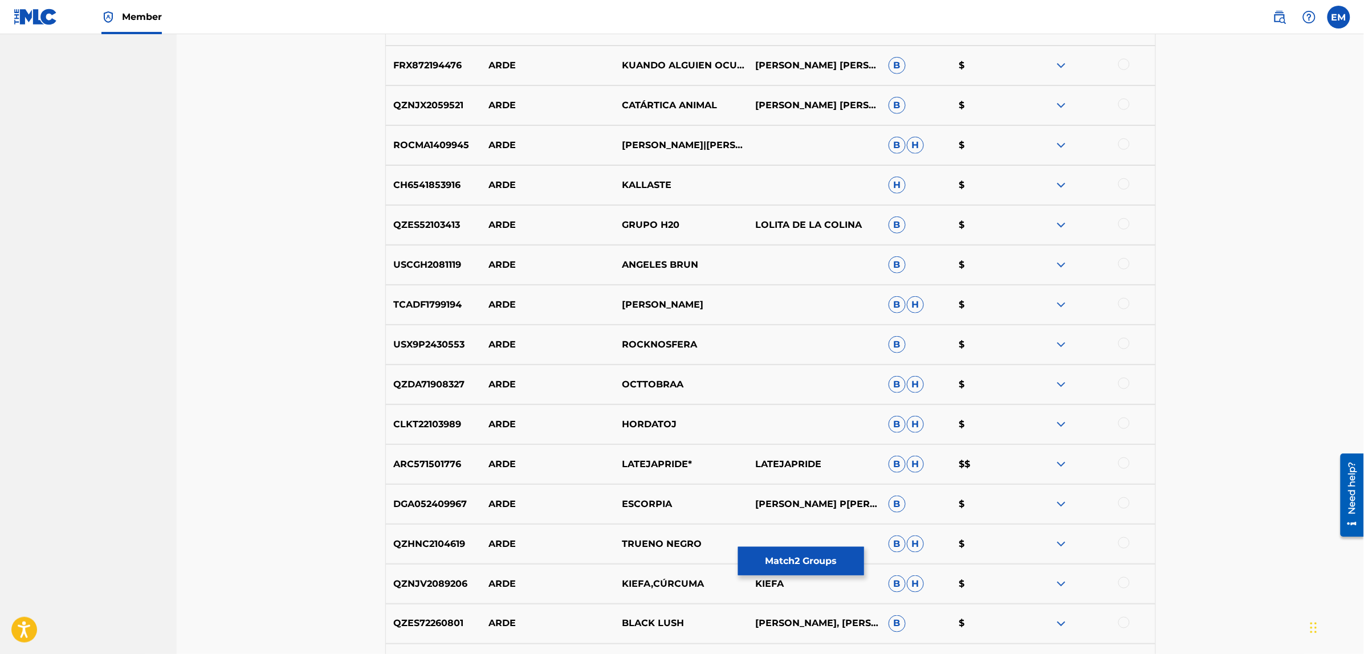
scroll to position [2318, 0]
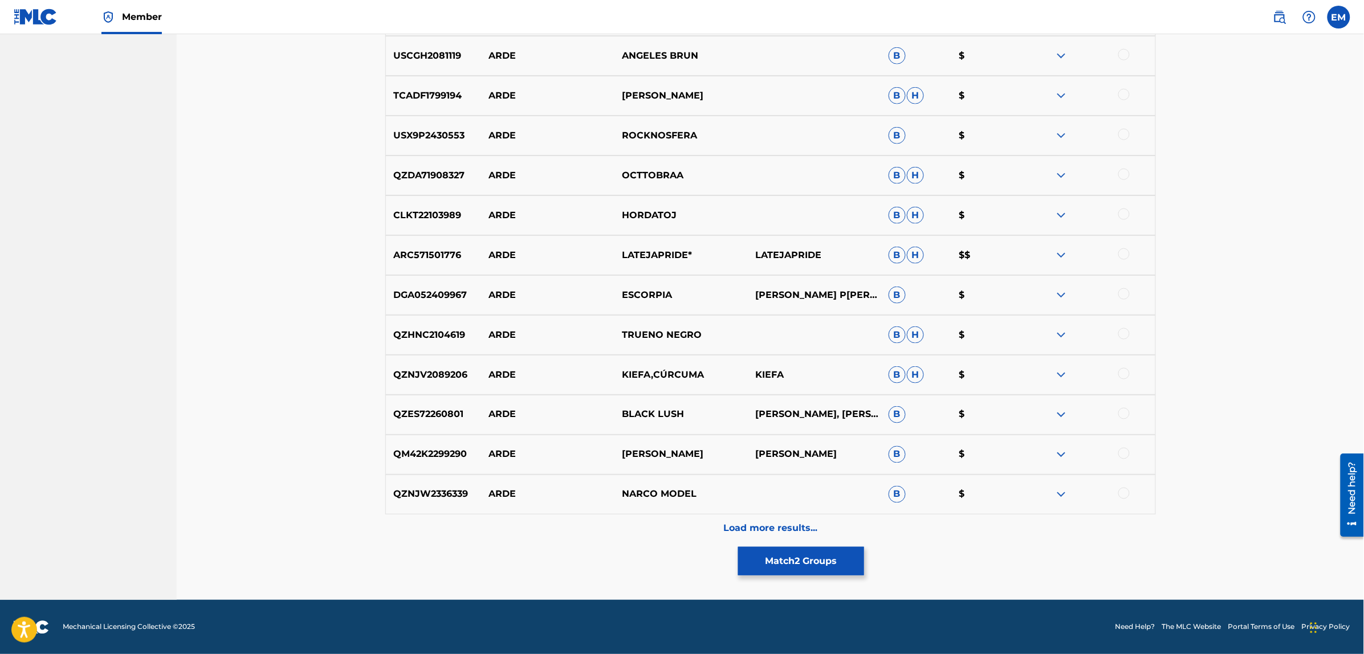
click at [781, 515] on div "Load more results..." at bounding box center [770, 529] width 771 height 29
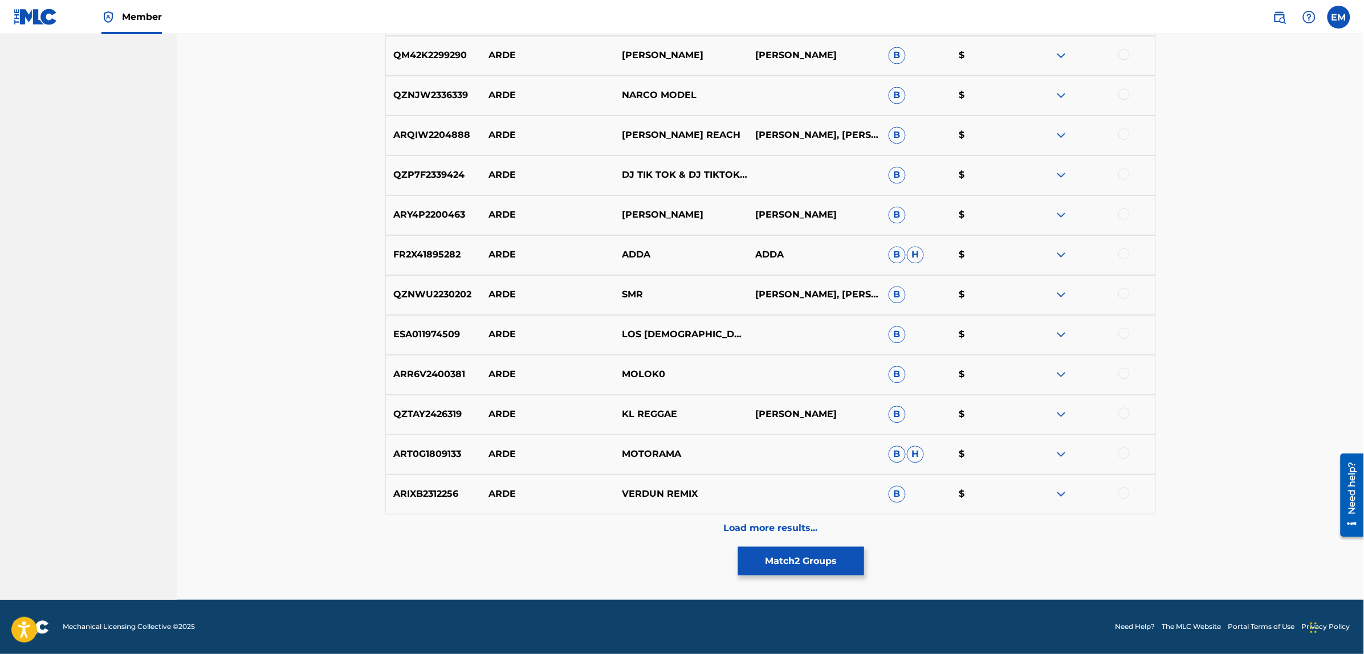
click at [785, 523] on p "Load more results..." at bounding box center [770, 529] width 94 height 14
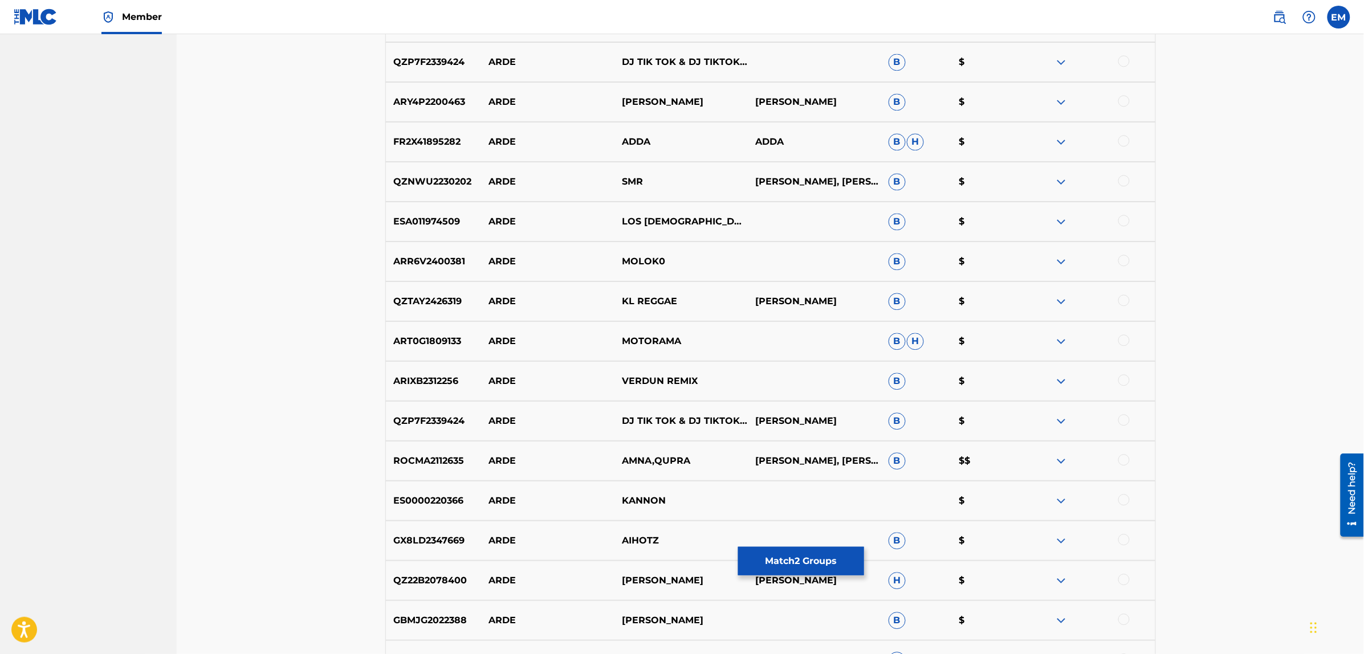
scroll to position [3116, 0]
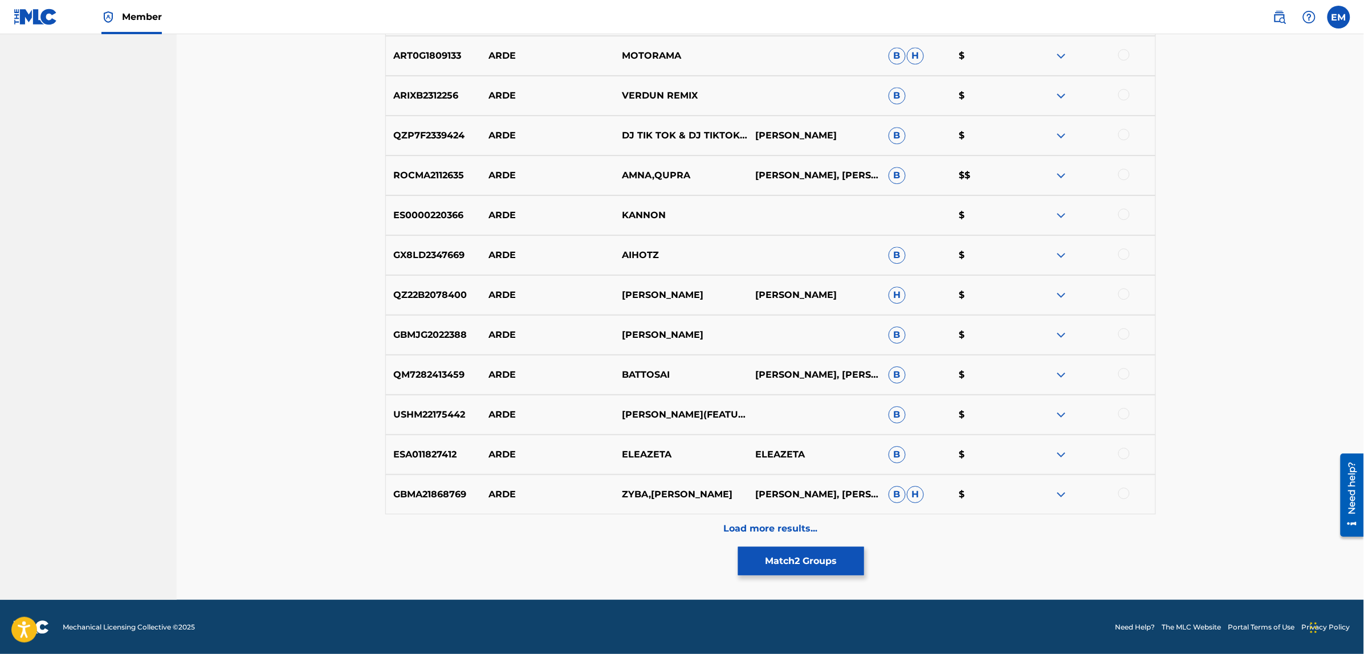
click at [777, 531] on p "Load more results..." at bounding box center [770, 529] width 94 height 14
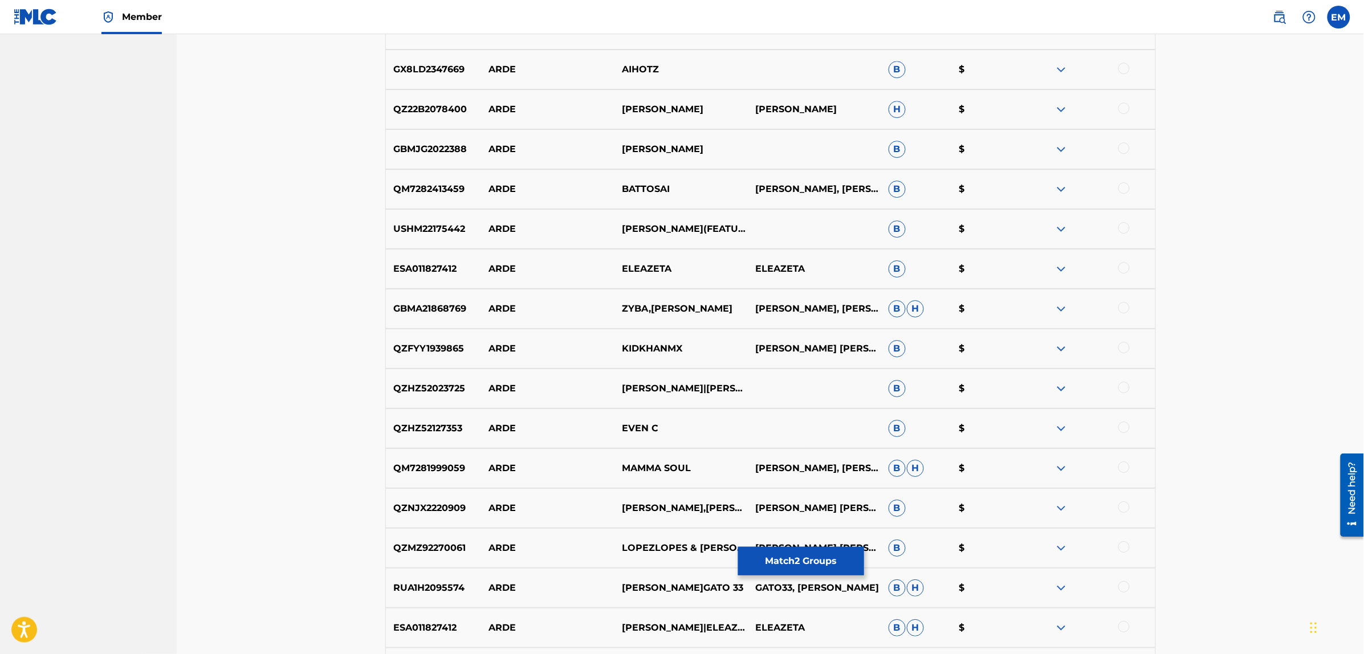
scroll to position [3515, 0]
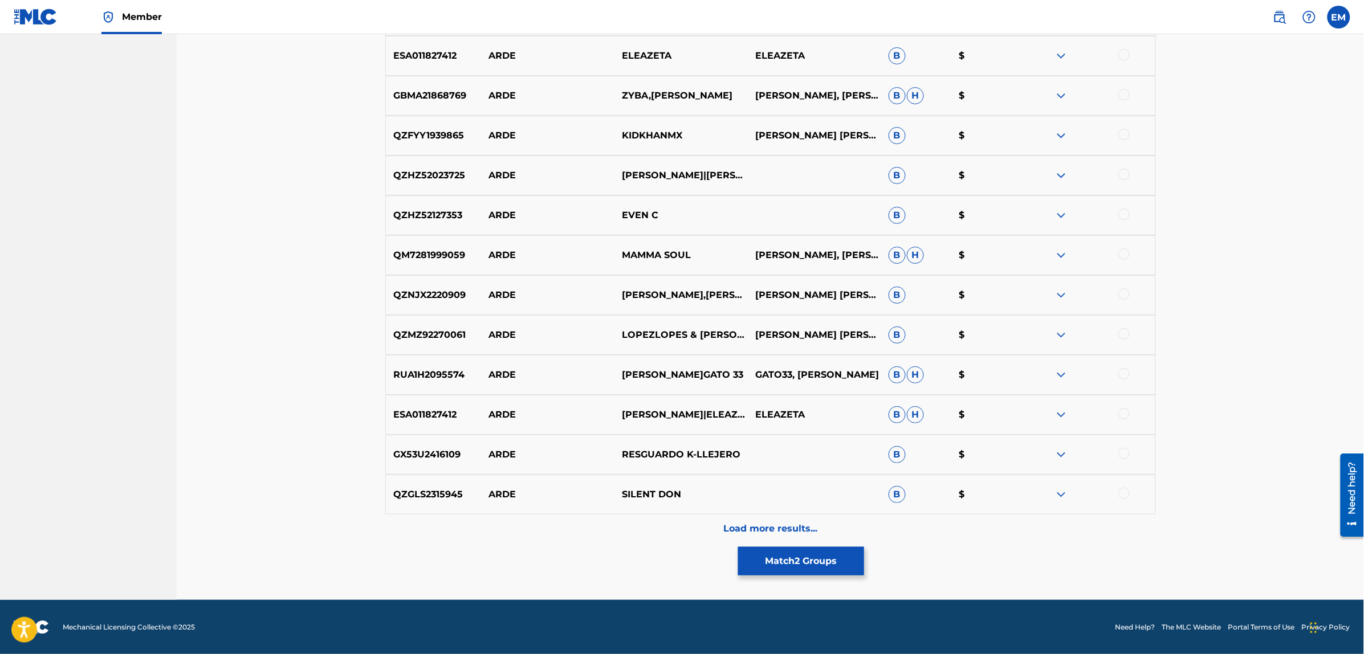
click at [782, 528] on p "Load more results..." at bounding box center [770, 529] width 94 height 14
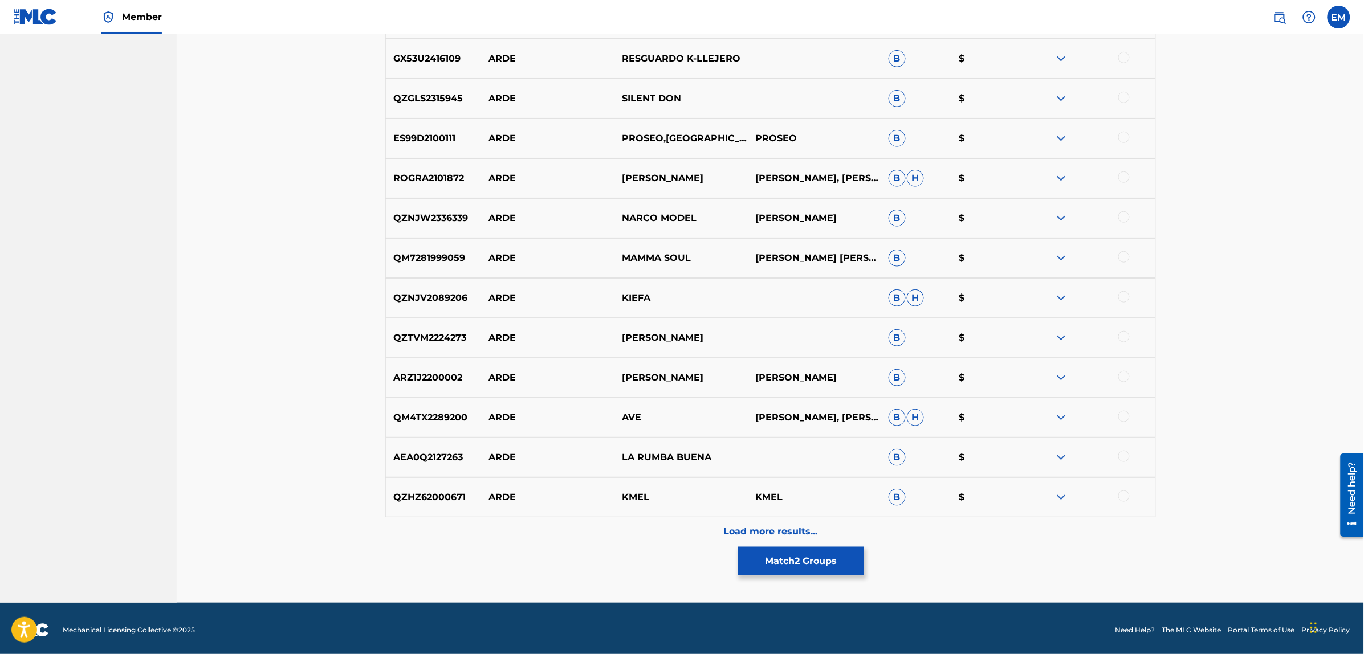
scroll to position [3914, 0]
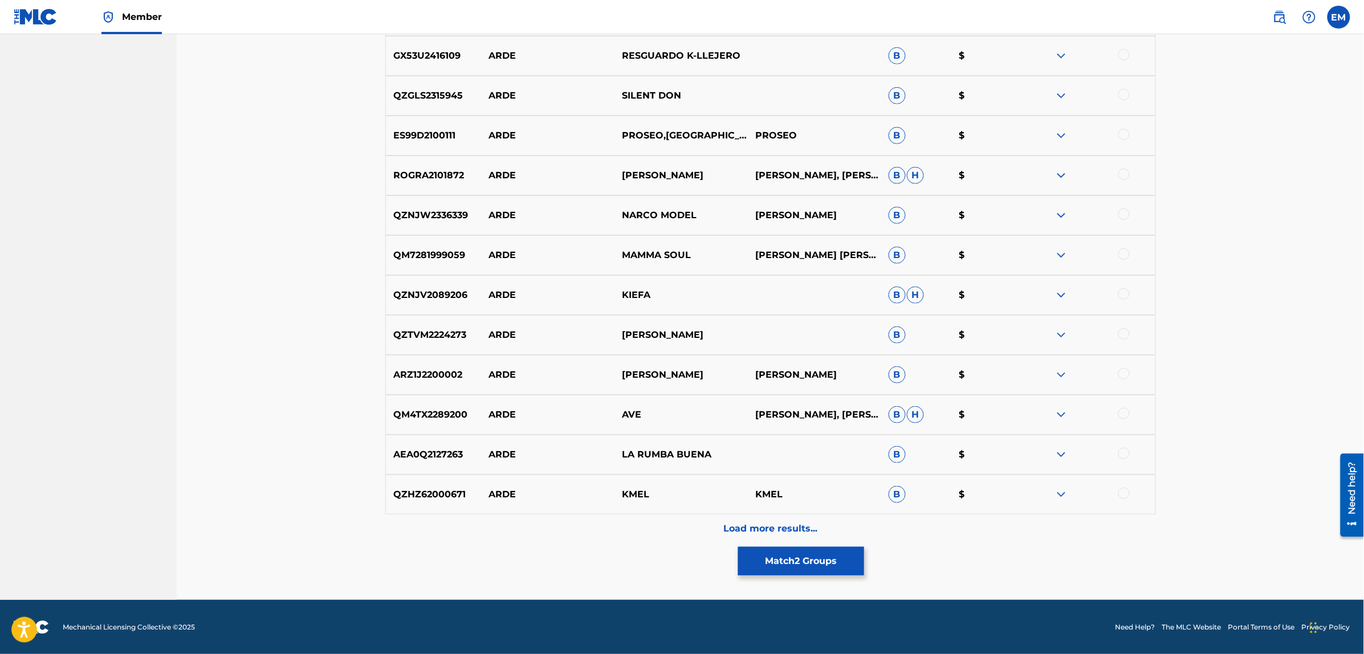
click at [784, 523] on p "Load more results..." at bounding box center [770, 529] width 94 height 14
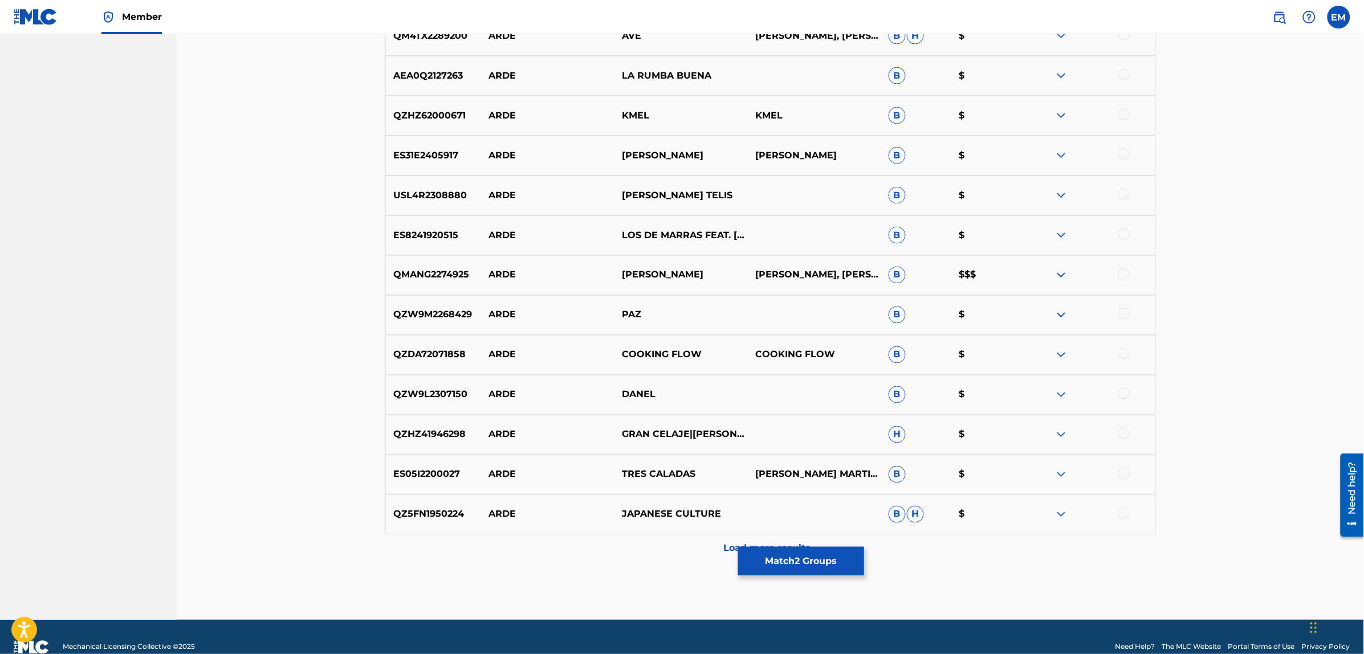
scroll to position [4313, 0]
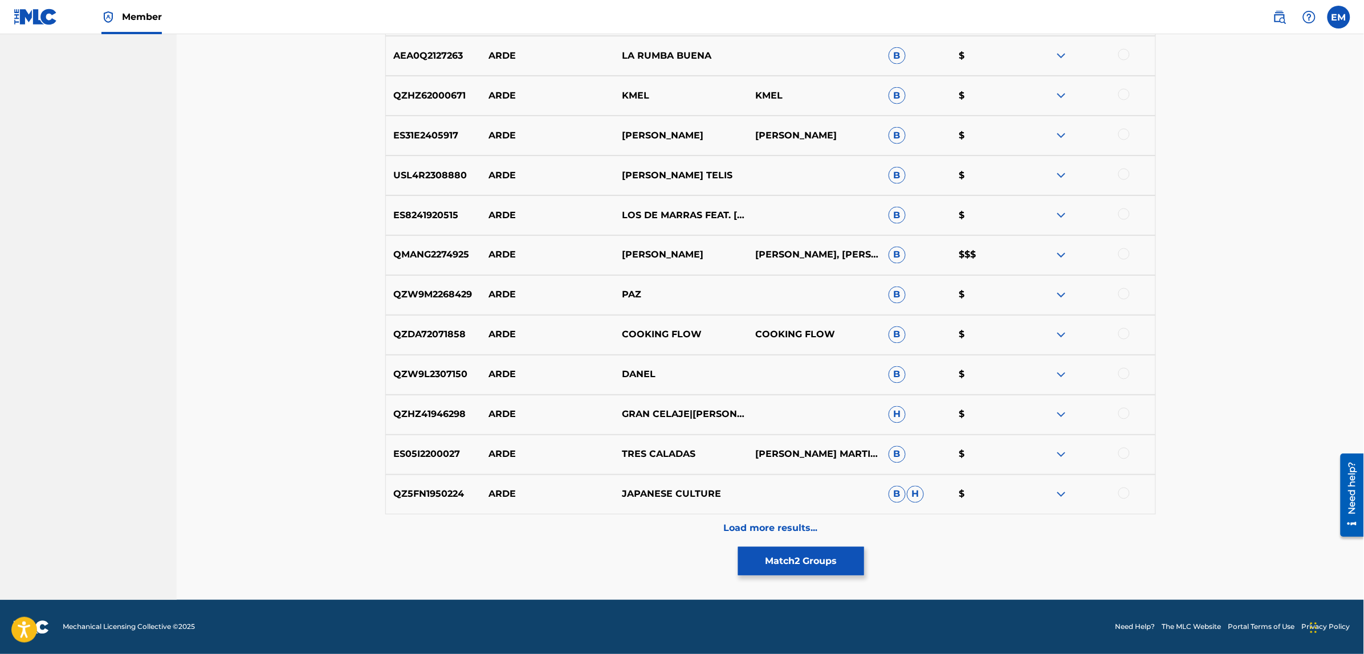
click at [798, 519] on div "Load more results..." at bounding box center [770, 529] width 771 height 29
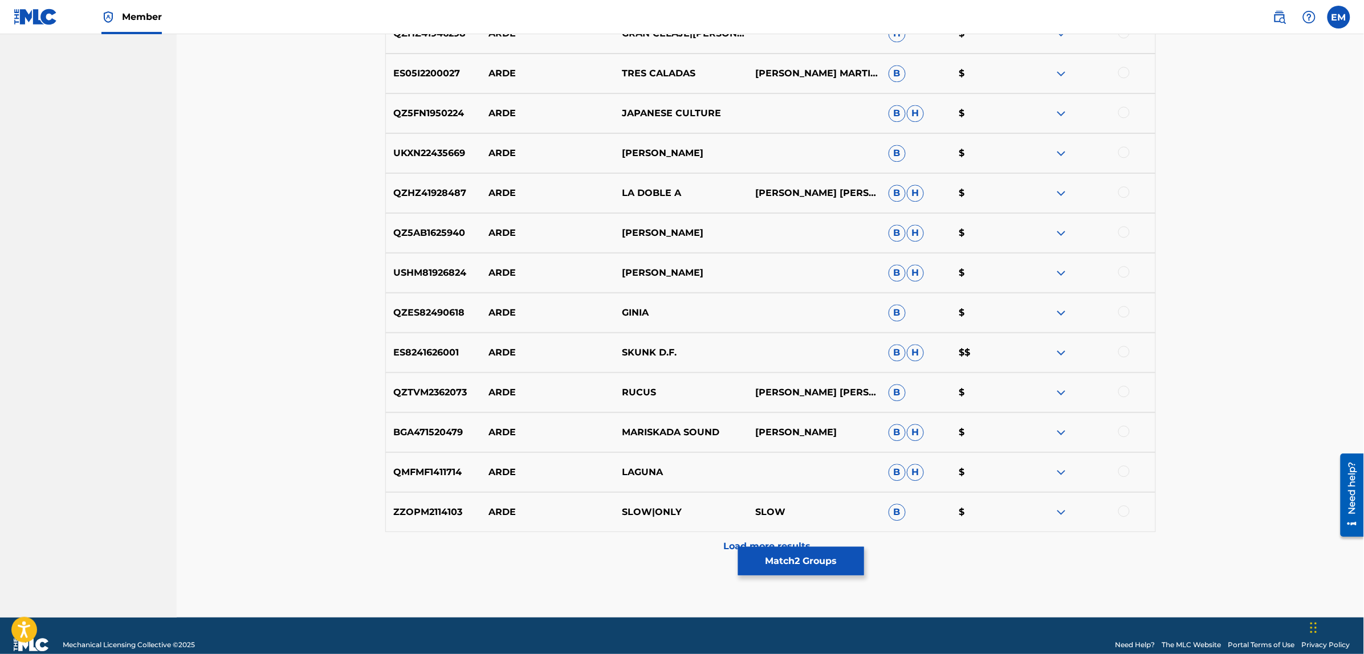
scroll to position [4712, 0]
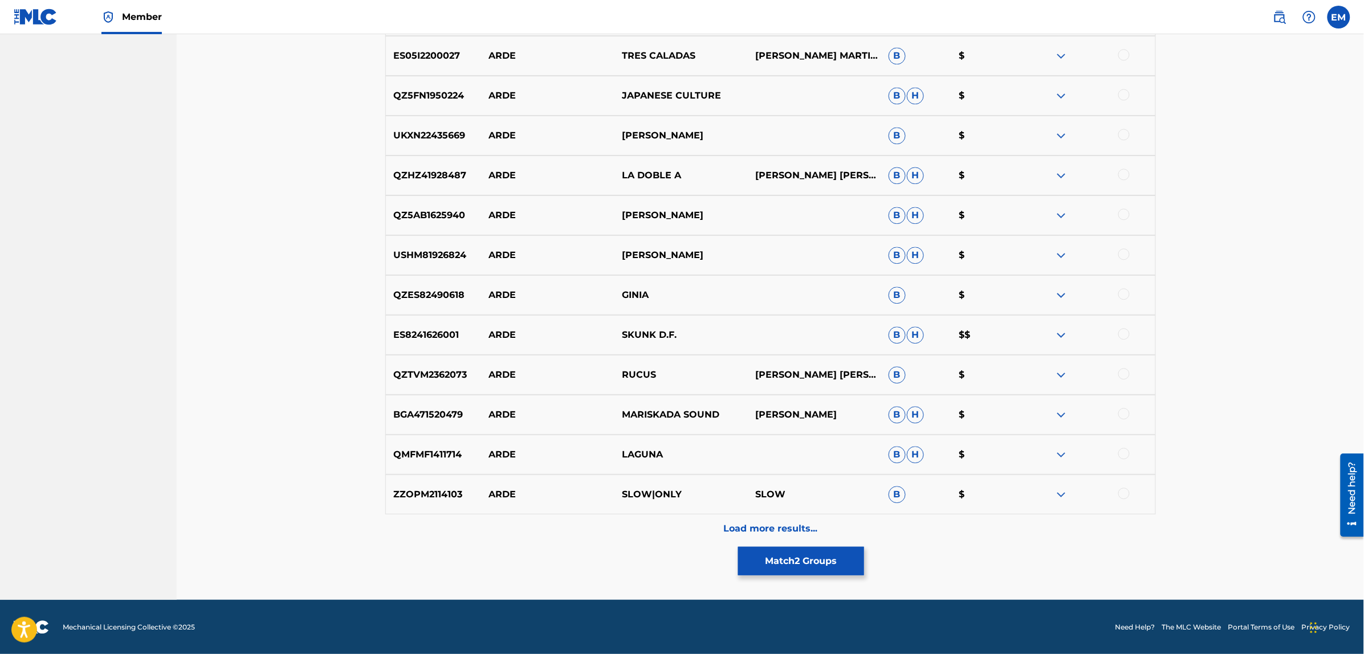
click at [805, 522] on p "Load more results..." at bounding box center [770, 529] width 94 height 14
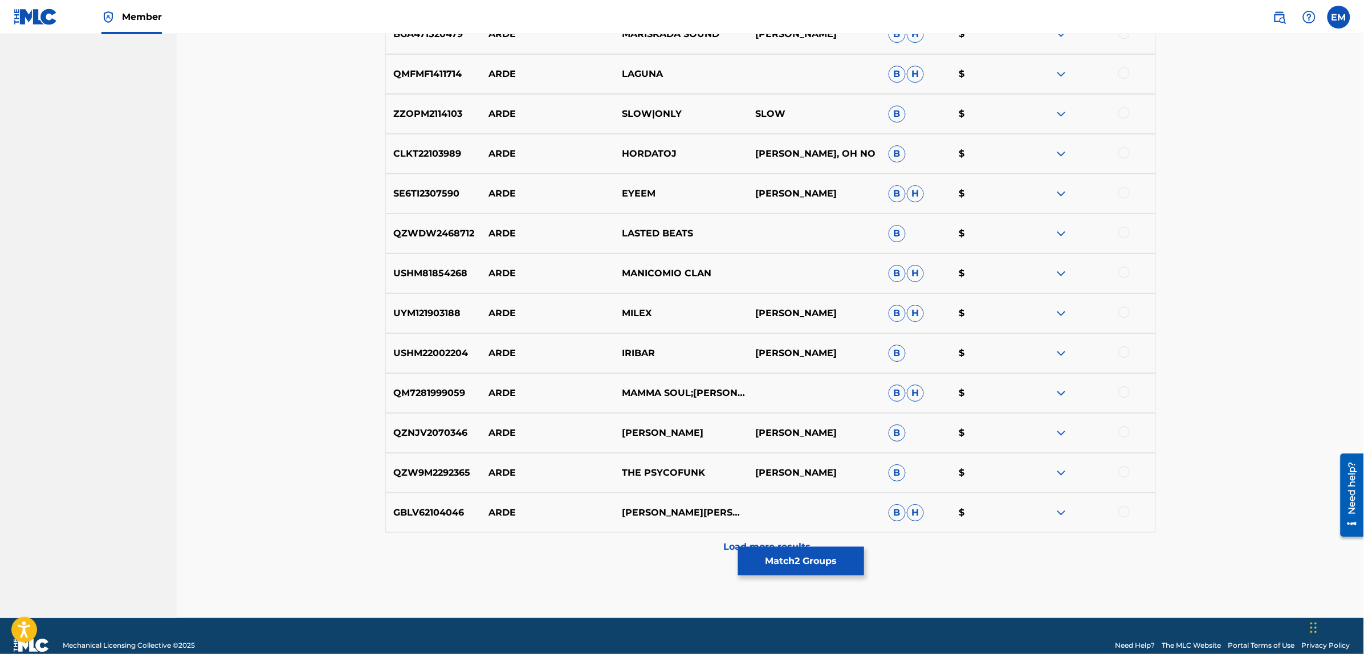
scroll to position [5111, 0]
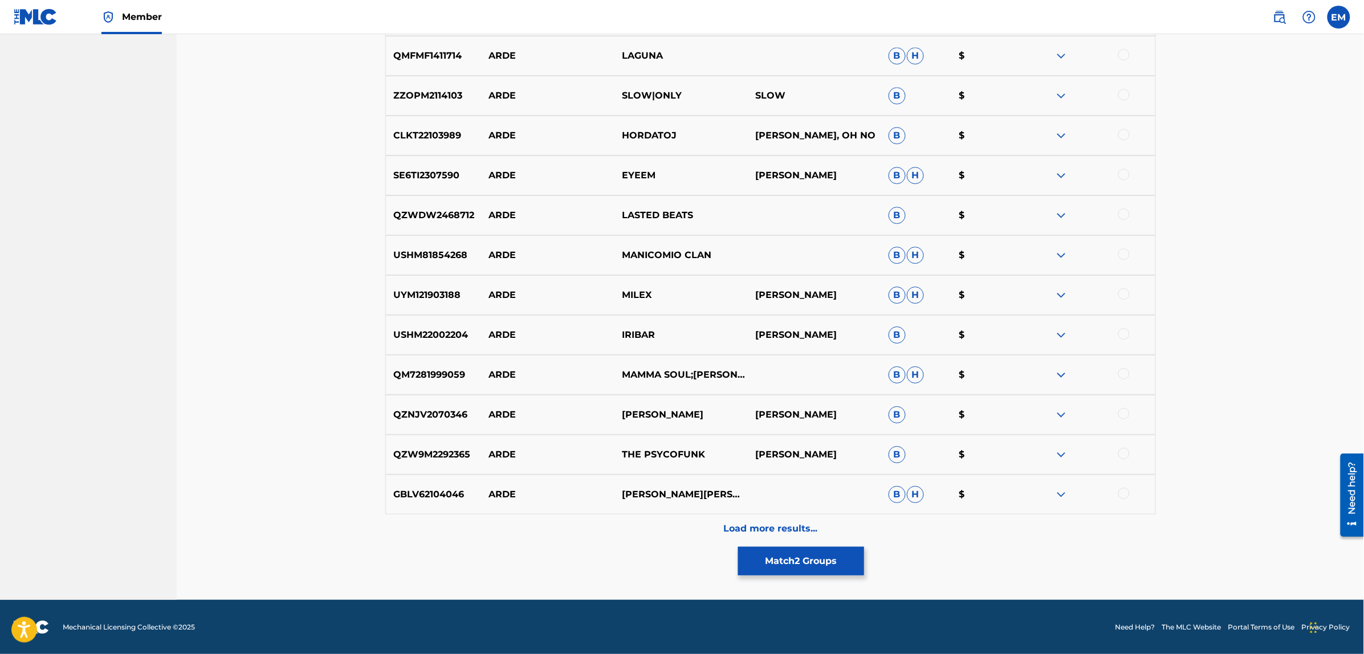
click at [795, 531] on p "Load more results..." at bounding box center [770, 529] width 94 height 14
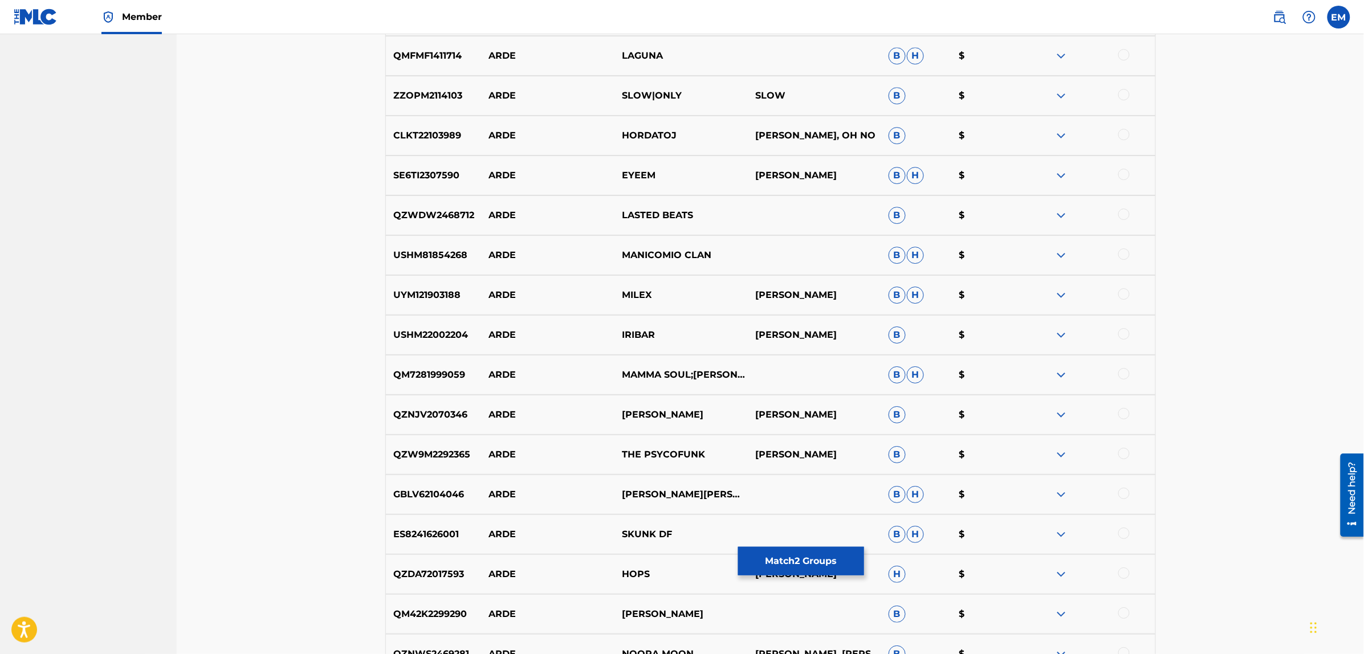
scroll to position [5510, 0]
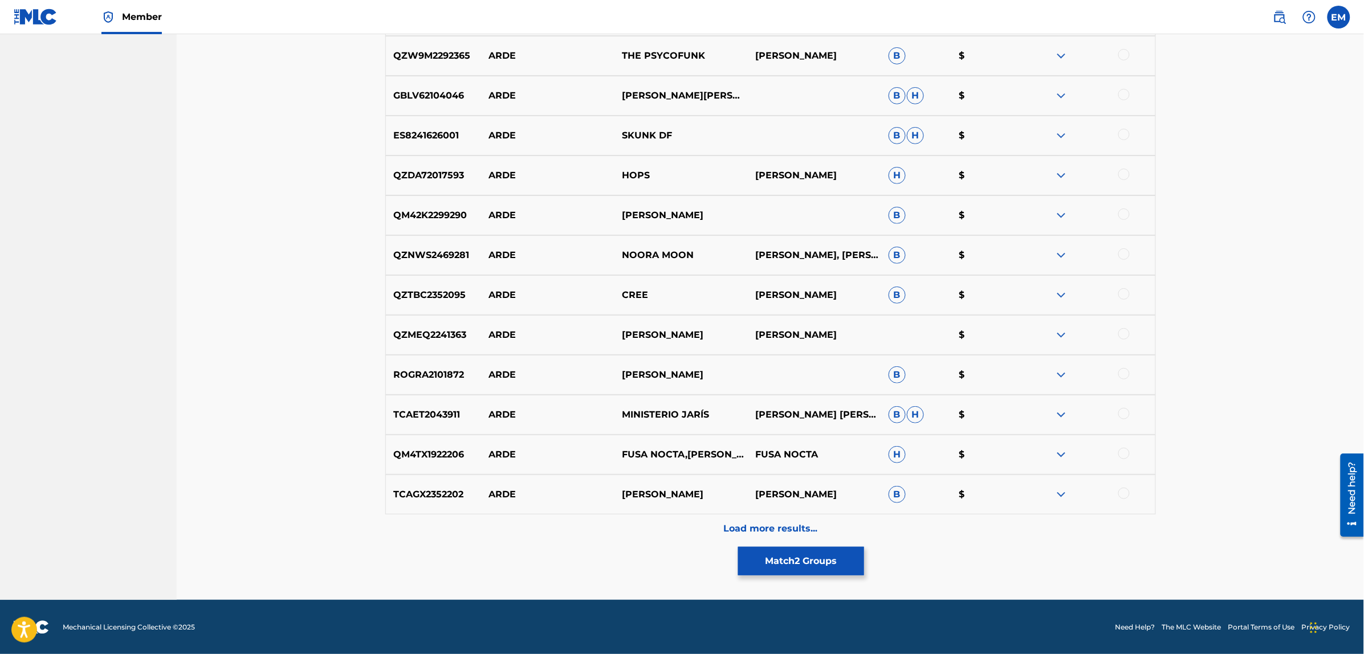
click at [790, 517] on div "Load more results..." at bounding box center [770, 529] width 771 height 29
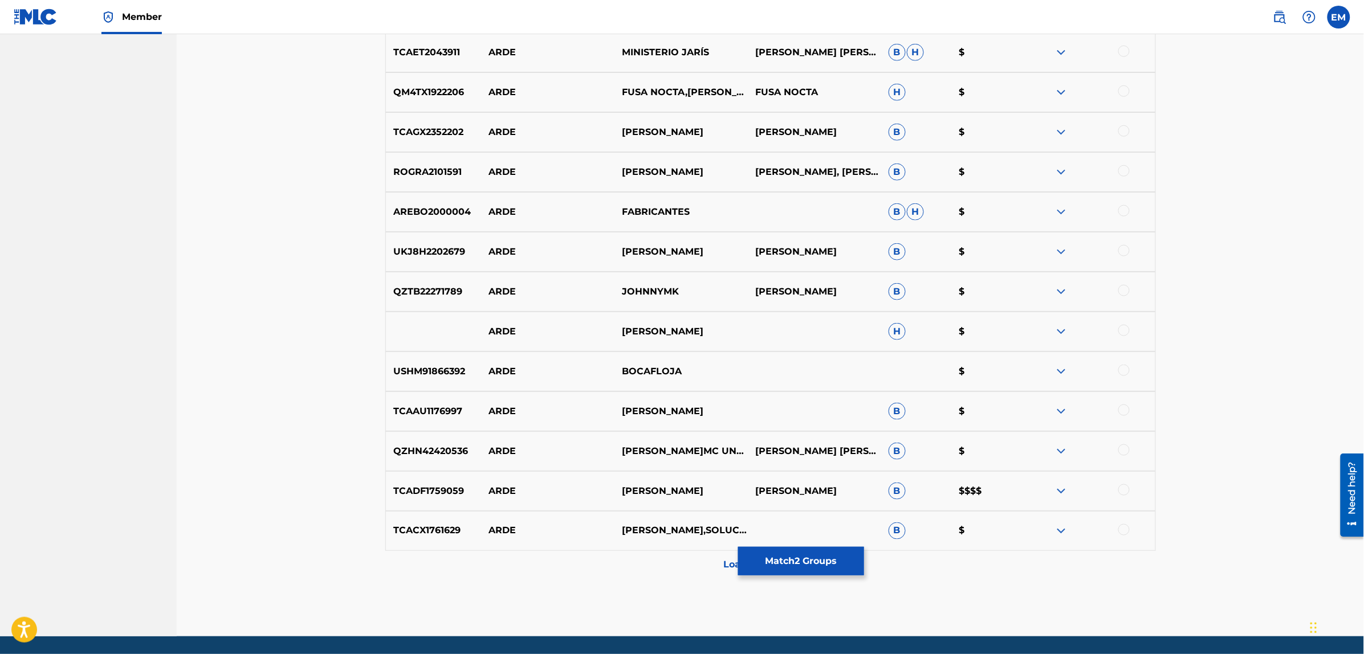
scroll to position [5909, 0]
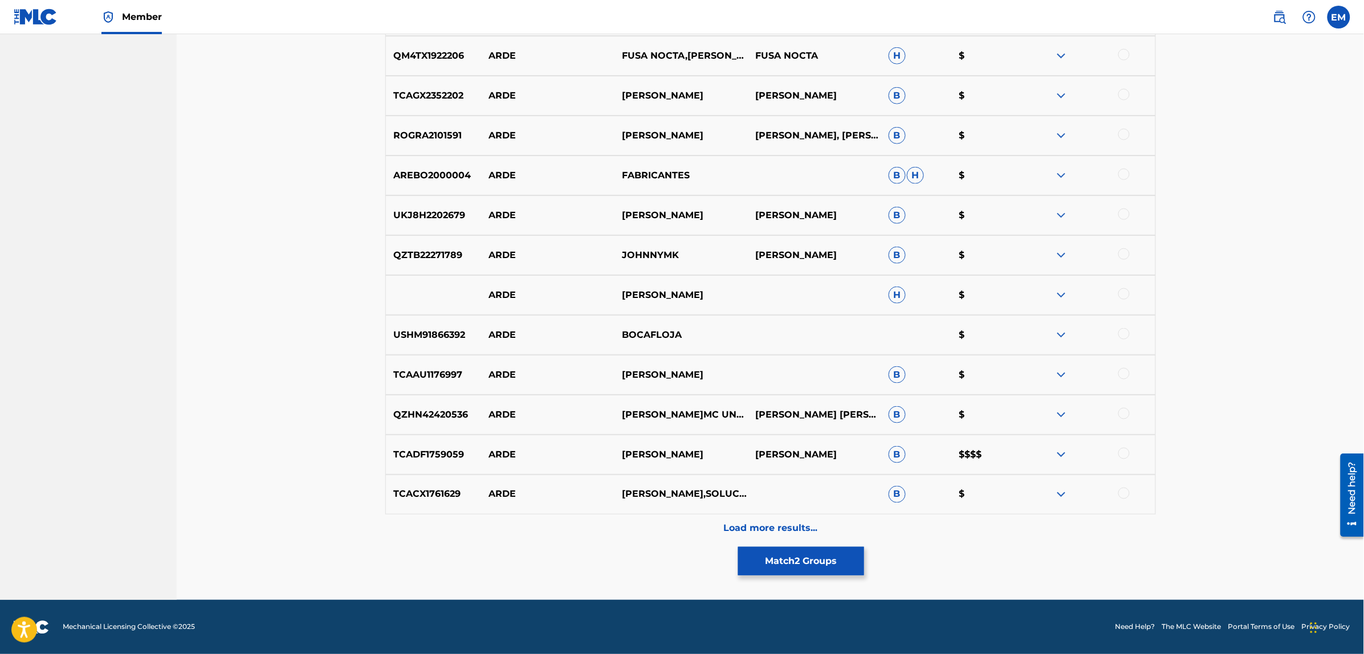
click at [788, 524] on p "Load more results..." at bounding box center [770, 529] width 94 height 14
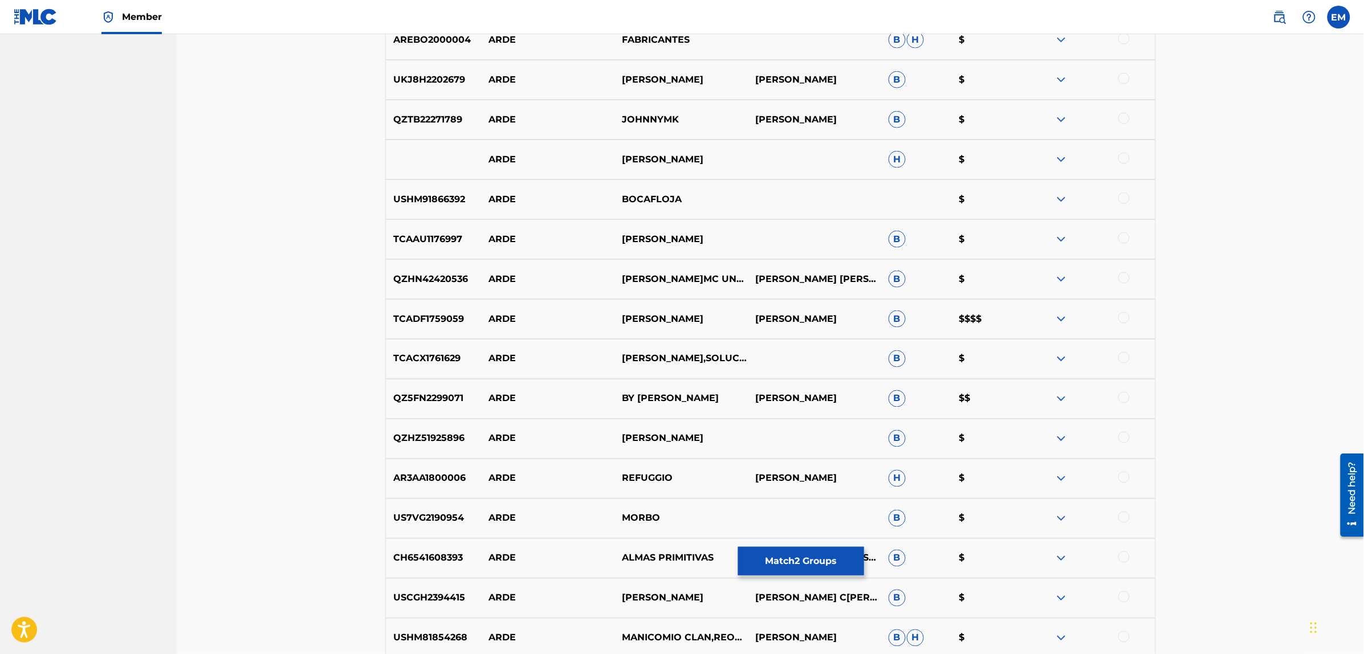
scroll to position [6308, 0]
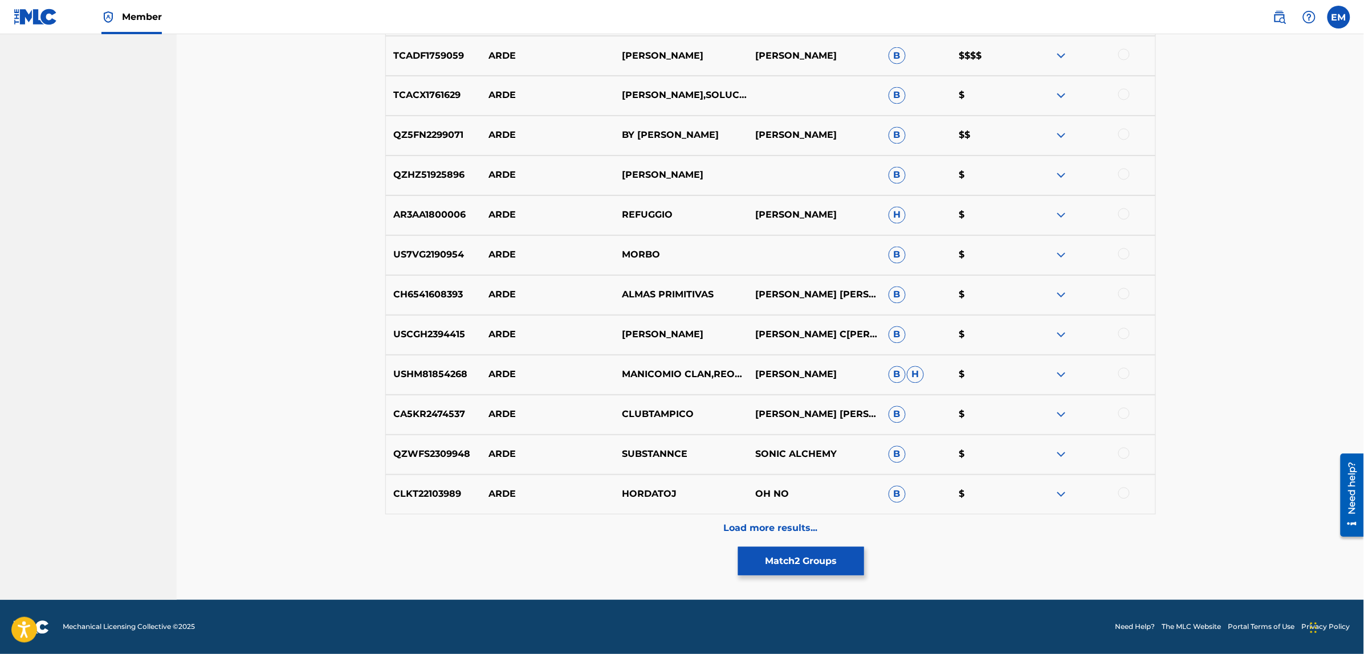
click at [798, 527] on p "Load more results..." at bounding box center [770, 529] width 94 height 14
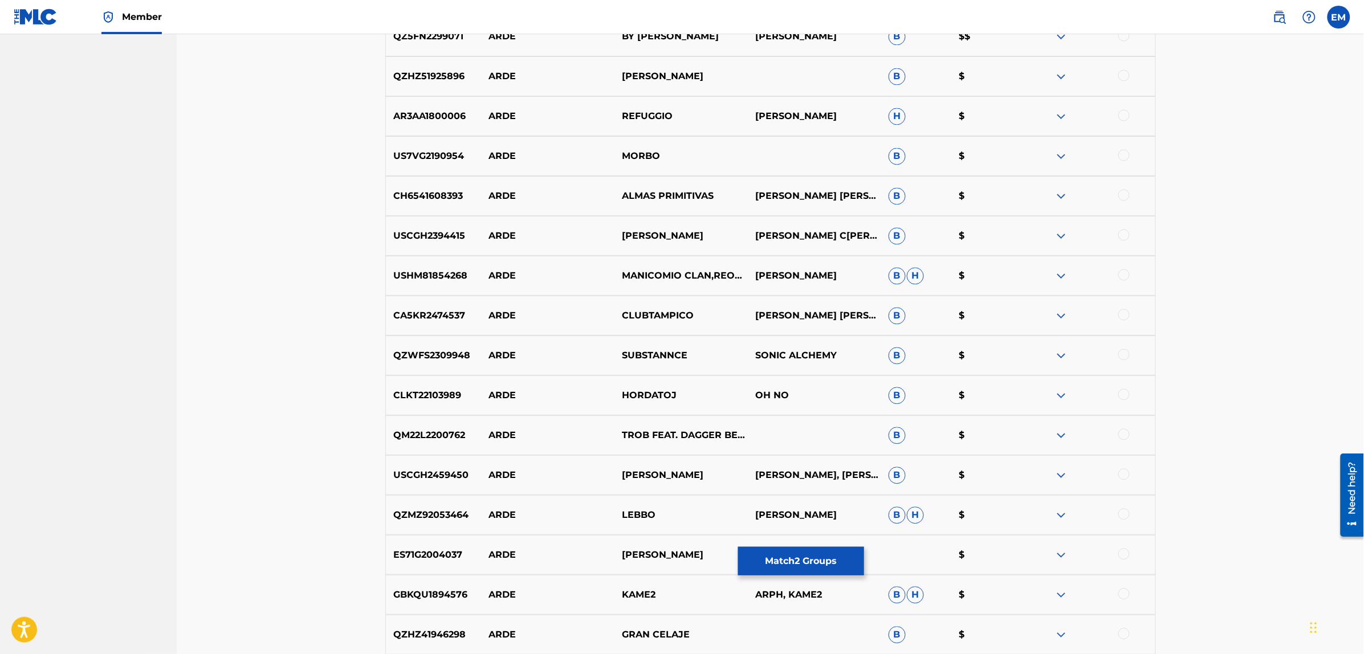
scroll to position [6707, 0]
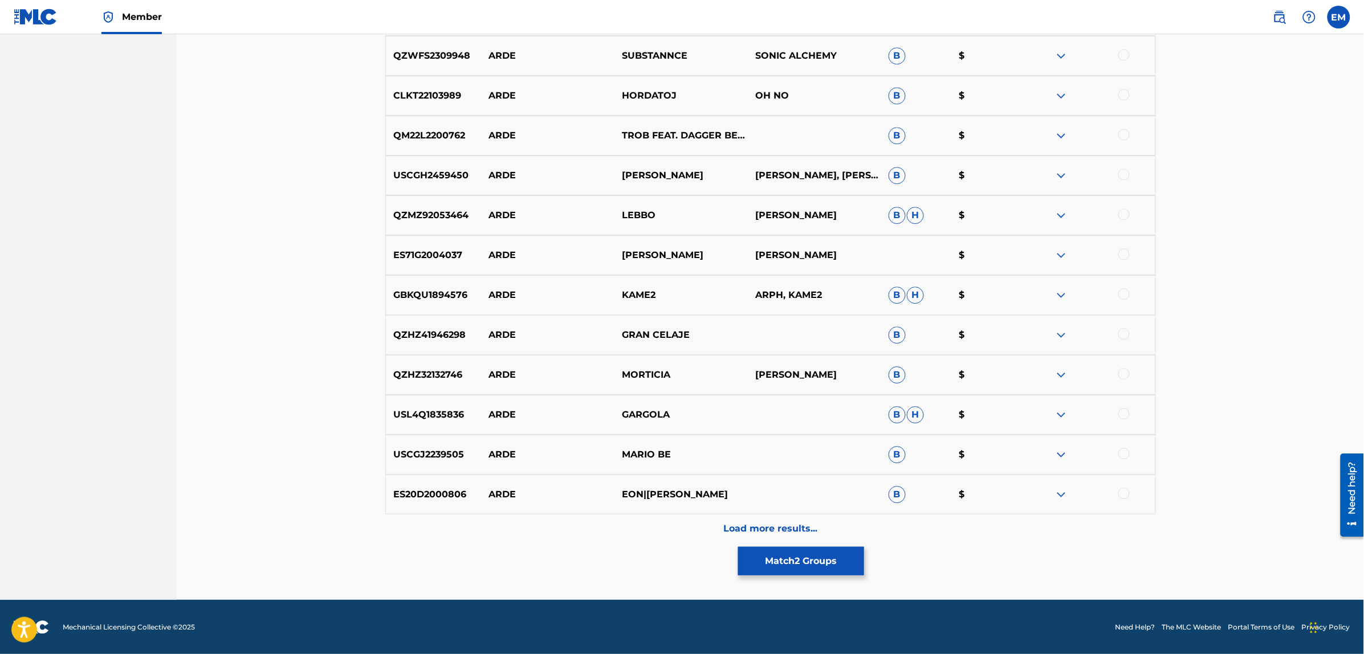
click at [809, 526] on p "Load more results..." at bounding box center [770, 529] width 94 height 14
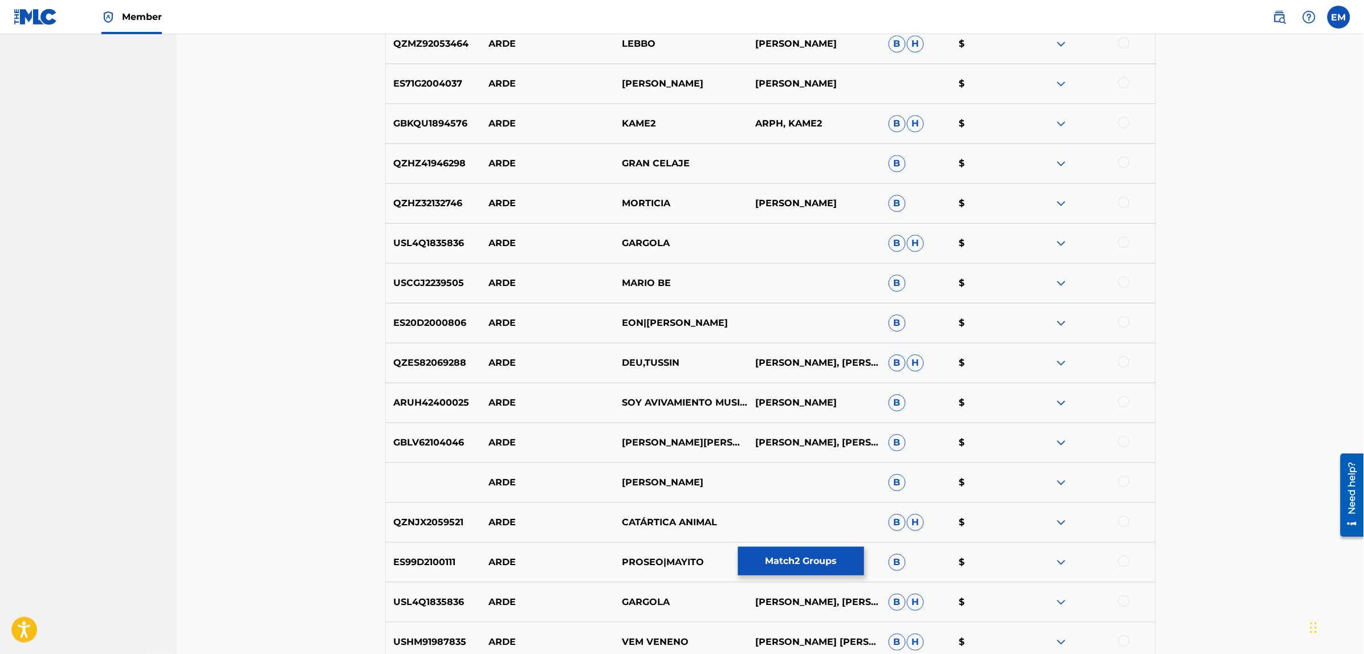
scroll to position [7106, 0]
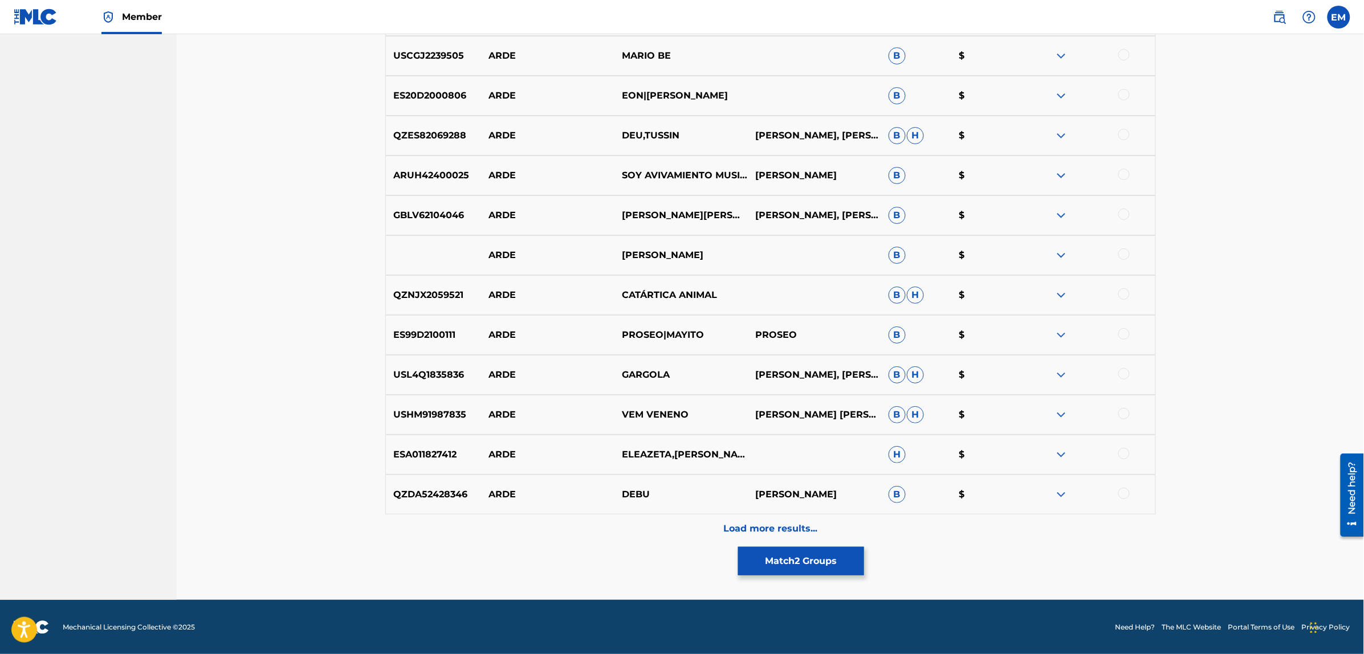
click at [784, 522] on p "Load more results..." at bounding box center [770, 529] width 94 height 14
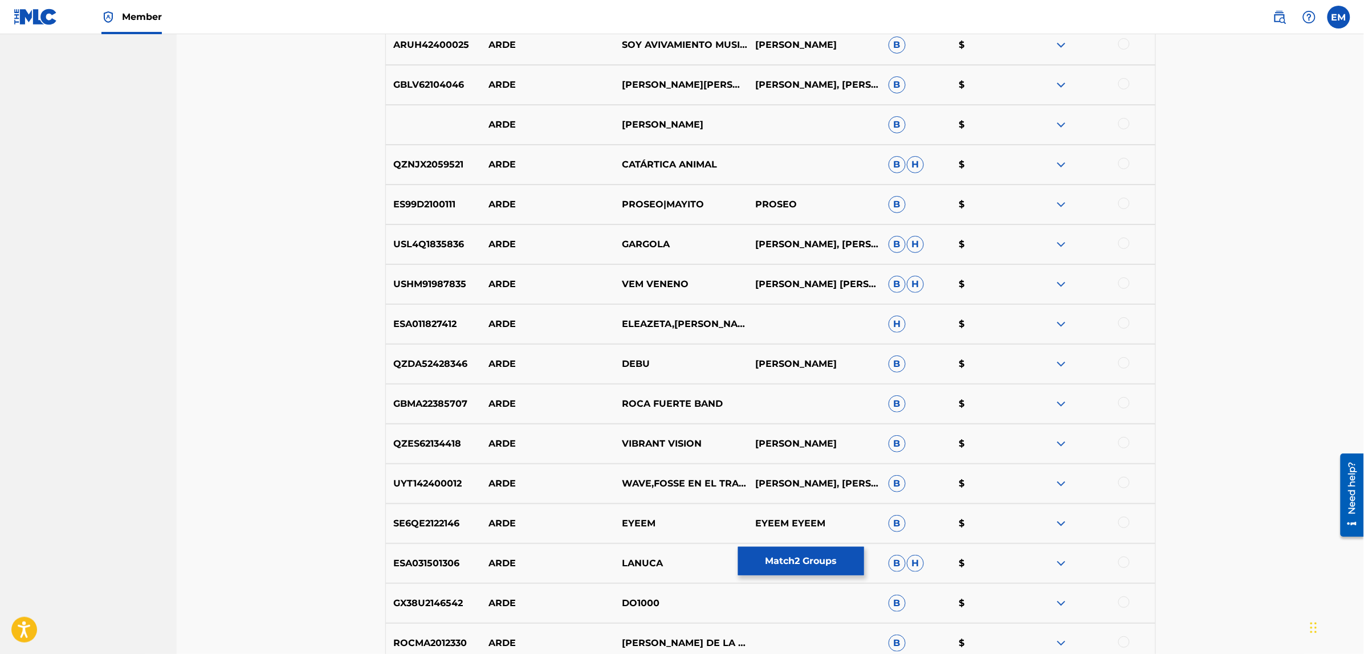
scroll to position [7505, 0]
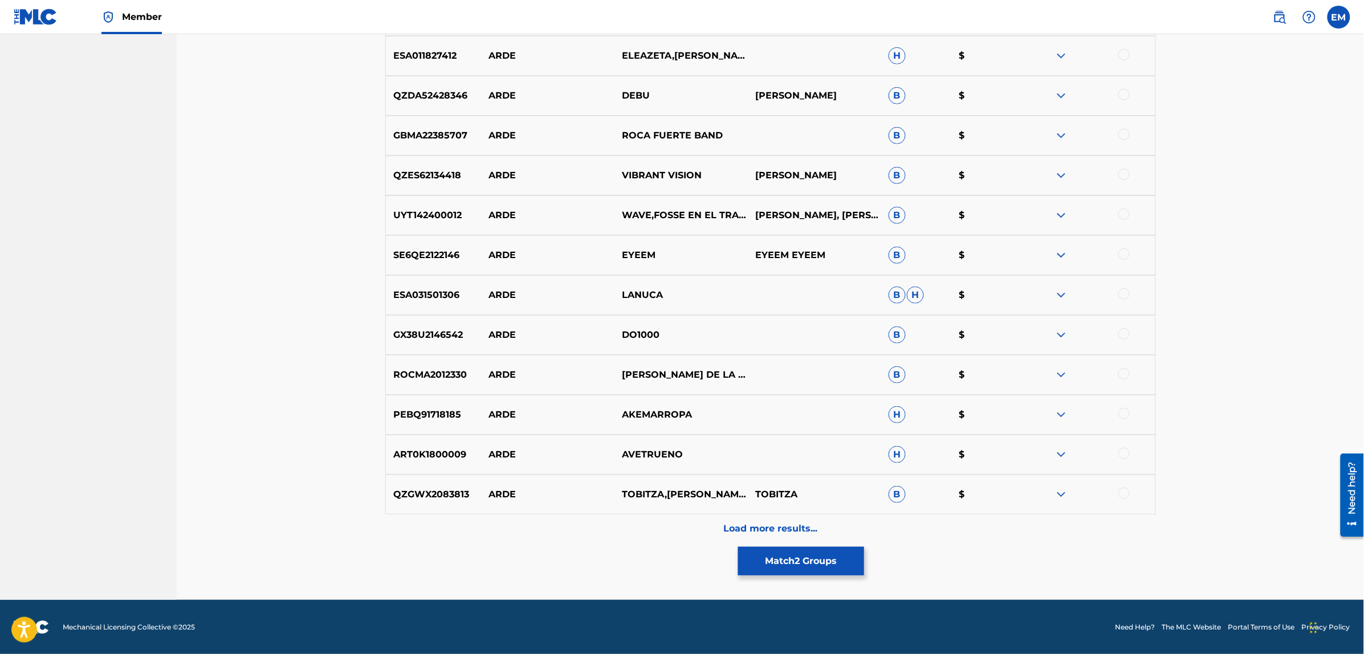
click at [779, 527] on p "Load more results..." at bounding box center [770, 529] width 94 height 14
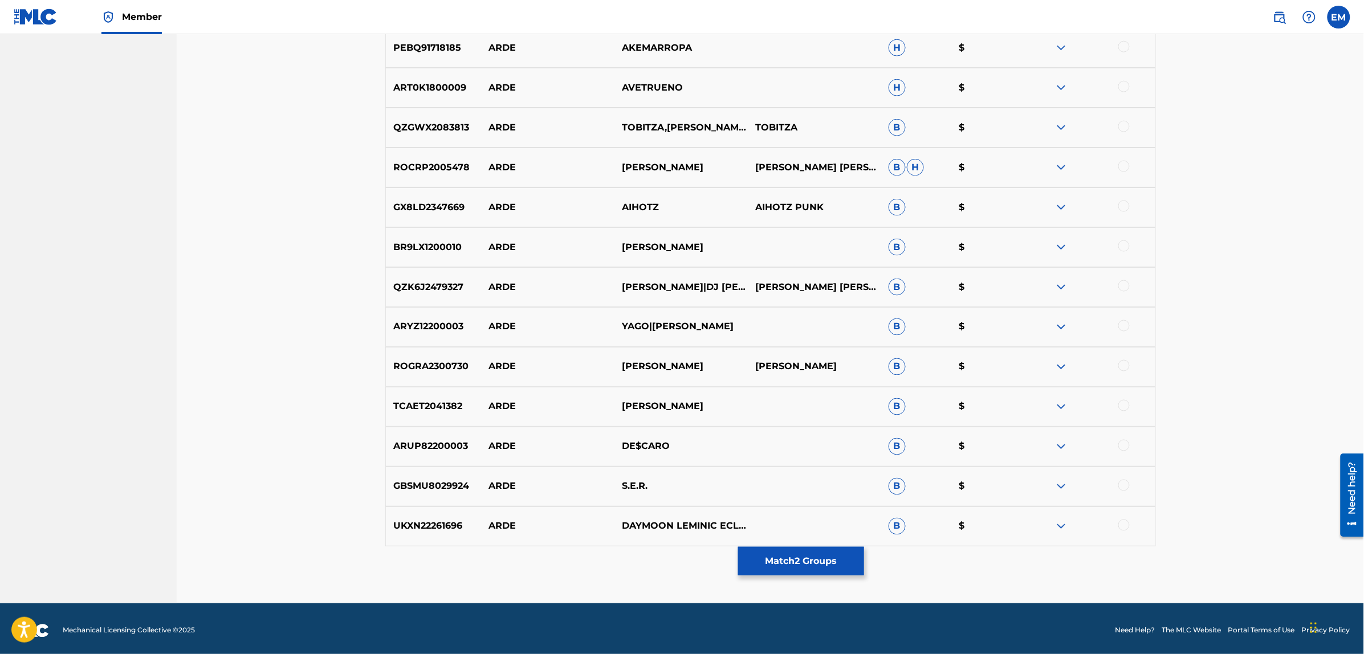
scroll to position [7876, 0]
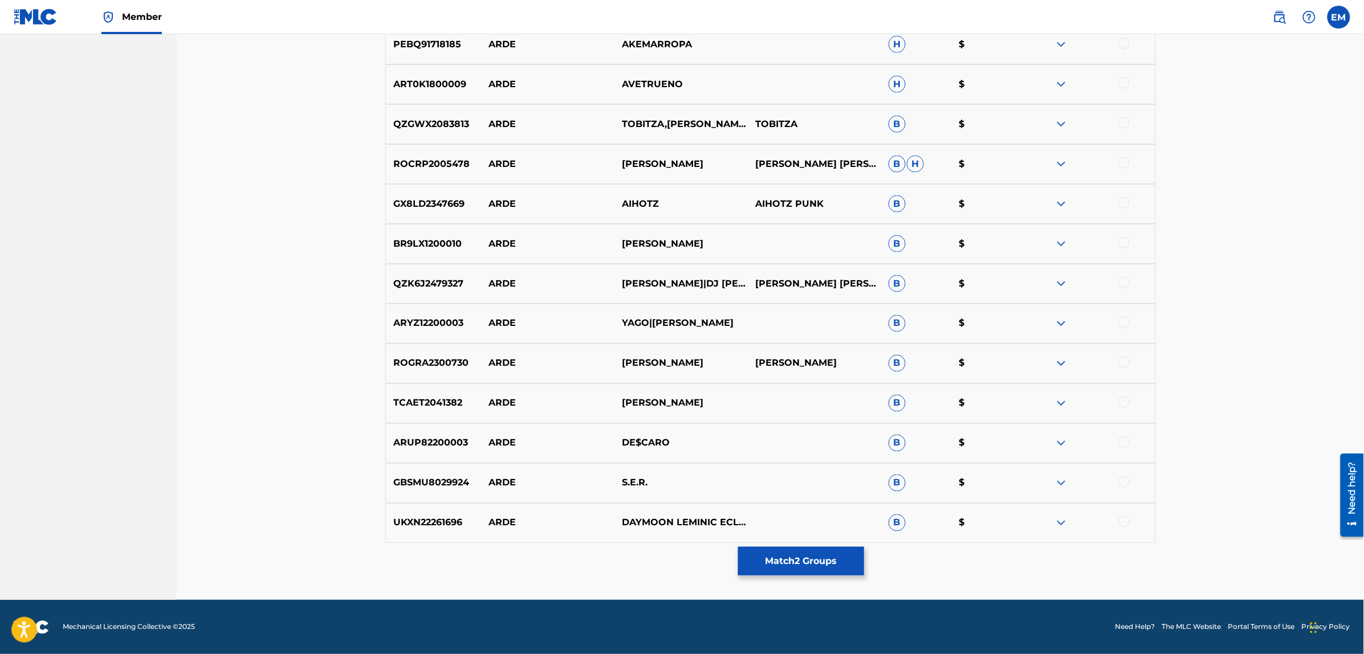
click at [796, 565] on button "Match 2 Groups" at bounding box center [801, 561] width 126 height 29
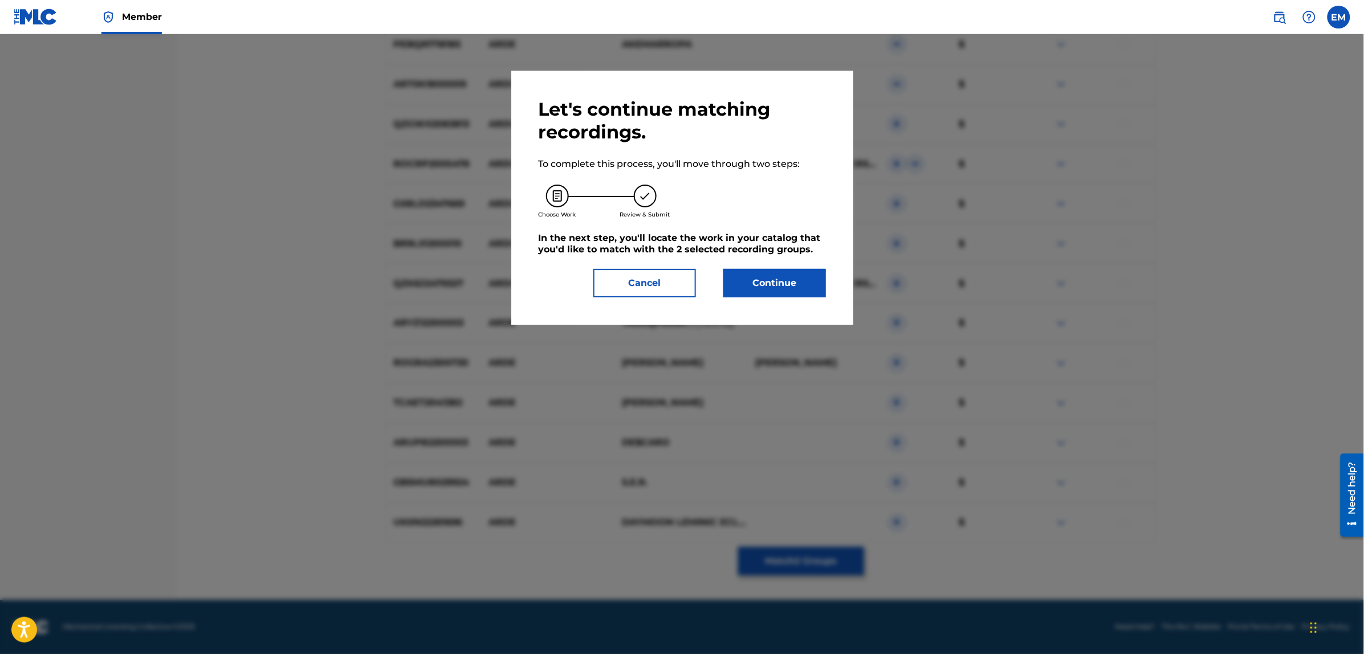
click at [750, 280] on button "Continue" at bounding box center [774, 283] width 103 height 29
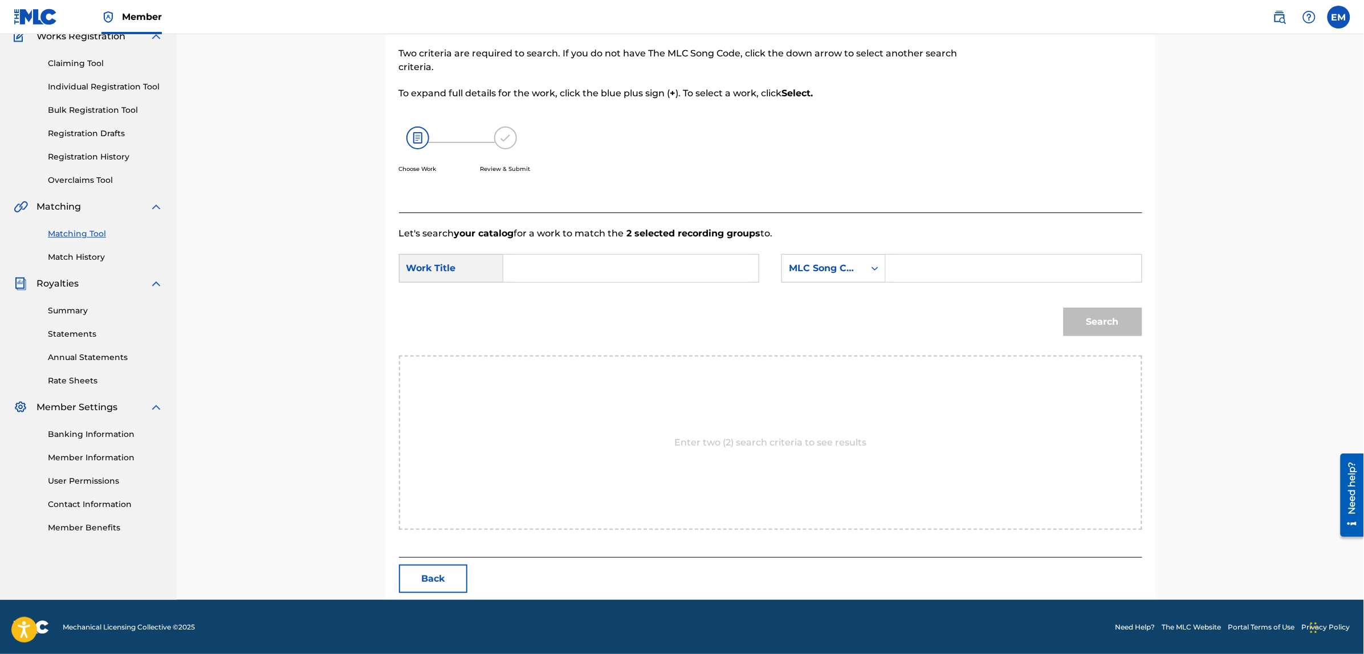
click at [591, 267] on input "Search Form" at bounding box center [631, 268] width 236 height 27
type input "arde paris"
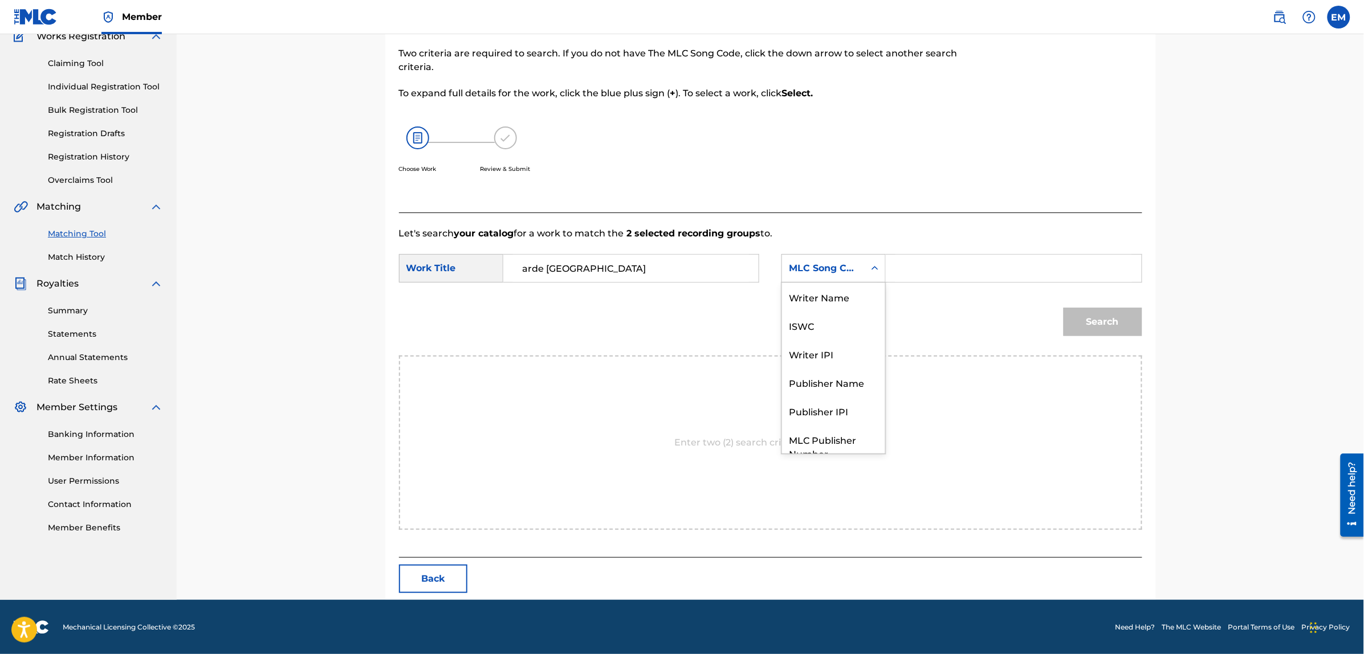
click at [801, 267] on div "MLC Song Code" at bounding box center [823, 269] width 69 height 14
click at [804, 288] on div "Writer Name" at bounding box center [833, 297] width 103 height 29
click at [927, 271] on input "Search Form" at bounding box center [1013, 268] width 236 height 27
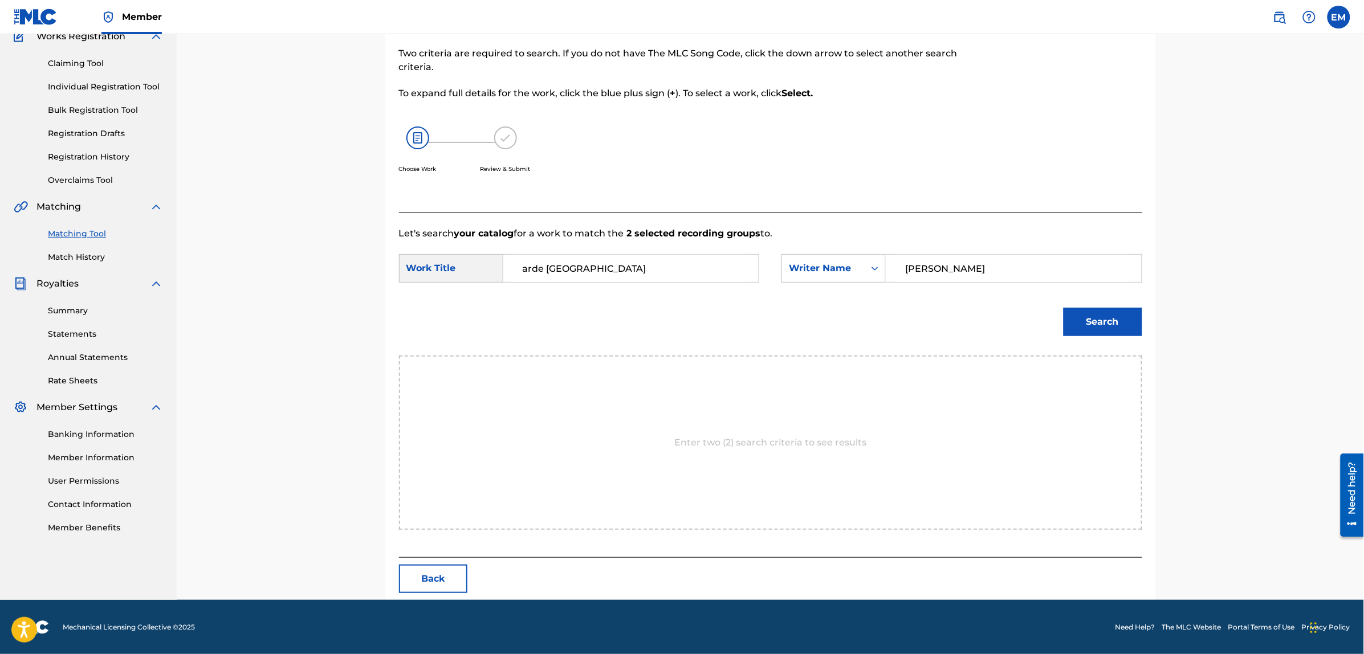
click at [1064, 308] on button "Search" at bounding box center [1103, 322] width 79 height 29
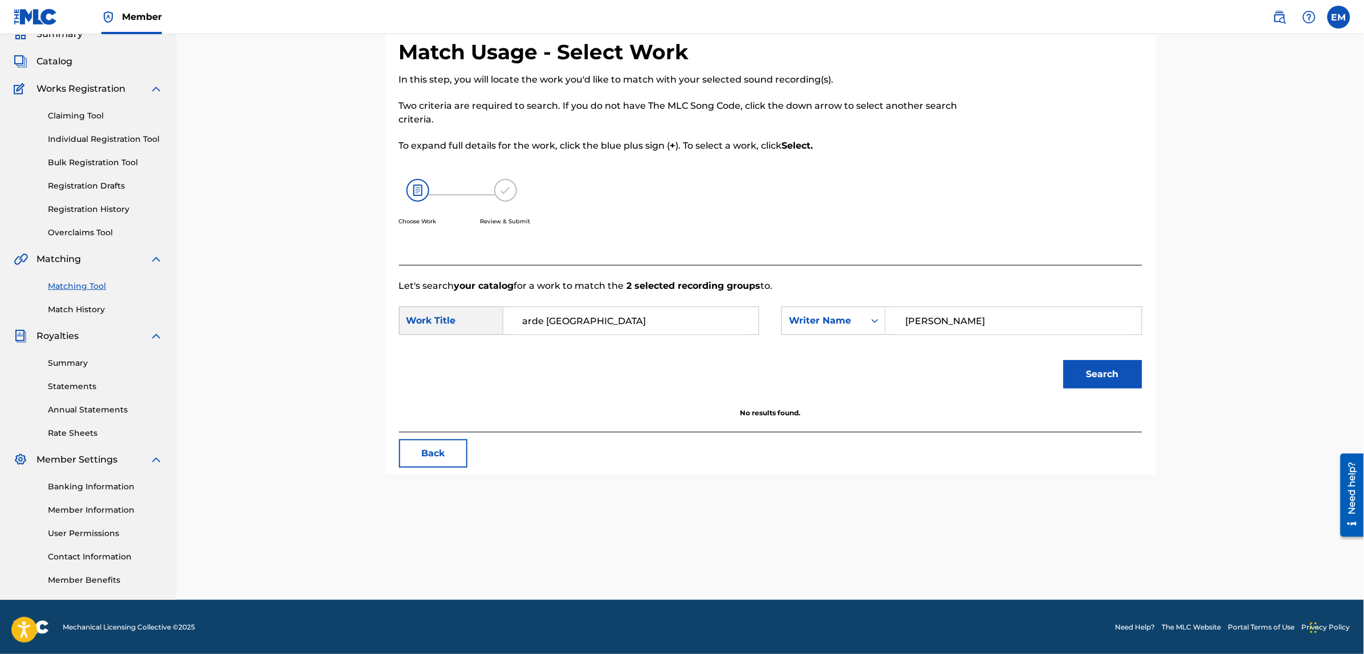
click at [1064, 360] on button "Search" at bounding box center [1103, 374] width 79 height 29
drag, startPoint x: 983, startPoint y: 325, endPoint x: 882, endPoint y: 322, distance: 101.5
click at [882, 322] on div "SearchWithCriteriad907467a-5c15-44bc-b1d5-fd375f551f52 Writer Name bernardo fus…" at bounding box center [961, 321] width 360 height 29
type input "luis mendo"
click at [1064, 360] on button "Search" at bounding box center [1103, 374] width 79 height 29
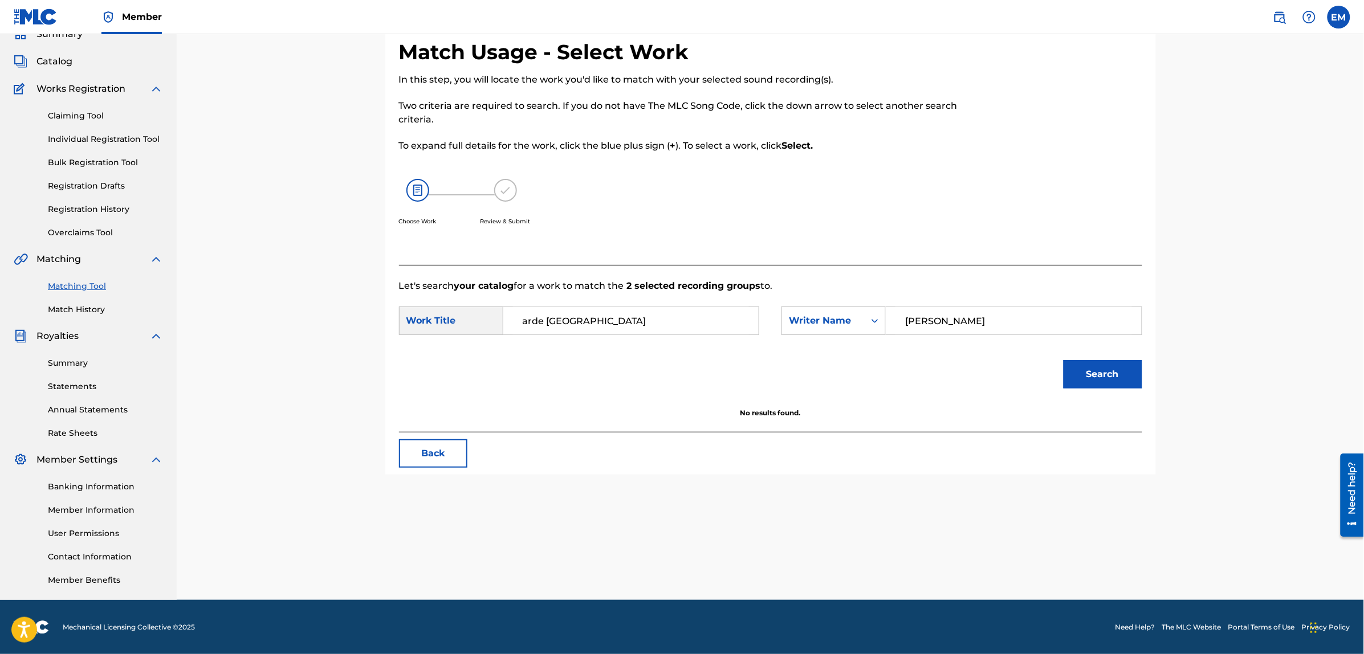
drag, startPoint x: 580, startPoint y: 315, endPoint x: 524, endPoint y: 319, distance: 56.0
click at [524, 319] on input "arde paris" at bounding box center [631, 320] width 236 height 27
type input "Arde París"
drag, startPoint x: 976, startPoint y: 328, endPoint x: 776, endPoint y: 324, distance: 200.1
click at [776, 324] on div "SearchWithCriteria64bf17da-121b-495a-8f4d-1946ef44d0c0 Work Title Arde París Se…" at bounding box center [770, 324] width 743 height 35
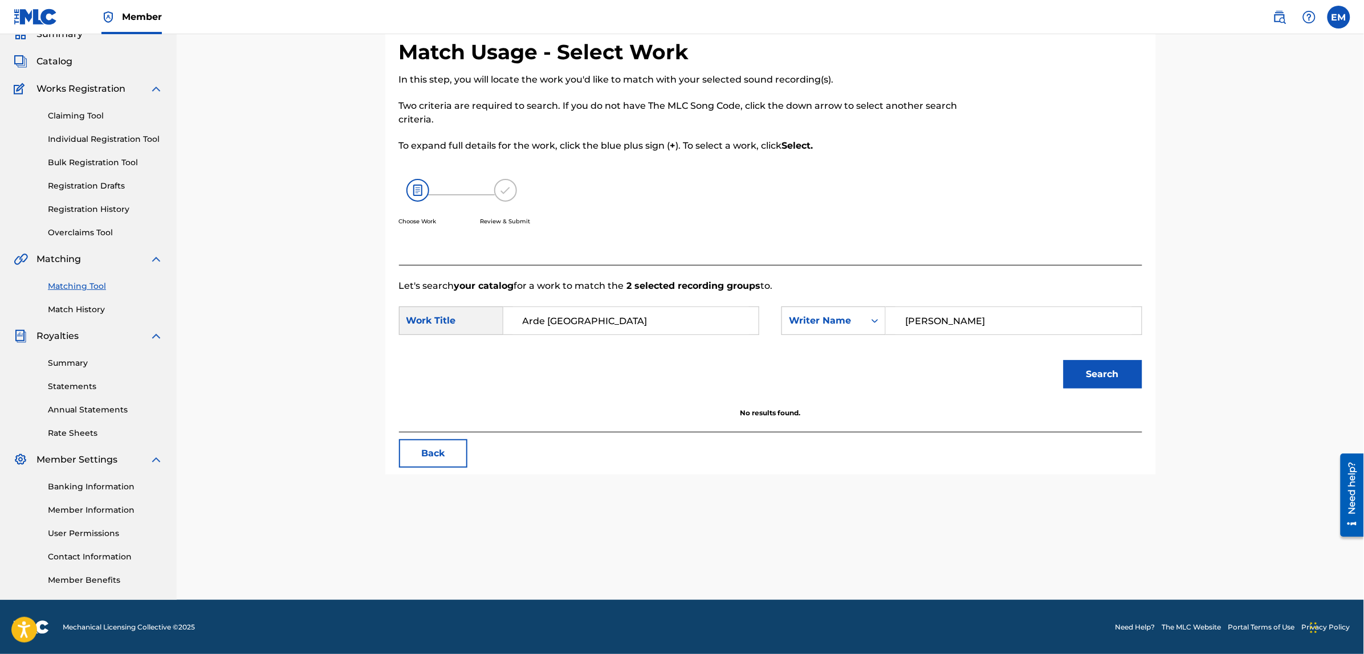
type input "Bernardo Fuster"
click at [1084, 377] on button "Search" at bounding box center [1103, 374] width 79 height 29
click at [443, 454] on button "Back" at bounding box center [433, 453] width 68 height 29
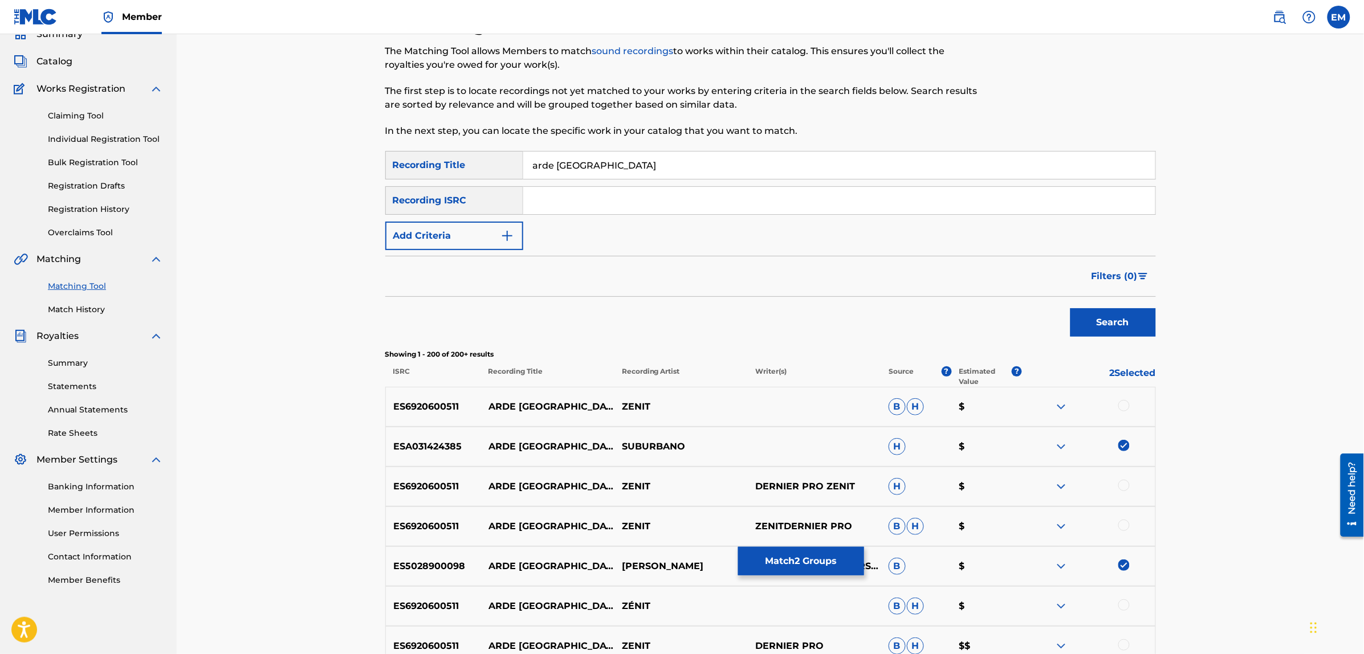
click at [808, 567] on button "Match 2 Groups" at bounding box center [801, 561] width 126 height 29
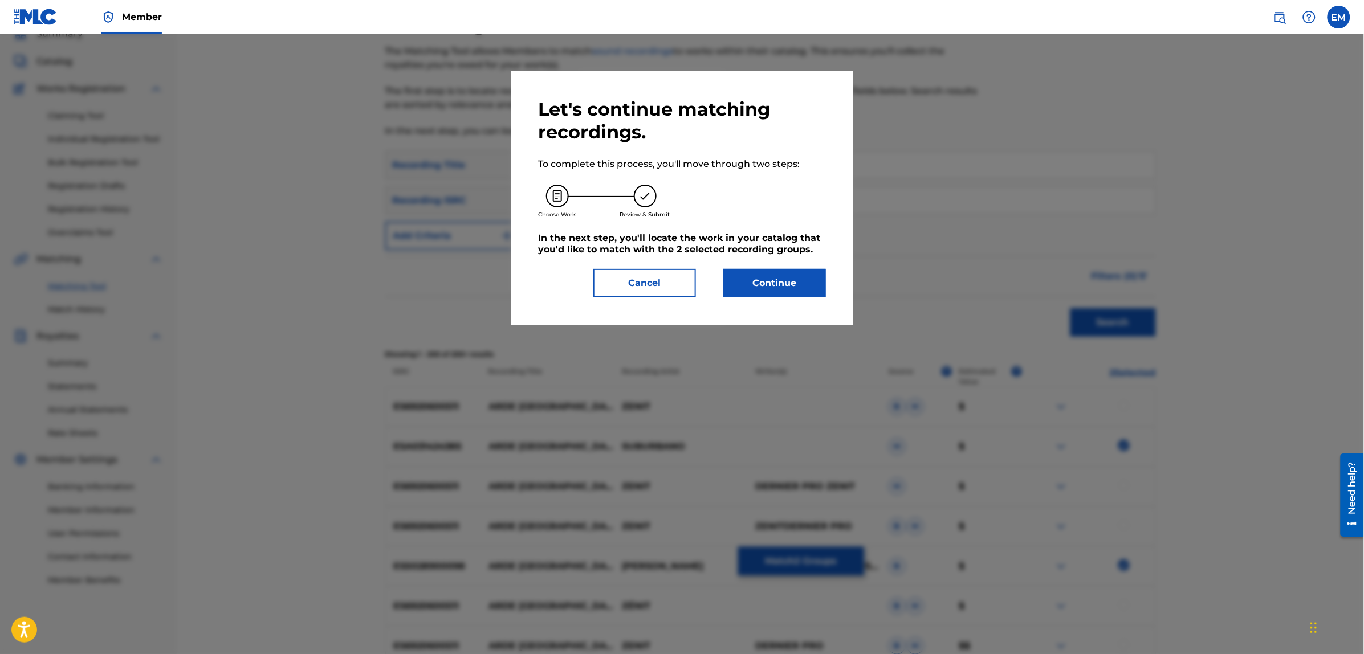
click at [763, 283] on button "Continue" at bounding box center [774, 283] width 103 height 29
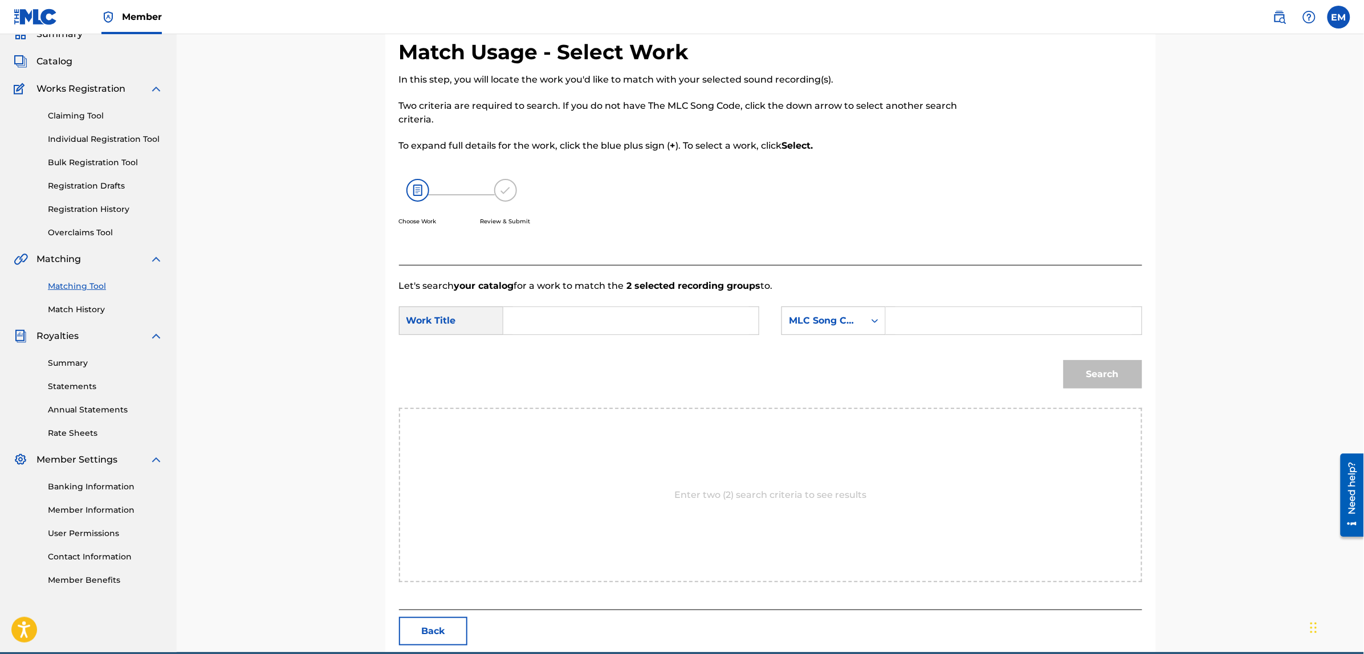
click at [557, 326] on input "Search Form" at bounding box center [631, 320] width 236 height 27
type input "arde paris"
click at [845, 332] on div "MLC Song Code" at bounding box center [833, 321] width 104 height 29
click at [833, 351] on div "Writer Name" at bounding box center [833, 349] width 103 height 29
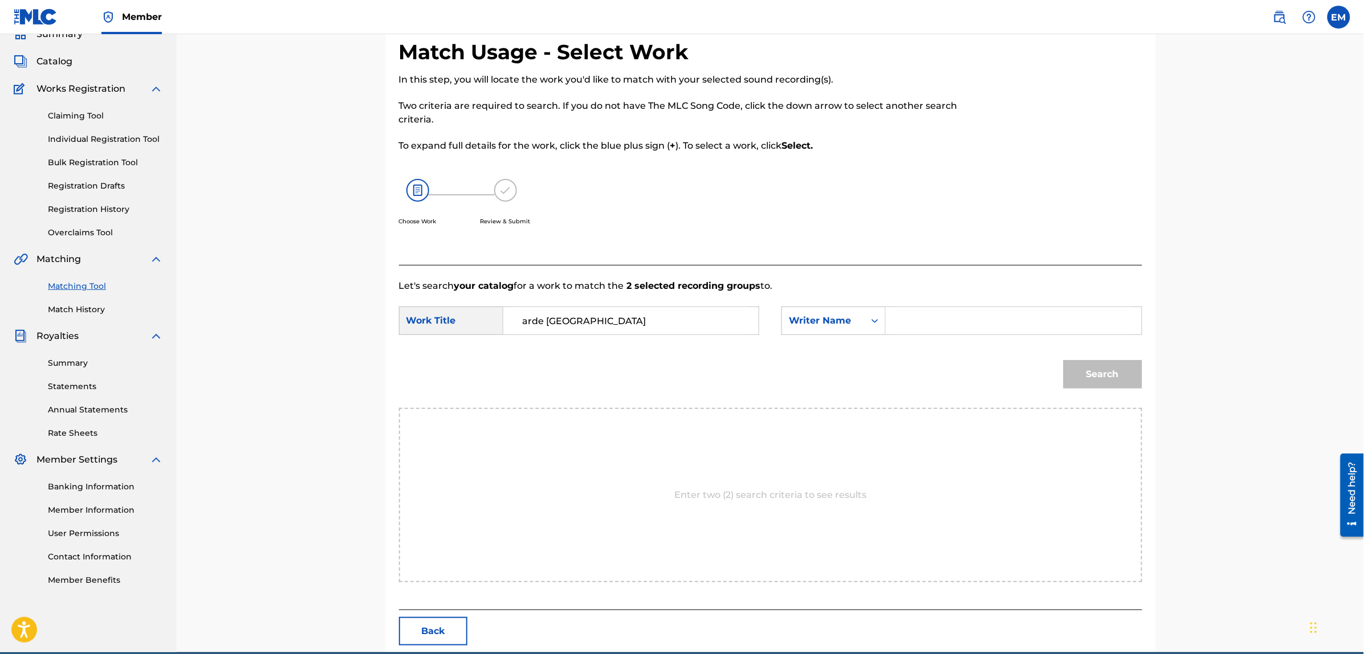
click at [901, 325] on input "Search Form" at bounding box center [1013, 320] width 236 height 27
type input "bernardo fuster"
click at [1064, 360] on button "Search" at bounding box center [1103, 374] width 79 height 29
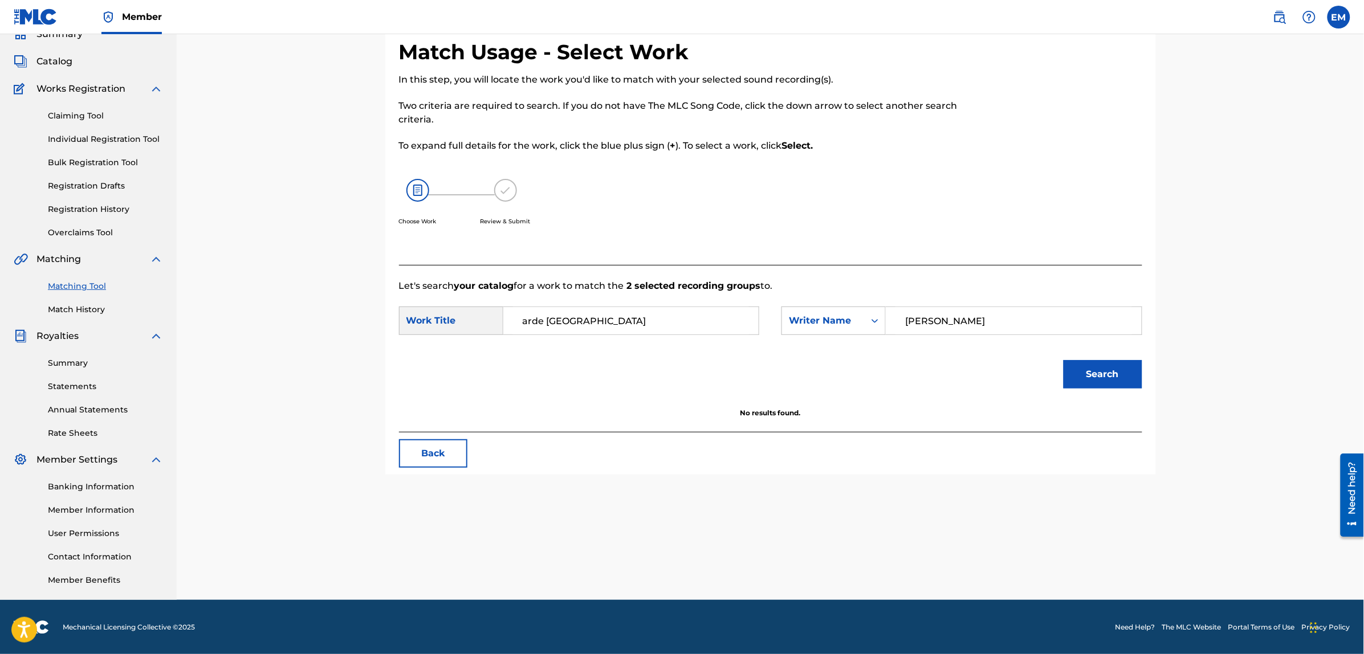
click at [75, 305] on link "Match History" at bounding box center [105, 310] width 115 height 12
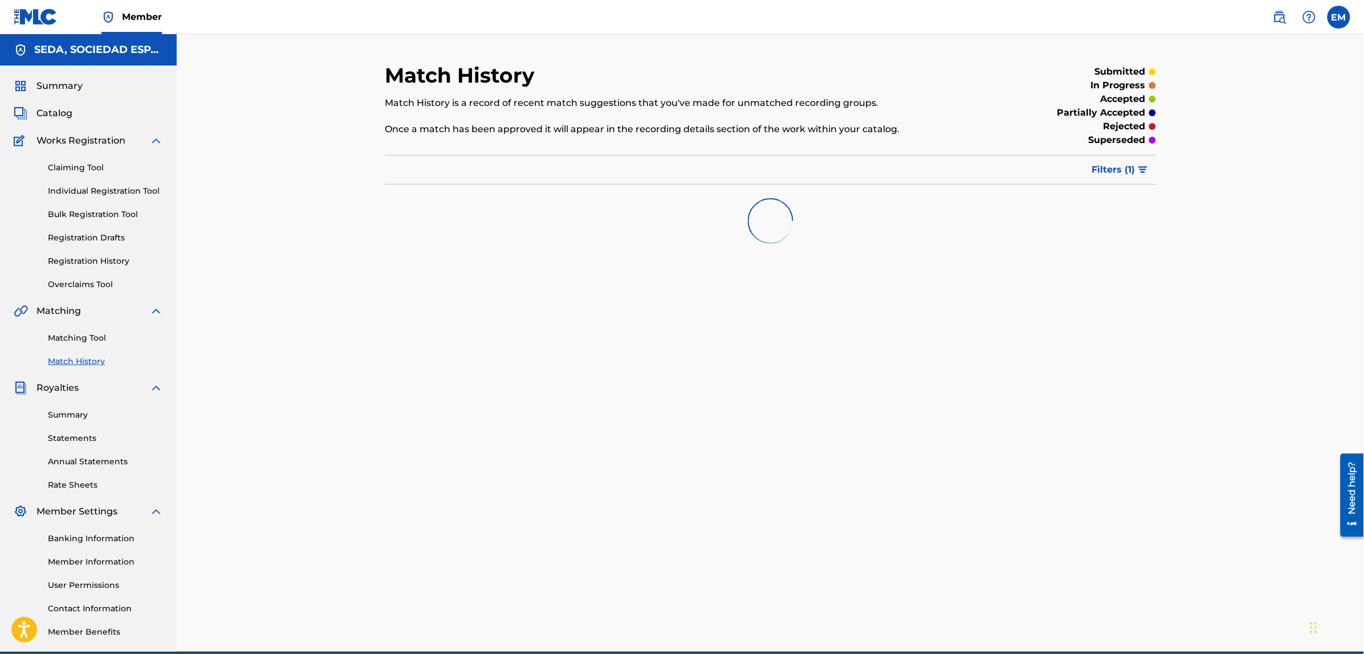
click at [72, 337] on link "Matching Tool" at bounding box center [105, 338] width 115 height 12
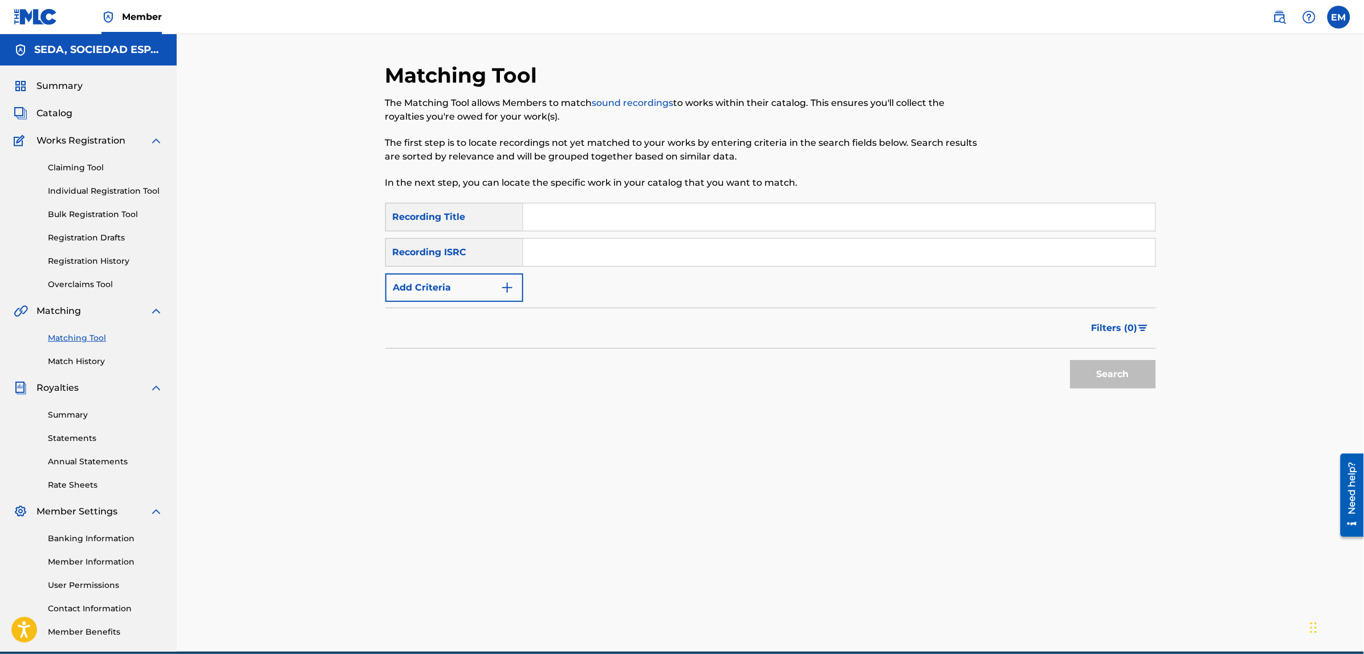
click at [562, 224] on input "Search Form" at bounding box center [839, 216] width 632 height 27
type input "el chivo"
click at [1070, 360] on button "Search" at bounding box center [1113, 374] width 86 height 29
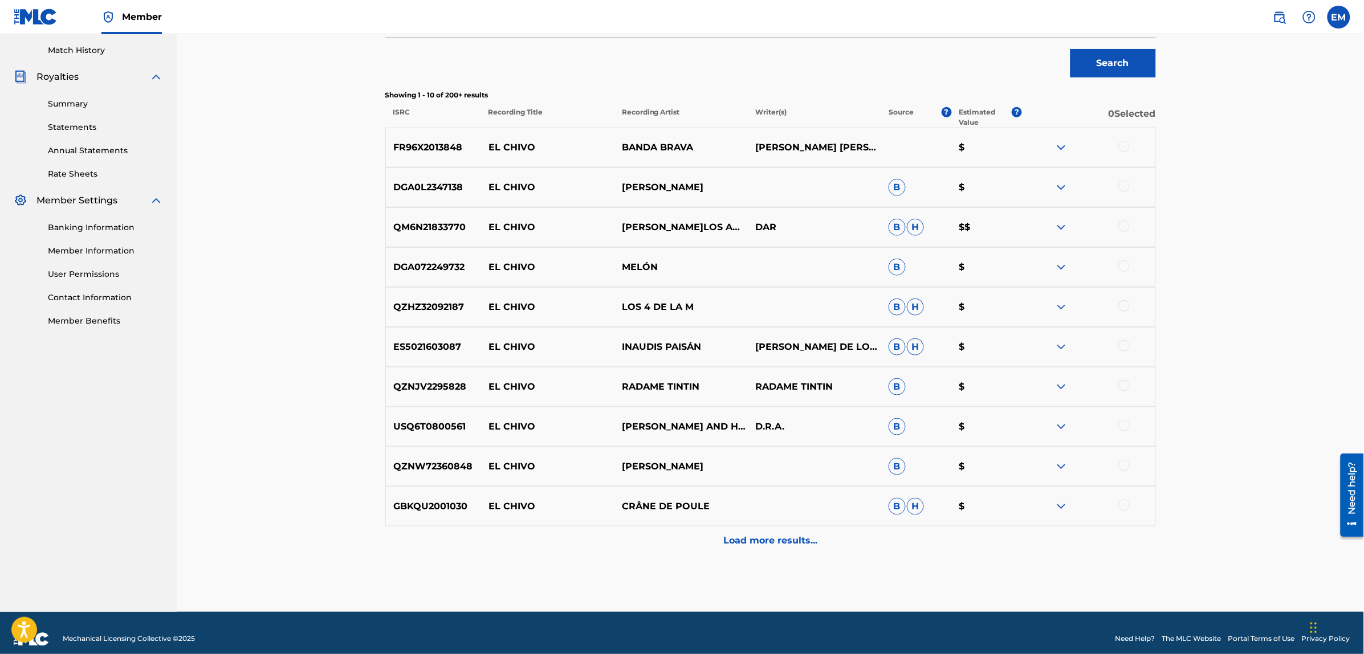
scroll to position [323, 0]
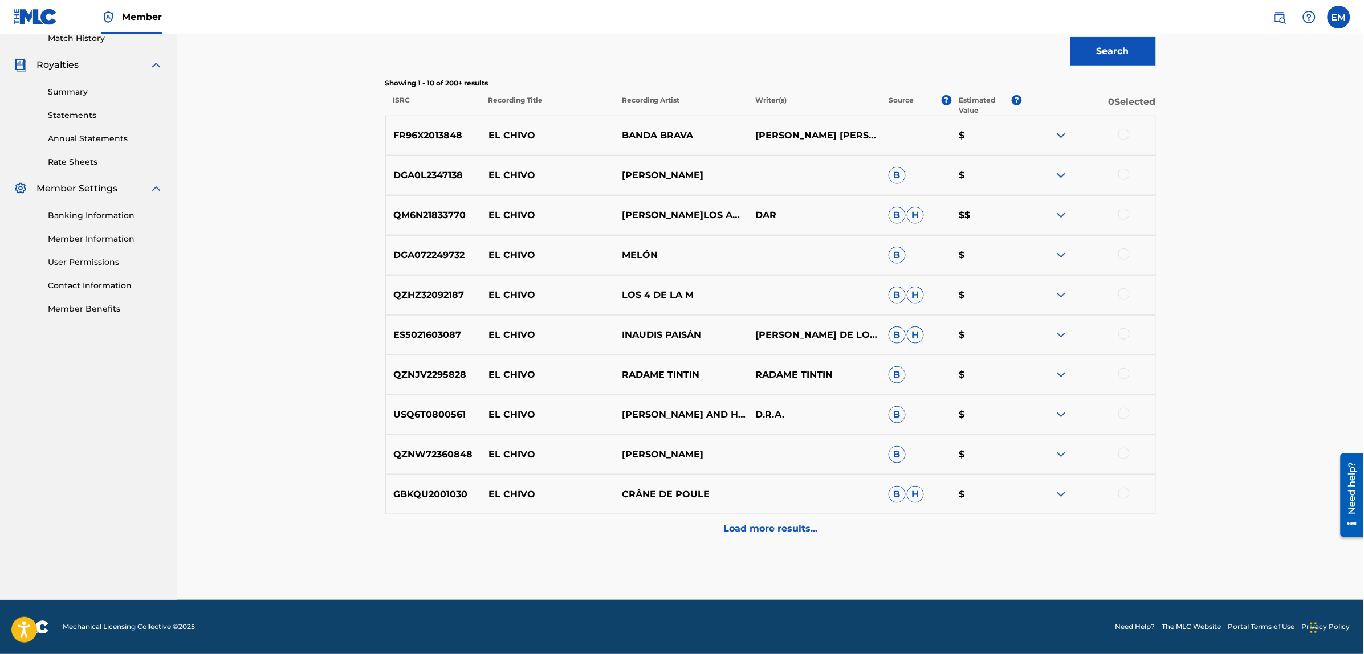
click at [783, 526] on p "Load more results..." at bounding box center [770, 529] width 94 height 14
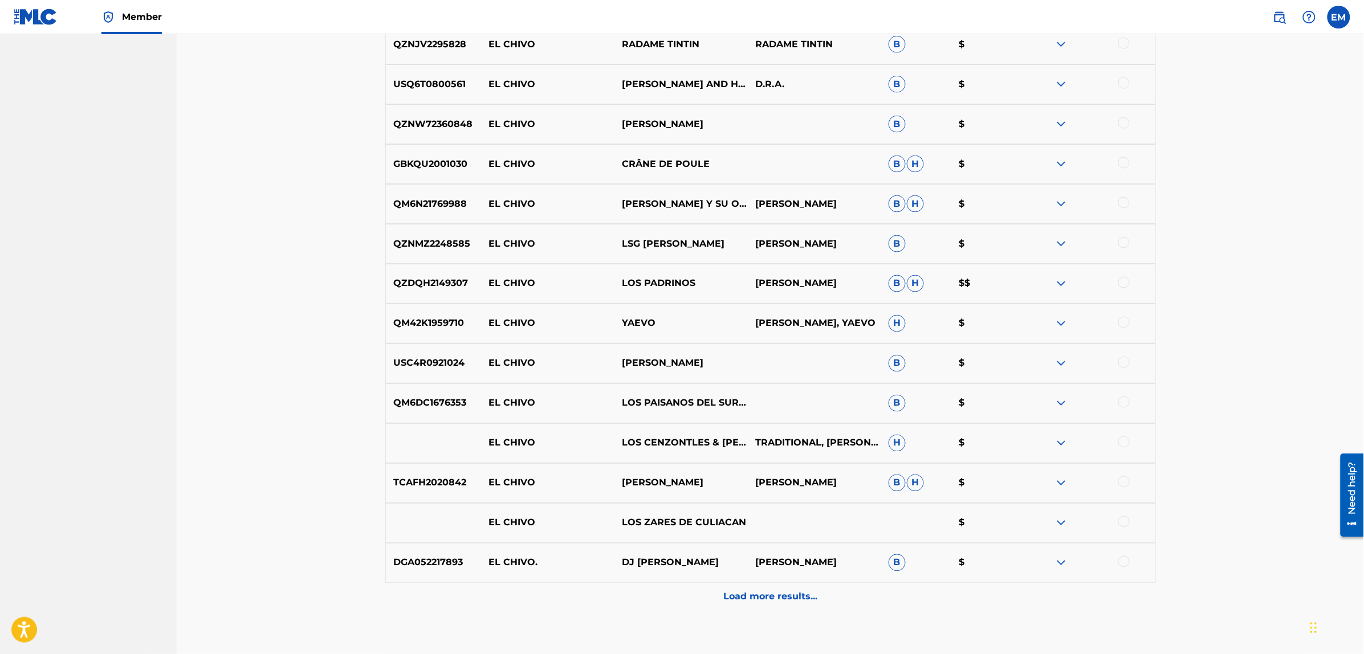
scroll to position [722, 0]
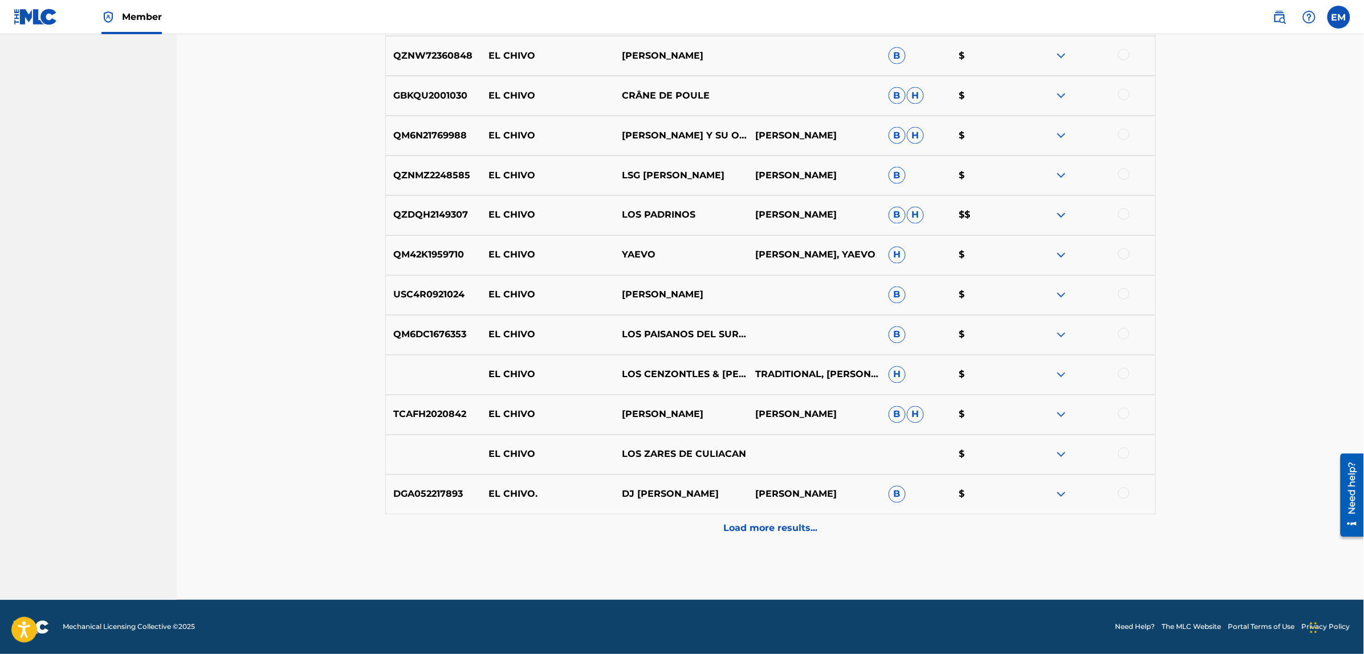
click at [823, 542] on div "Load more results..." at bounding box center [770, 529] width 771 height 29
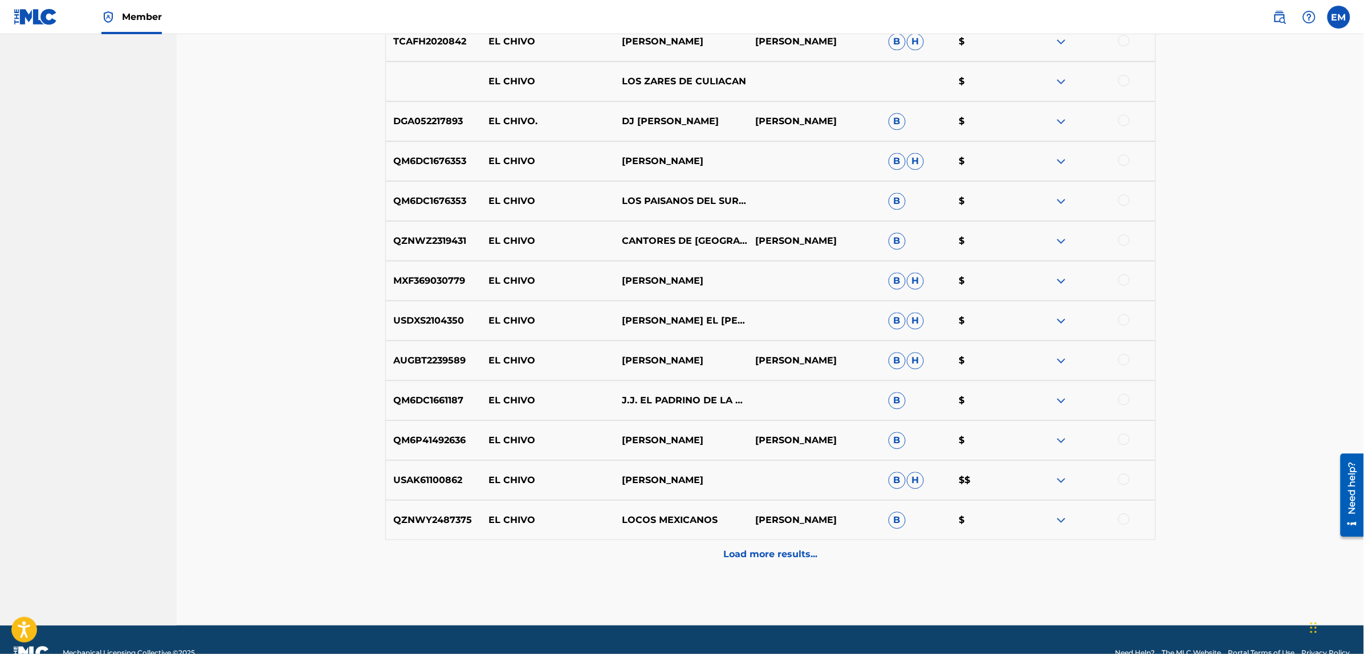
scroll to position [1121, 0]
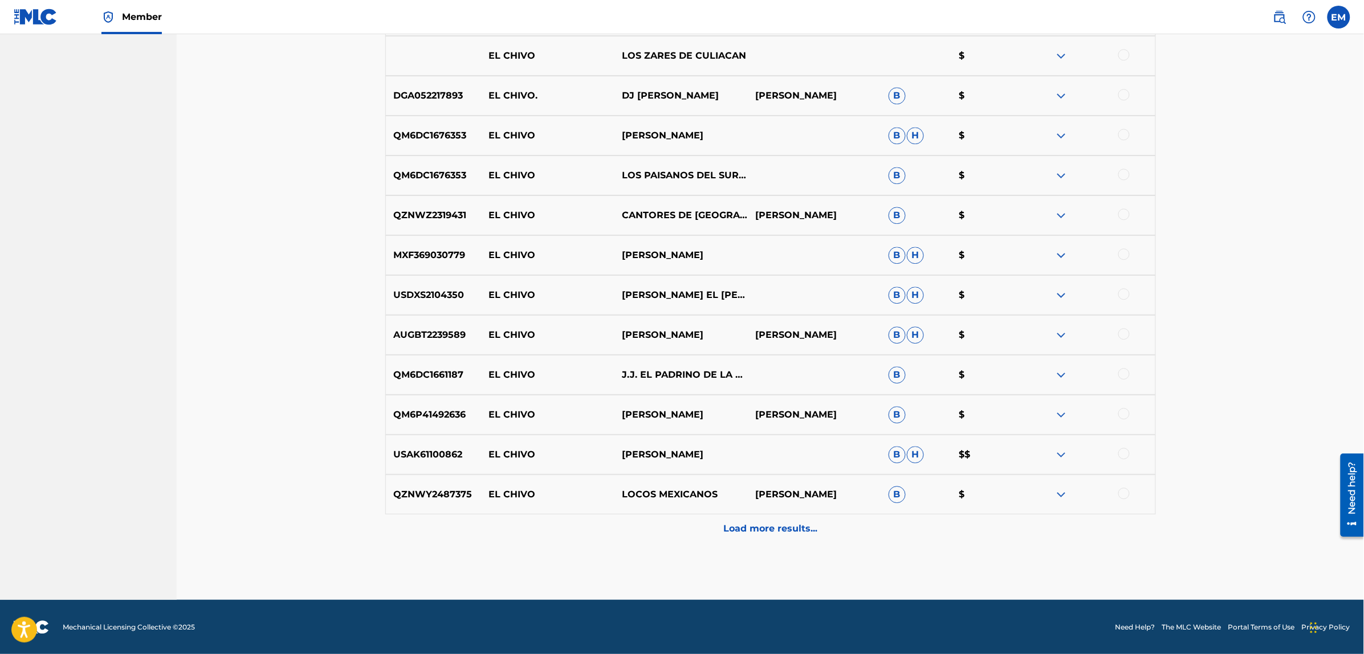
click at [801, 531] on p "Load more results..." at bounding box center [770, 529] width 94 height 14
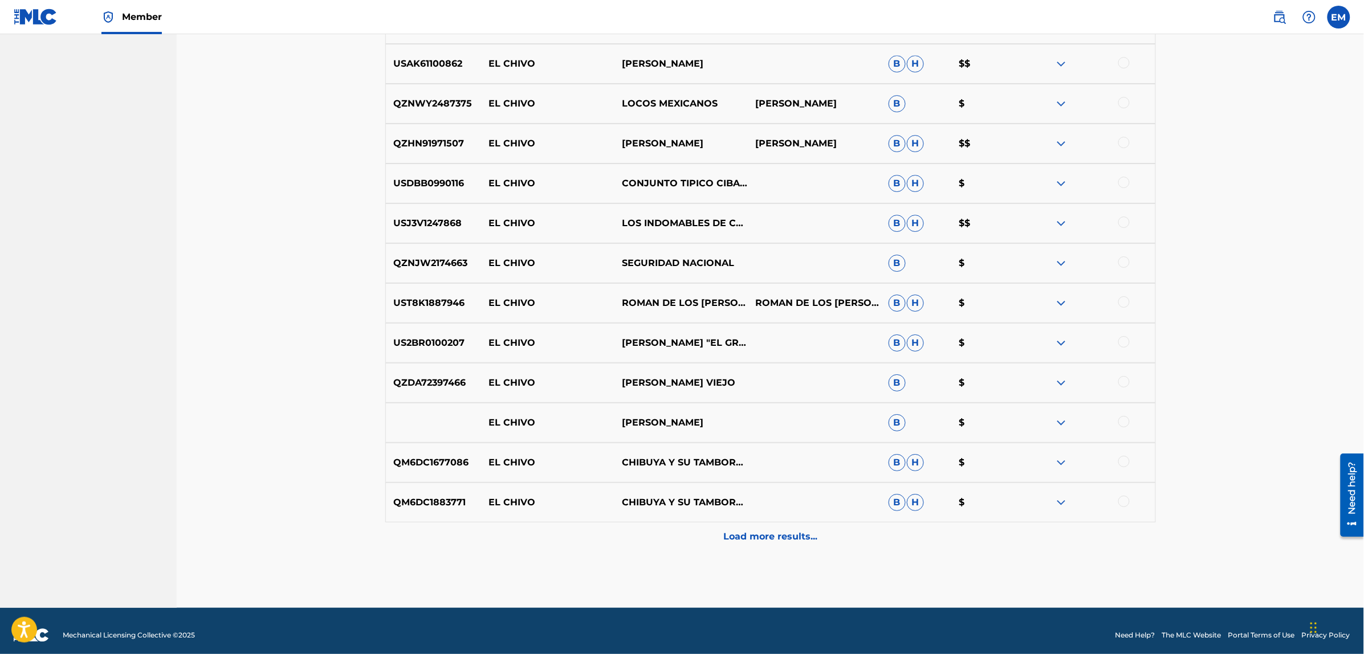
scroll to position [1520, 0]
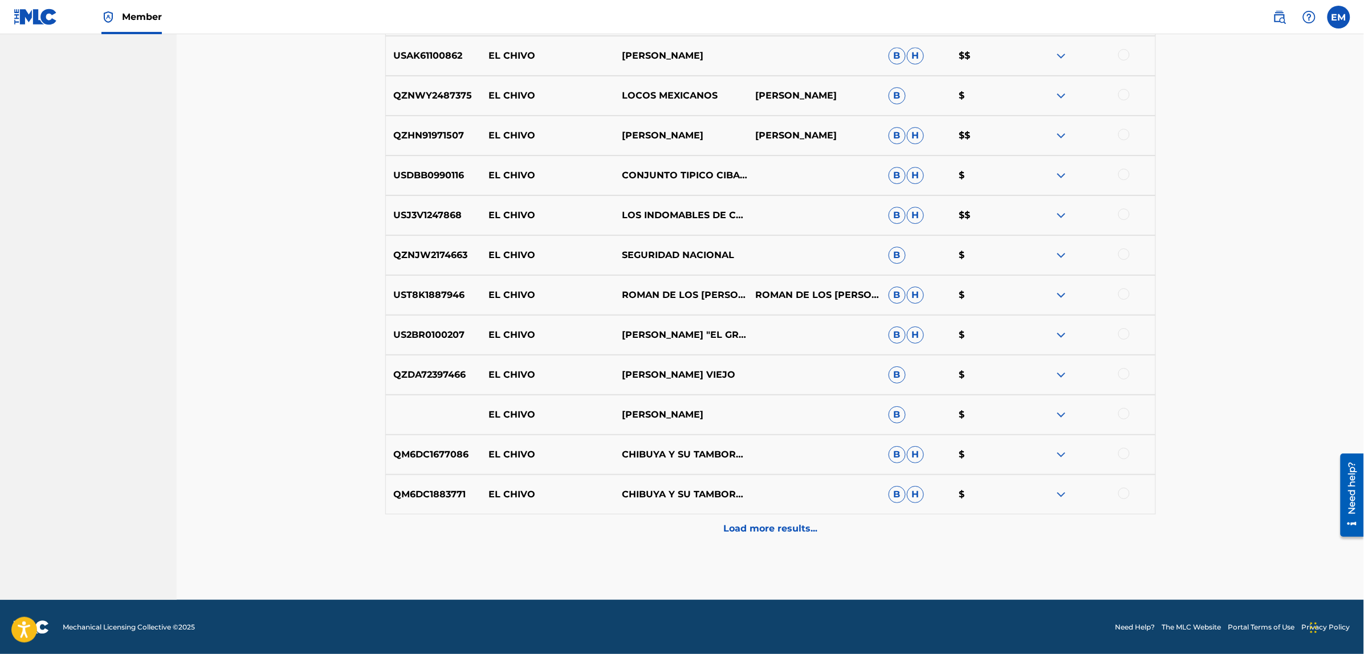
click at [755, 518] on div "Load more results..." at bounding box center [770, 529] width 771 height 29
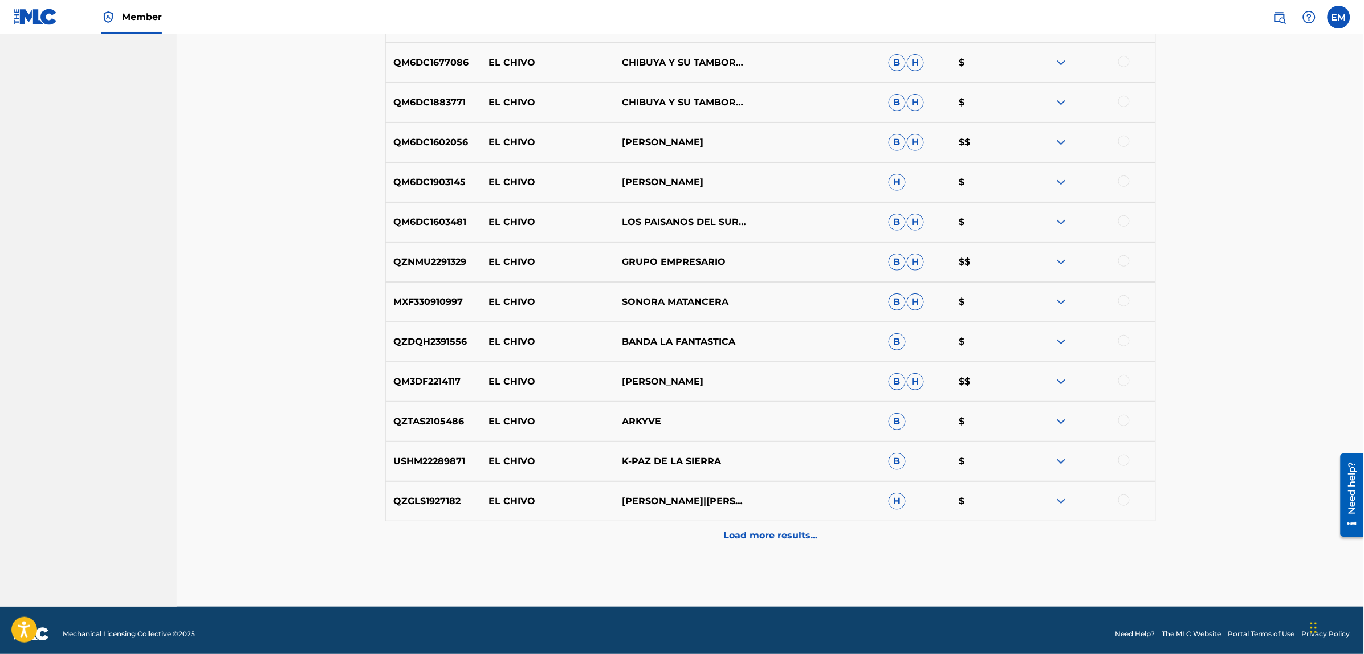
scroll to position [1919, 0]
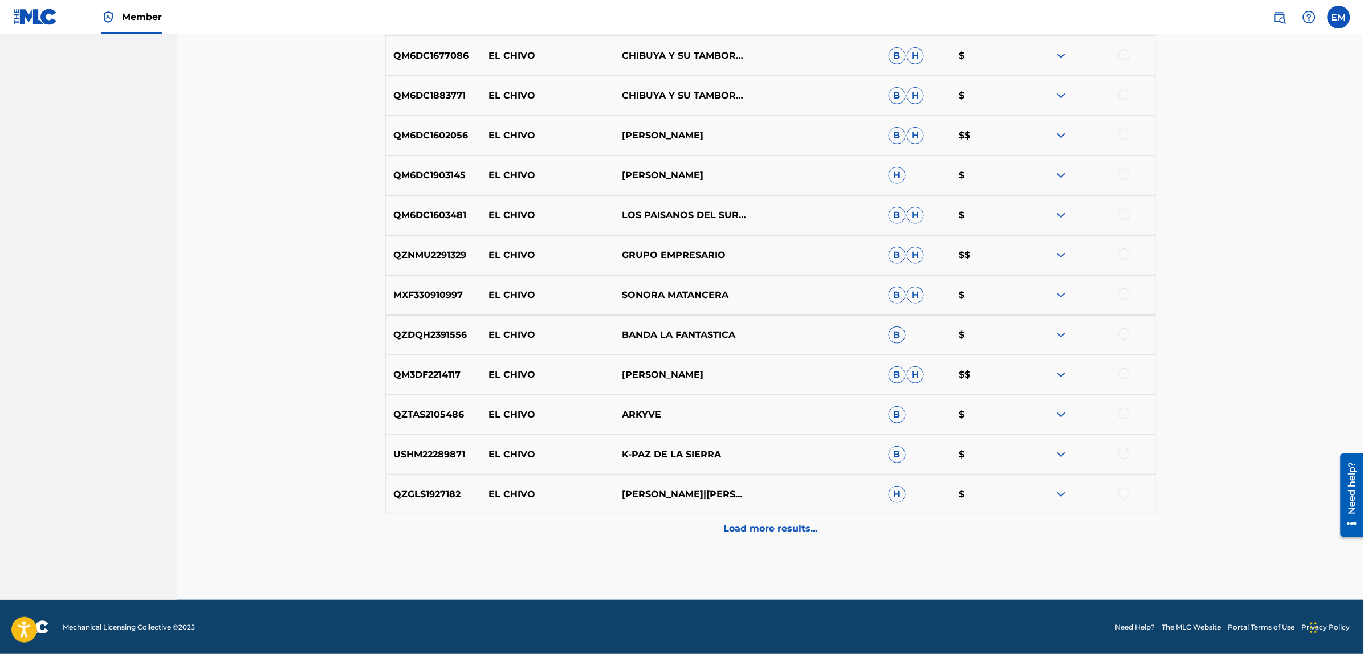
click at [762, 534] on p "Load more results..." at bounding box center [770, 529] width 94 height 14
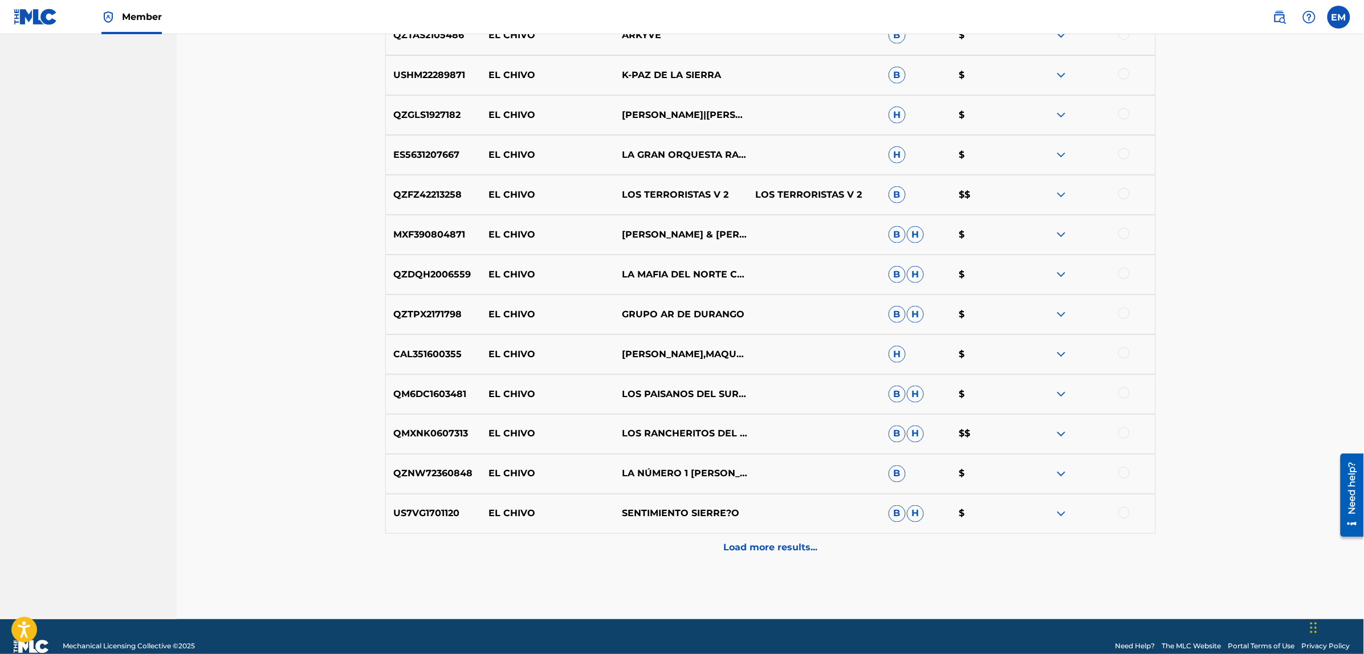
scroll to position [2318, 0]
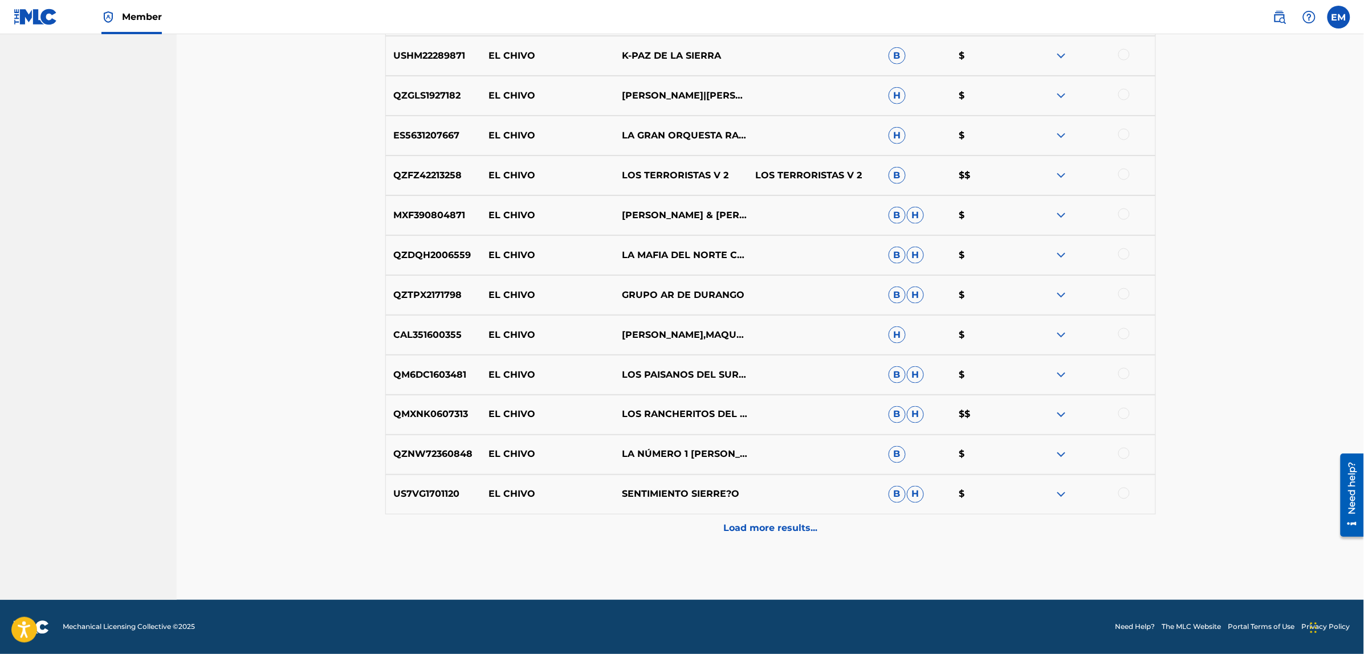
click at [758, 523] on p "Load more results..." at bounding box center [770, 529] width 94 height 14
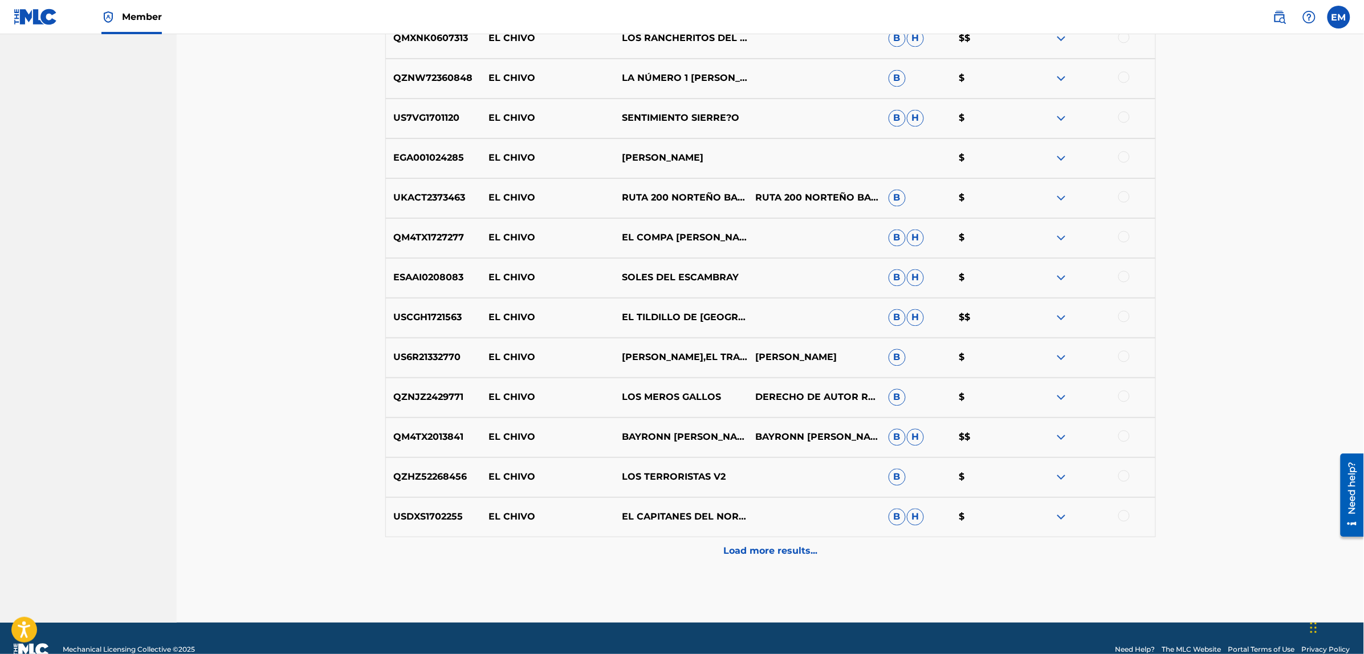
scroll to position [2717, 0]
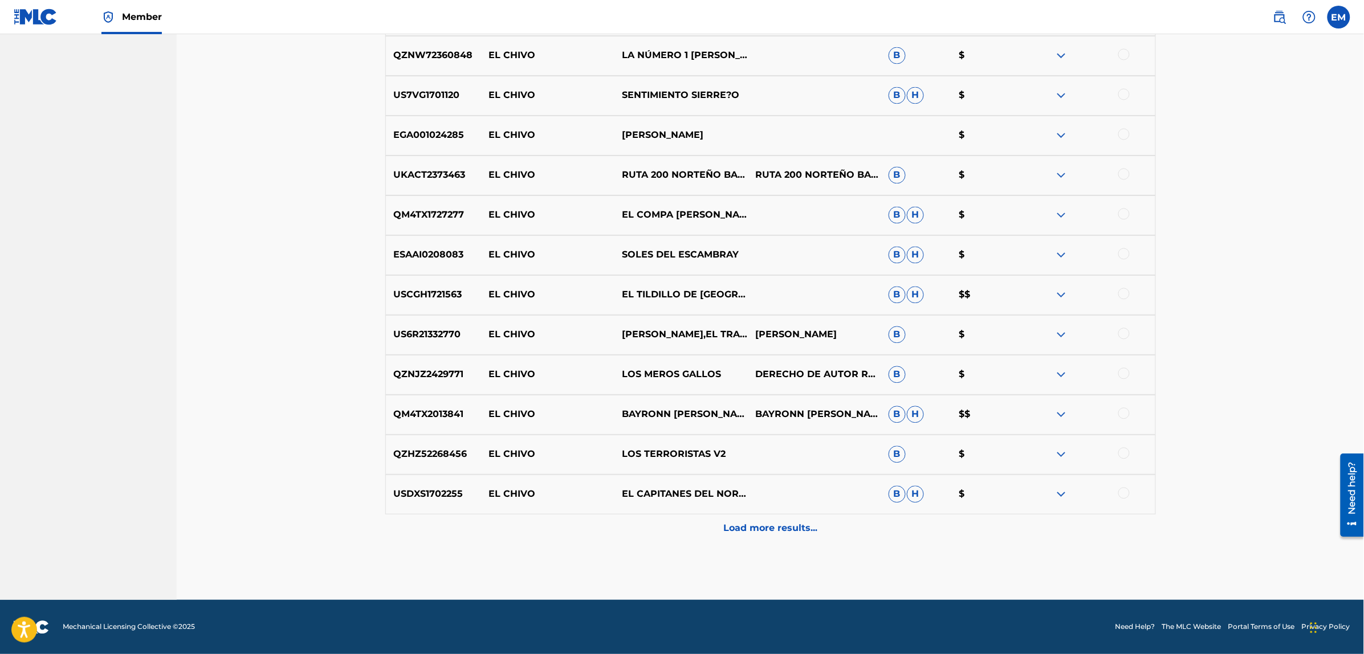
click at [750, 526] on p "Load more results..." at bounding box center [770, 529] width 94 height 14
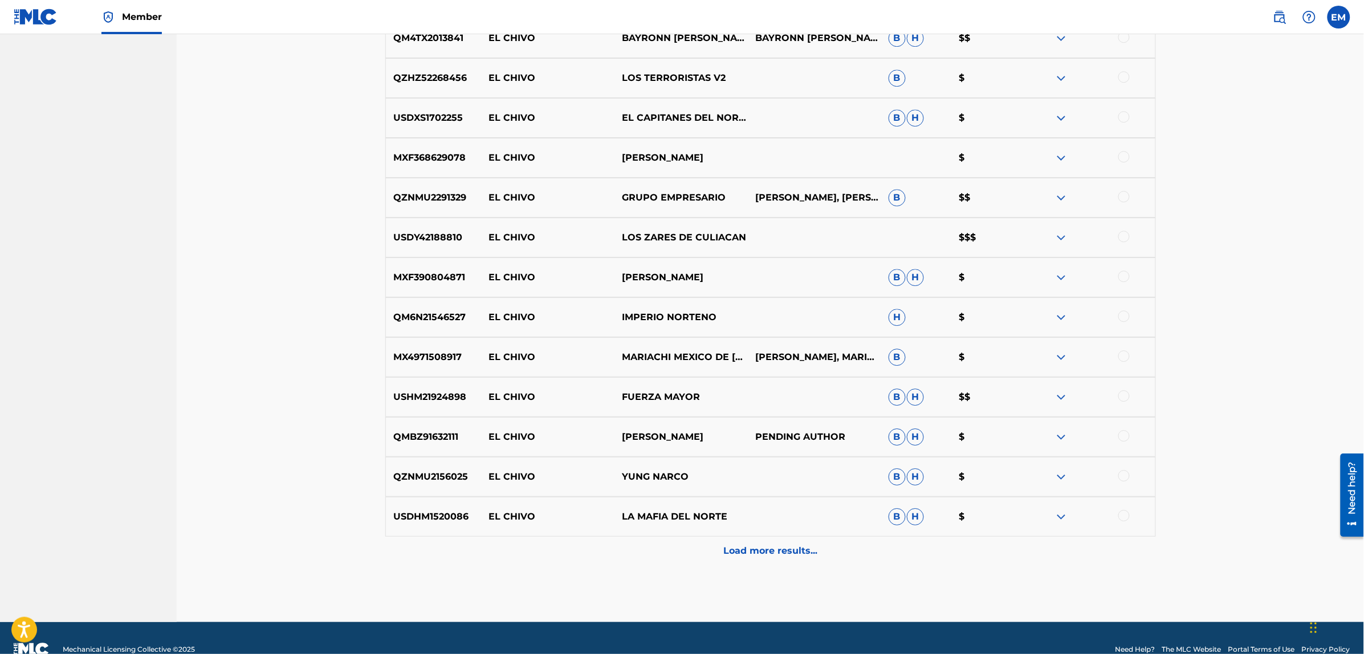
scroll to position [3116, 0]
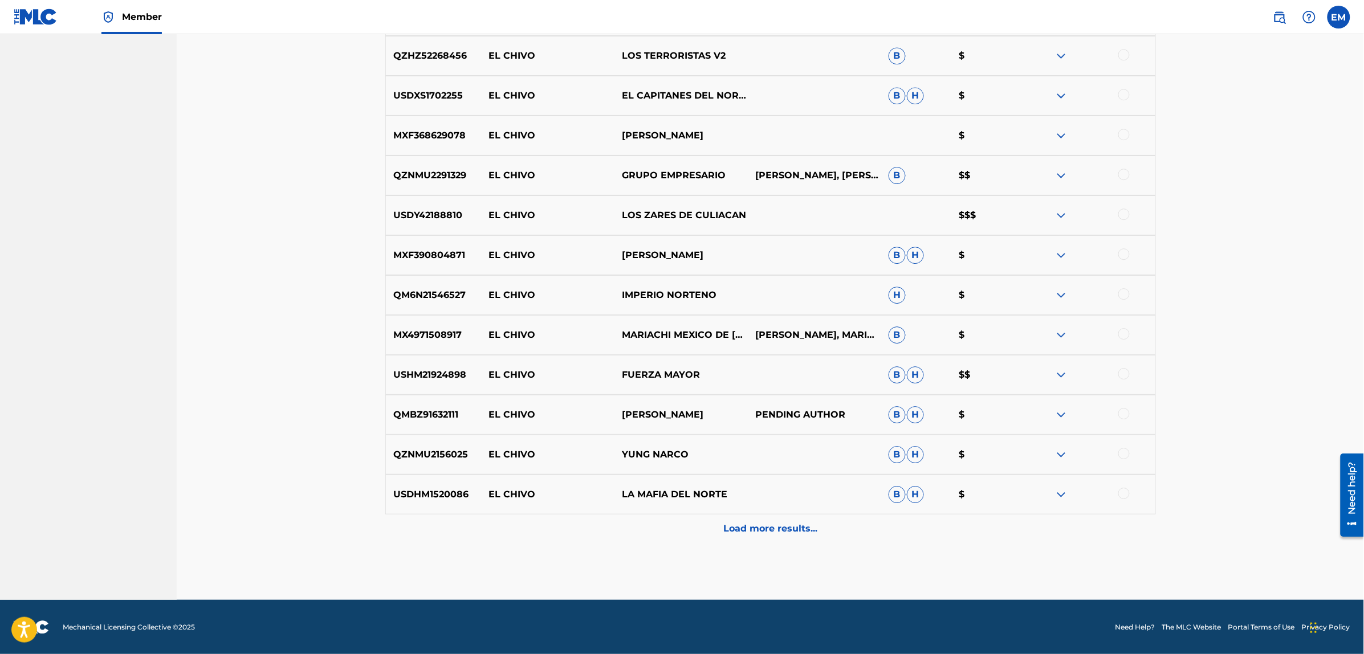
click at [756, 522] on p "Load more results..." at bounding box center [770, 529] width 94 height 14
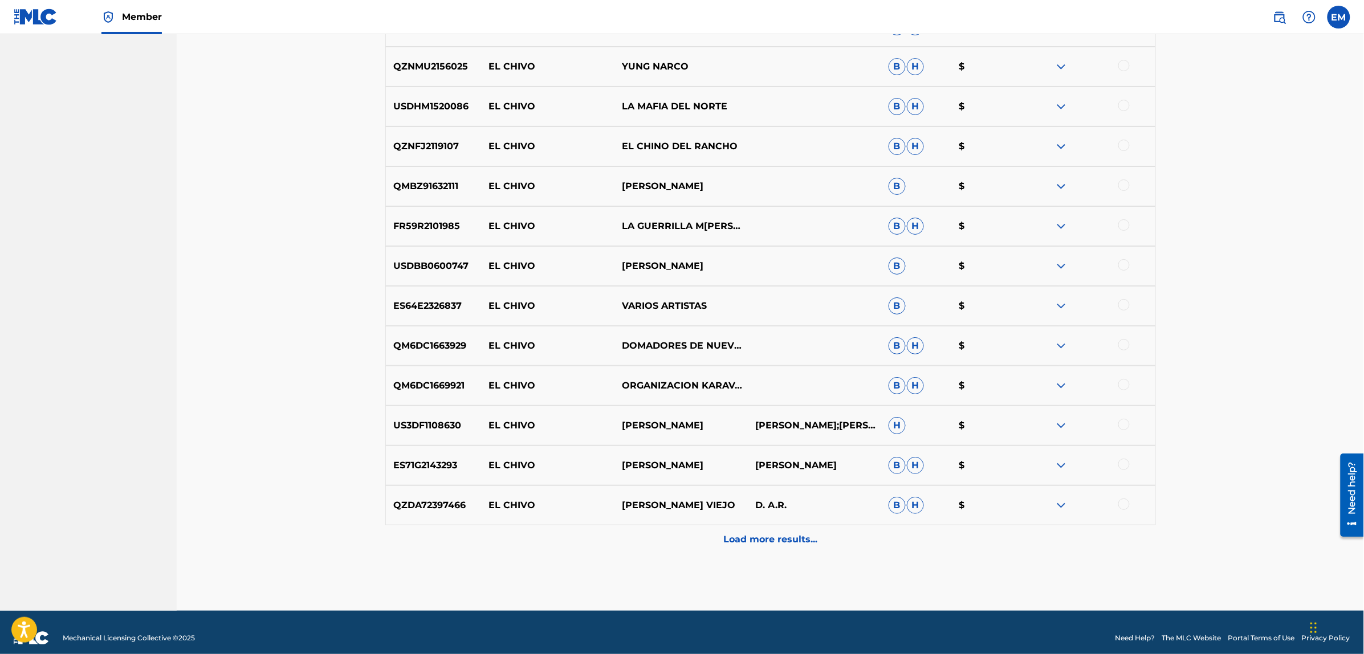
scroll to position [3515, 0]
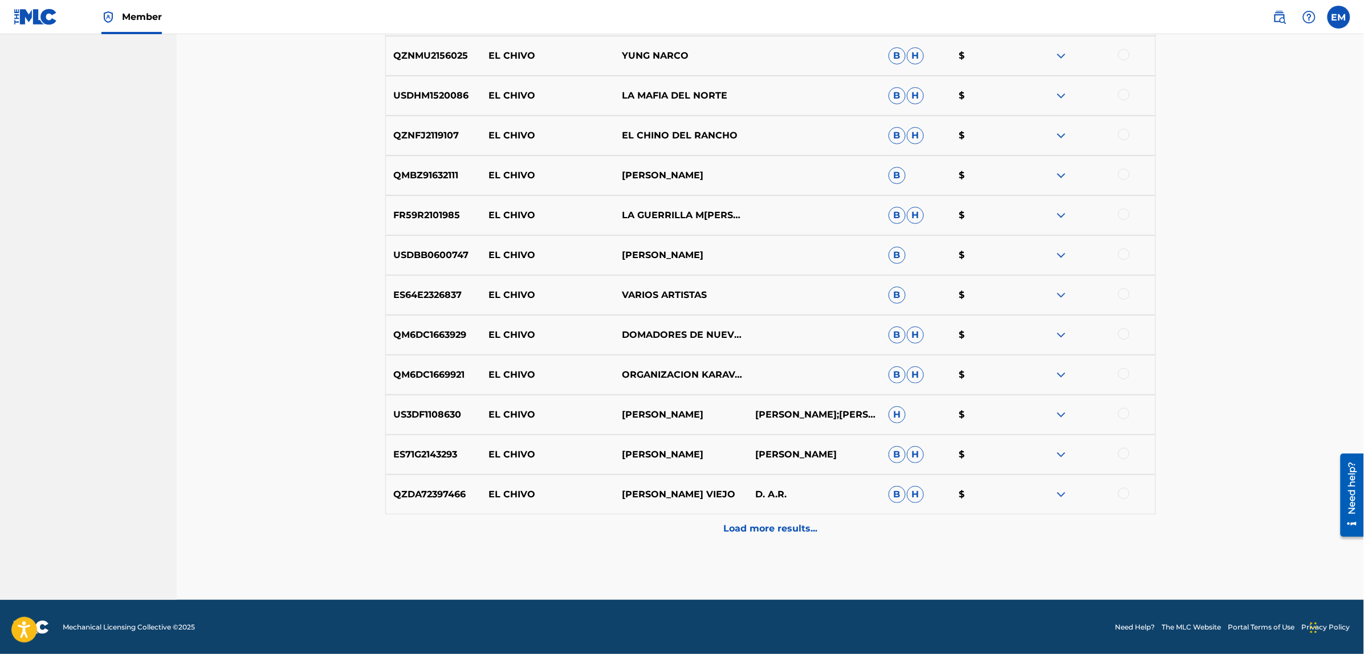
click at [779, 531] on p "Load more results..." at bounding box center [770, 529] width 94 height 14
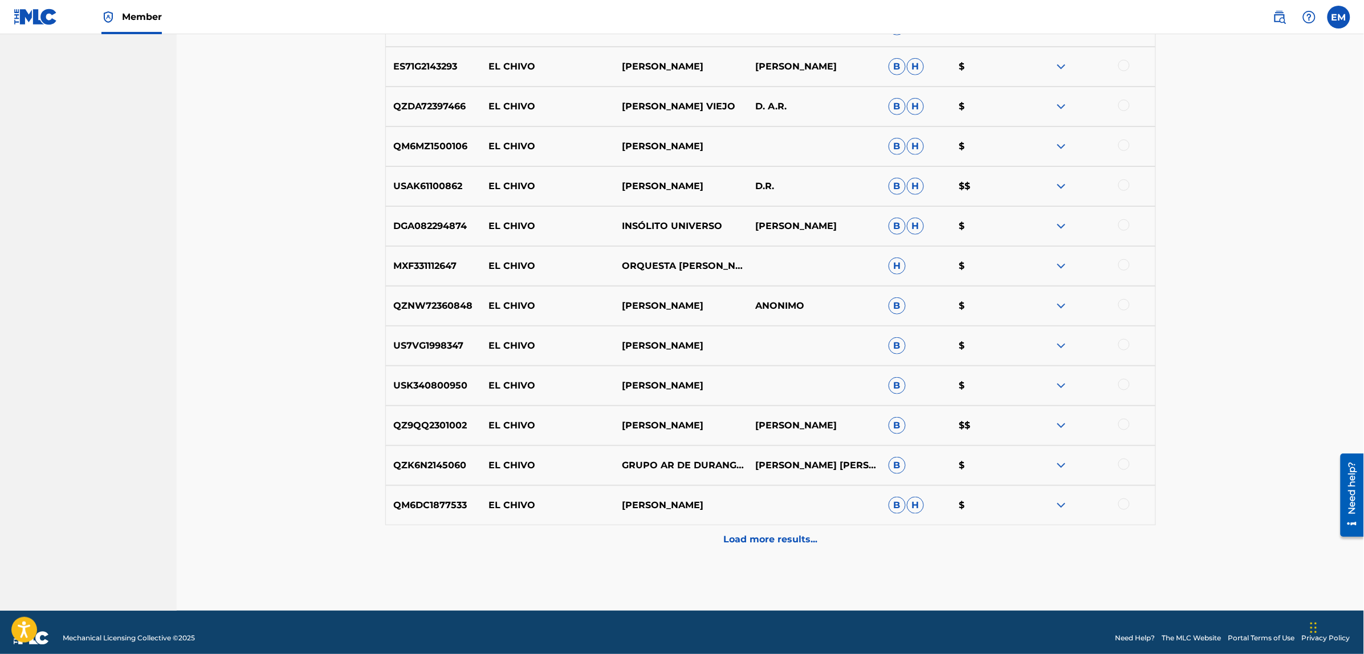
scroll to position [3914, 0]
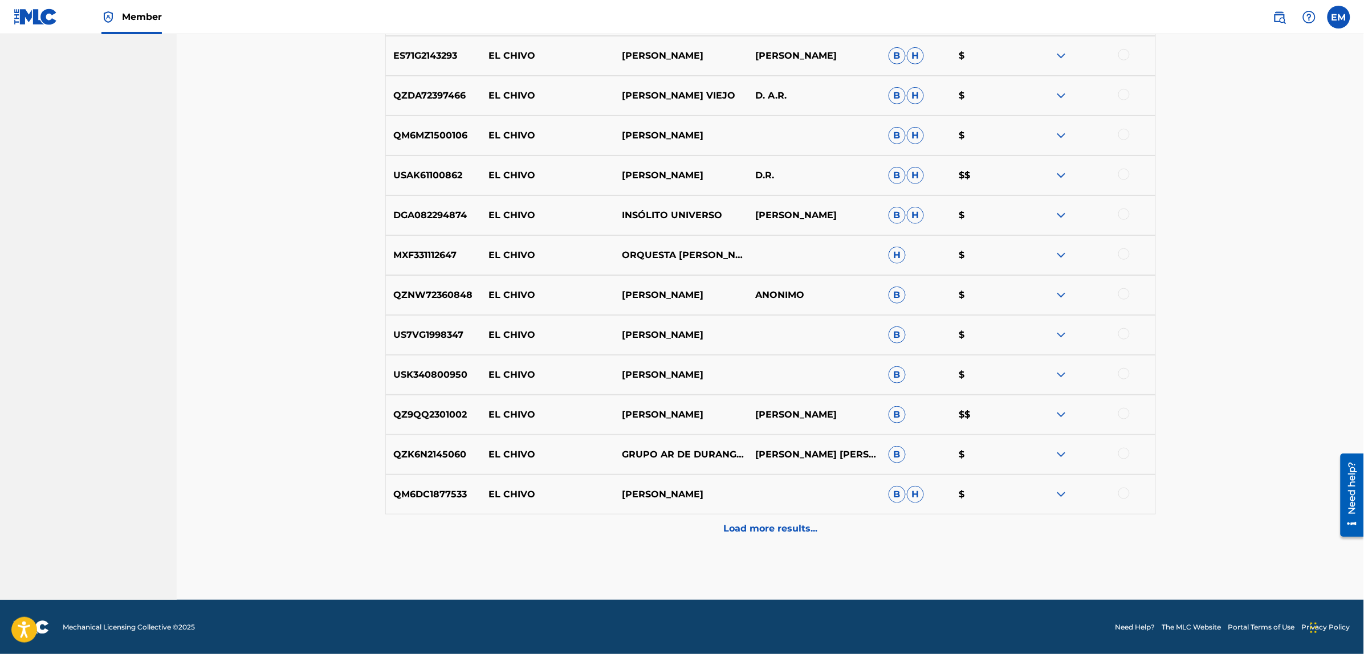
click at [781, 531] on p "Load more results..." at bounding box center [770, 529] width 94 height 14
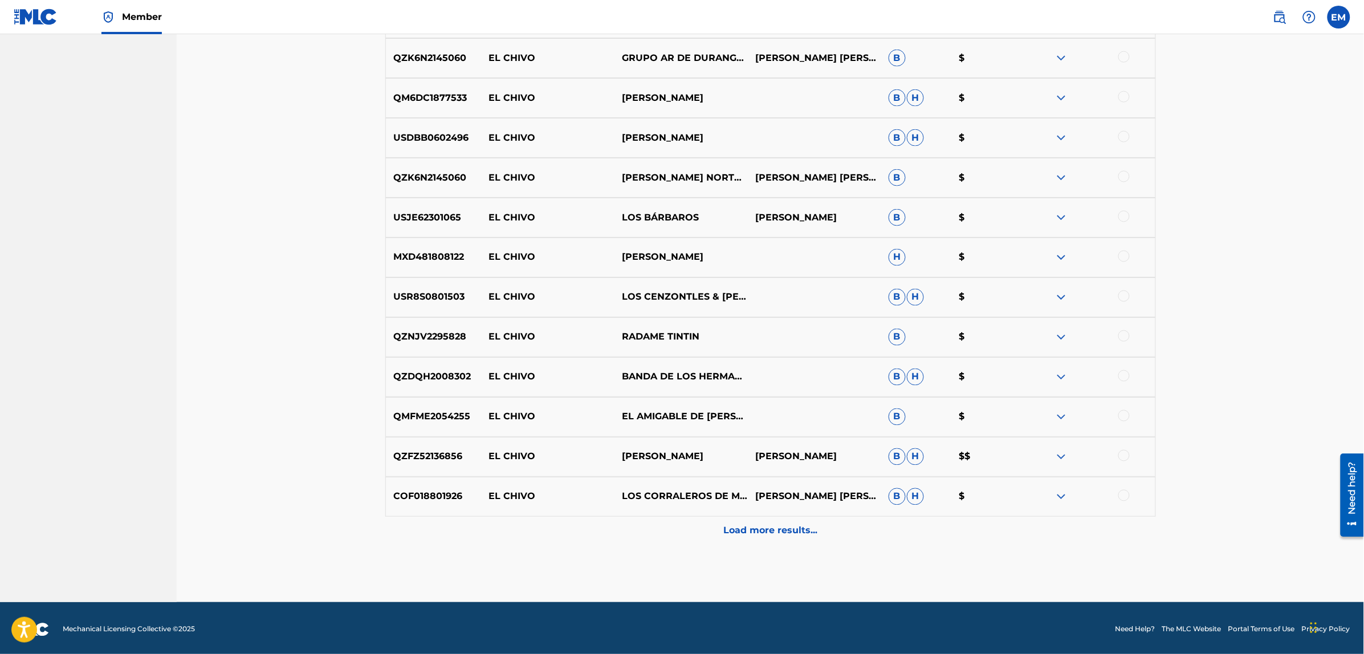
scroll to position [4313, 0]
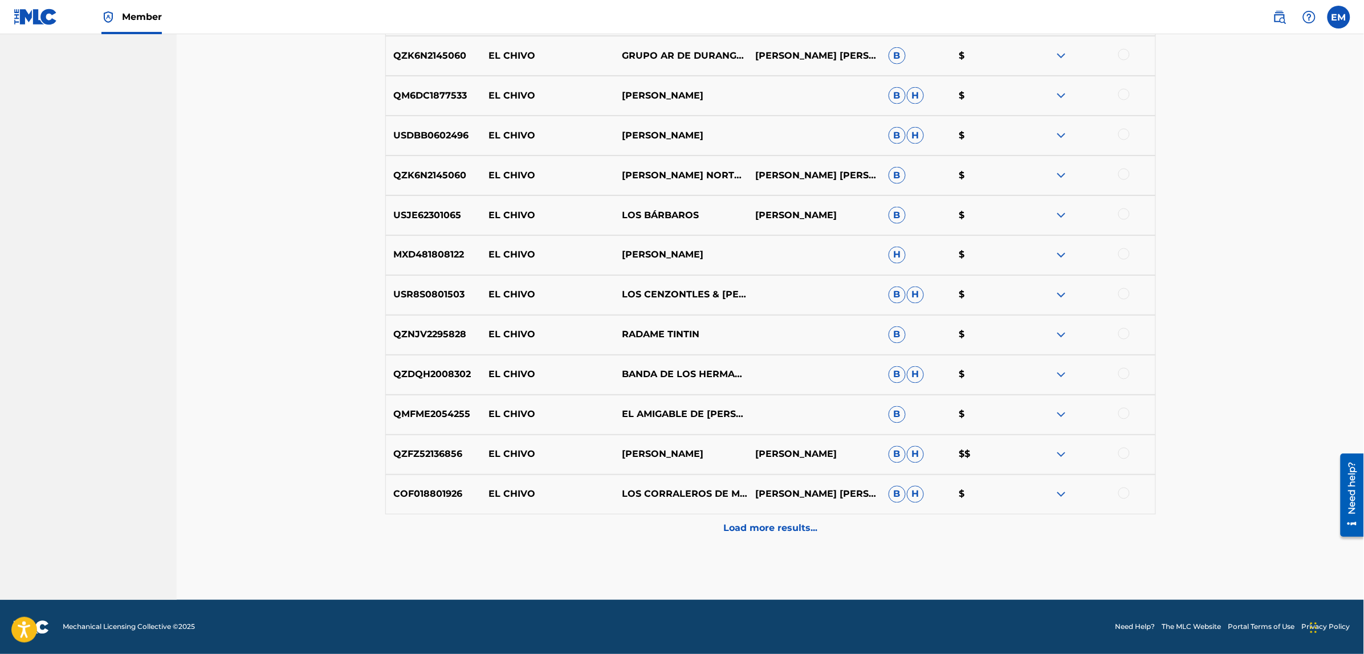
click at [782, 522] on p "Load more results..." at bounding box center [770, 529] width 94 height 14
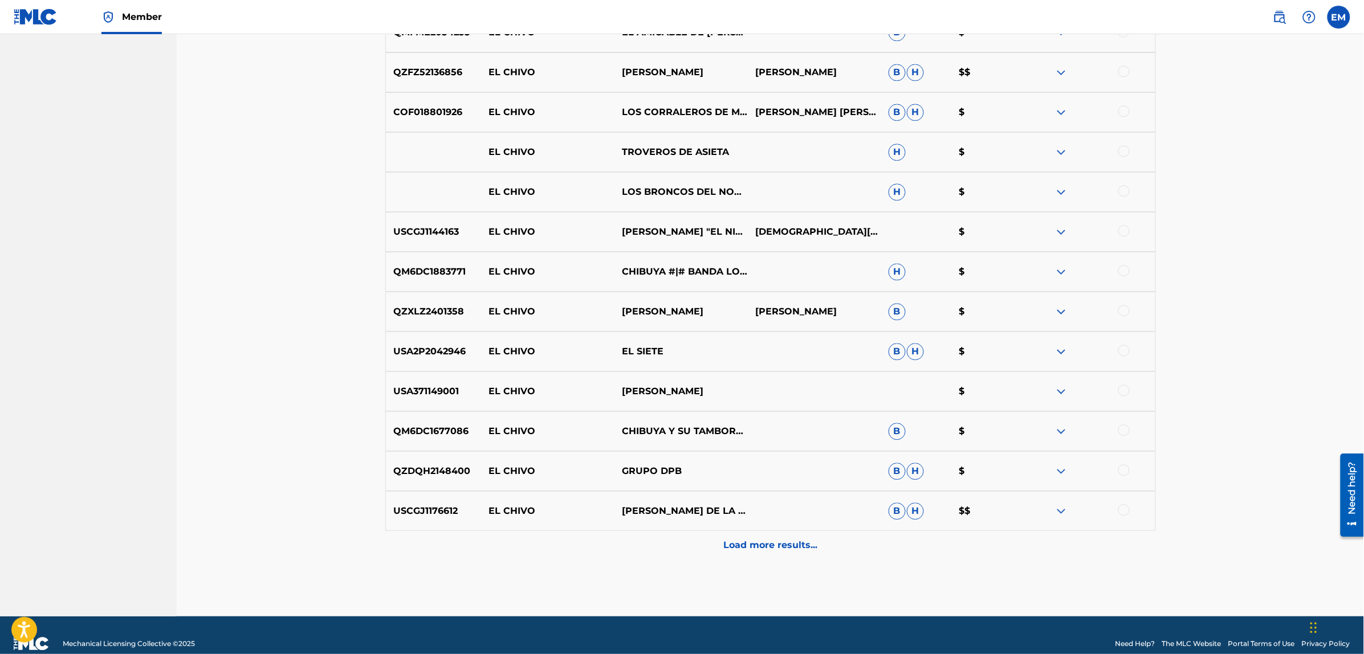
scroll to position [4712, 0]
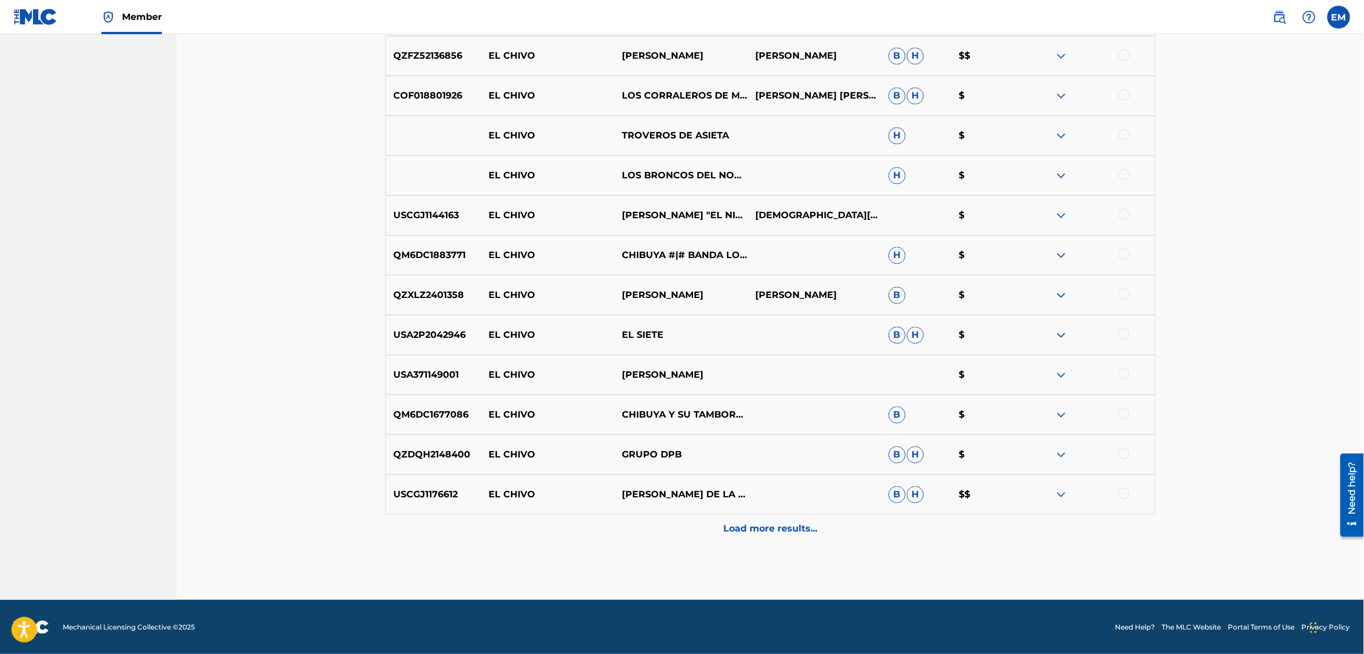
click at [737, 529] on p "Load more results..." at bounding box center [770, 529] width 94 height 14
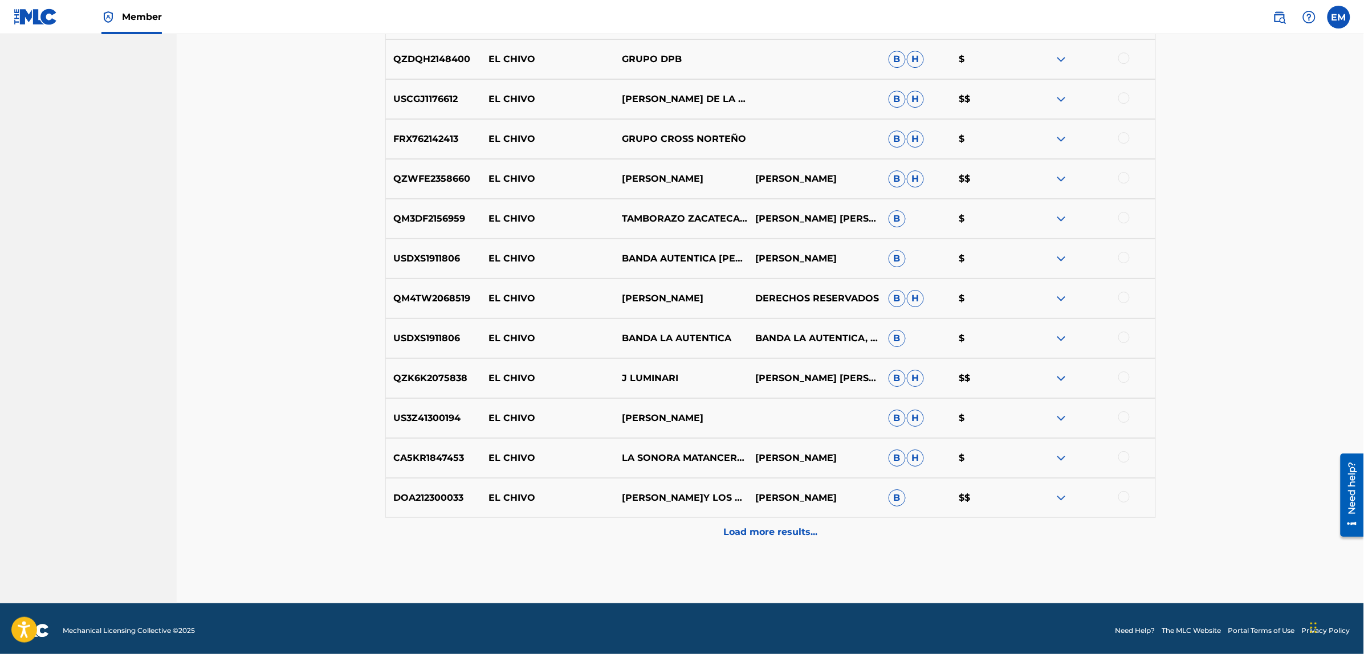
scroll to position [5111, 0]
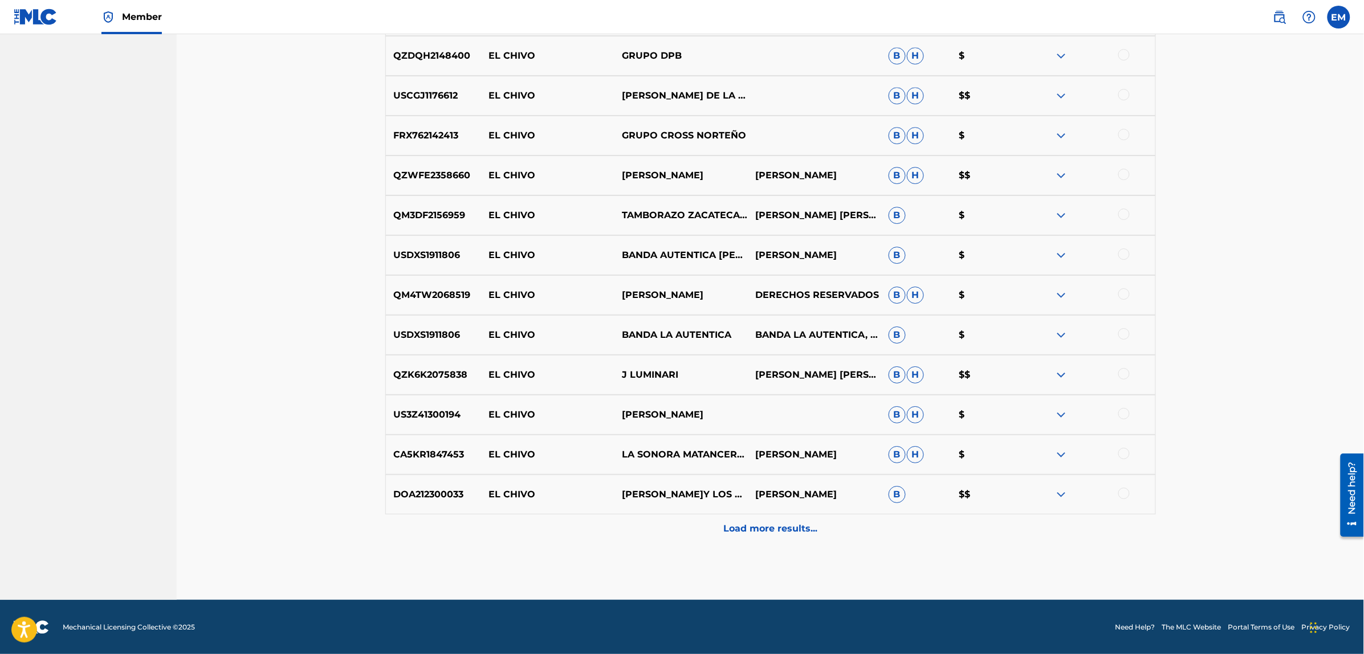
click at [771, 538] on div "Load more results..." at bounding box center [770, 529] width 771 height 29
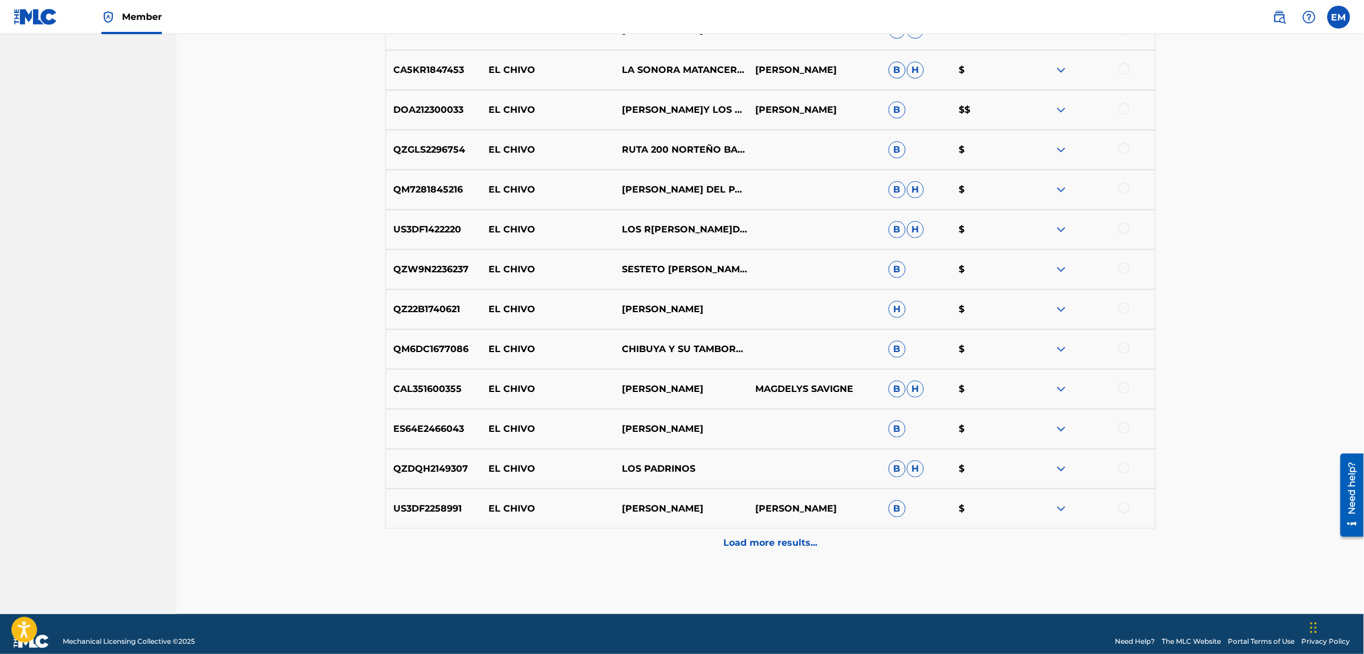
scroll to position [5510, 0]
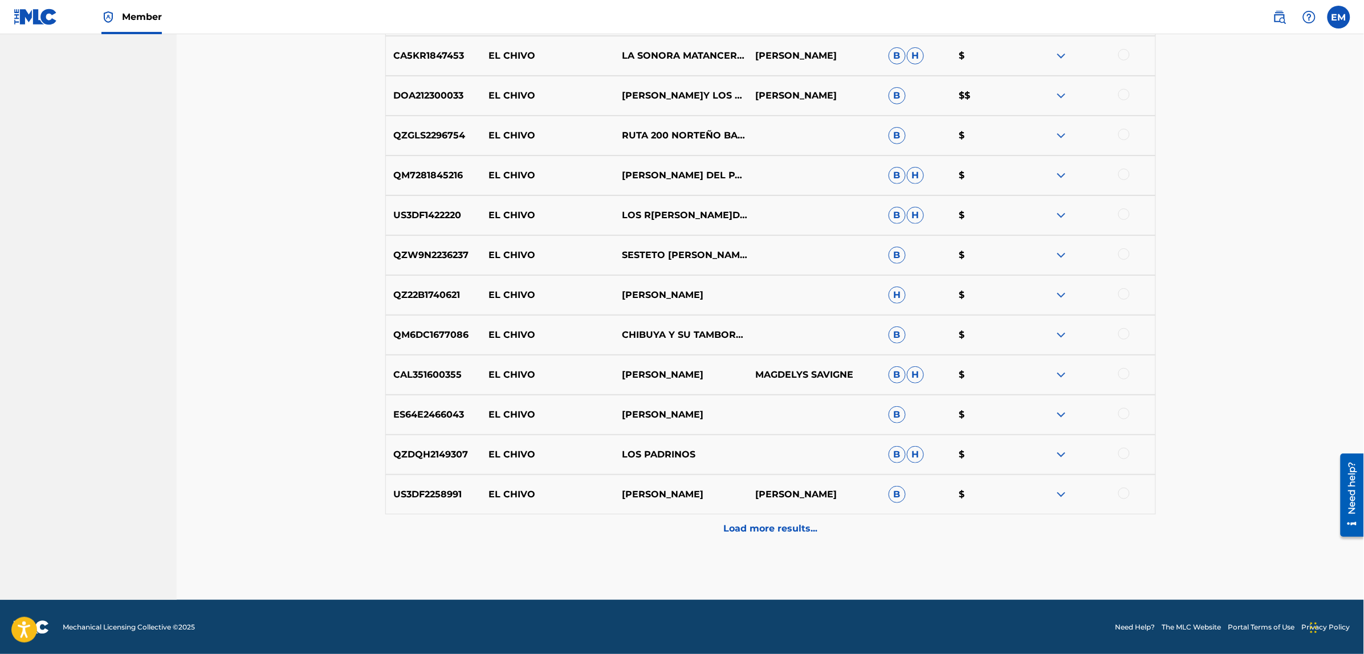
click at [746, 528] on p "Load more results..." at bounding box center [770, 529] width 94 height 14
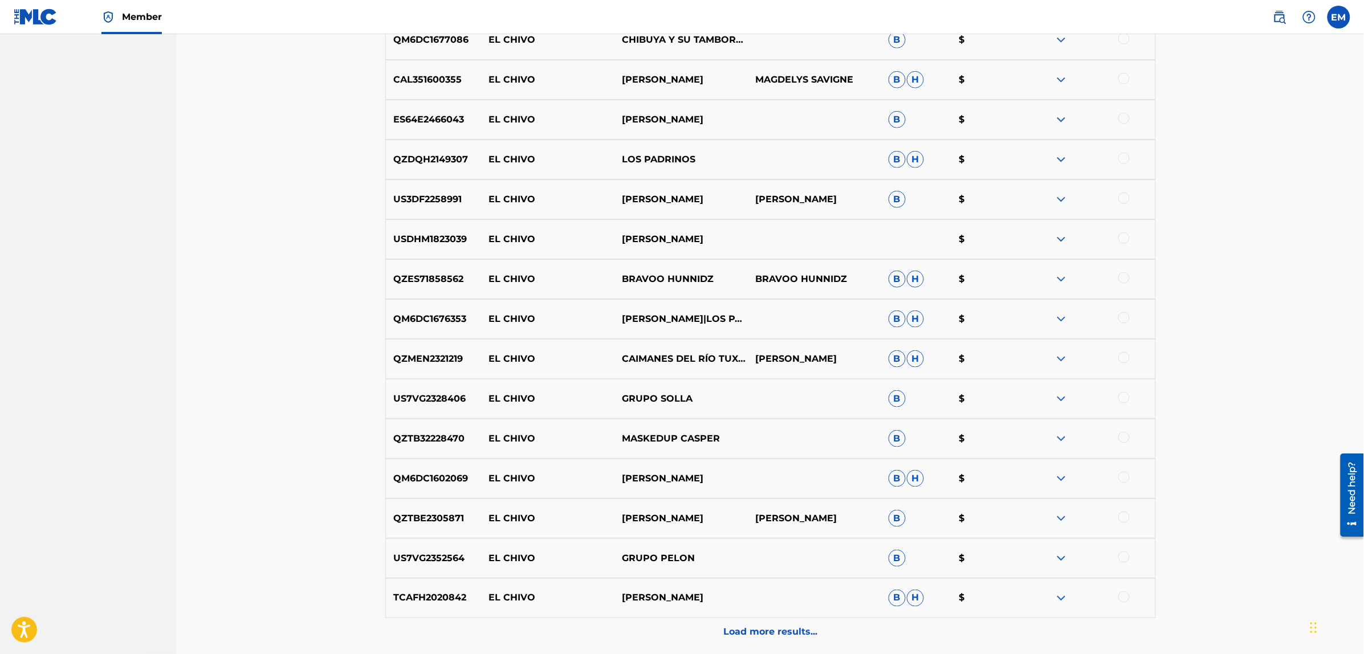
scroll to position [5909, 0]
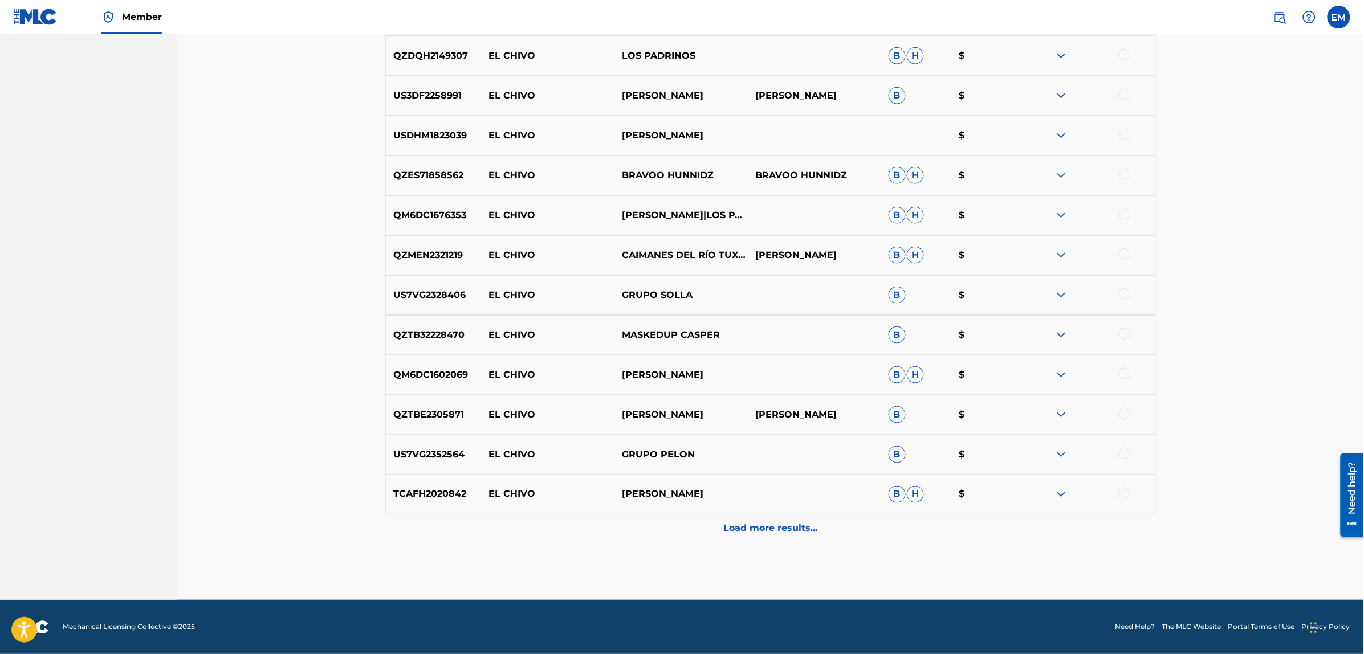
click at [751, 526] on p "Load more results..." at bounding box center [770, 529] width 94 height 14
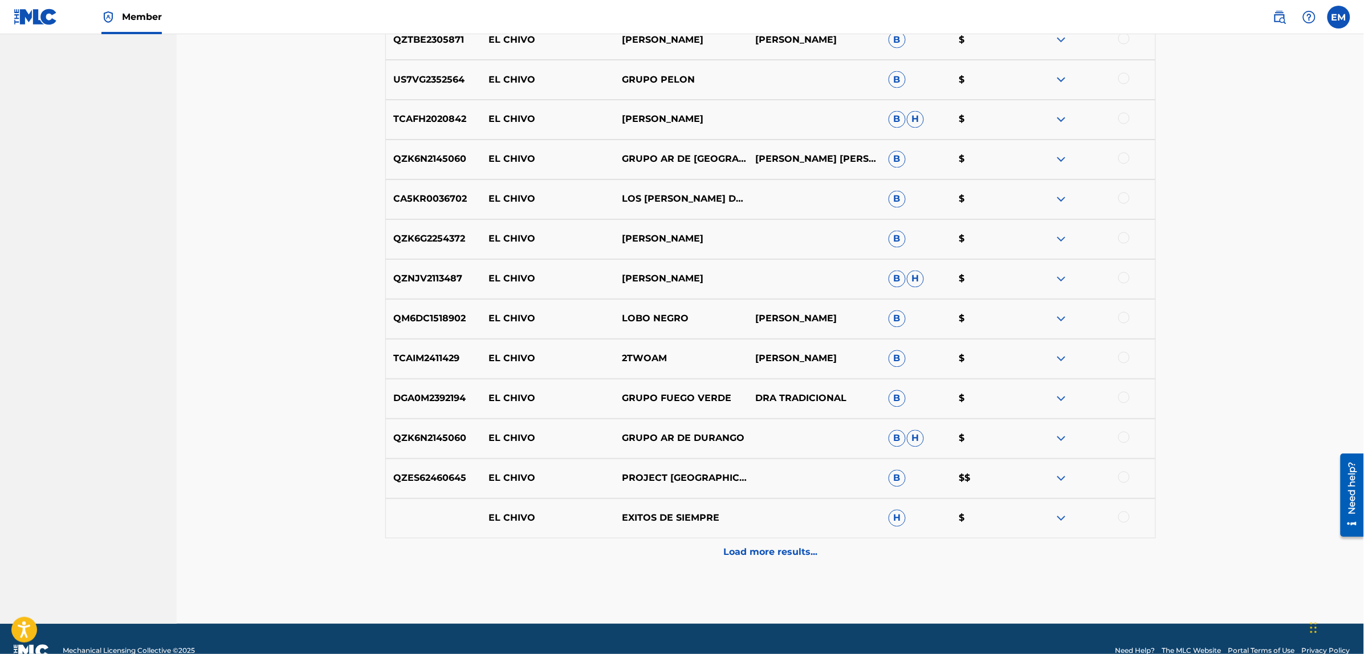
scroll to position [6308, 0]
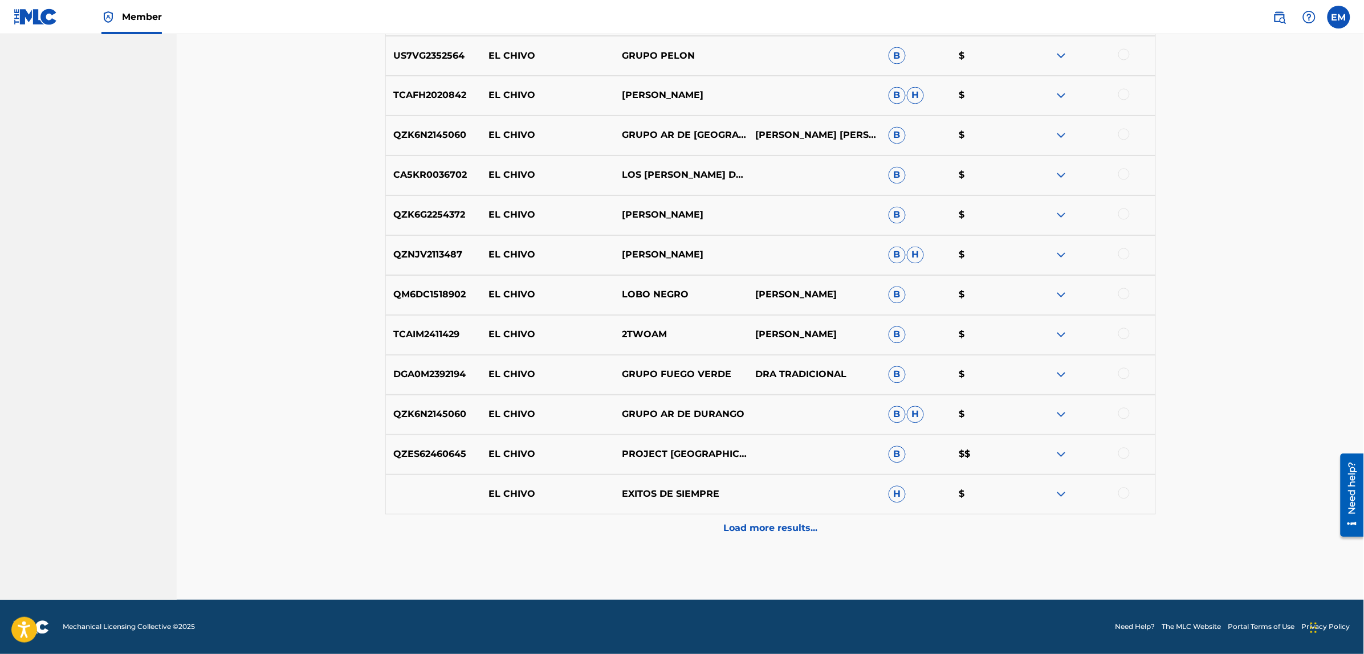
click at [739, 524] on p "Load more results..." at bounding box center [770, 529] width 94 height 14
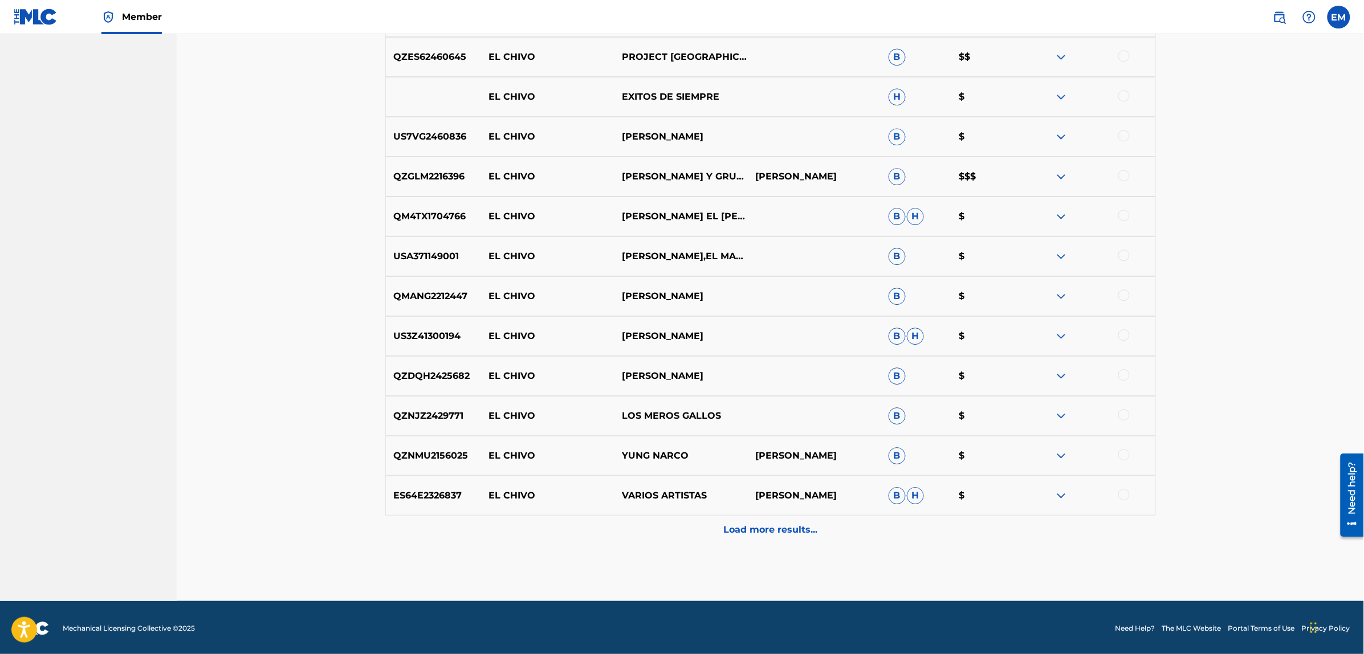
scroll to position [6707, 0]
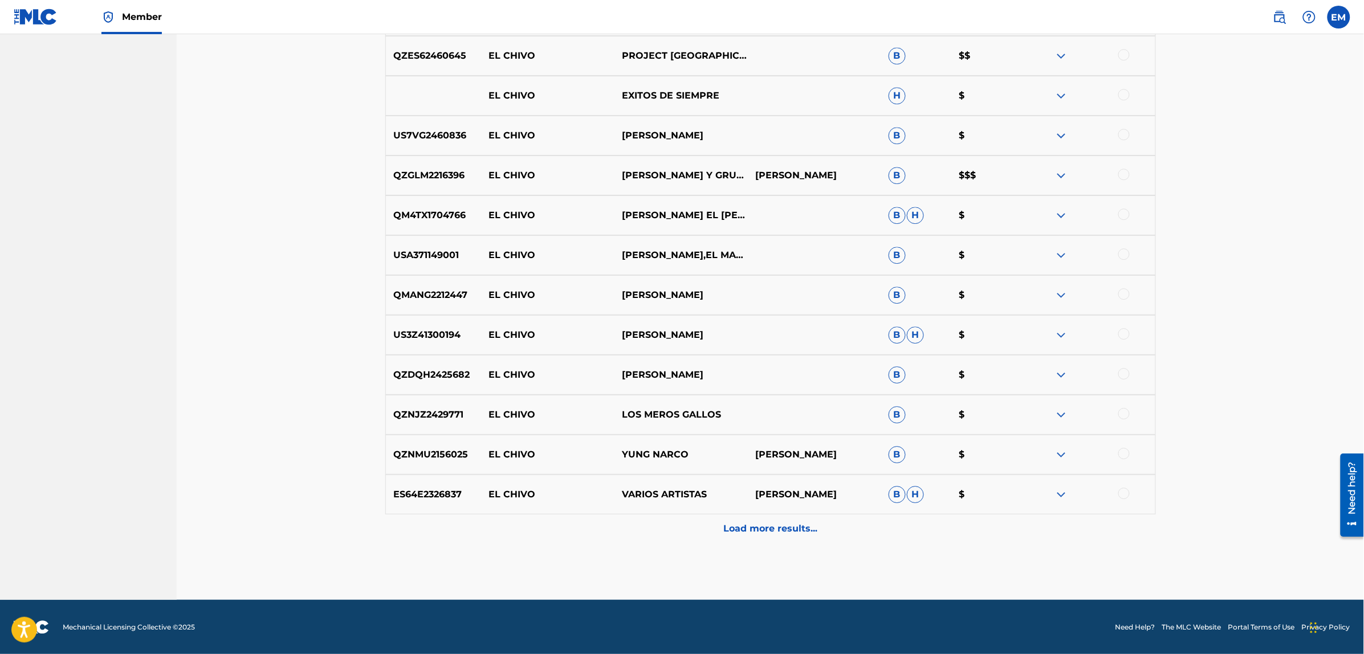
click at [734, 518] on div "Load more results..." at bounding box center [770, 529] width 771 height 29
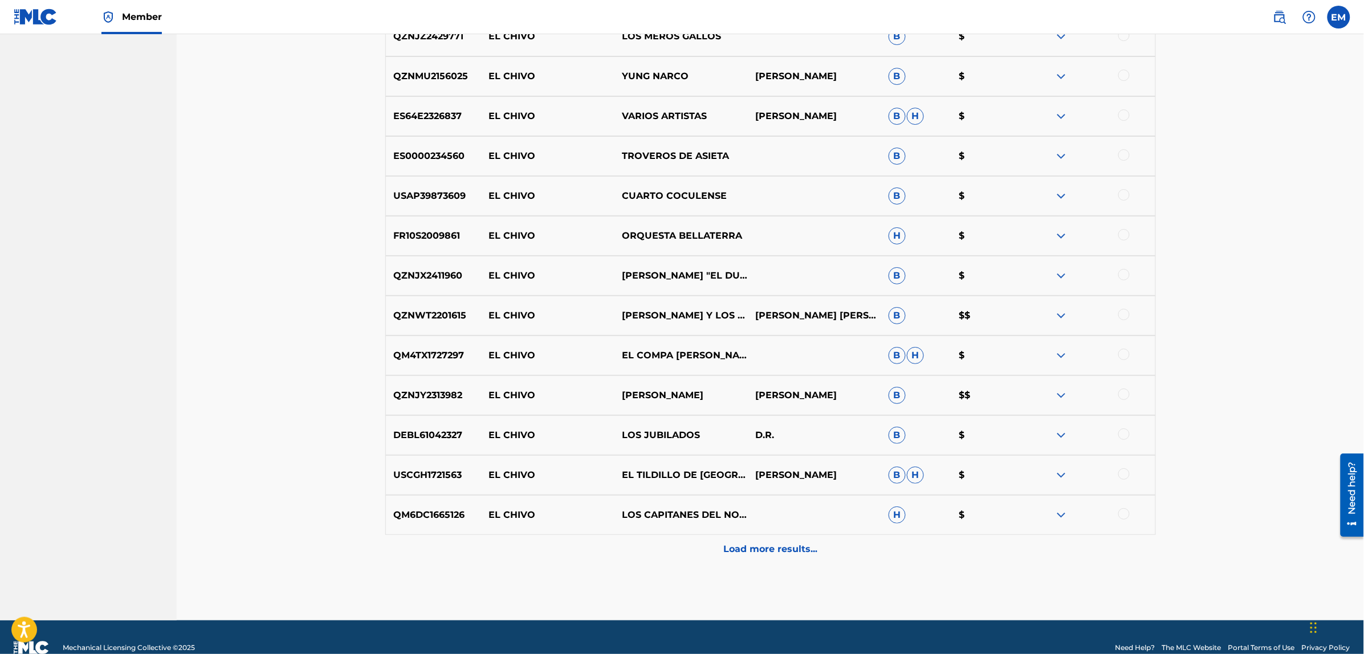
scroll to position [7106, 0]
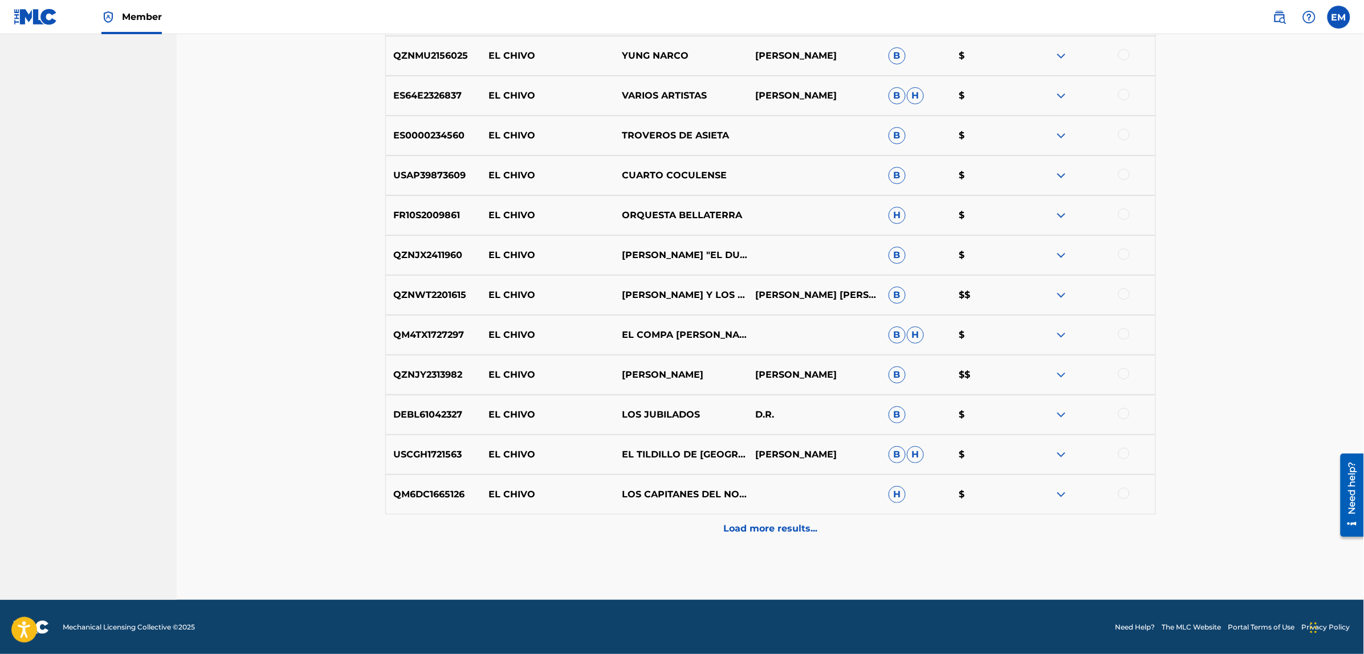
click at [782, 523] on p "Load more results..." at bounding box center [770, 529] width 94 height 14
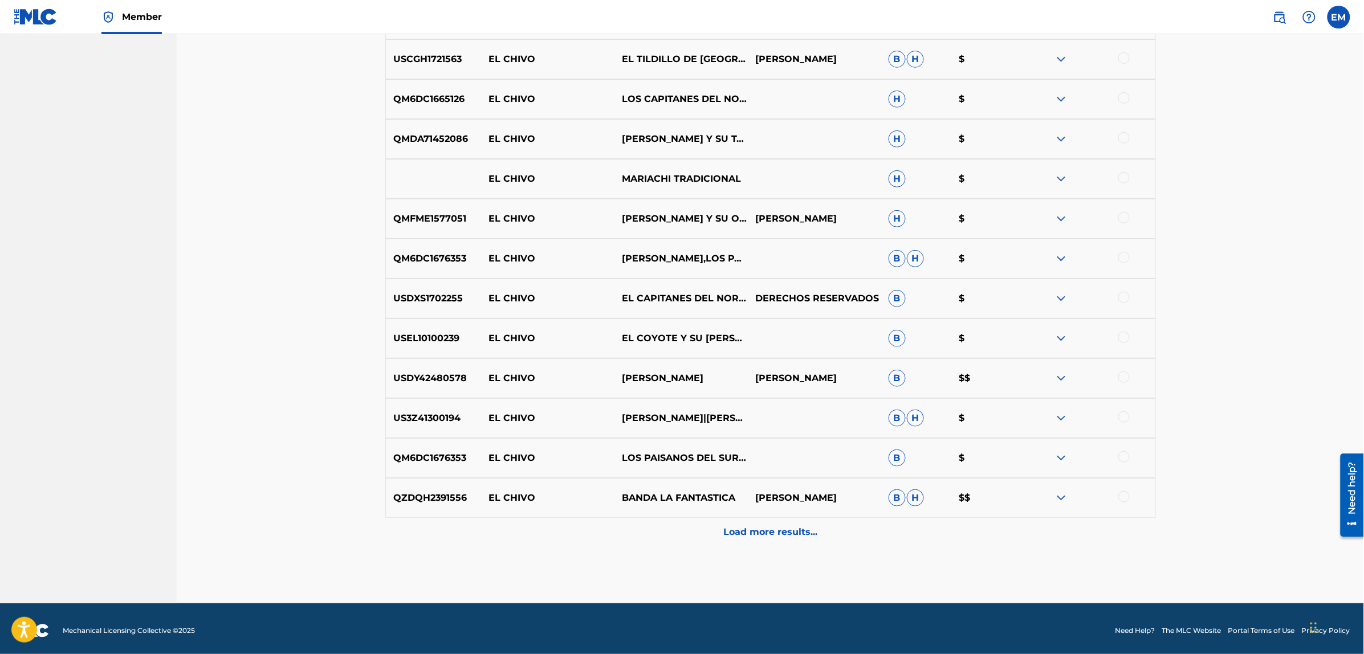
scroll to position [7505, 0]
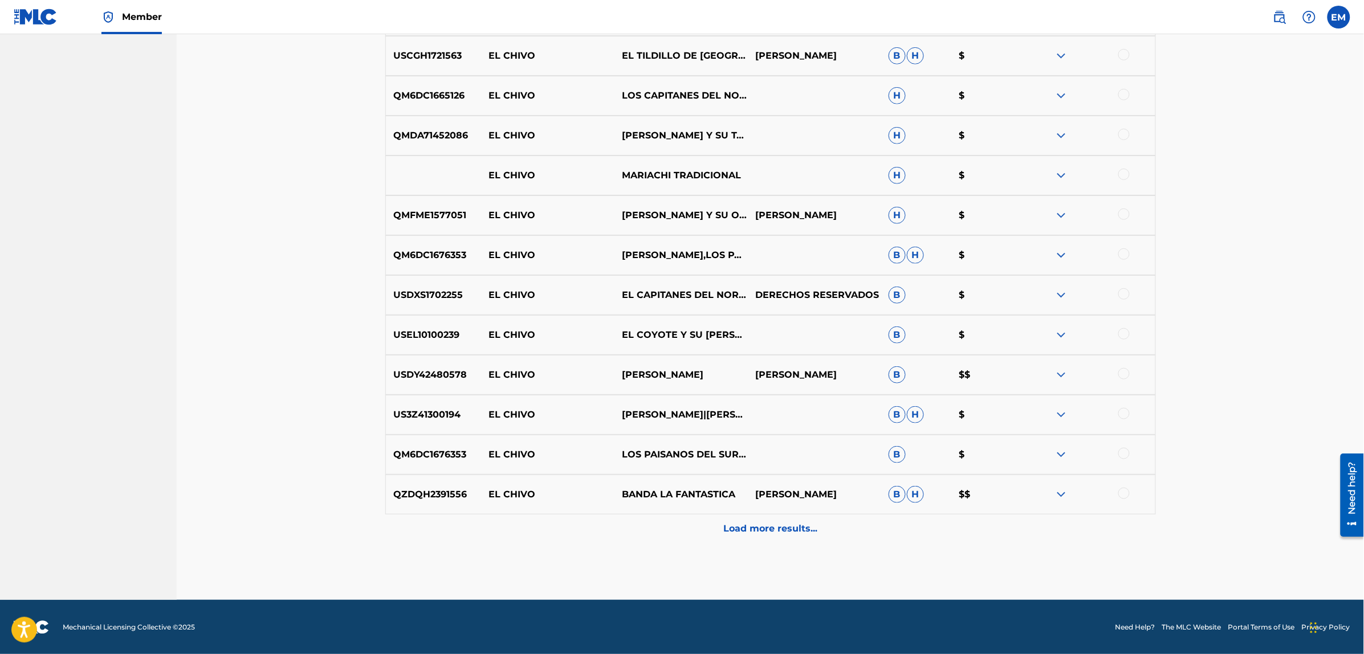
click at [763, 535] on p "Load more results..." at bounding box center [770, 529] width 94 height 14
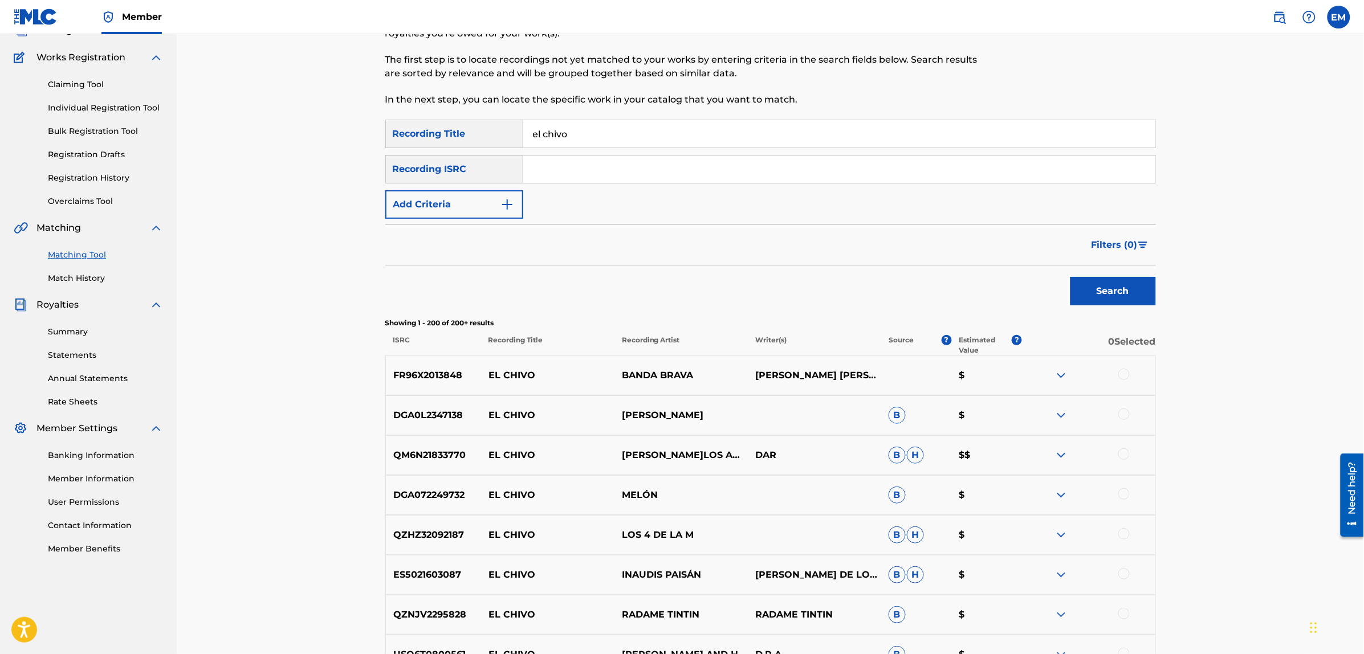
scroll to position [0, 0]
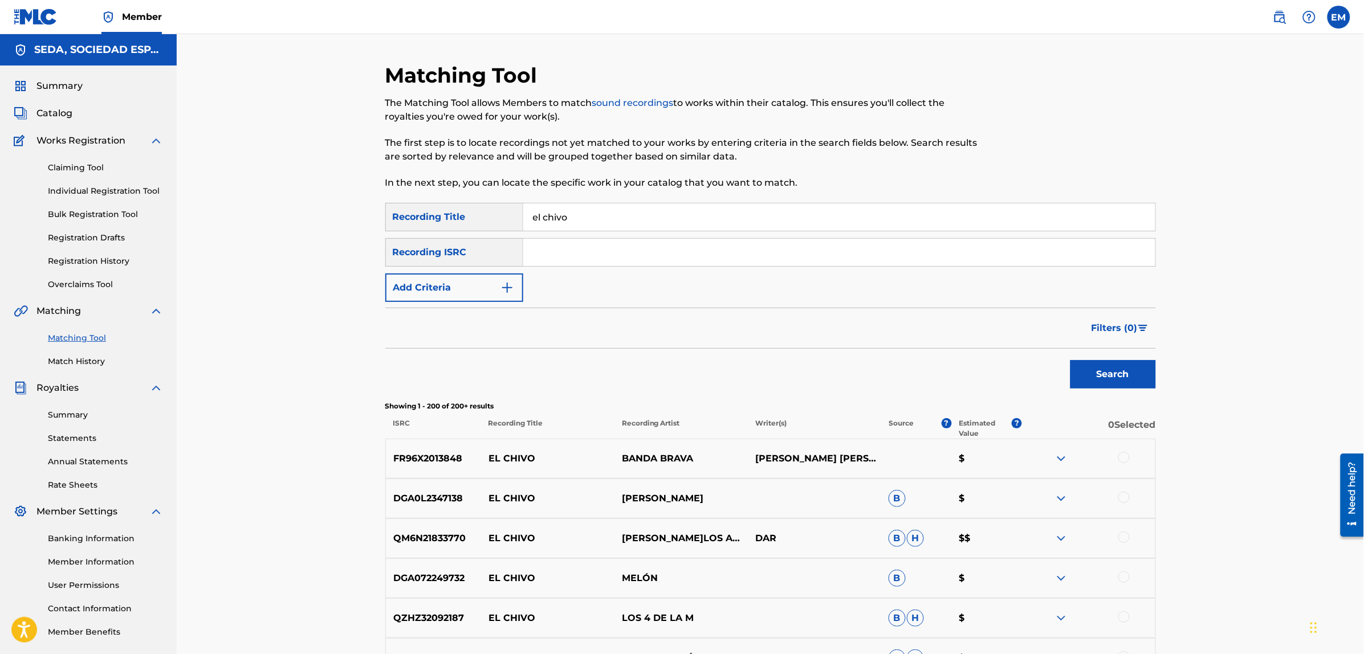
click at [457, 290] on button "Add Criteria" at bounding box center [454, 288] width 138 height 29
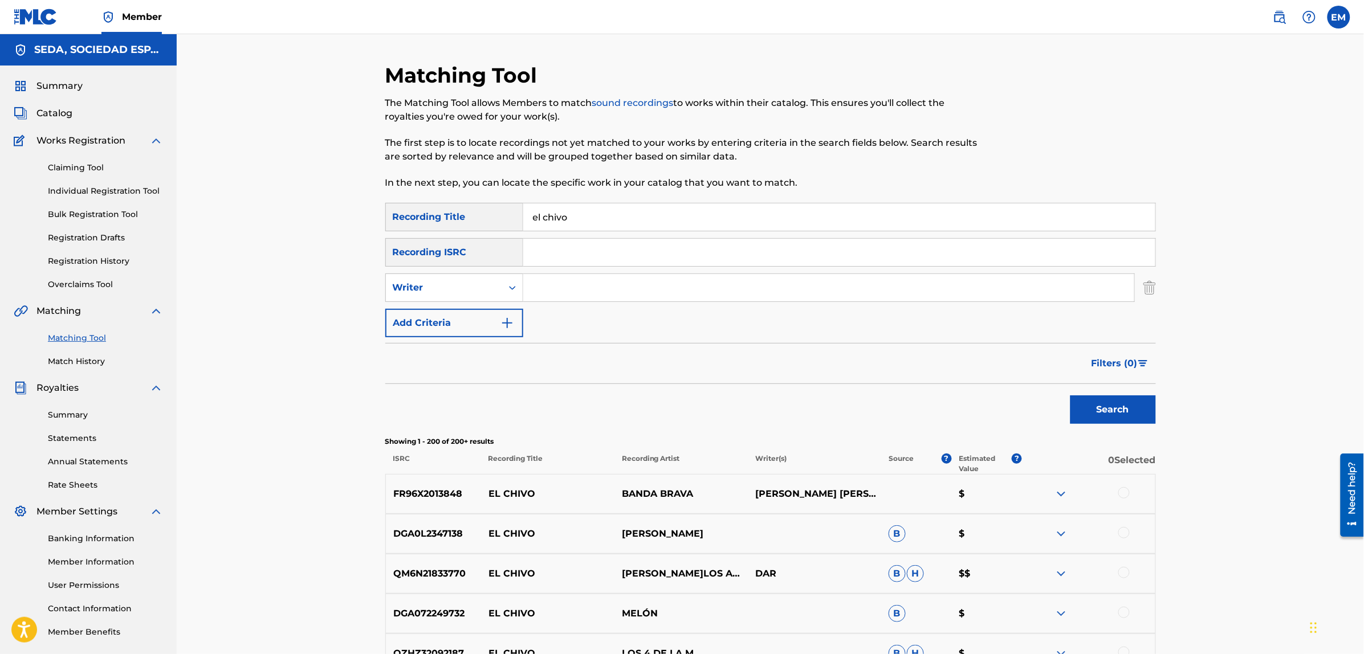
click at [616, 295] on input "Search Form" at bounding box center [828, 287] width 611 height 27
type input "bernardo fuster"
click at [1070, 396] on button "Search" at bounding box center [1113, 410] width 86 height 29
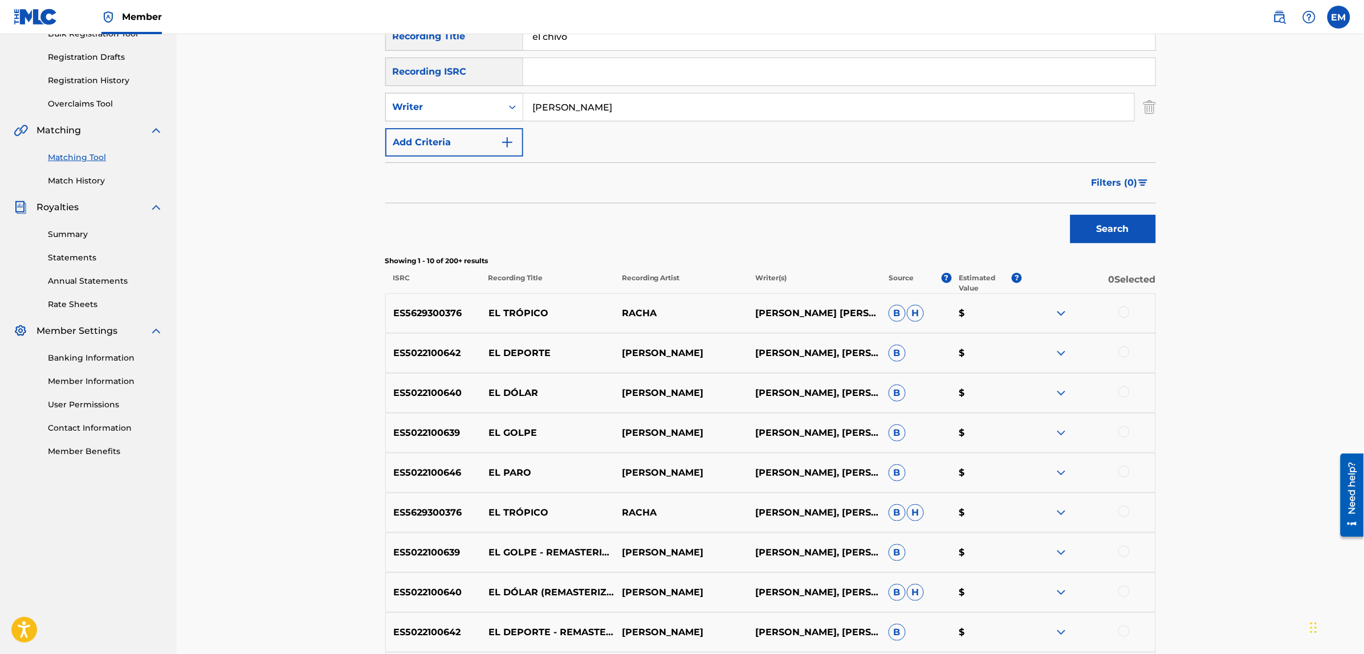
scroll to position [214, 0]
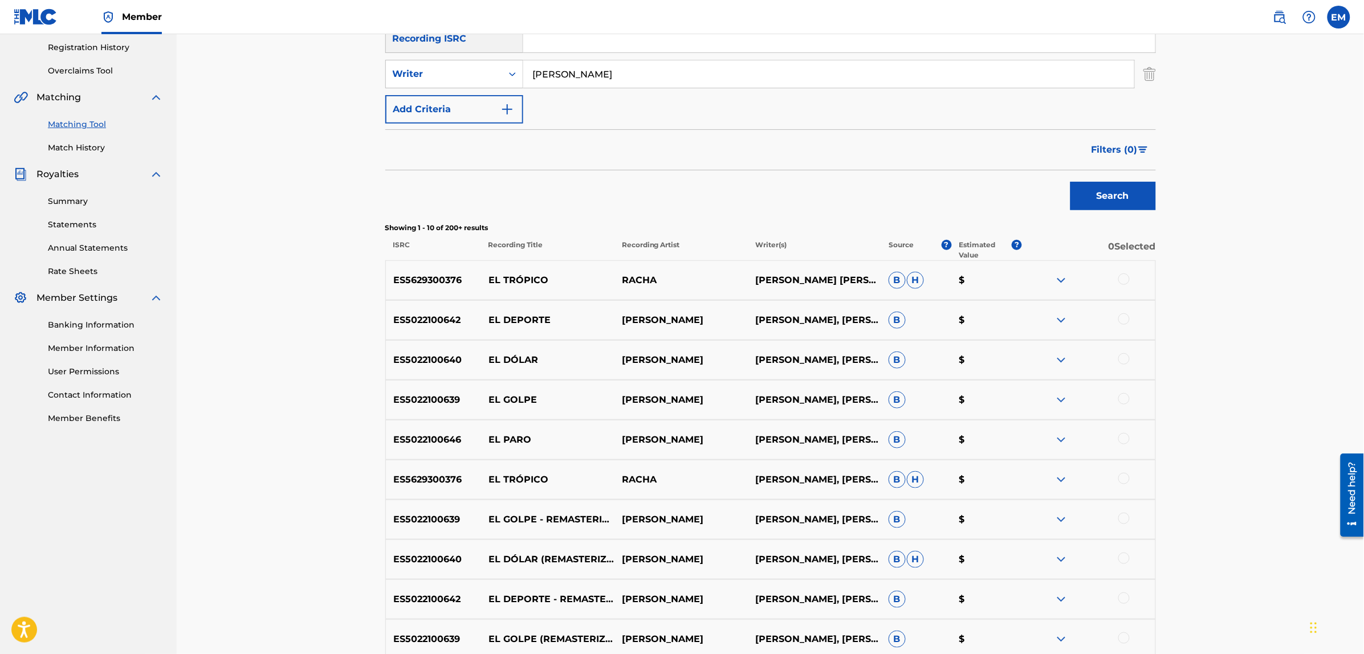
click at [1122, 441] on div at bounding box center [1123, 438] width 11 height 11
click at [788, 560] on button "Match 1 Group" at bounding box center [801, 561] width 126 height 29
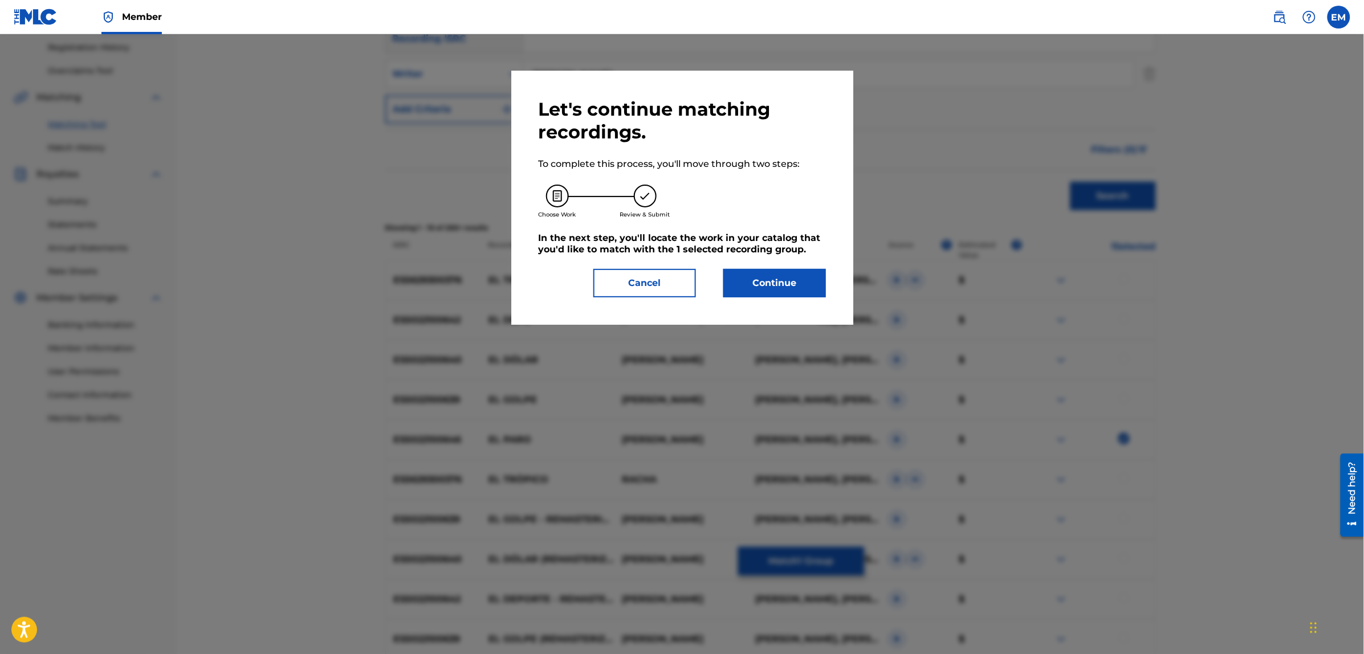
click at [748, 284] on button "Continue" at bounding box center [774, 283] width 103 height 29
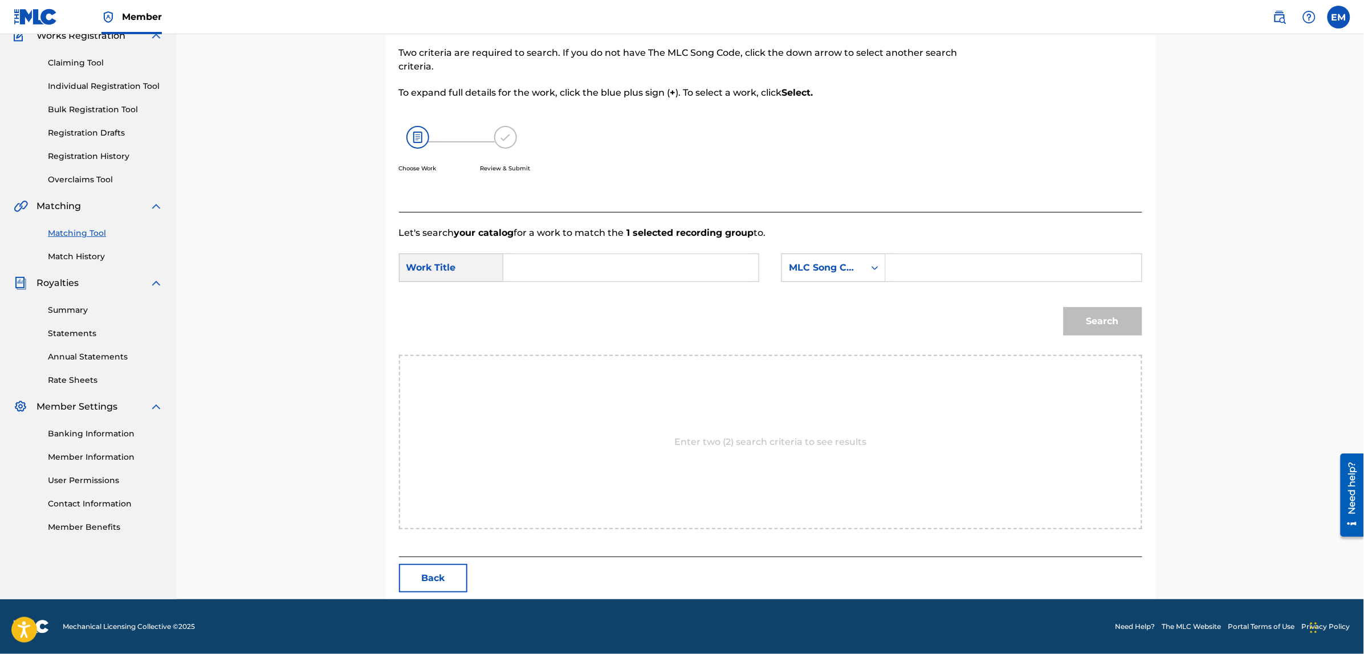
scroll to position [104, 0]
click at [579, 278] on input "Search Form" at bounding box center [631, 268] width 236 height 27
type input "el chivo"
click at [543, 292] on strong "chivo" at bounding box center [547, 293] width 26 height 11
click at [814, 266] on div "MLC Song Code" at bounding box center [823, 269] width 69 height 14
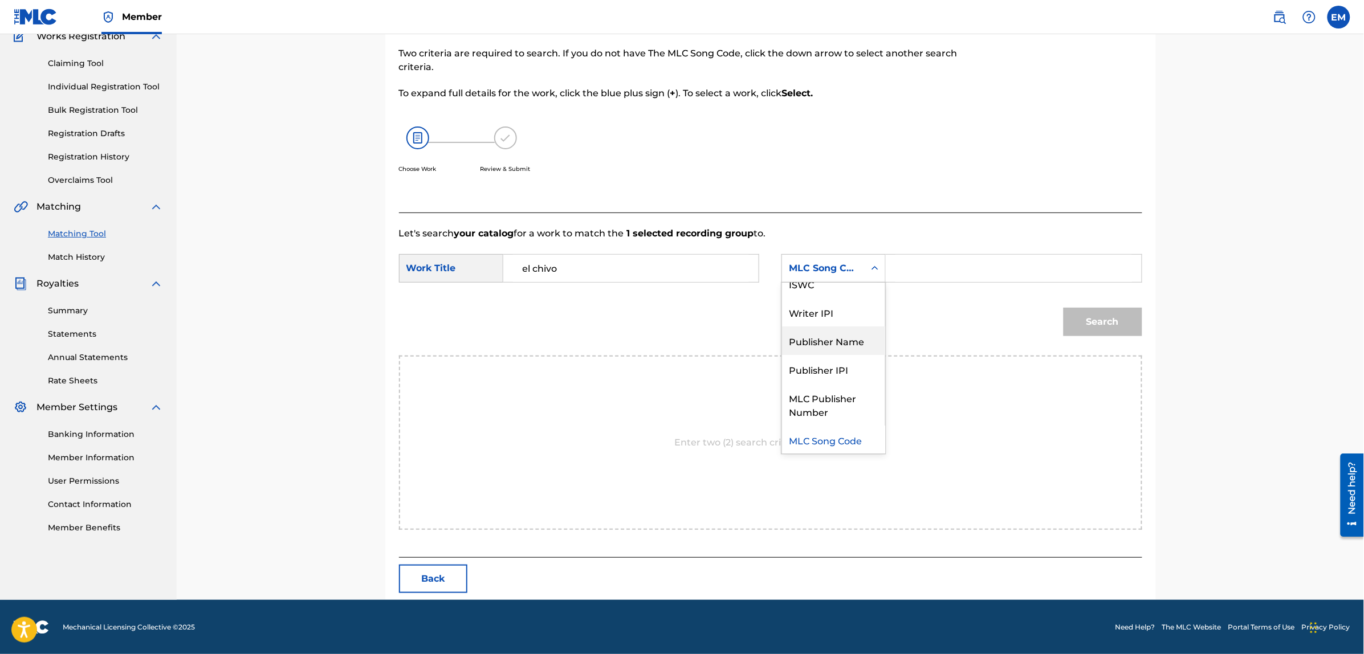
scroll to position [0, 0]
click at [824, 287] on div "Writer Name" at bounding box center [833, 297] width 103 height 29
click at [913, 257] on input "Search Form" at bounding box center [1013, 268] width 236 height 27
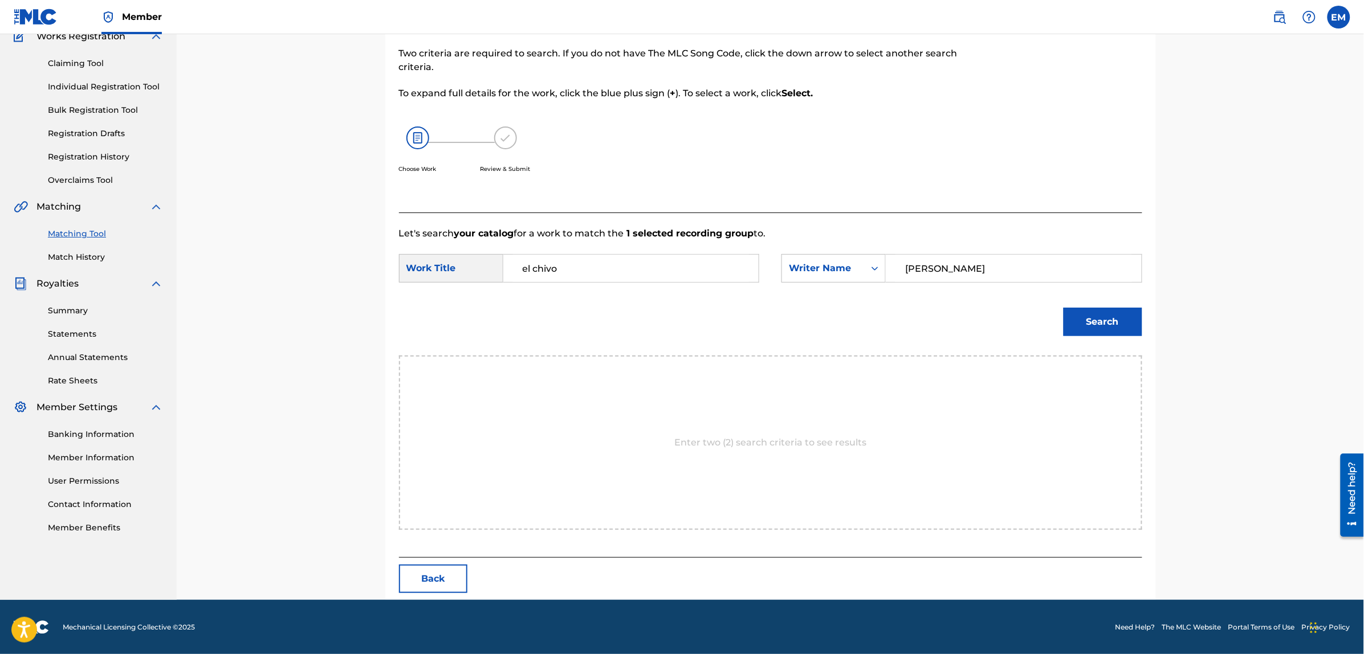
type input "bernardo fuster"
click at [1064, 308] on button "Search" at bounding box center [1103, 322] width 79 height 29
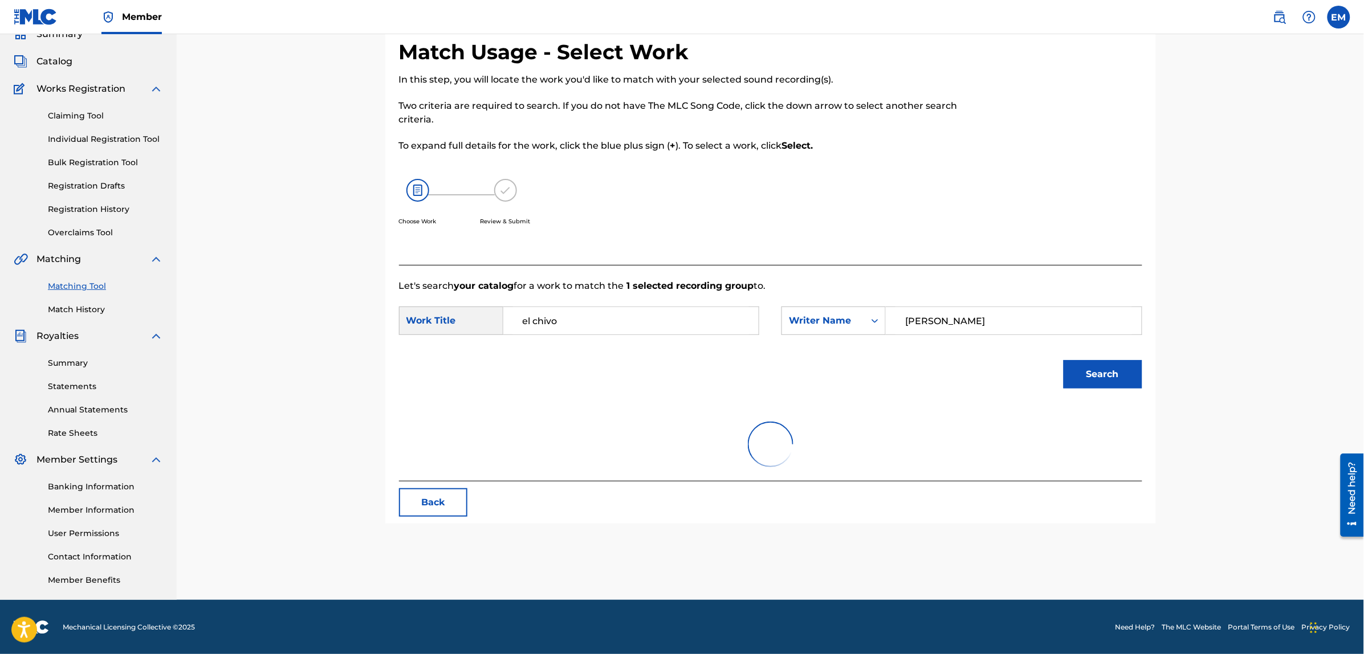
scroll to position [104, 0]
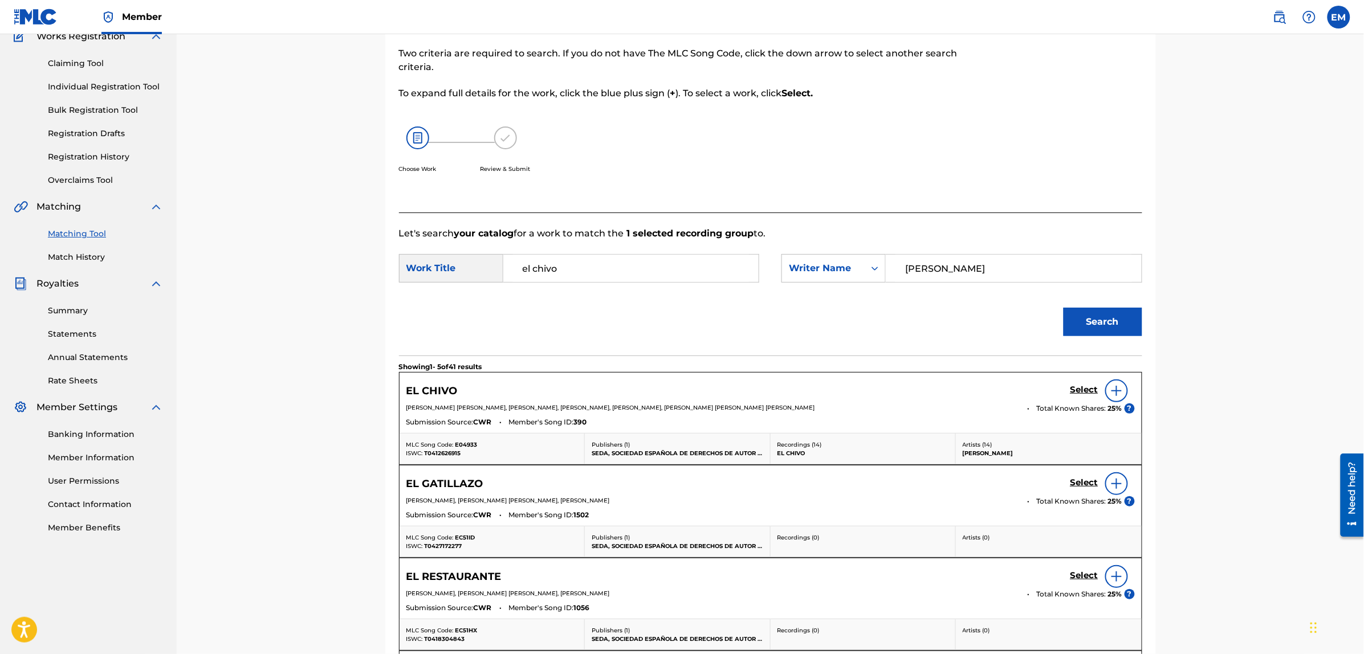
click at [1112, 394] on img at bounding box center [1117, 391] width 14 height 14
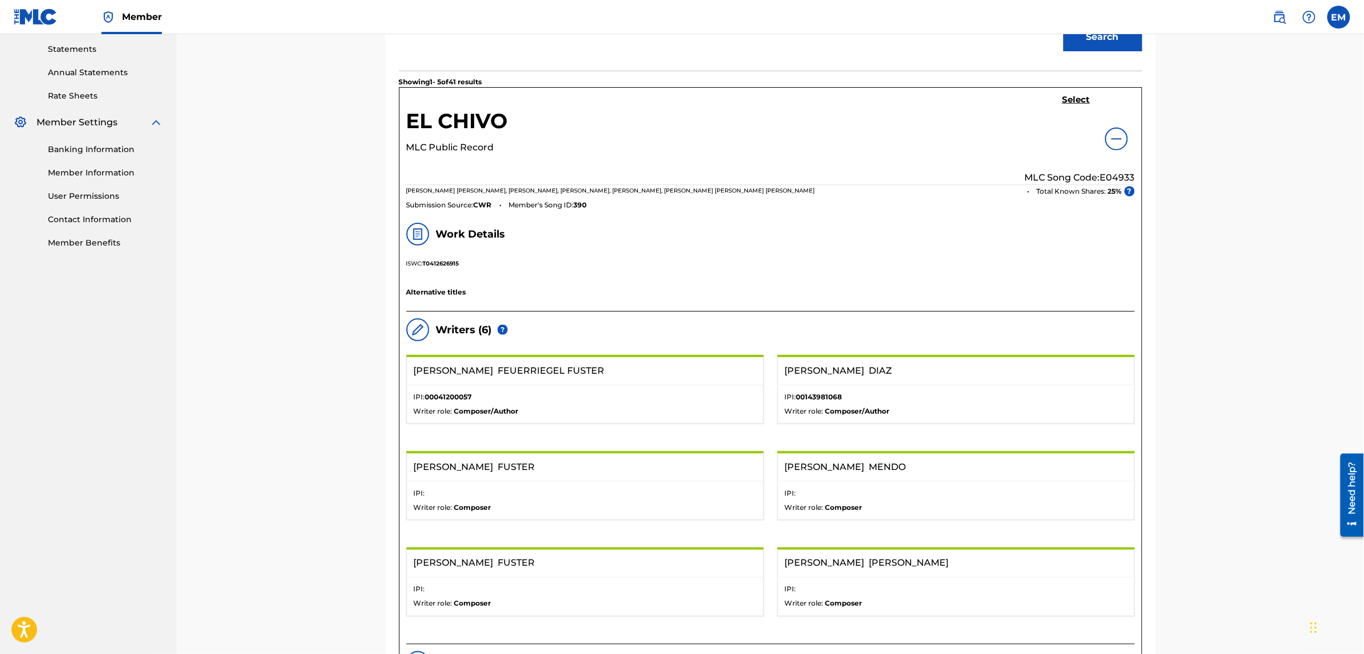
scroll to position [318, 0]
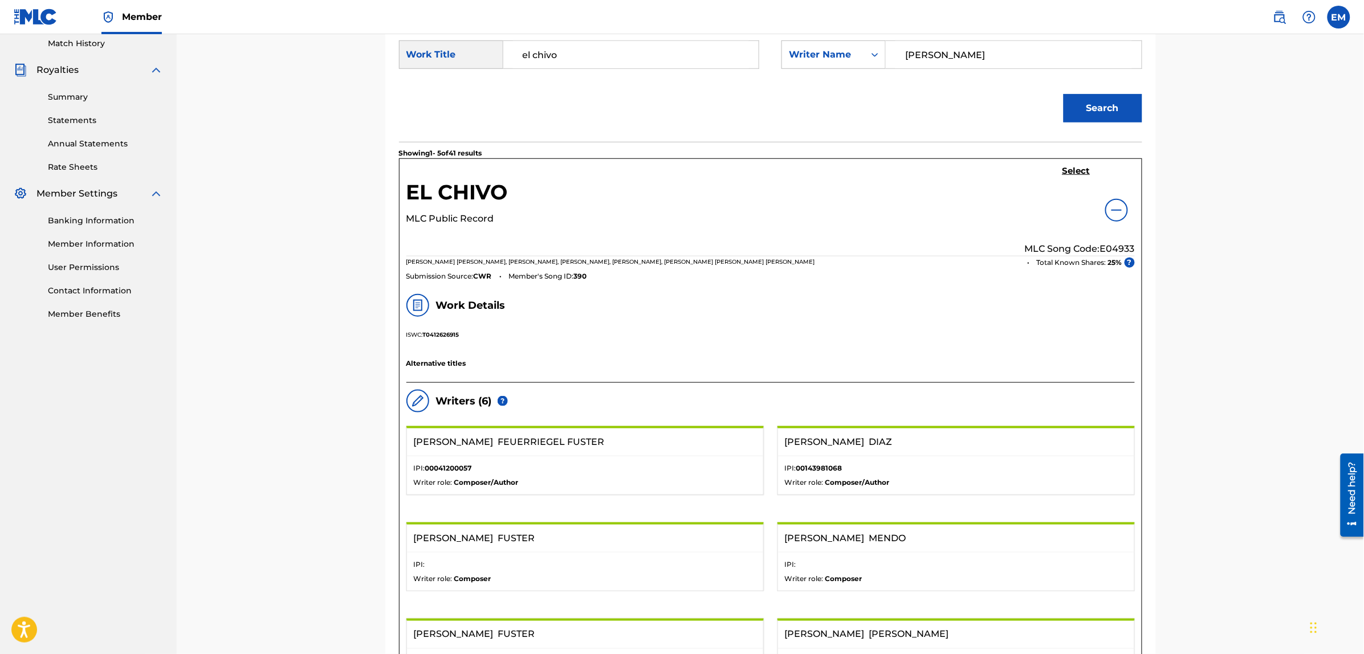
click at [1078, 169] on h5 "Select" at bounding box center [1076, 171] width 28 height 11
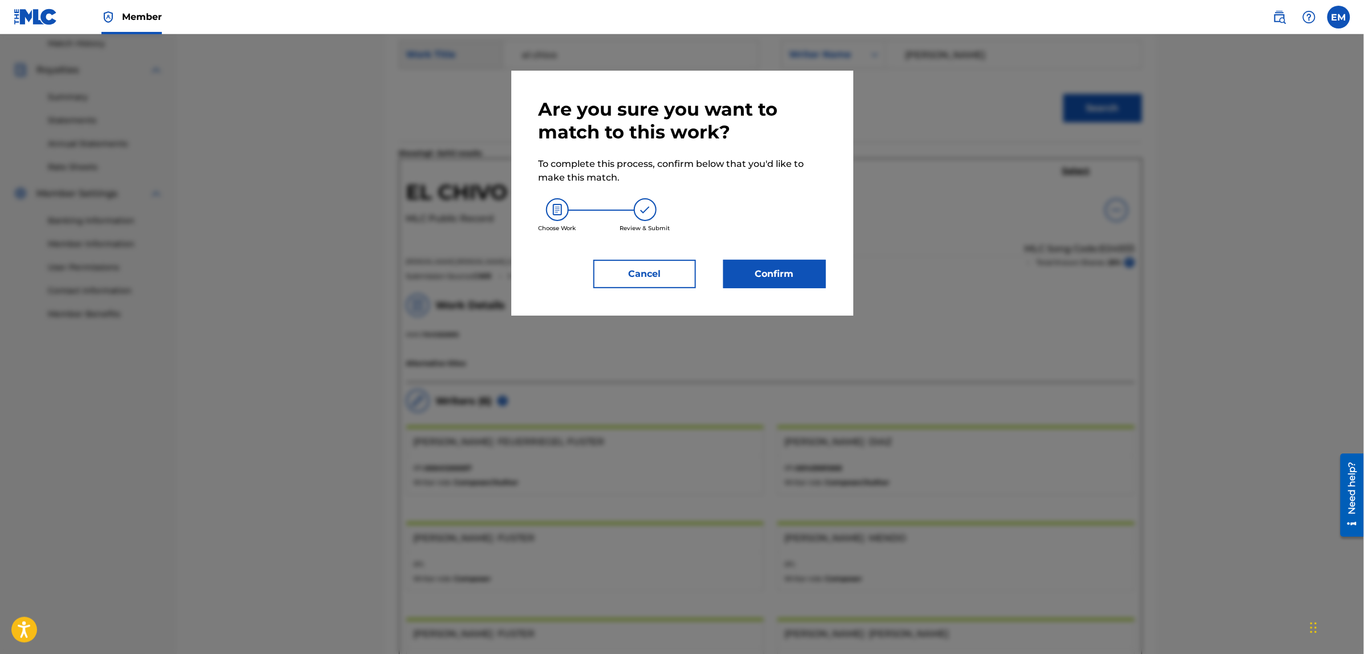
click at [789, 265] on button "Confirm" at bounding box center [774, 274] width 103 height 29
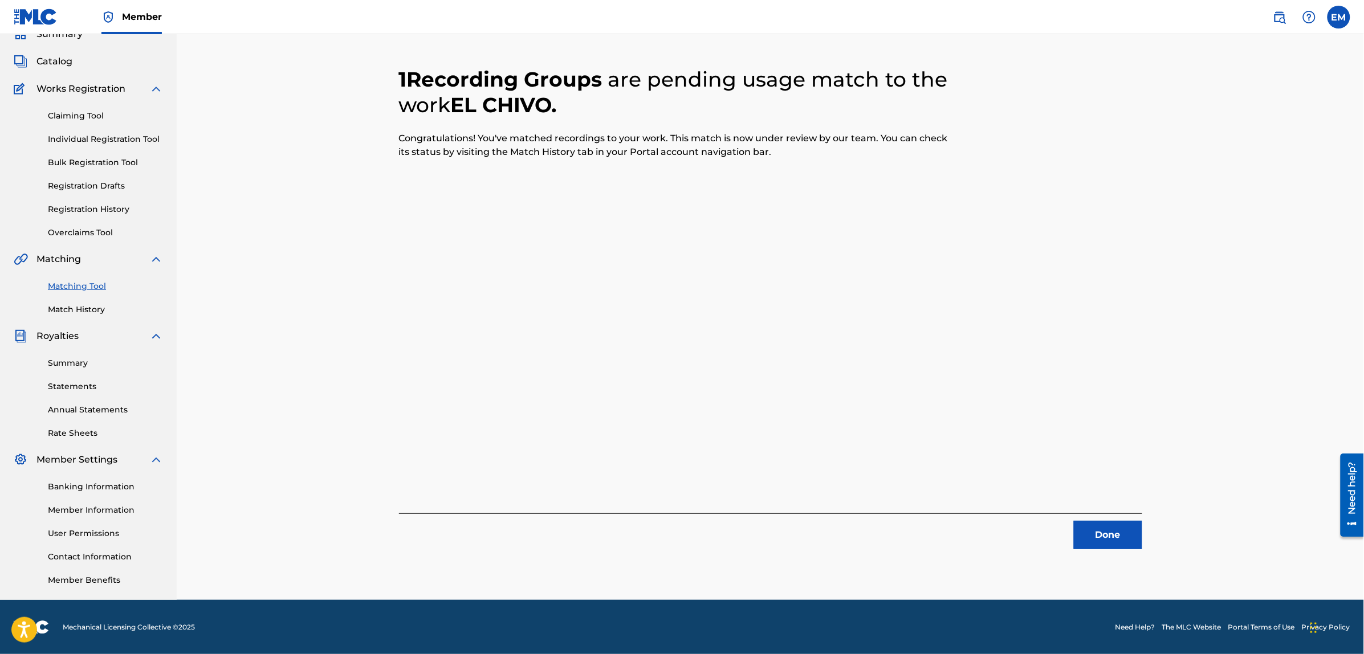
click at [1104, 539] on button "Done" at bounding box center [1108, 535] width 68 height 29
